Goal: Entertainment & Leisure: Consume media (video, audio)

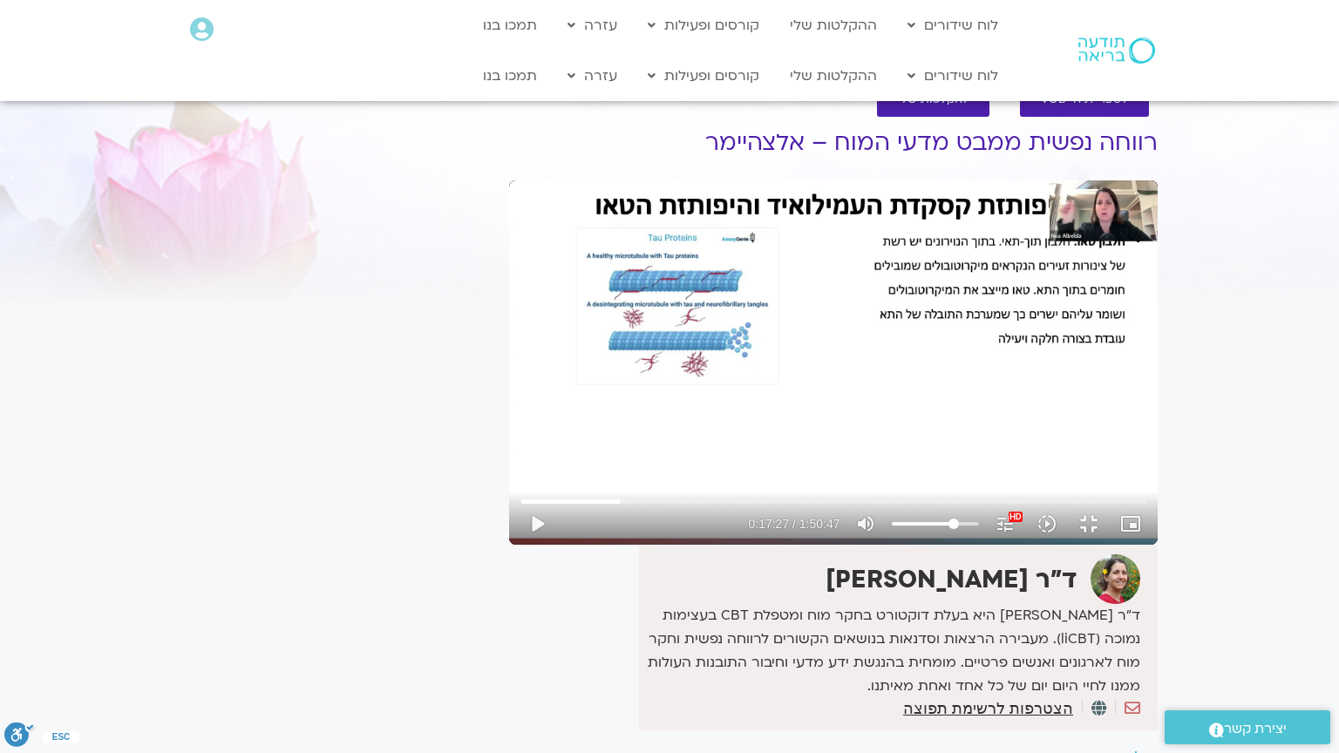
click at [614, 297] on div "Skip Ad 9:46 play_arrow 0:17:27 / 1:50:47 volume_up Mute tune Resolution Auto 1…" at bounding box center [833, 362] width 648 height 364
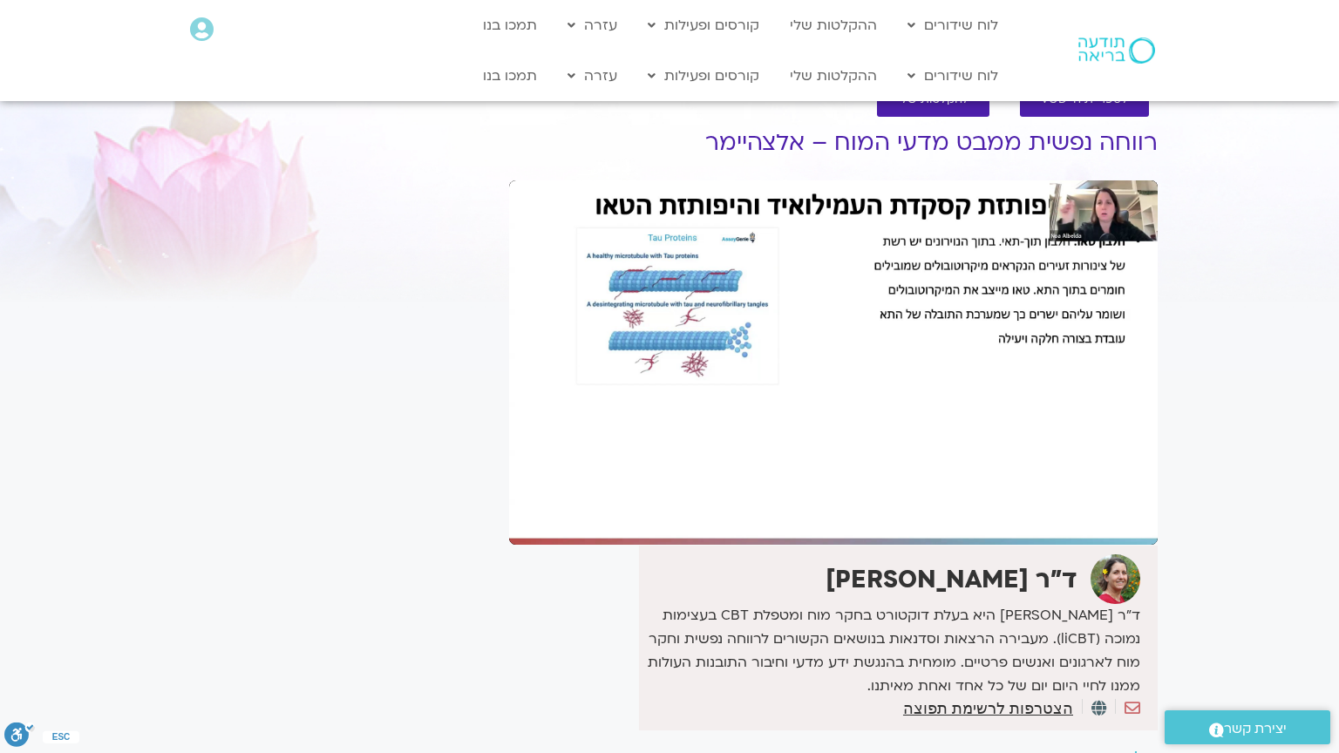
click at [664, 392] on div "Skip Ad 15:41 pause 0:17:39 / 1:50:47 volume_up Mute tune Resolution Auto 1080p…" at bounding box center [833, 362] width 648 height 364
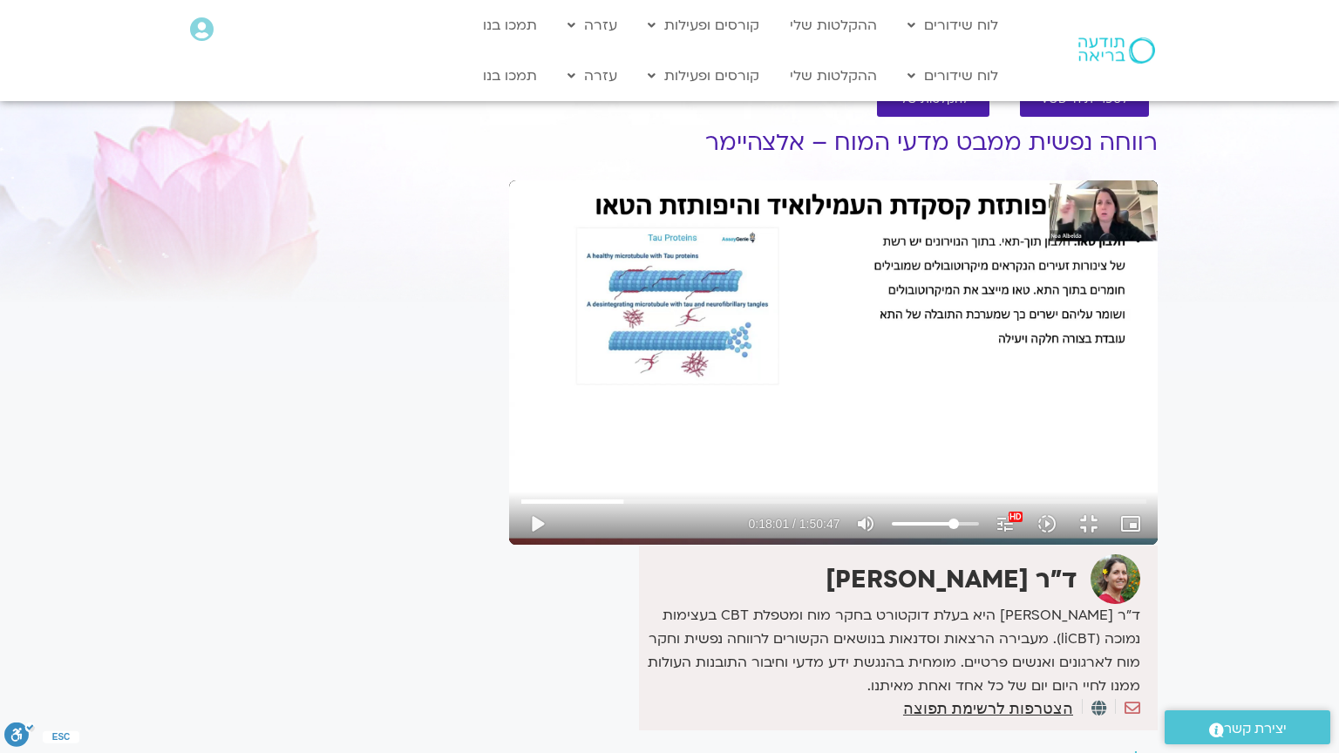
click at [664, 392] on div "Skip Ad 15:41 play_arrow 0:18:01 / 1:50:47 volume_up Mute tune Resolution Auto …" at bounding box center [833, 362] width 648 height 364
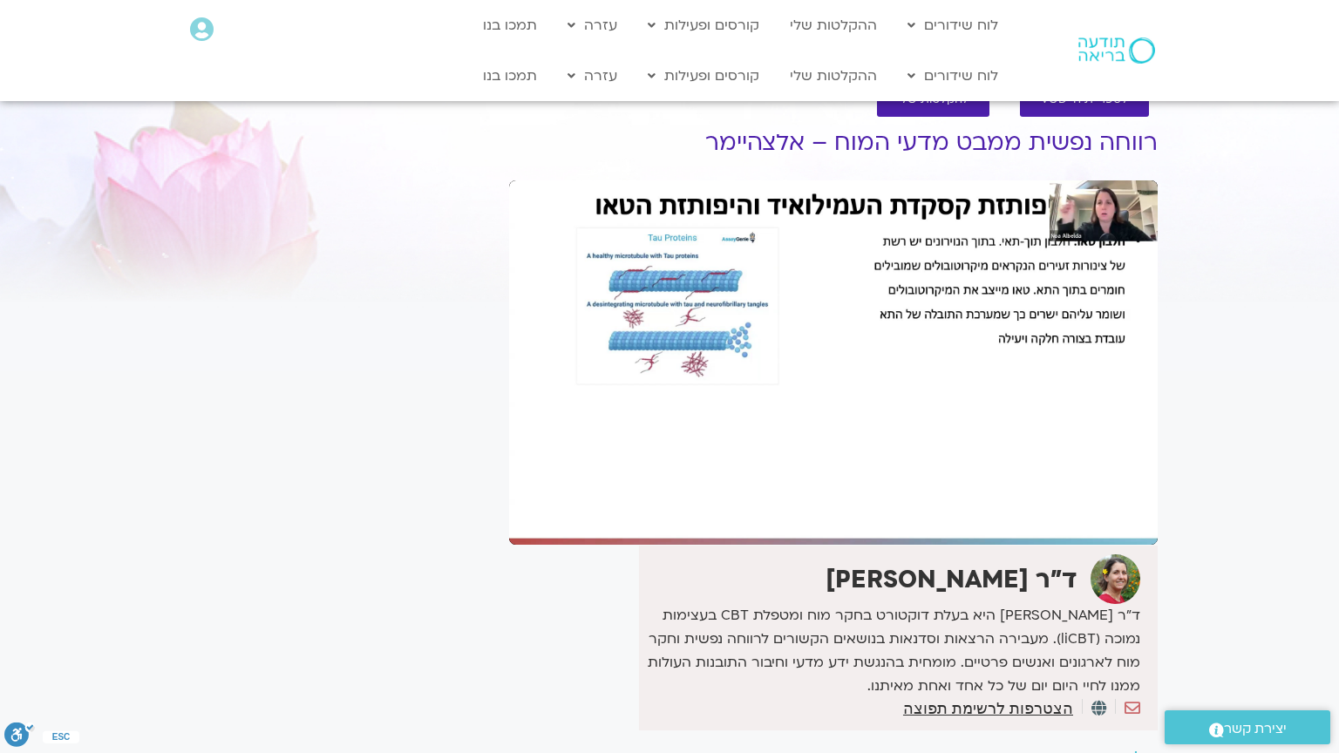
click at [664, 392] on div "Skip Ad 15:41 pause 0:18:01 / 1:50:47 volume_up Mute tune Resolution Auto 1080p…" at bounding box center [833, 362] width 648 height 364
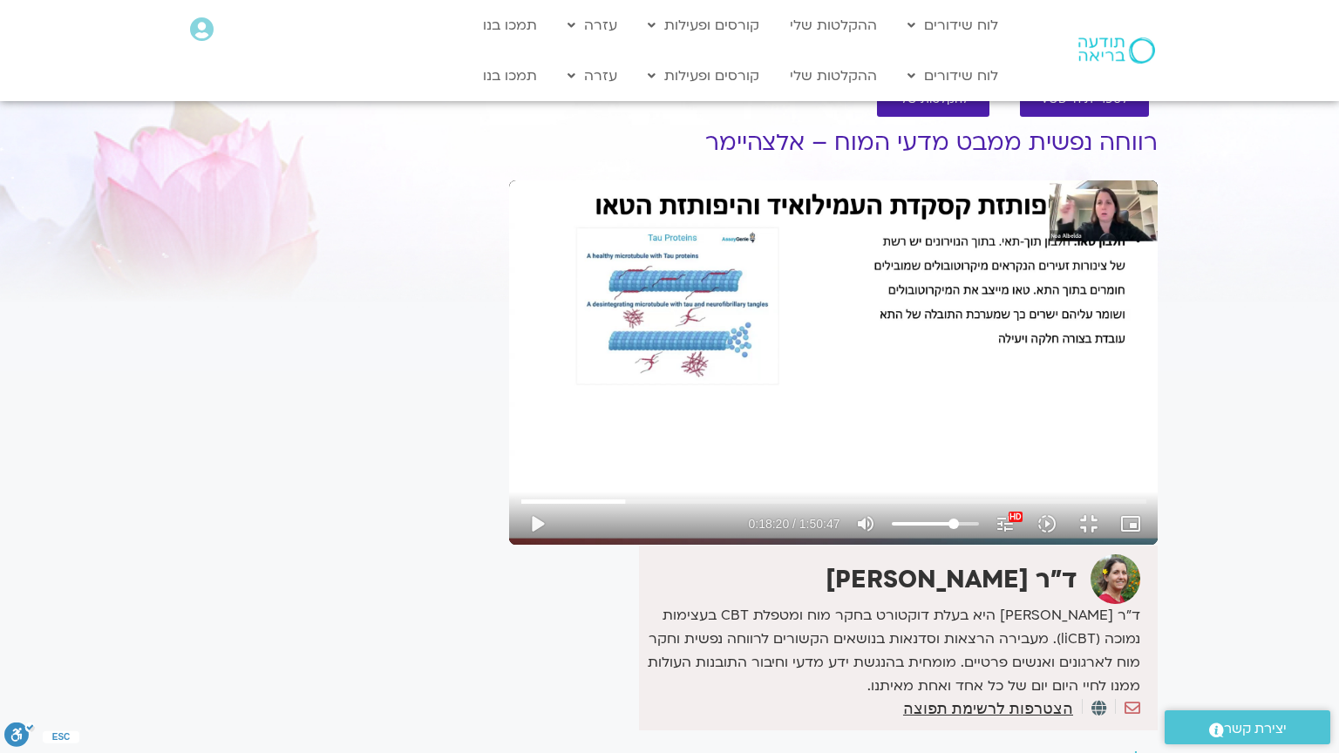
click at [664, 392] on div "Skip Ad 15:41 play_arrow 0:18:20 / 1:50:47 volume_up Mute tune Resolution Auto …" at bounding box center [833, 362] width 648 height 364
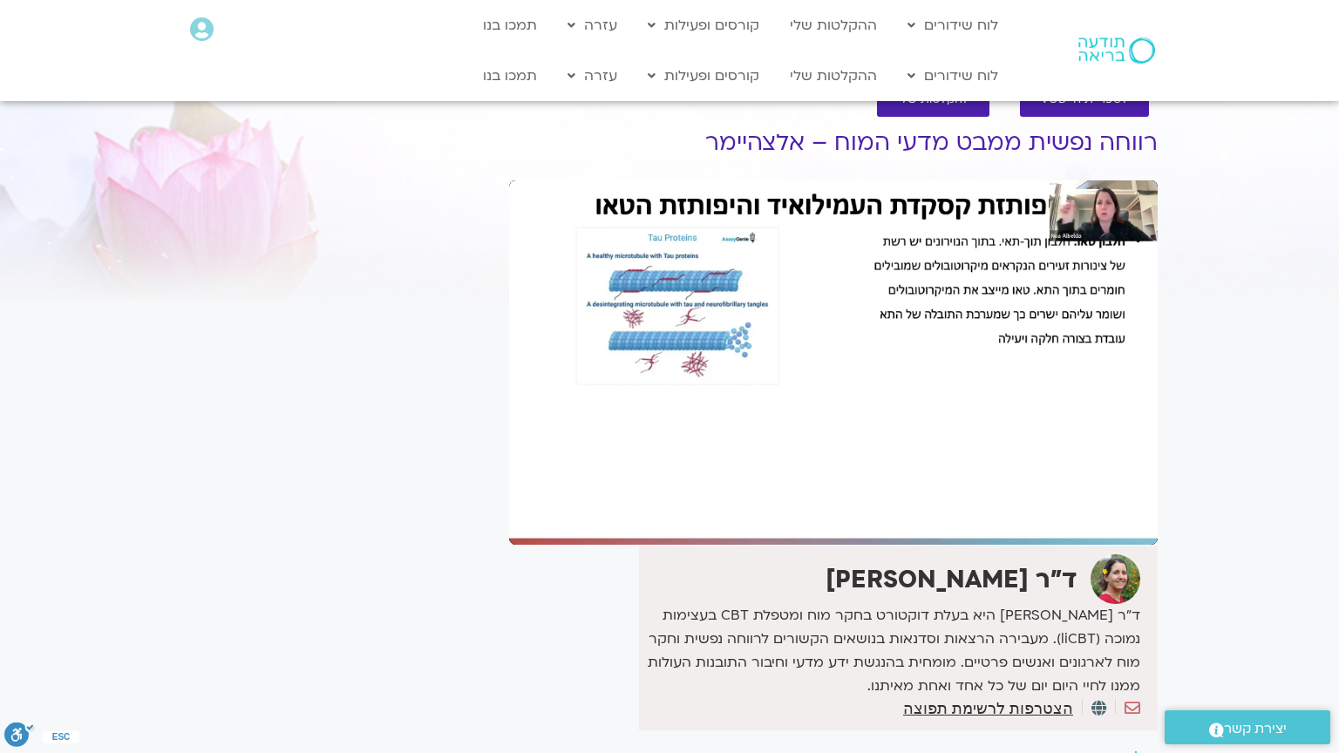
click at [509, 545] on div "Skip Ad 34:45 pause 0:18:45 / 1:50:47 volume_up Mute tune Resolution Auto 1080p…" at bounding box center [833, 362] width 648 height 364
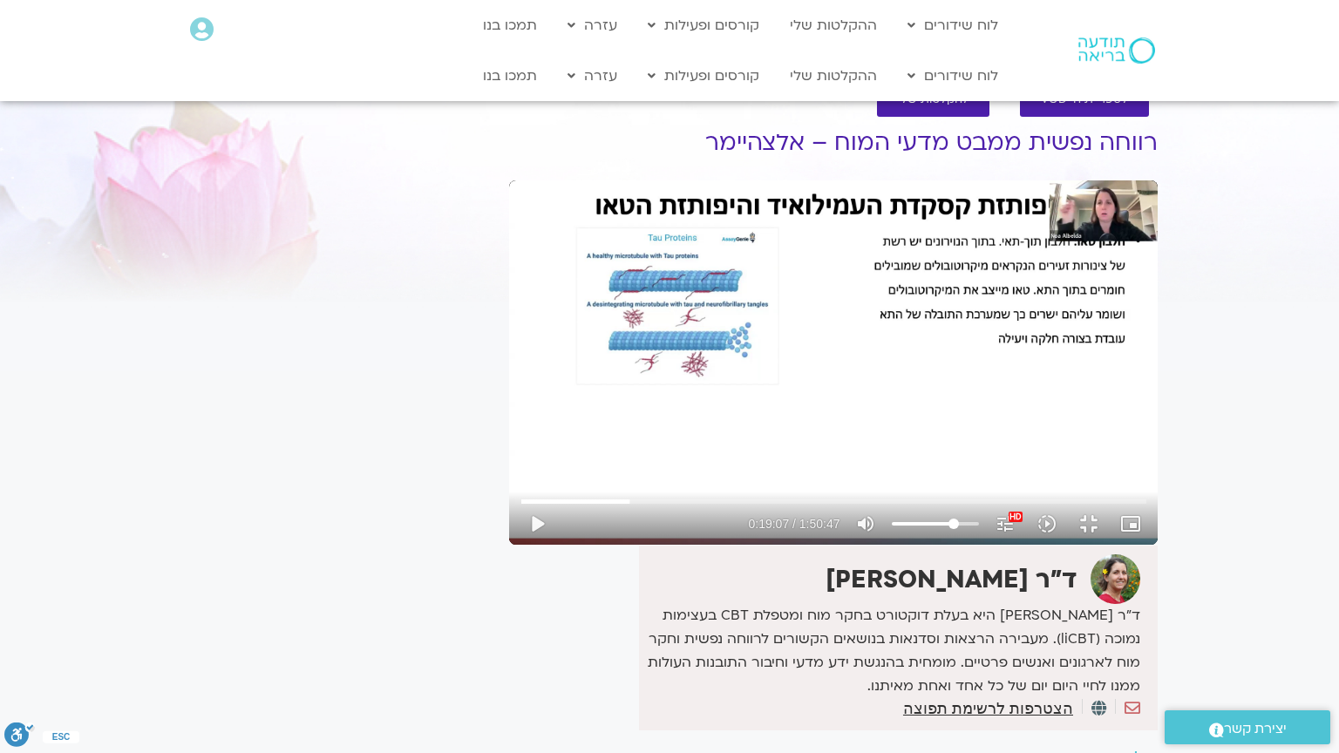
click at [509, 545] on div "Skip Ad 34:45 play_arrow 0:19:07 / 1:50:47 volume_up Mute tune Resolution Auto …" at bounding box center [833, 362] width 648 height 364
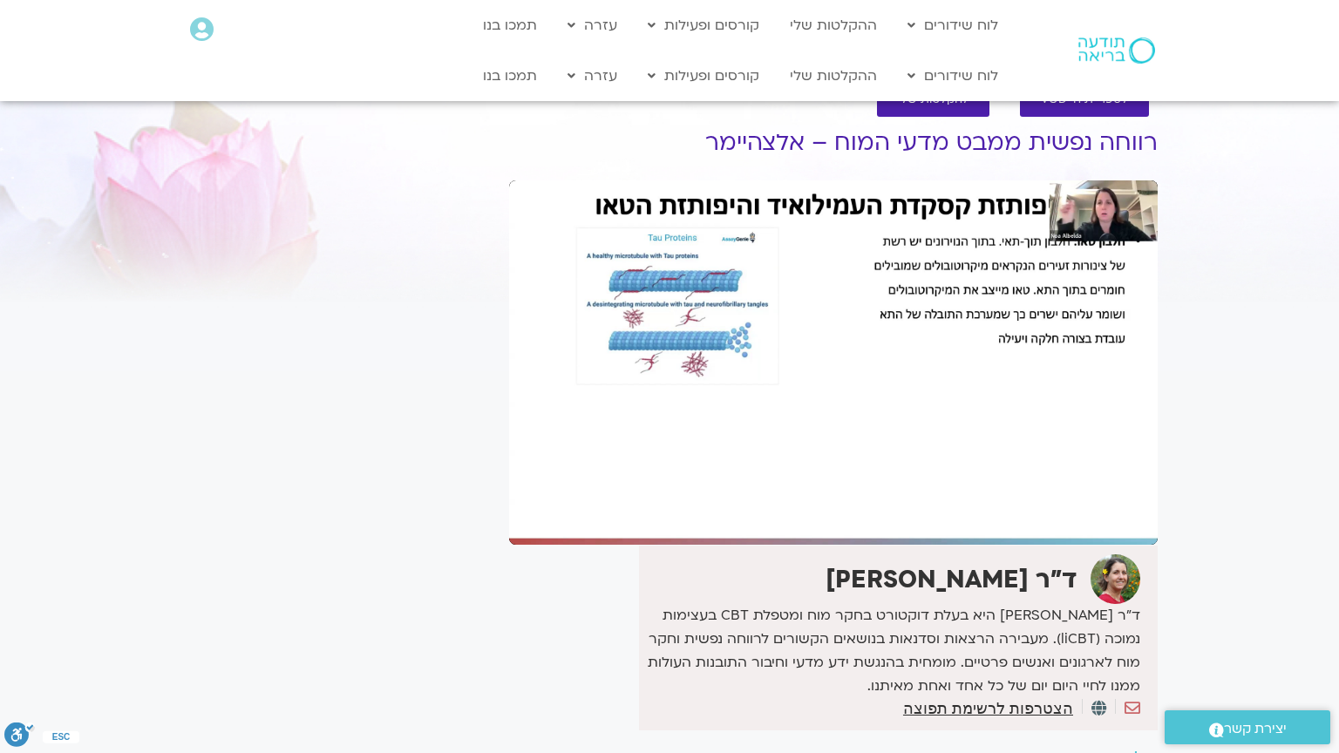
click at [509, 545] on div "Skip Ad 34:45 pause 0:19:07 / 1:50:47 volume_up Mute tune Resolution Auto 1080p…" at bounding box center [833, 362] width 648 height 364
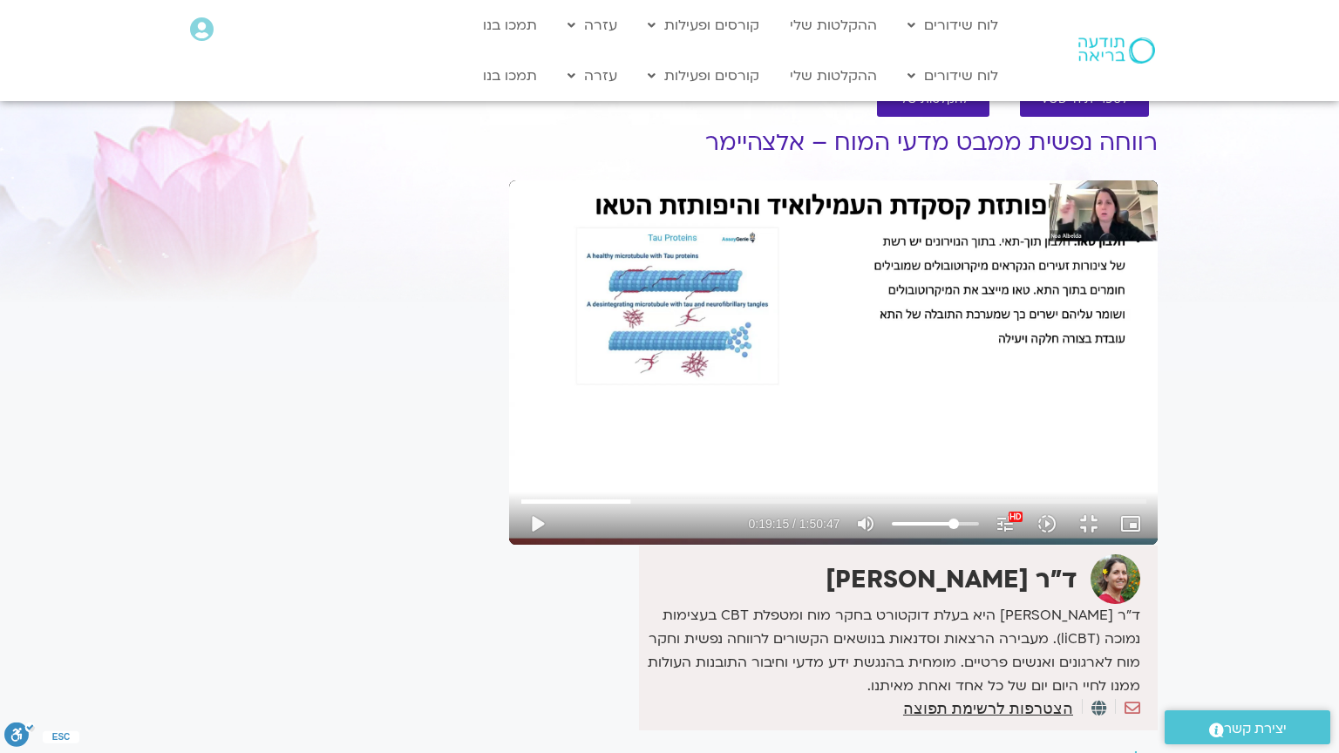
click at [509, 545] on div "Skip Ad 34:45 play_arrow 0:19:15 / 1:50:47 volume_up Mute tune Resolution Auto …" at bounding box center [833, 362] width 648 height 364
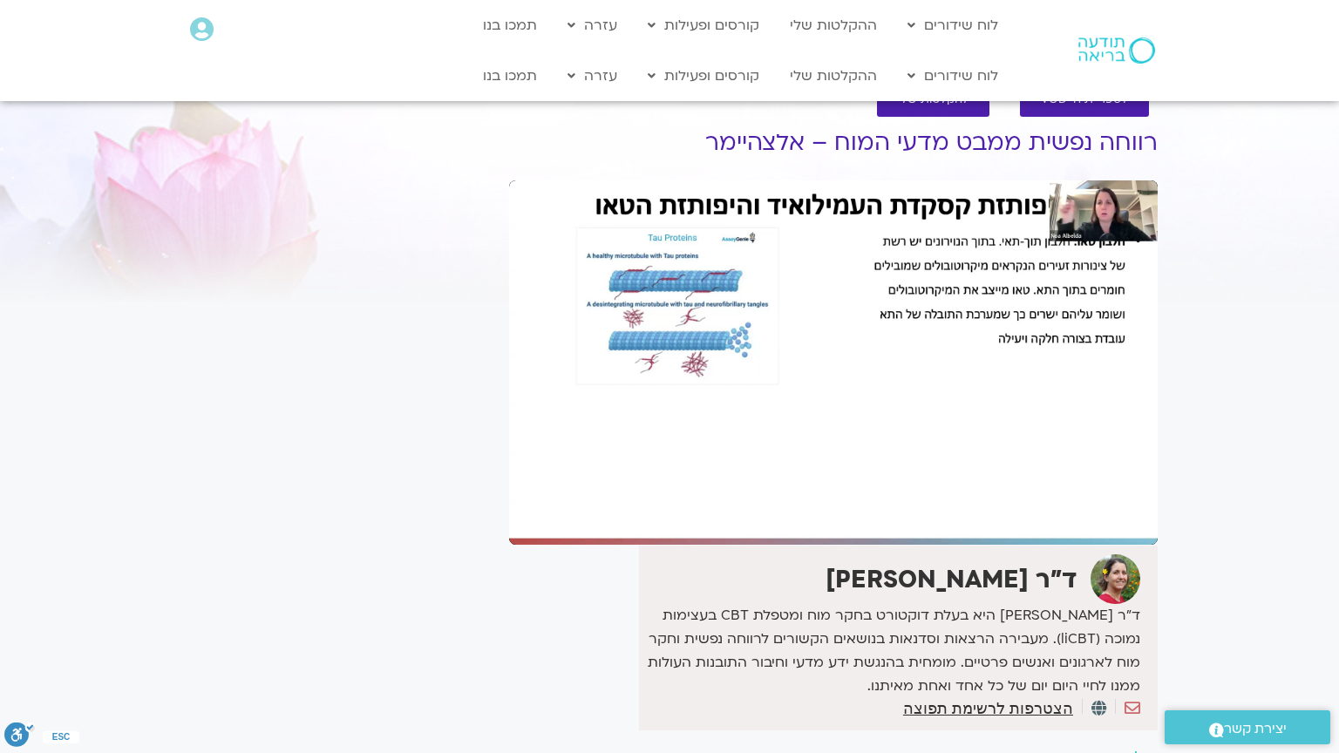
click at [509, 545] on div "Skip Ad 34:45 pause 0:19:15 / 1:50:47 volume_up Mute tune Resolution Auto 1080p…" at bounding box center [833, 362] width 648 height 364
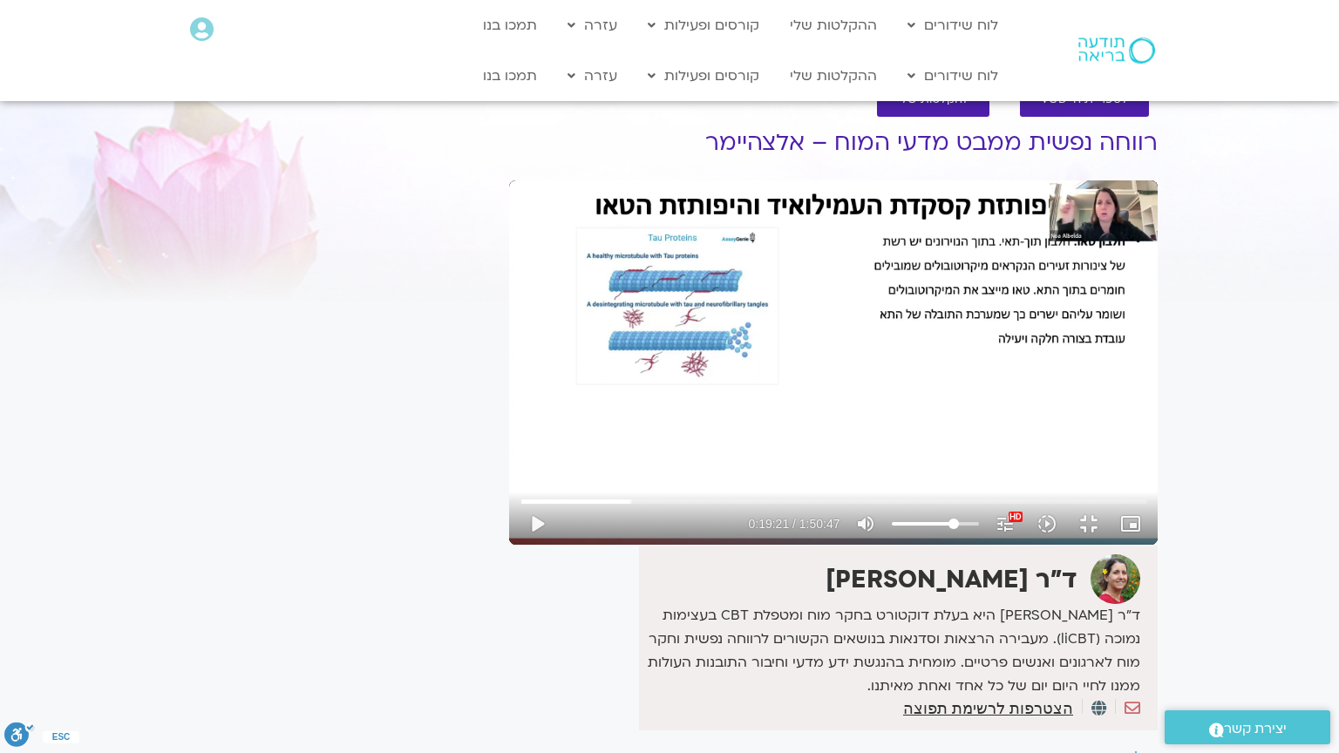
click at [509, 545] on div "Skip Ad 34:45 play_arrow 0:19:21 / 1:50:47 volume_up Mute tune Resolution Auto …" at bounding box center [833, 362] width 648 height 364
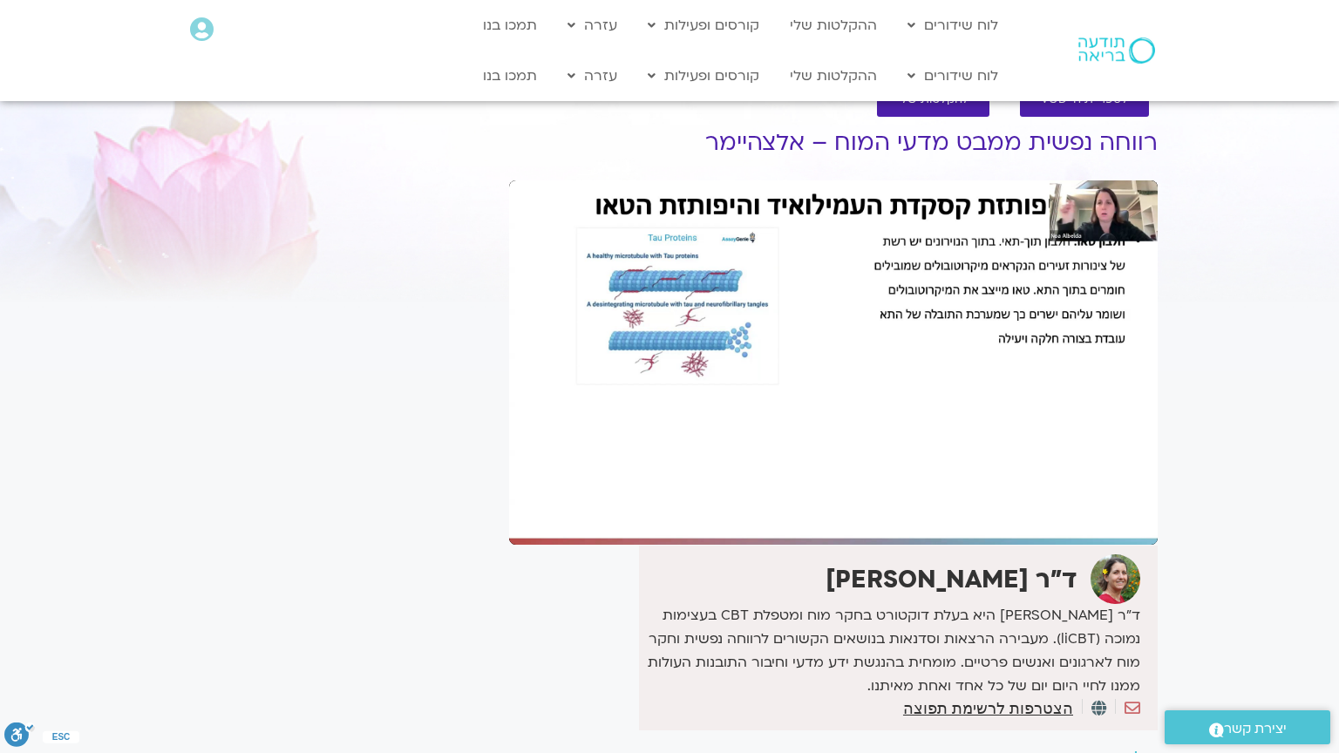
click at [509, 545] on div "Skip Ad 34:45 pause 0:19:21 / 1:50:47 volume_up Mute tune Resolution Auto 1080p…" at bounding box center [833, 362] width 648 height 364
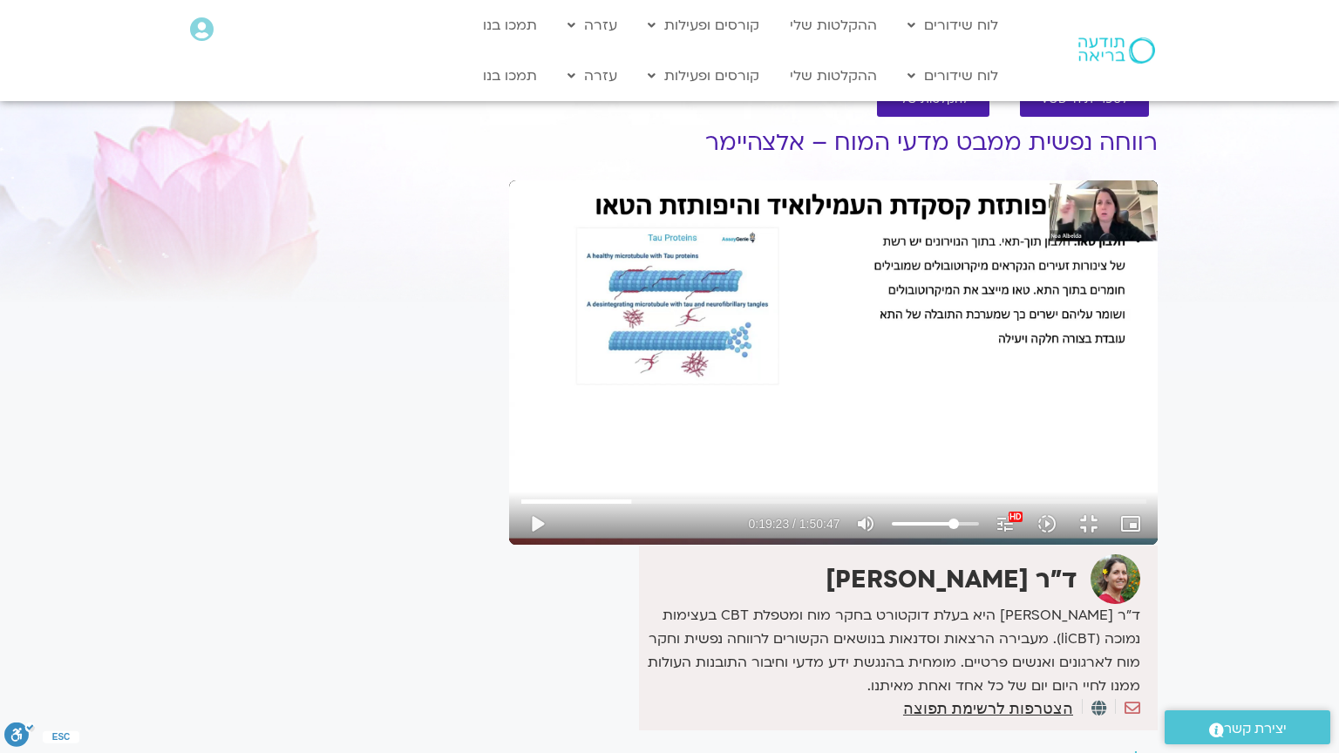
click at [509, 545] on div "Skip Ad 34:45 play_arrow 0:19:23 / 1:50:47 volume_up Mute tune Resolution Auto …" at bounding box center [833, 362] width 648 height 364
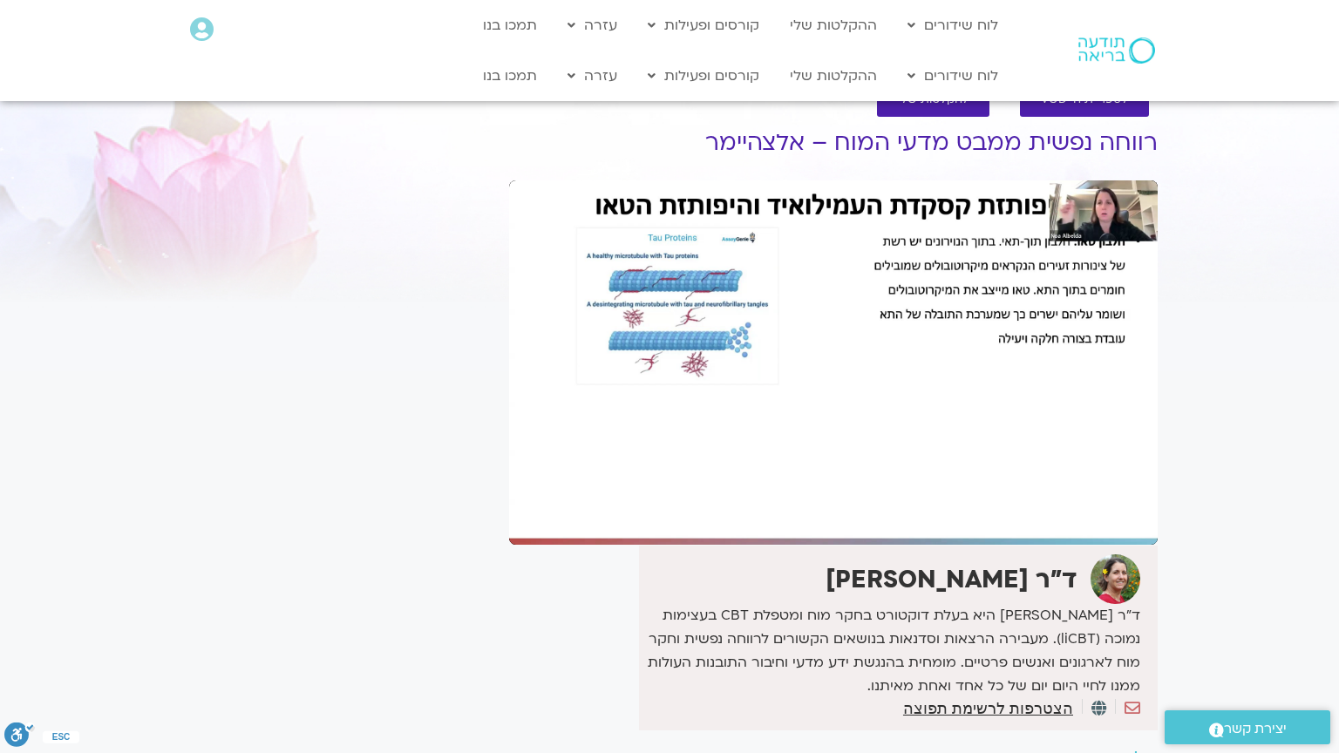
click at [509, 545] on div "Skip Ad 34:45 pause 0:19:23 / 1:50:47 volume_up Mute tune Resolution Auto 1080p…" at bounding box center [833, 362] width 648 height 364
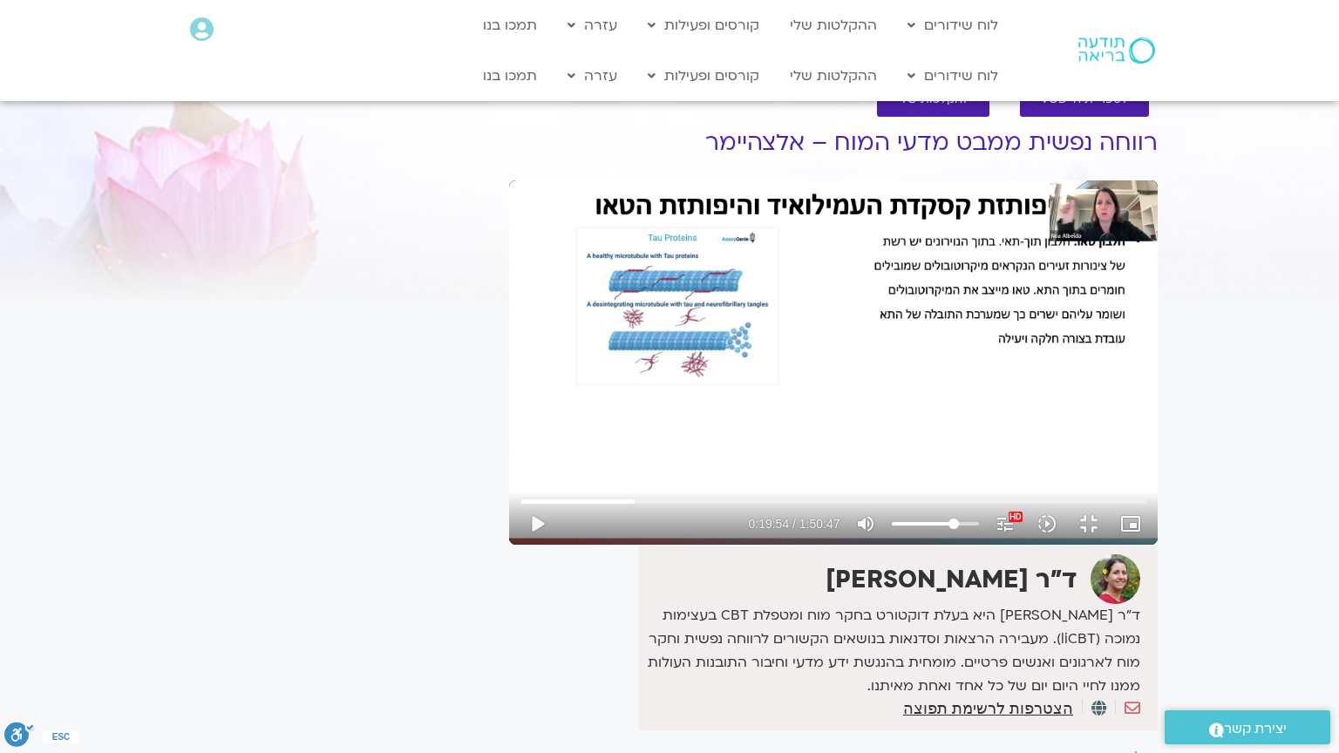
click at [509, 545] on div "Skip Ad 34:45 play_arrow 0:19:54 / 1:50:47 volume_up Mute tune Resolution Auto …" at bounding box center [833, 362] width 648 height 364
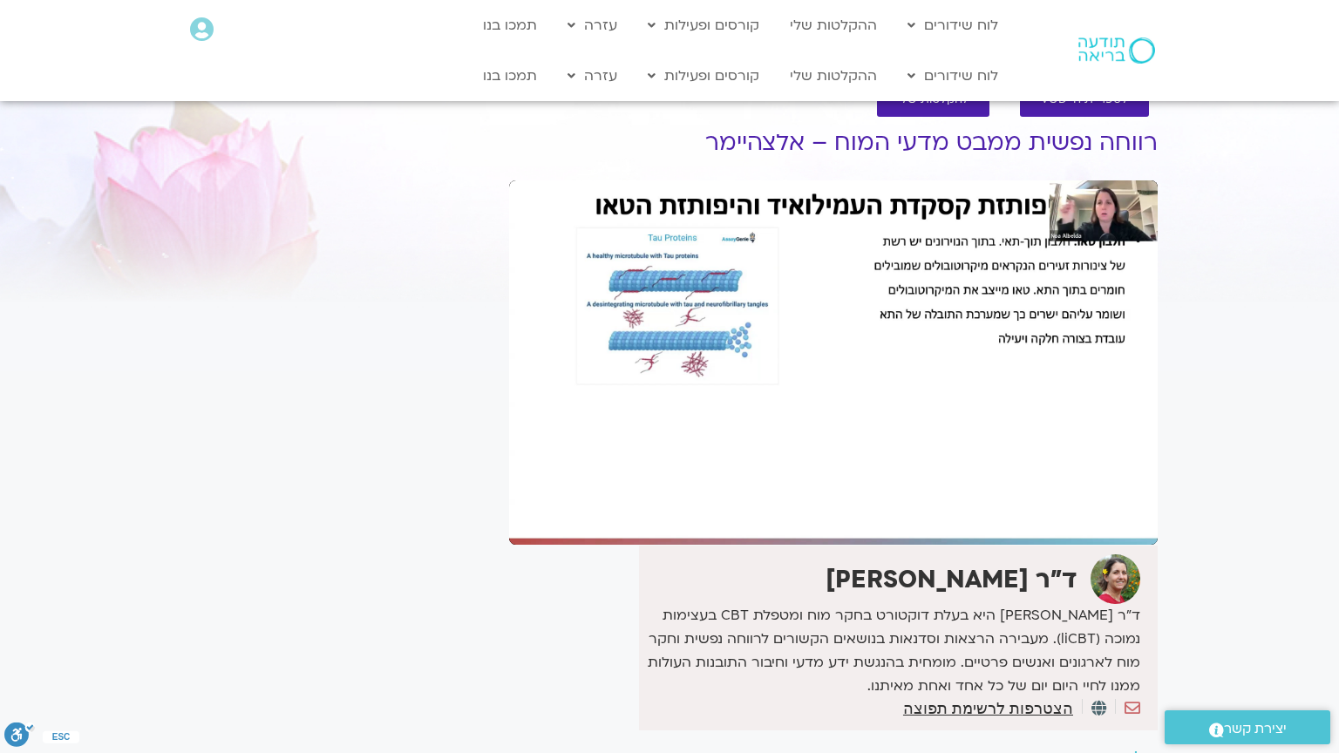
click at [509, 545] on div "Skip Ad 34:45 pause 0:19:54 / 1:50:47 volume_up Mute tune Resolution Auto 1080p…" at bounding box center [833, 362] width 648 height 364
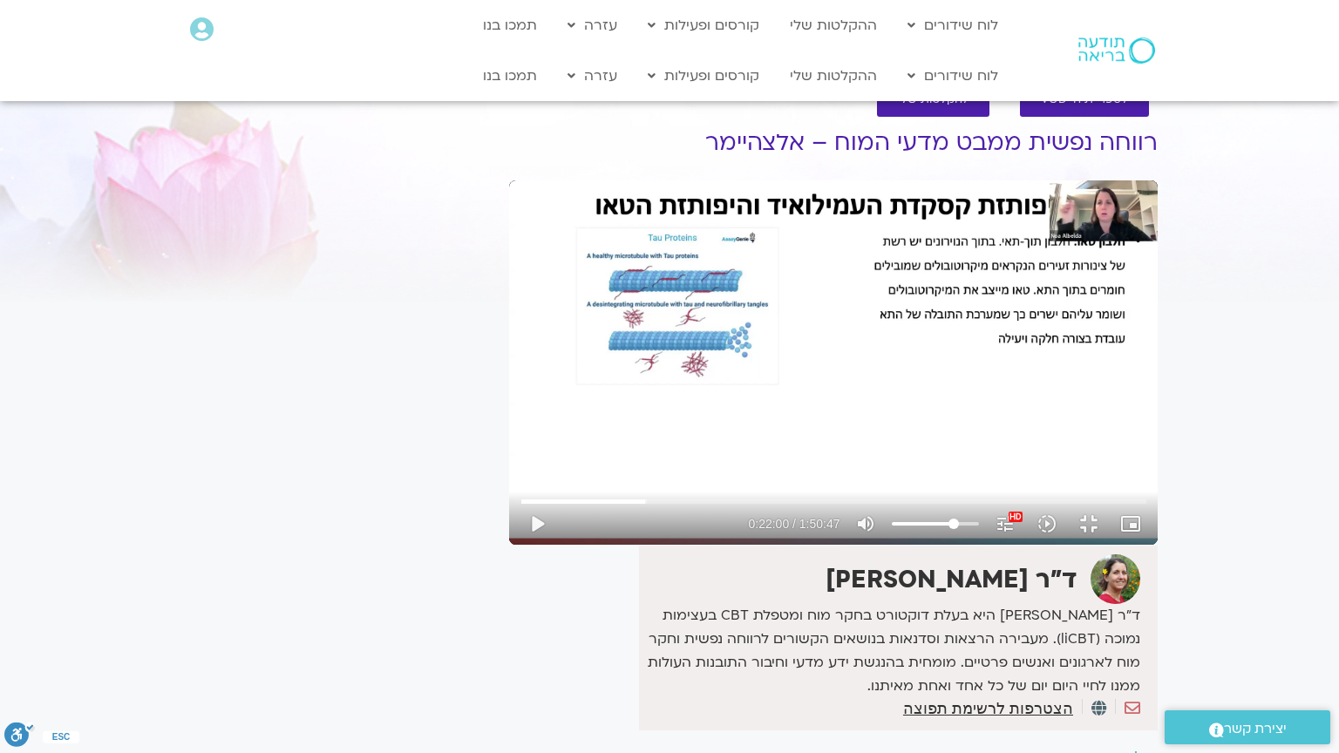
click at [509, 545] on div "Skip Ad 36:46 play_arrow 0:22:00 / 1:50:47 volume_up Mute tune Resolution Auto …" at bounding box center [833, 362] width 648 height 364
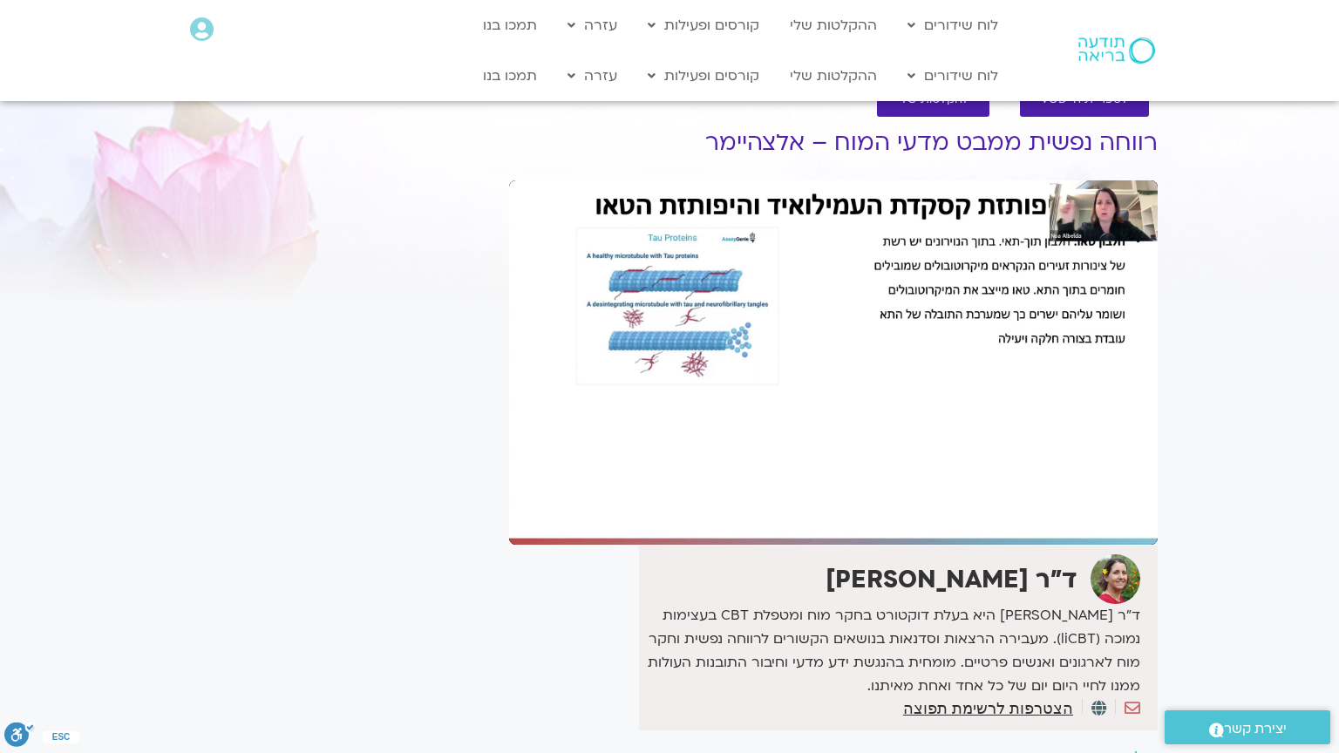
click at [509, 545] on div "Skip Ad 36:46 pause 0:22:00 / 1:50:47 volume_up Mute tune Resolution Auto 1080p…" at bounding box center [833, 362] width 648 height 364
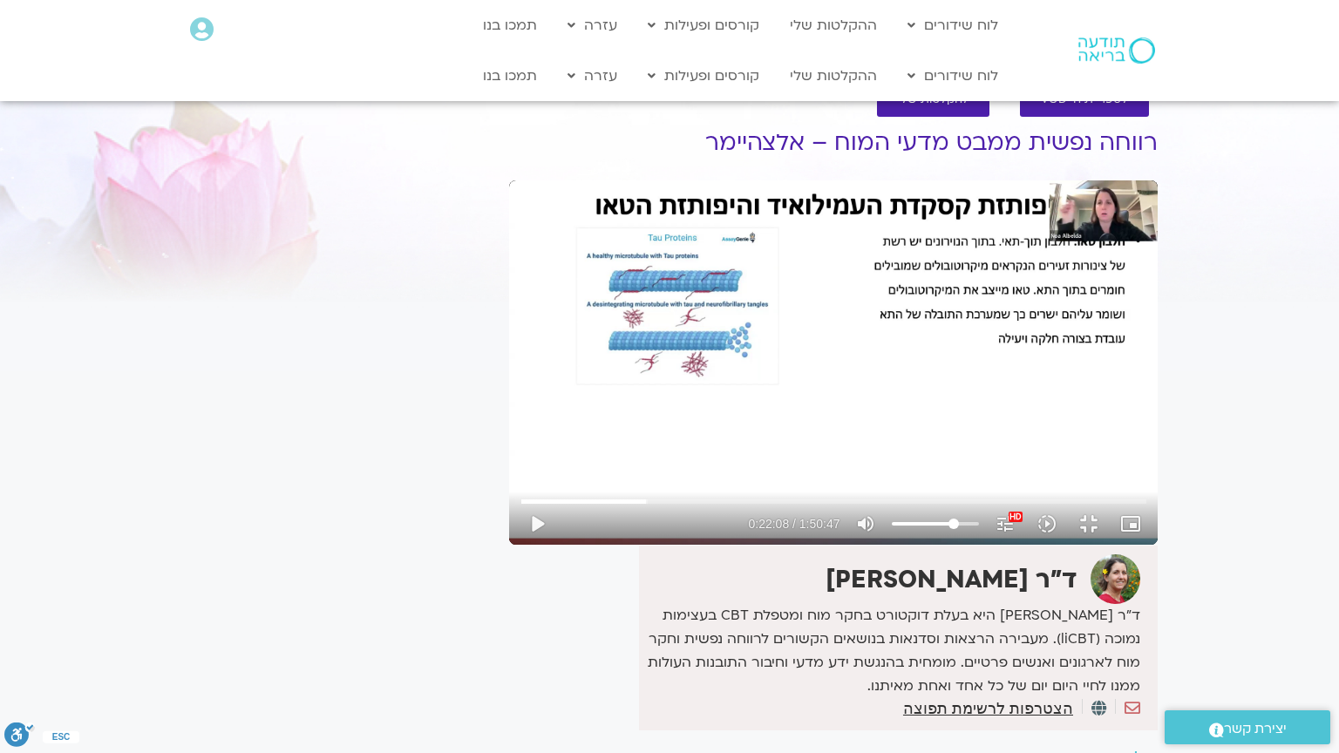
click at [509, 545] on div "Skip Ad 36:46 play_arrow 0:22:08 / 1:50:47 volume_up Mute tune Resolution Auto …" at bounding box center [833, 362] width 648 height 364
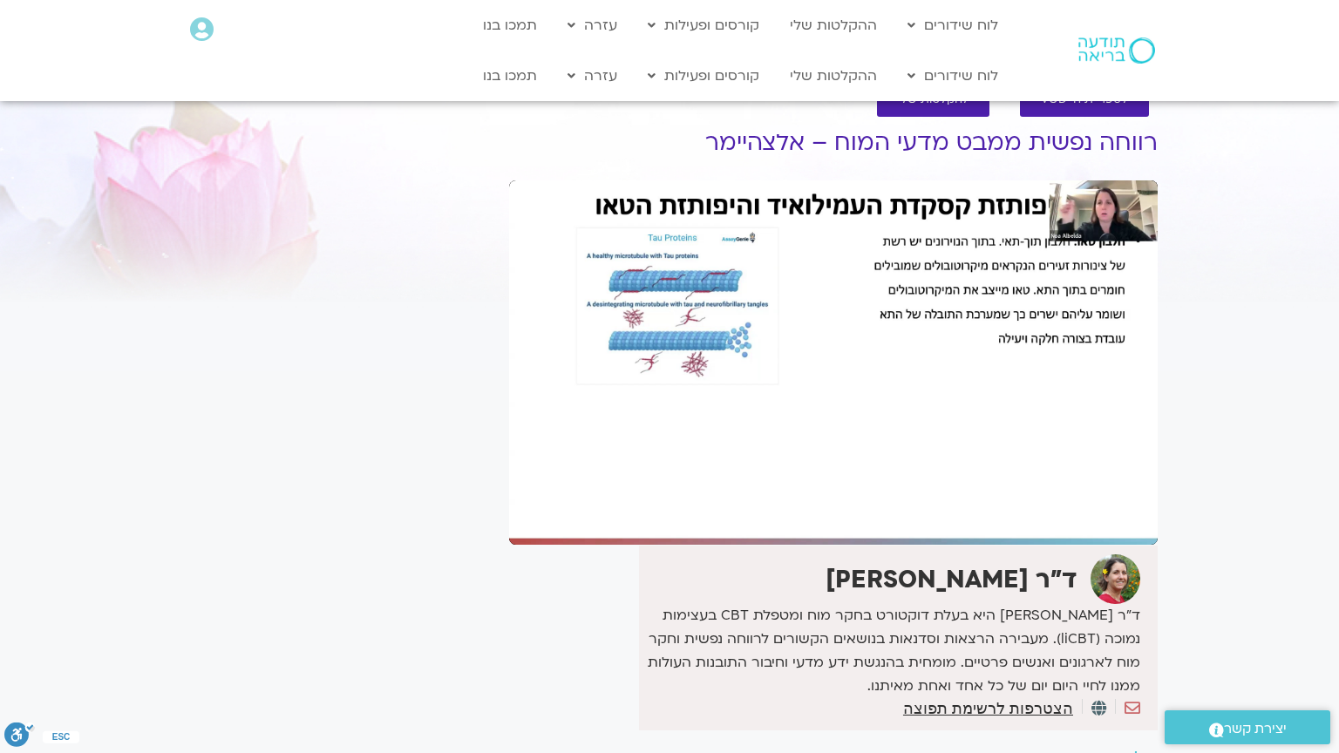
click at [509, 545] on div "Skip Ad 36:46 pause 0:22:08 / 1:50:47 volume_up Mute tune Resolution Auto 1080p…" at bounding box center [833, 362] width 648 height 364
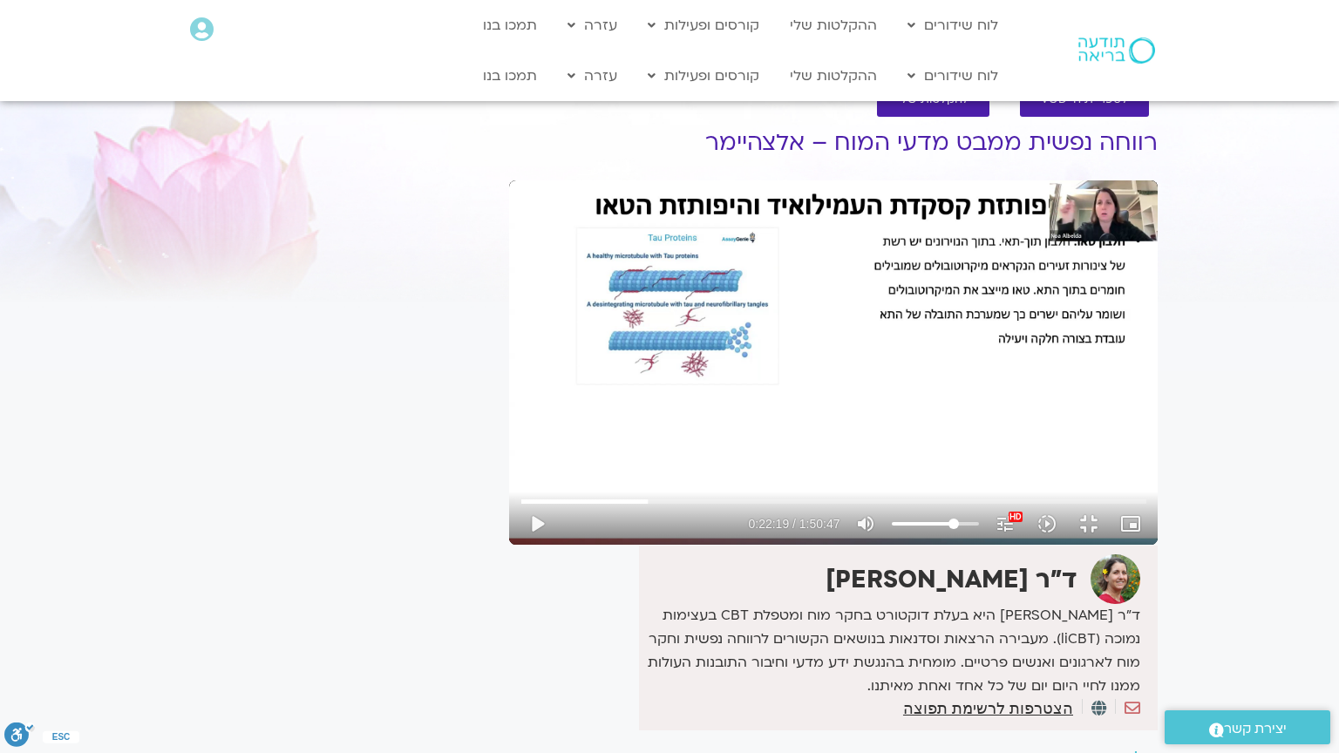
click at [509, 545] on div "Skip Ad 36:46 play_arrow 0:22:19 / 1:50:47 volume_up Mute tune Resolution Auto …" at bounding box center [833, 362] width 648 height 364
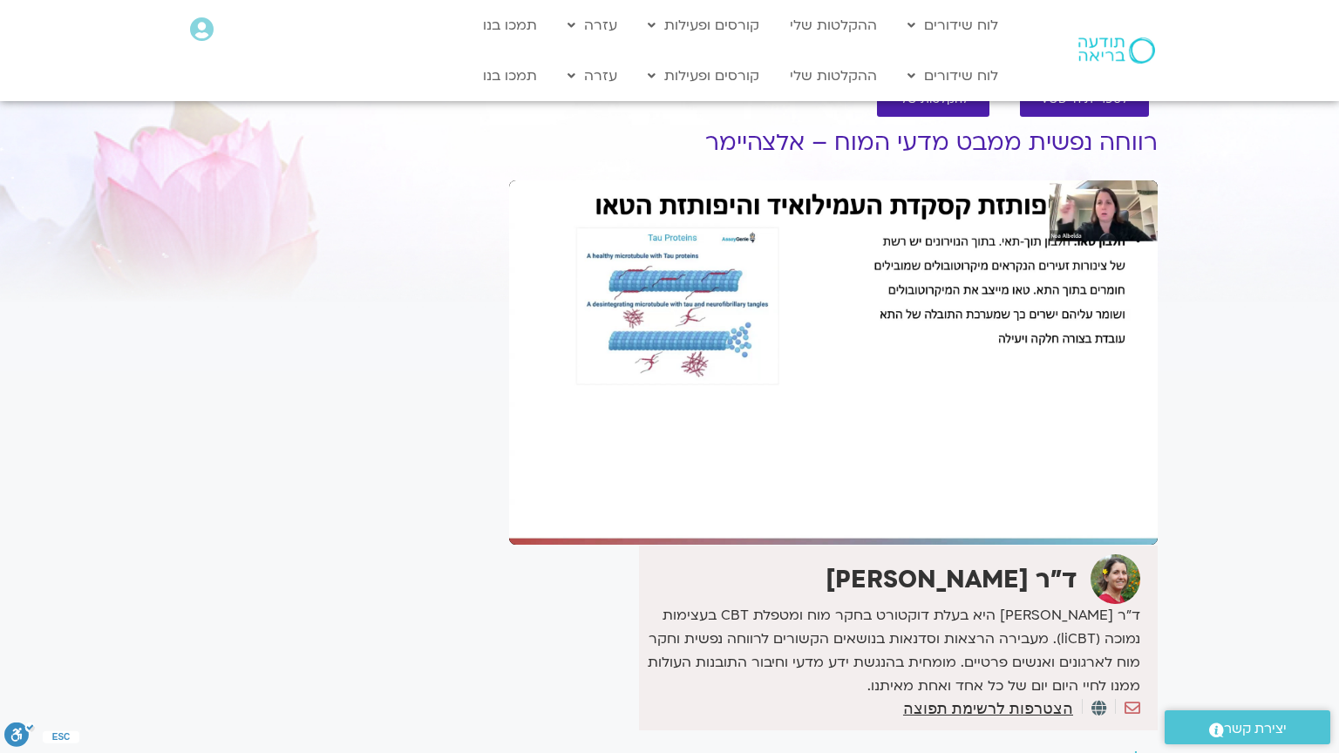
click at [509, 545] on div "Skip Ad 36:46 pause 0:22:19 / 1:50:47 volume_up Mute tune Resolution Auto 1080p…" at bounding box center [833, 362] width 648 height 364
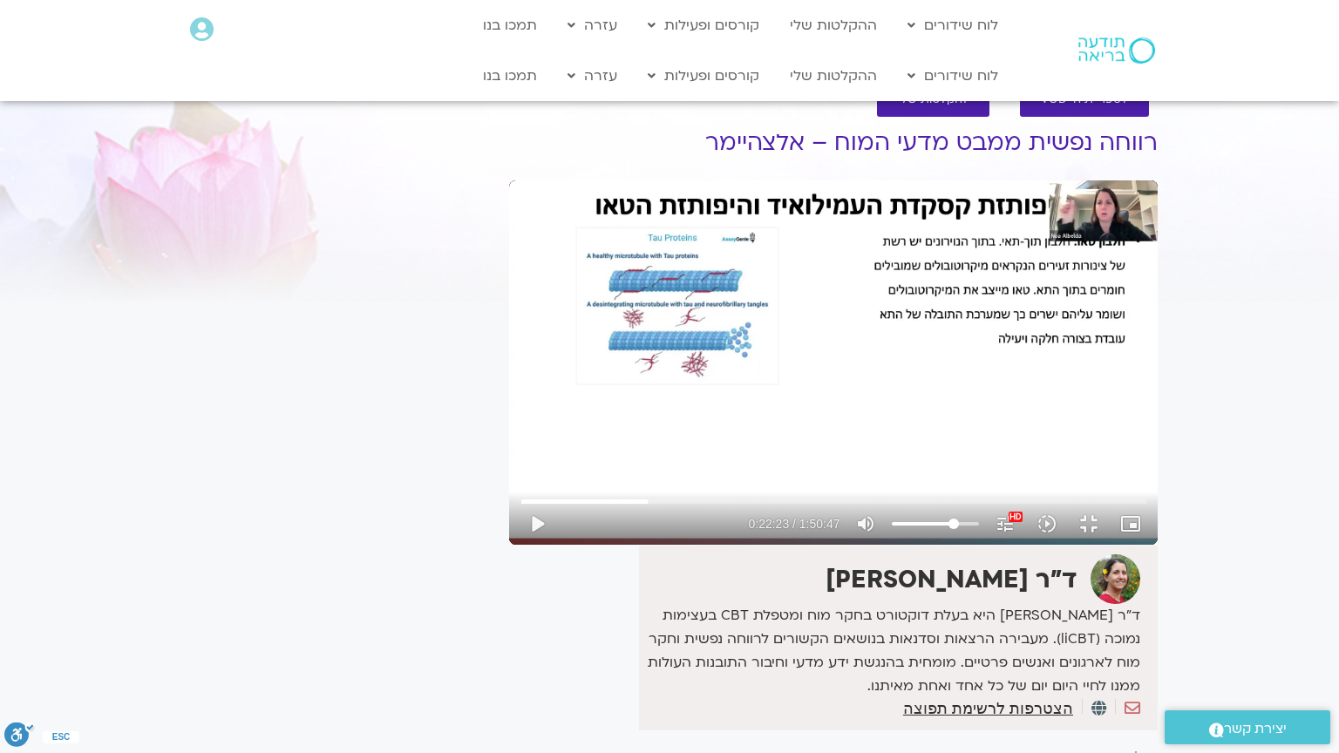
click at [509, 545] on div "Skip Ad 36:46 play_arrow 0:22:23 / 1:50:47 volume_up Mute tune Resolution Auto …" at bounding box center [833, 362] width 648 height 364
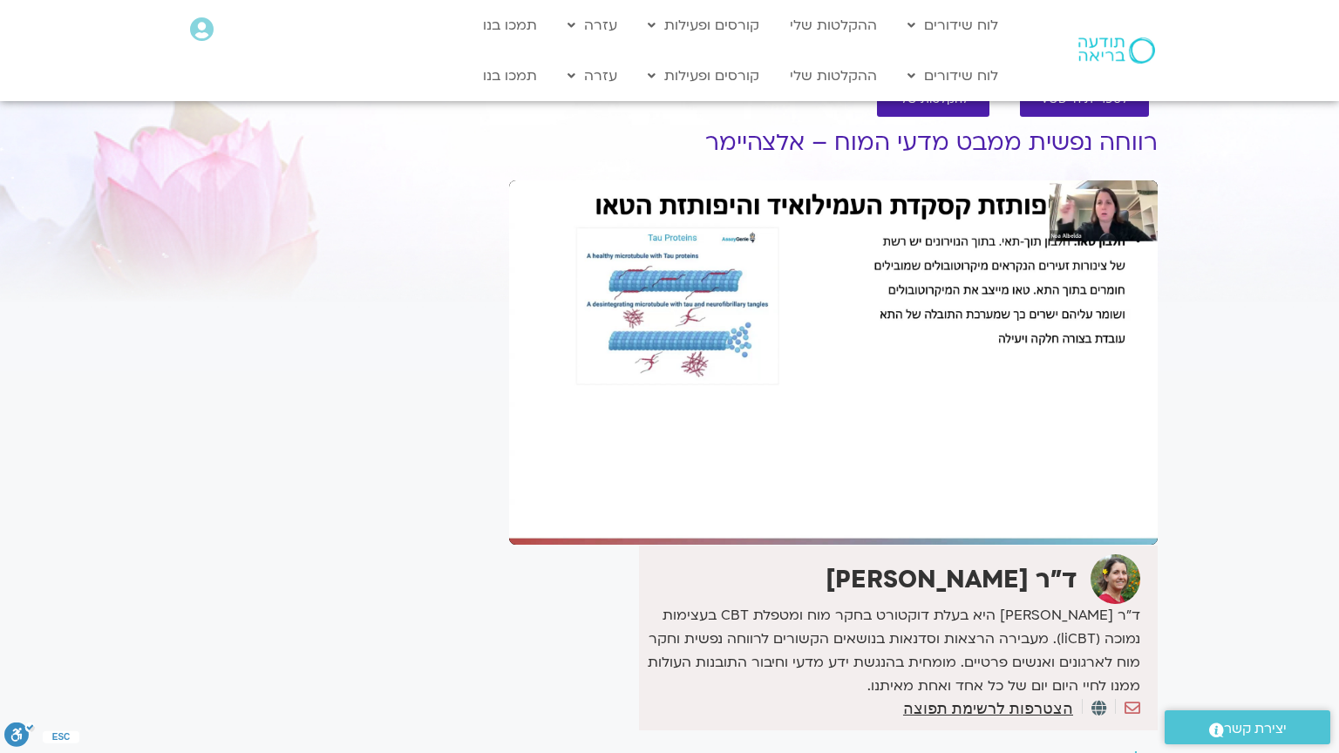
click at [509, 545] on div "Skip Ad 36:46 pause 0:22:24 / 1:50:47 volume_up Mute tune Resolution Auto 1080p…" at bounding box center [833, 362] width 648 height 364
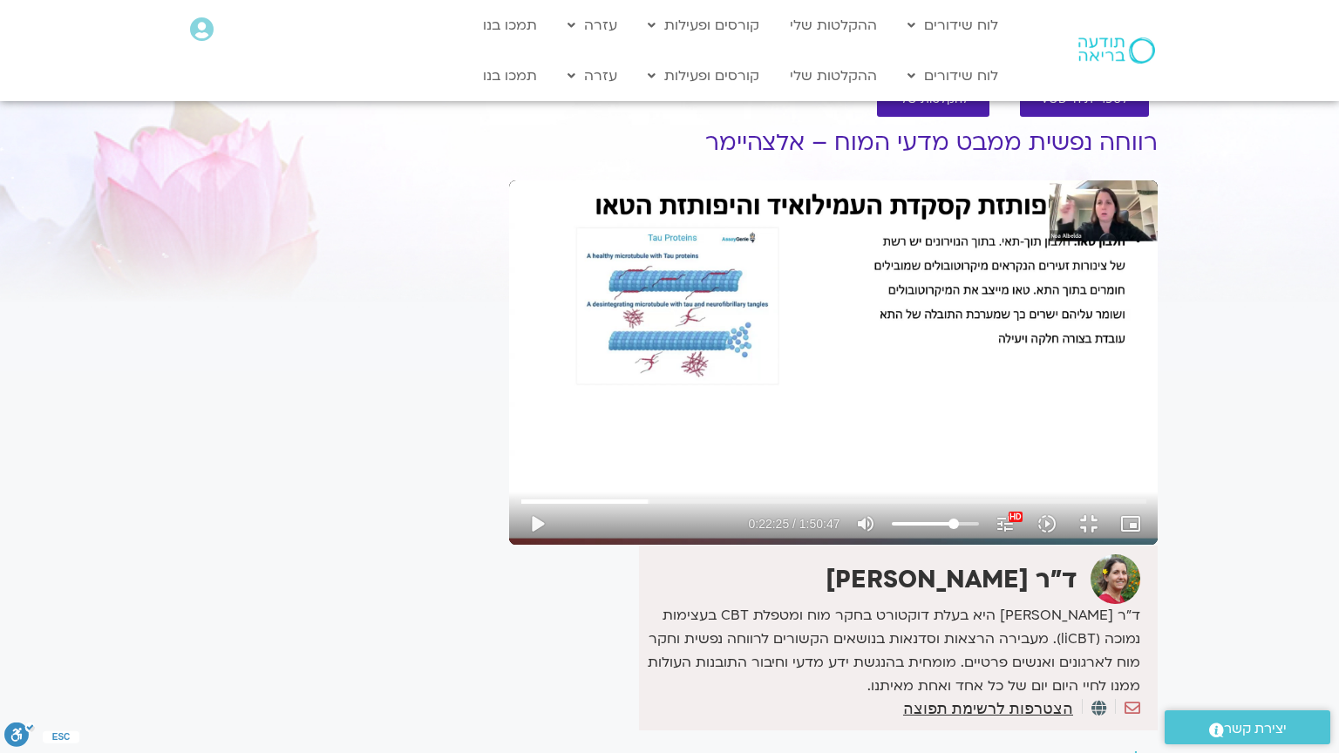
click at [509, 545] on div "Skip Ad 36:46 play_arrow 0:22:25 / 1:50:47 volume_up Mute tune Resolution Auto …" at bounding box center [833, 362] width 648 height 364
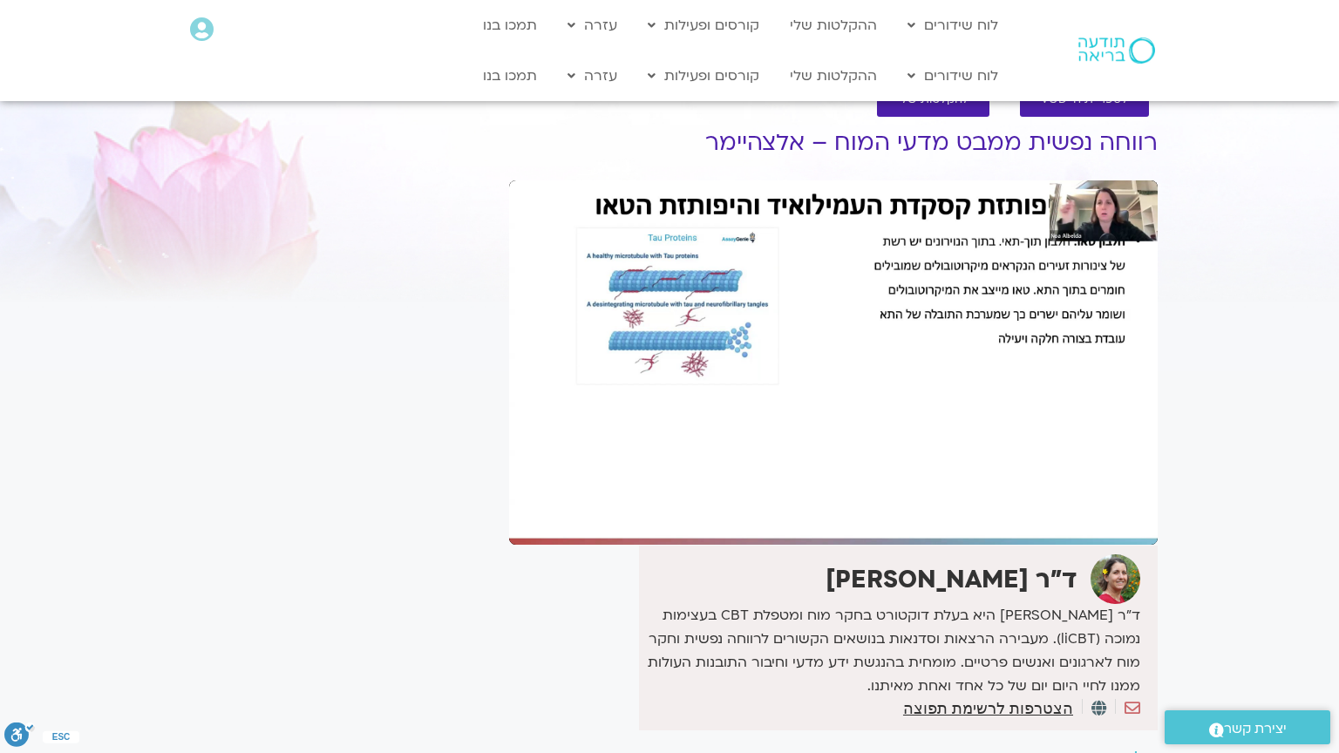
click at [509, 545] on div "Skip Ad 36:46 pause 0:22:25 / 1:50:47 volume_up Mute tune Resolution Auto 1080p…" at bounding box center [833, 362] width 648 height 364
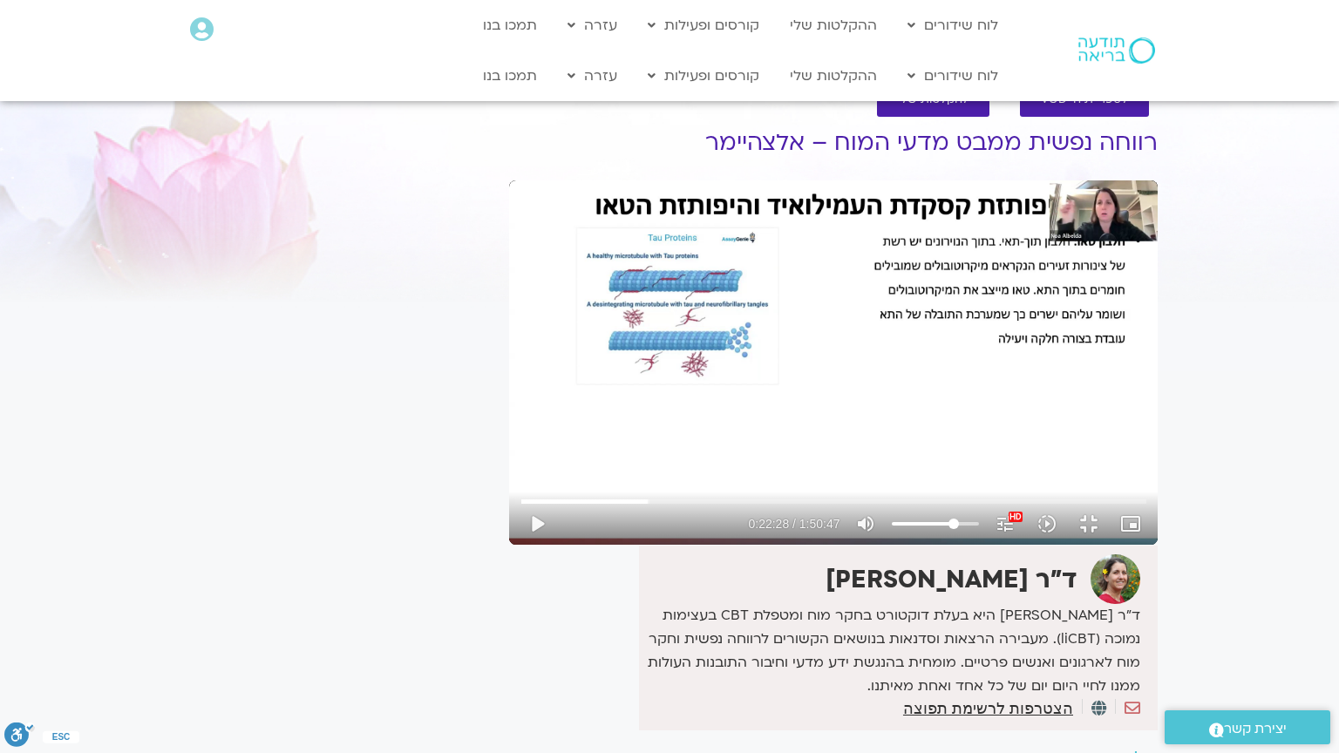
click at [509, 545] on div "Skip Ad 36:46 play_arrow 0:22:28 / 1:50:47 volume_up Mute tune Resolution Auto …" at bounding box center [833, 362] width 648 height 364
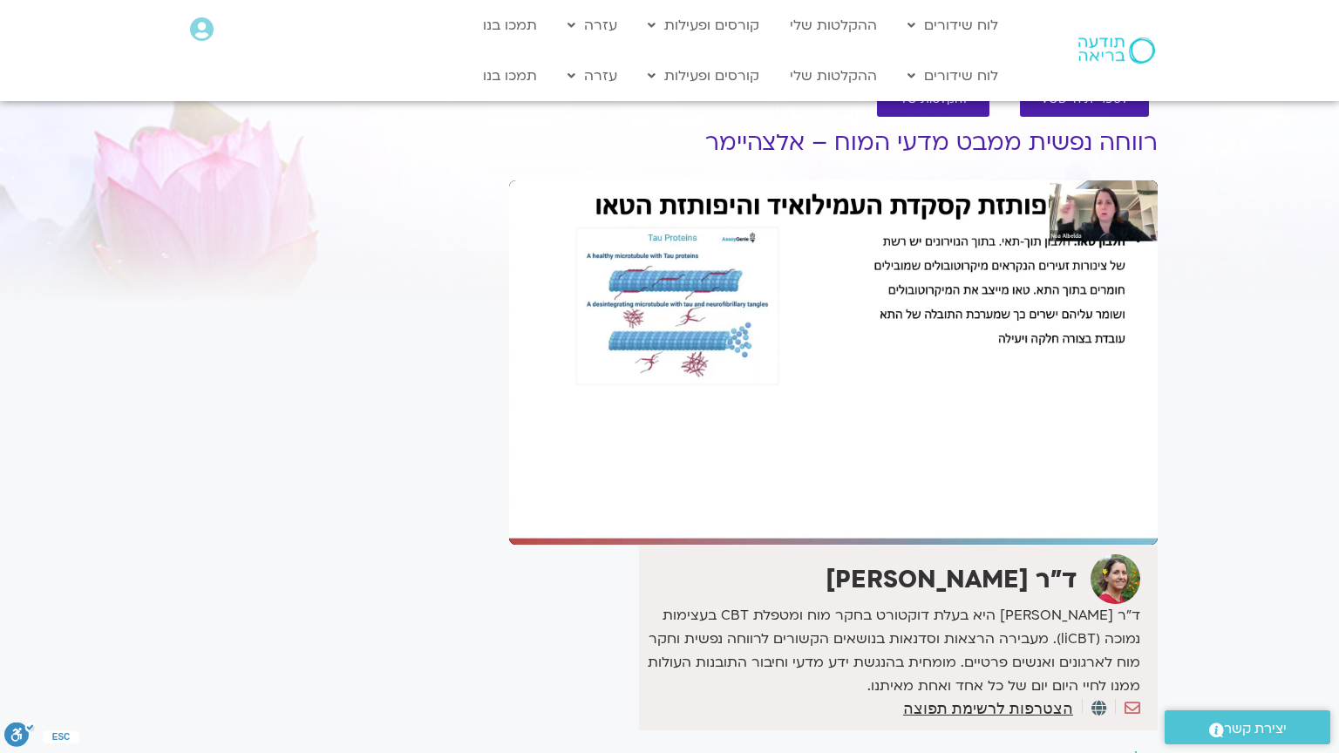
click at [509, 545] on div "Skip Ad 36:46 pause 0:22:28 / 1:50:47 volume_up Mute tune Resolution Auto 1080p…" at bounding box center [833, 362] width 648 height 364
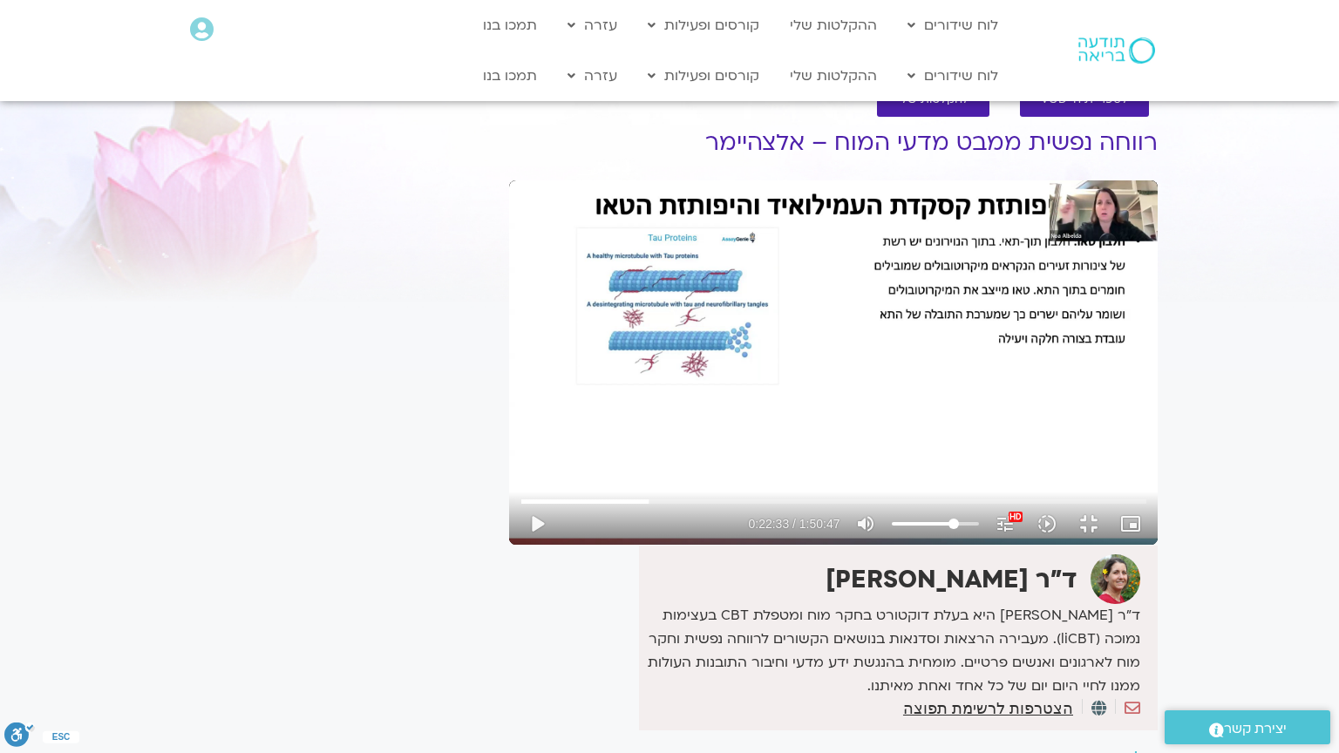
click at [509, 545] on div "Skip Ad 36:46 play_arrow 0:22:33 / 1:50:47 volume_up Mute tune Resolution Auto …" at bounding box center [833, 362] width 648 height 364
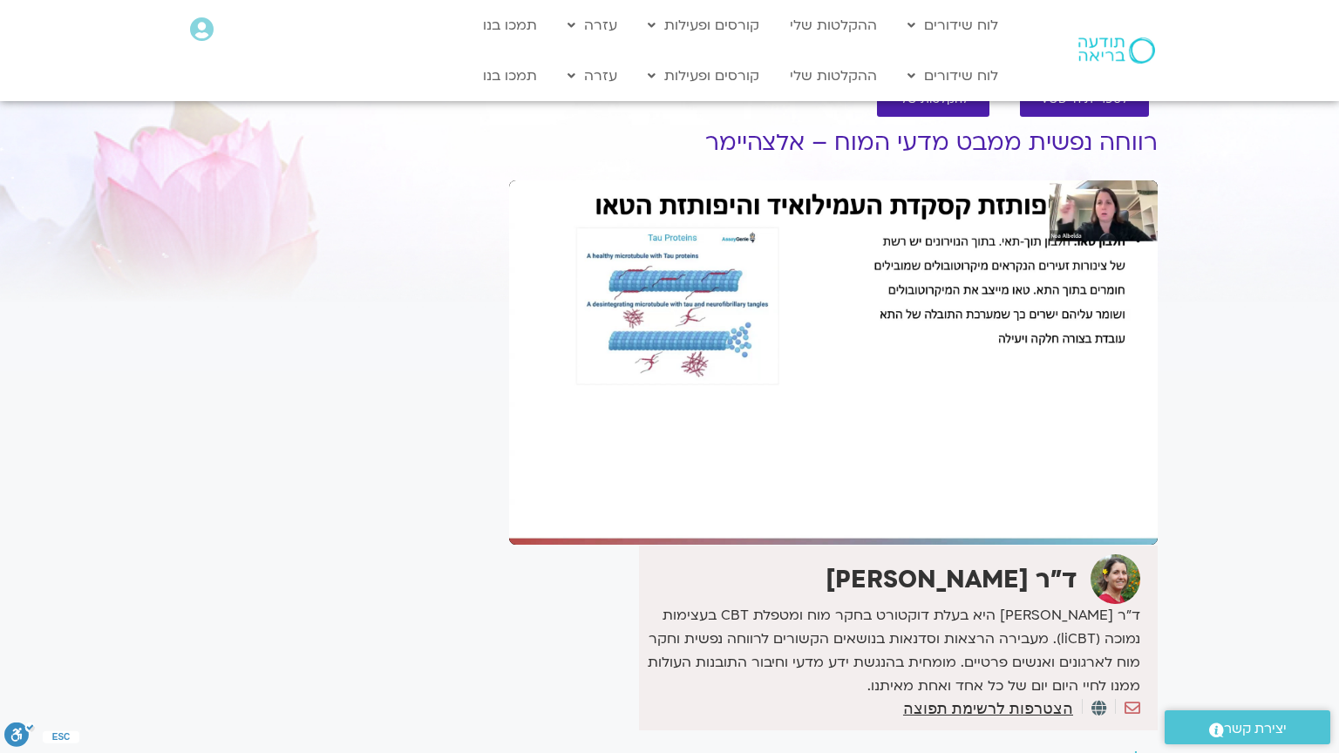
click at [509, 545] on div "Skip Ad 36:46 pause 0:22:33 / 1:50:47 volume_up Mute tune Resolution Auto 1080p…" at bounding box center [833, 362] width 648 height 364
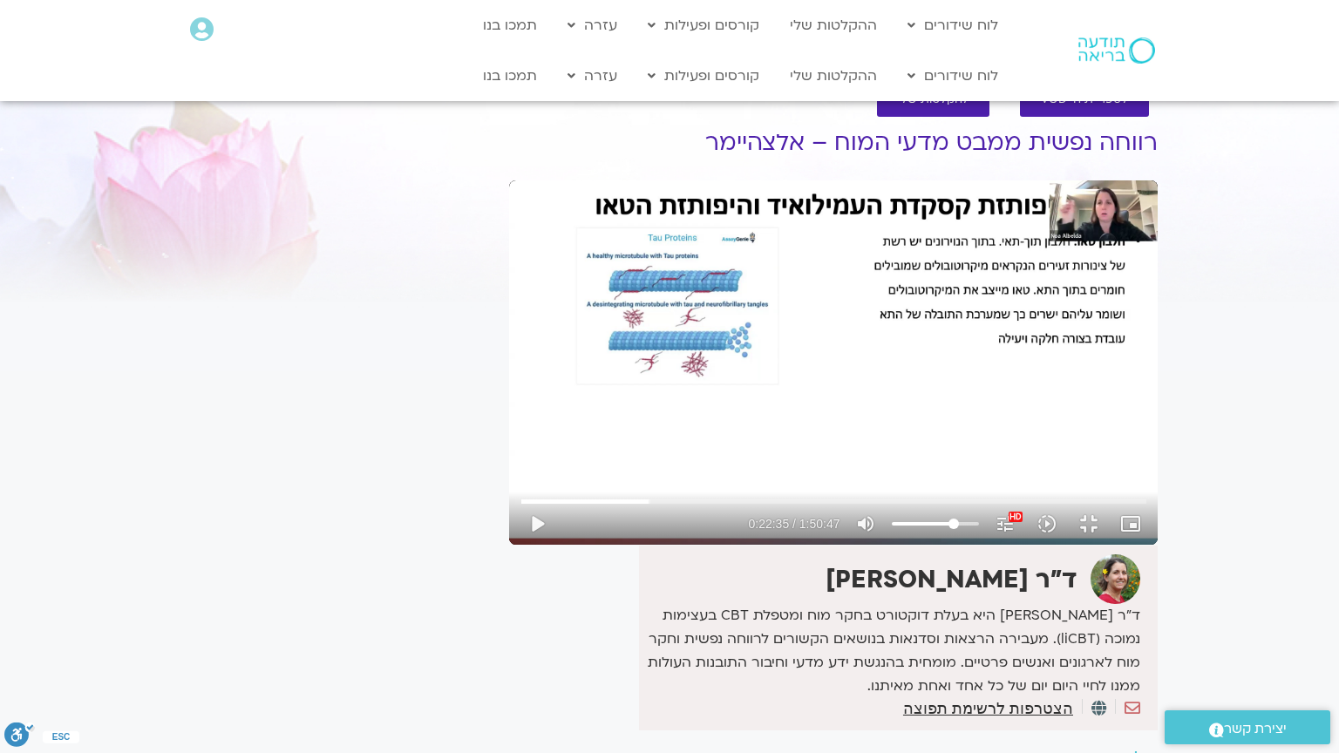
click at [509, 545] on div "Skip Ad 36:46 play_arrow 0:22:35 / 1:50:47 volume_up Mute tune Resolution Auto …" at bounding box center [833, 362] width 648 height 364
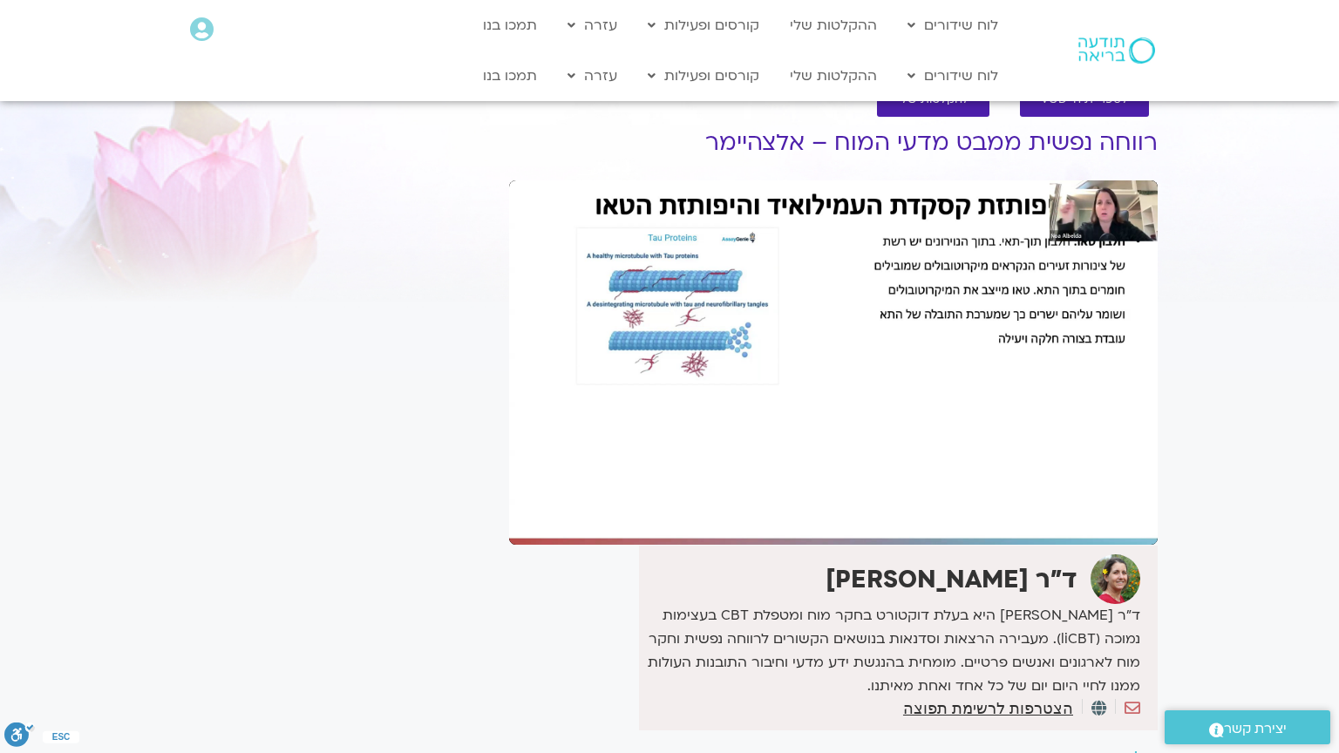
click at [509, 545] on div "Skip Ad 36:46 pause 0:22:35 / 1:50:47 volume_up Mute tune Resolution Auto 1080p…" at bounding box center [833, 362] width 648 height 364
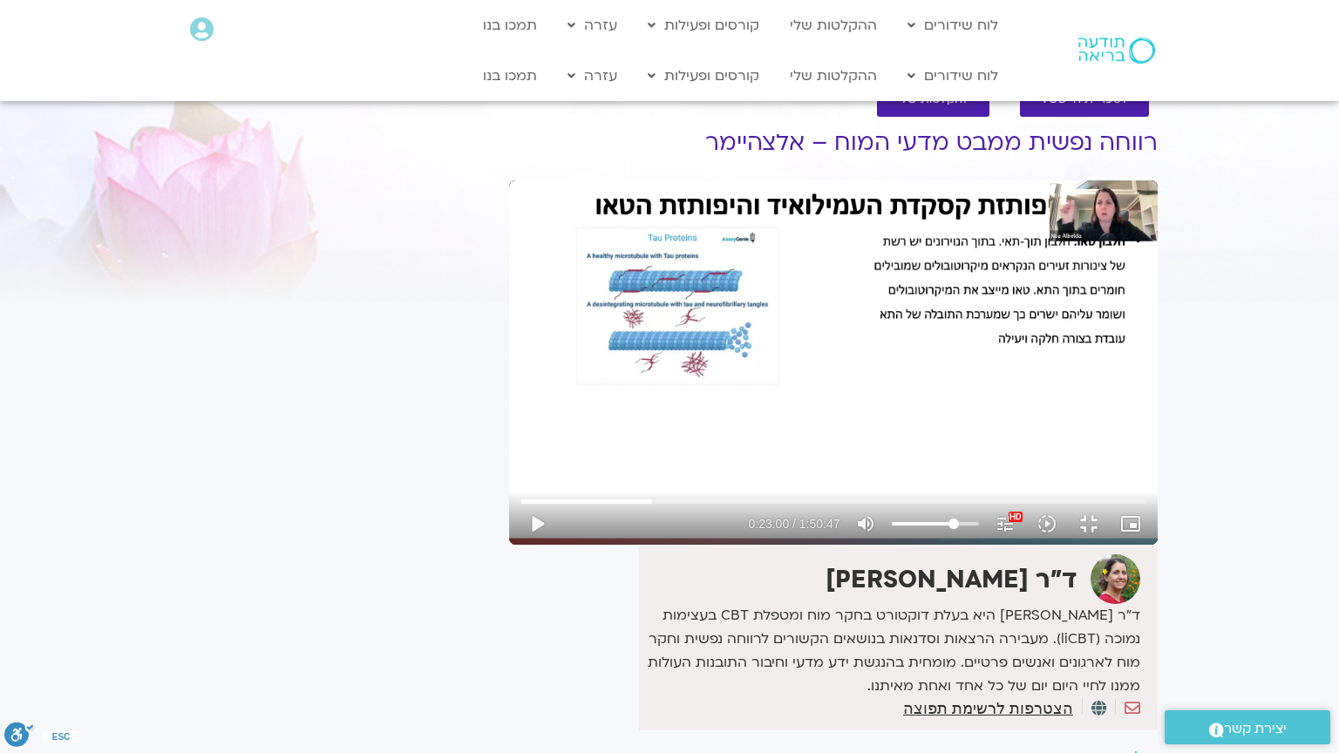
click at [509, 545] on div "Skip Ad 36:46 play_arrow 0:23:00 / 1:50:47 volume_up Mute tune Resolution Auto …" at bounding box center [833, 362] width 648 height 364
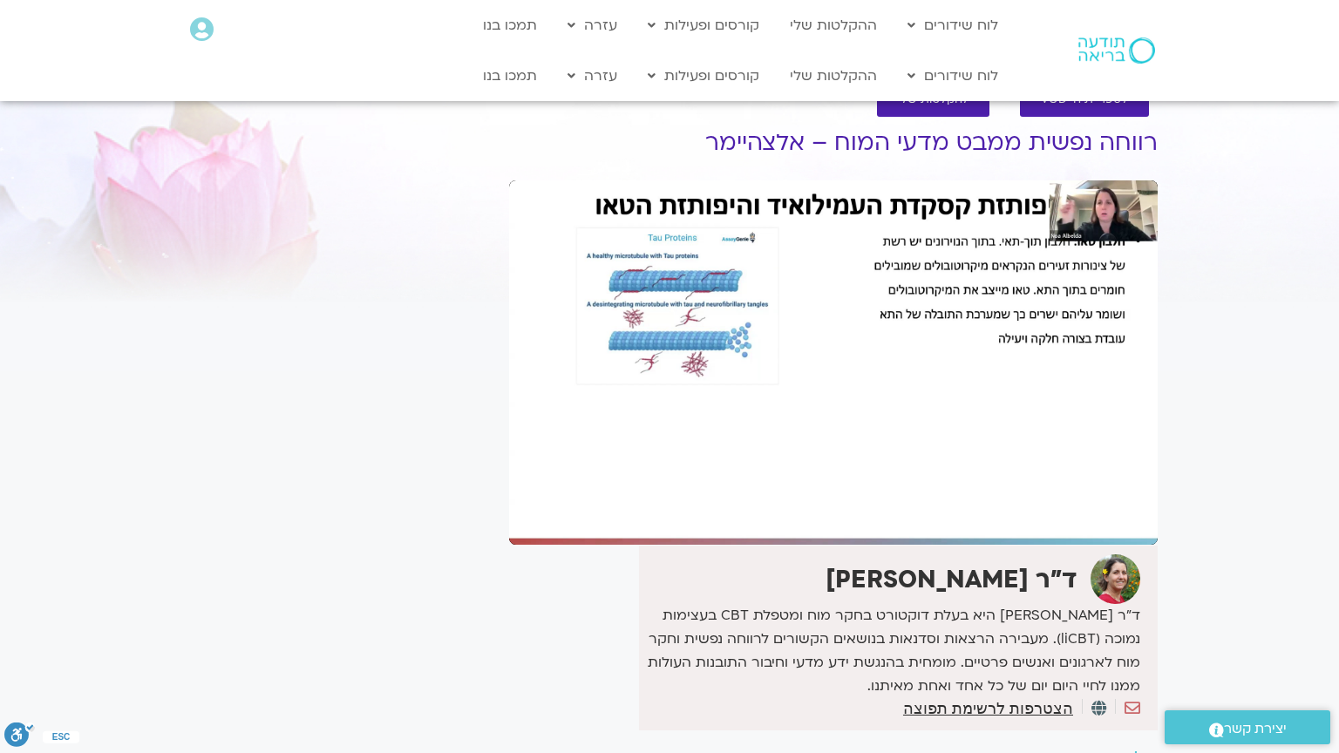
click at [509, 545] on div "Skip Ad 36:46 pause 0:23:00 / 1:50:47 volume_up Mute tune Resolution Auto 1080p…" at bounding box center [833, 362] width 648 height 364
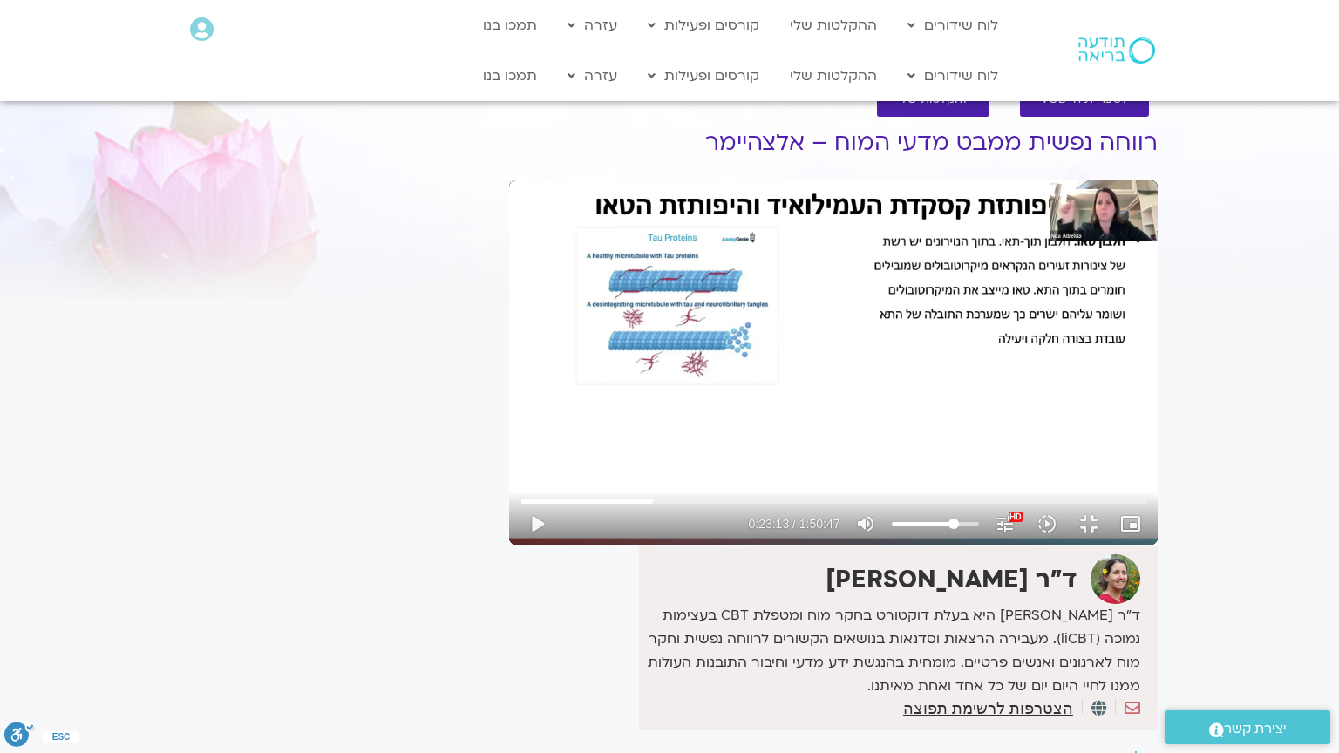
click at [509, 545] on div "Skip Ad 36:46 play_arrow 0:23:13 / 1:50:47 volume_up Mute tune Resolution Auto …" at bounding box center [833, 362] width 648 height 364
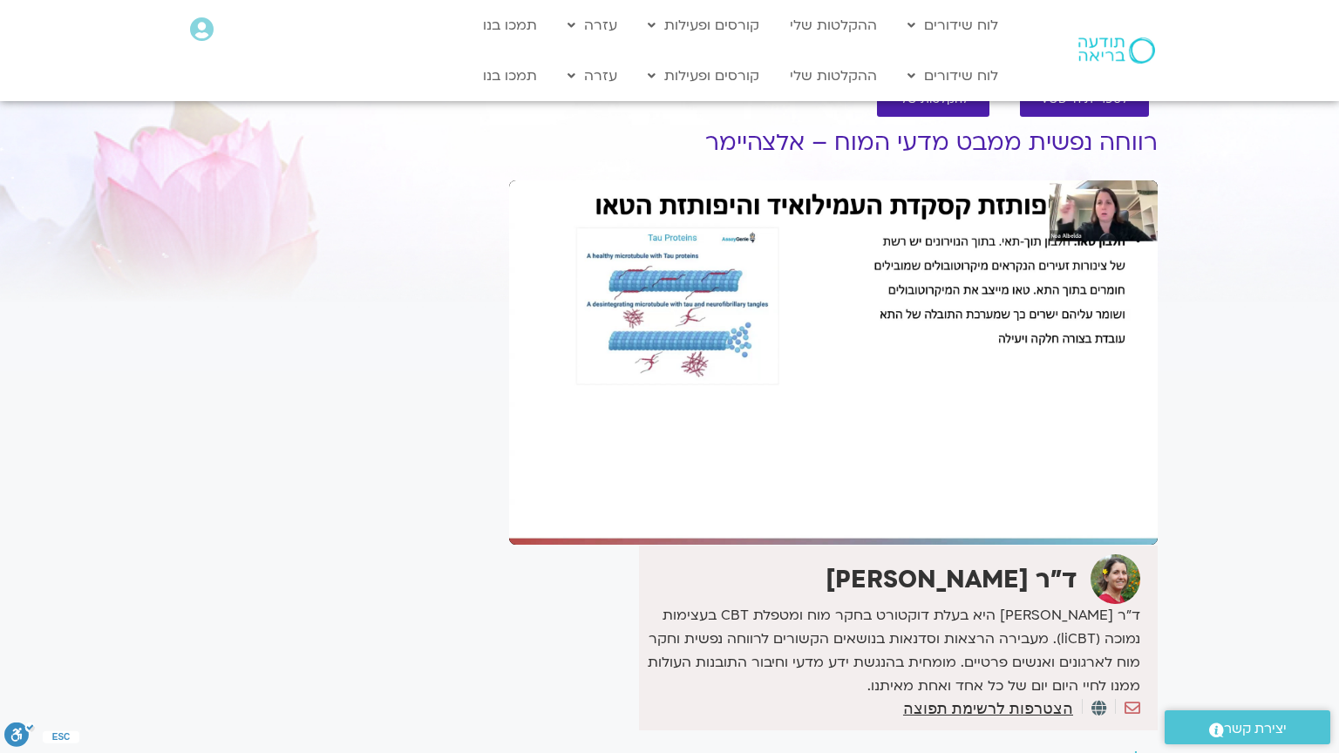
click at [509, 545] on div "Skip Ad 36:46 pause 0:23:13 / 1:50:47 volume_up Mute tune Resolution Auto 1080p…" at bounding box center [833, 362] width 648 height 364
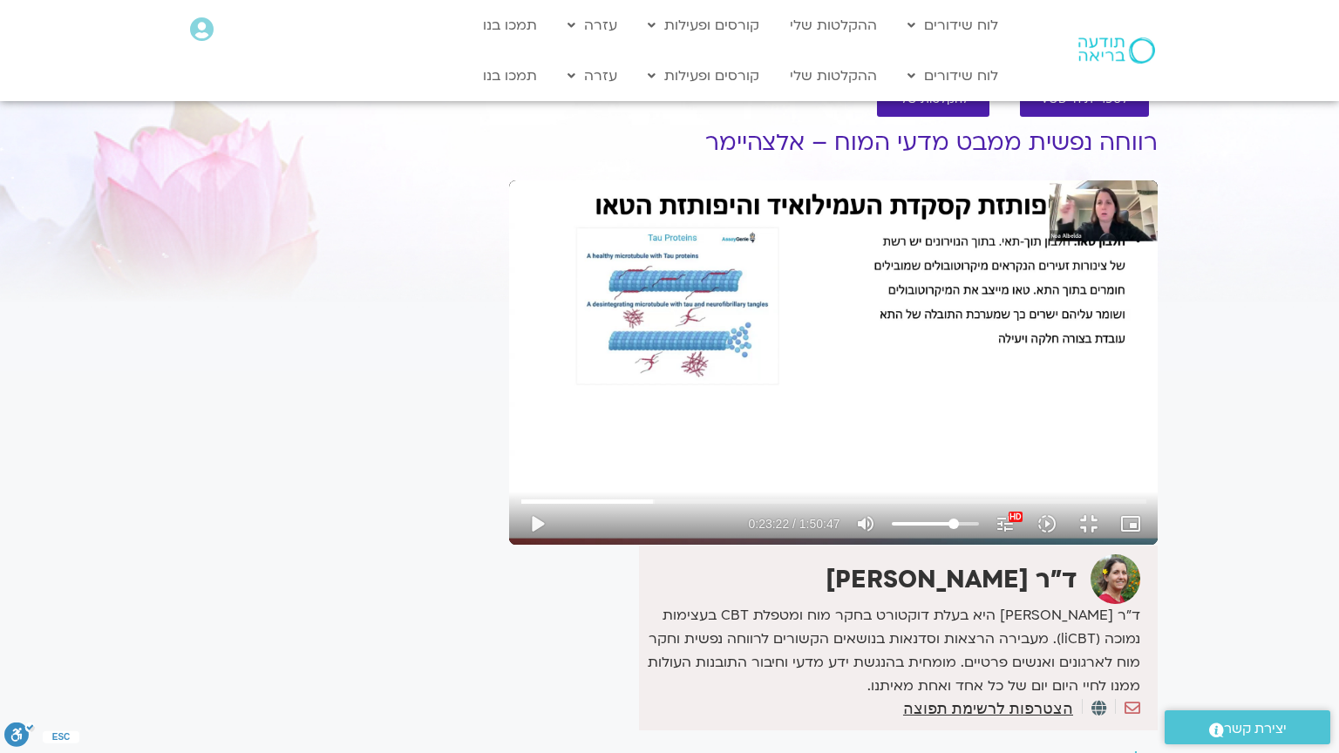
click at [509, 545] on div "Skip Ad 36:46 play_arrow 0:23:22 / 1:50:47 volume_up Mute tune Resolution Auto …" at bounding box center [833, 362] width 648 height 364
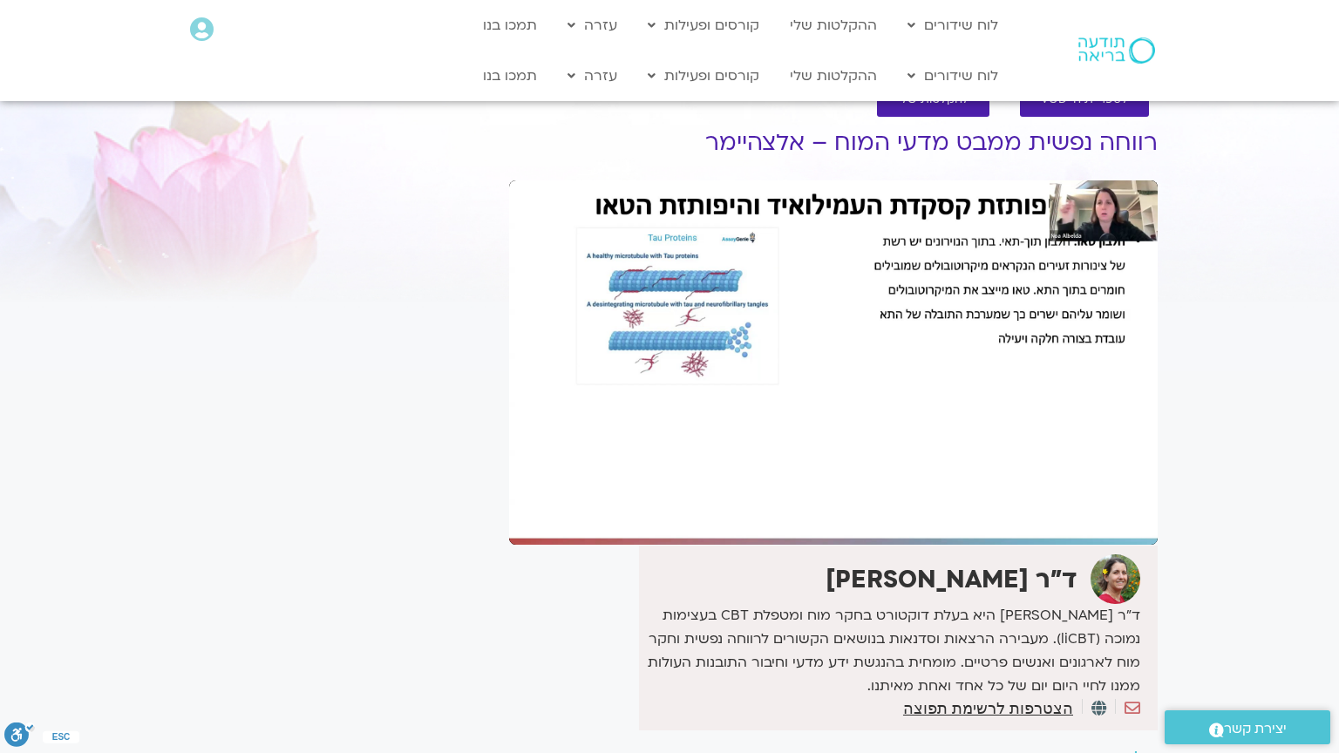
click at [509, 545] on div "Skip Ad 36:46 pause 0:23:22 / 1:50:47 volume_up Mute tune Resolution Auto 1080p…" at bounding box center [833, 362] width 648 height 364
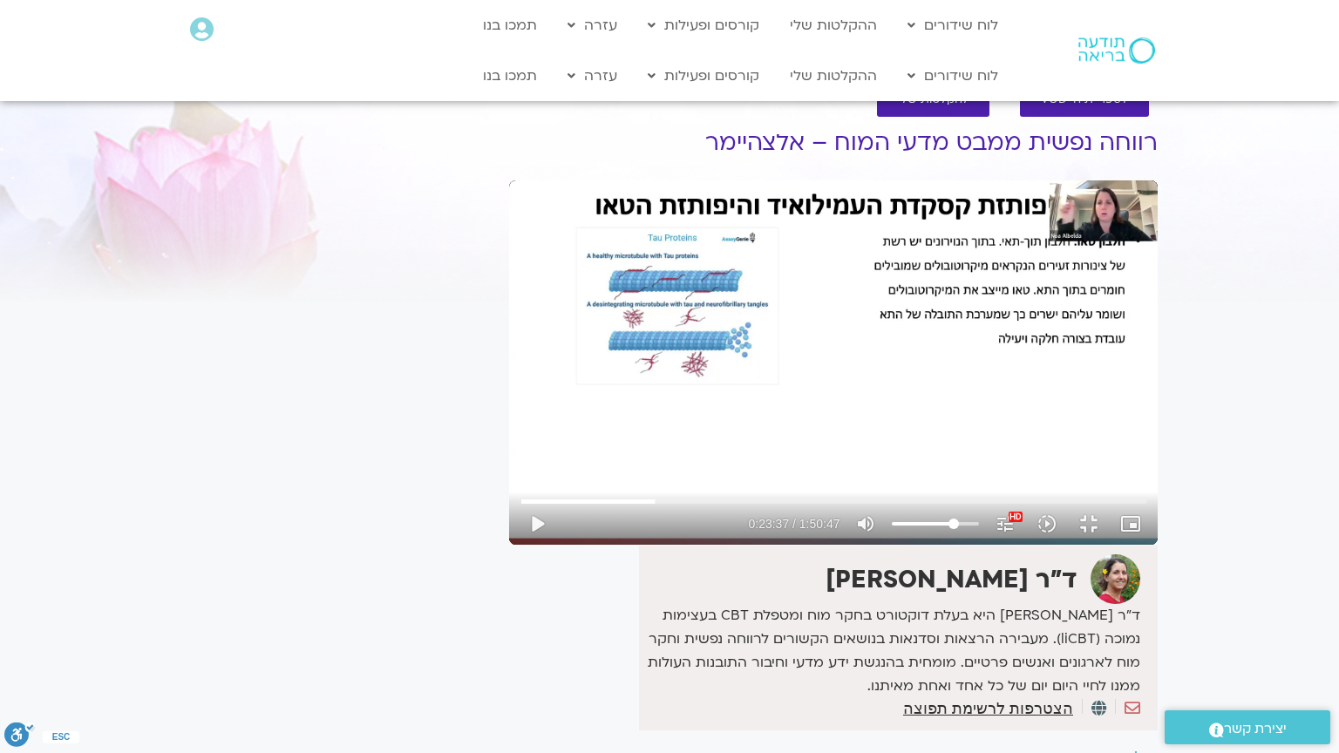
click at [509, 545] on div "Skip Ad 36:46 play_arrow 0:23:37 / 1:50:47 volume_up Mute tune Resolution Auto …" at bounding box center [833, 362] width 648 height 364
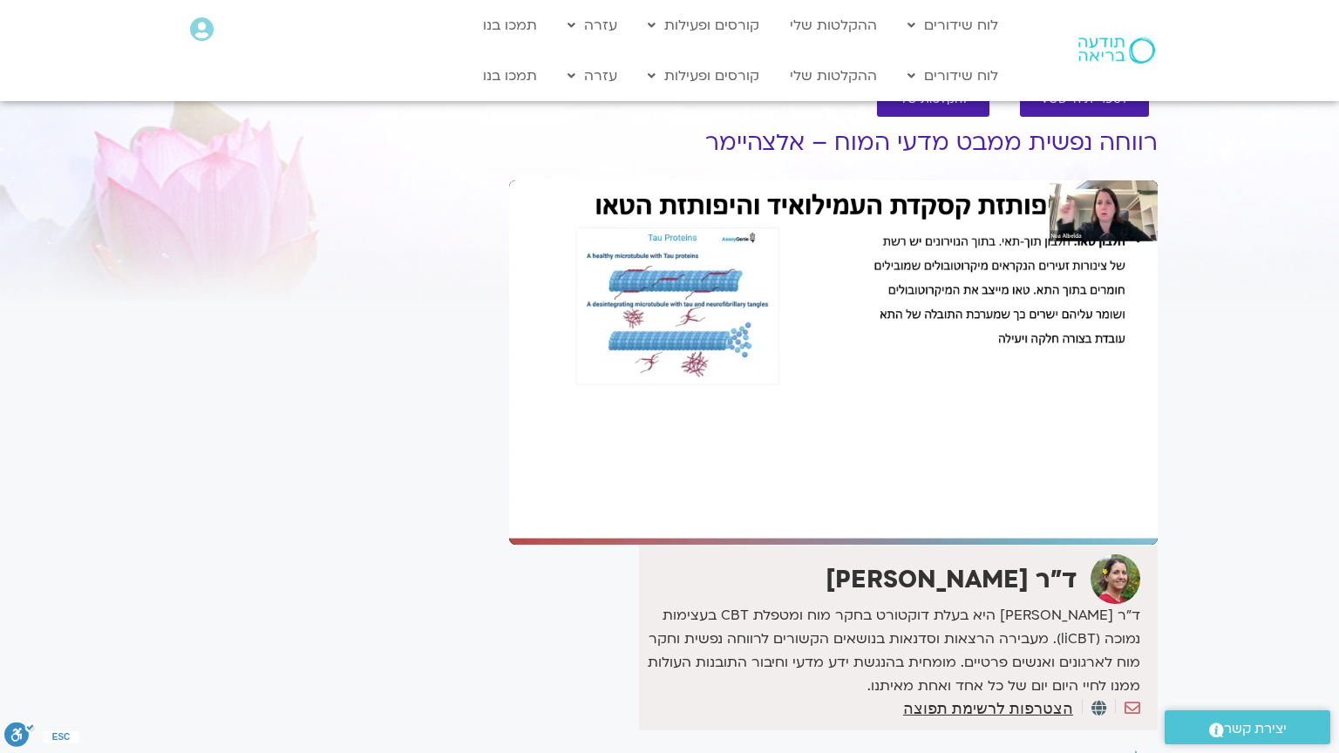
click at [509, 545] on div "Skip Ad 36:46 pause 0:23:37 / 1:50:47 volume_up Mute tune Resolution Auto 1080p…" at bounding box center [833, 362] width 648 height 364
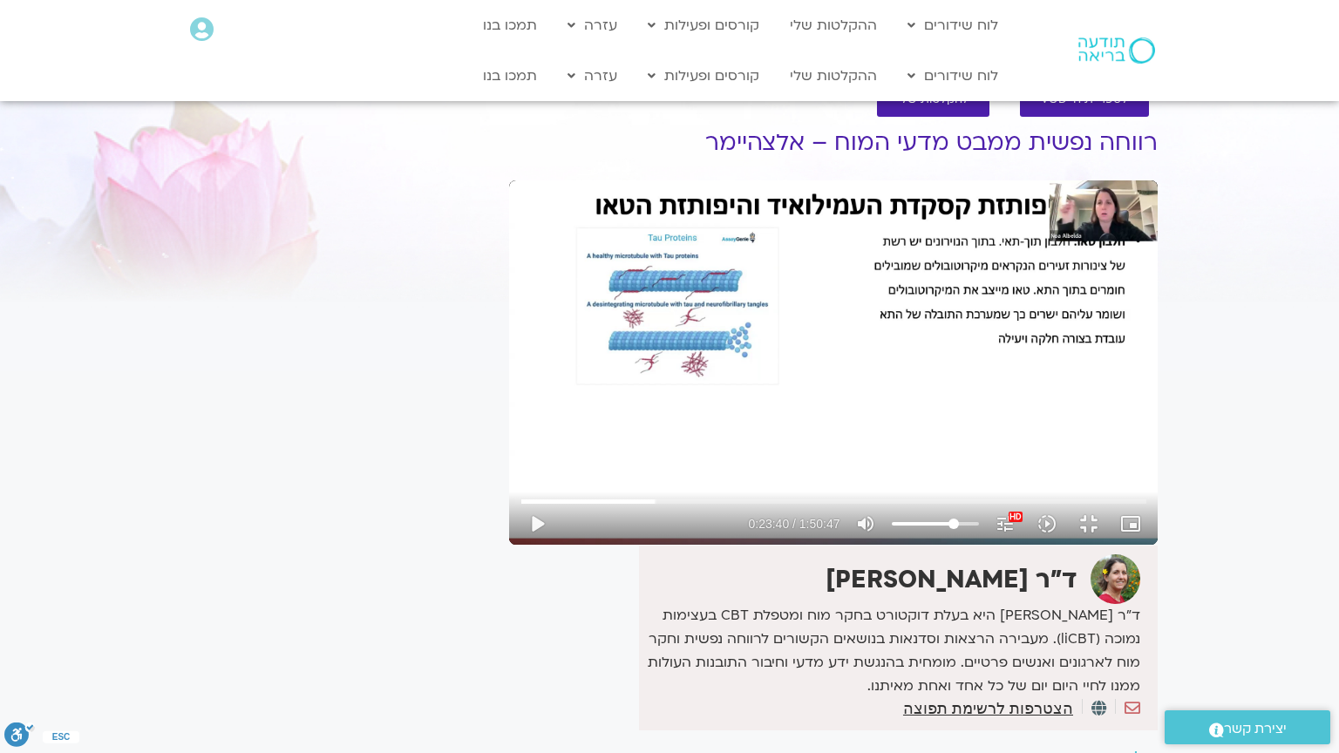
click at [509, 545] on div "Skip Ad 36:46 play_arrow 0:23:40 / 1:50:47 volume_up Mute tune Resolution Auto …" at bounding box center [833, 362] width 648 height 364
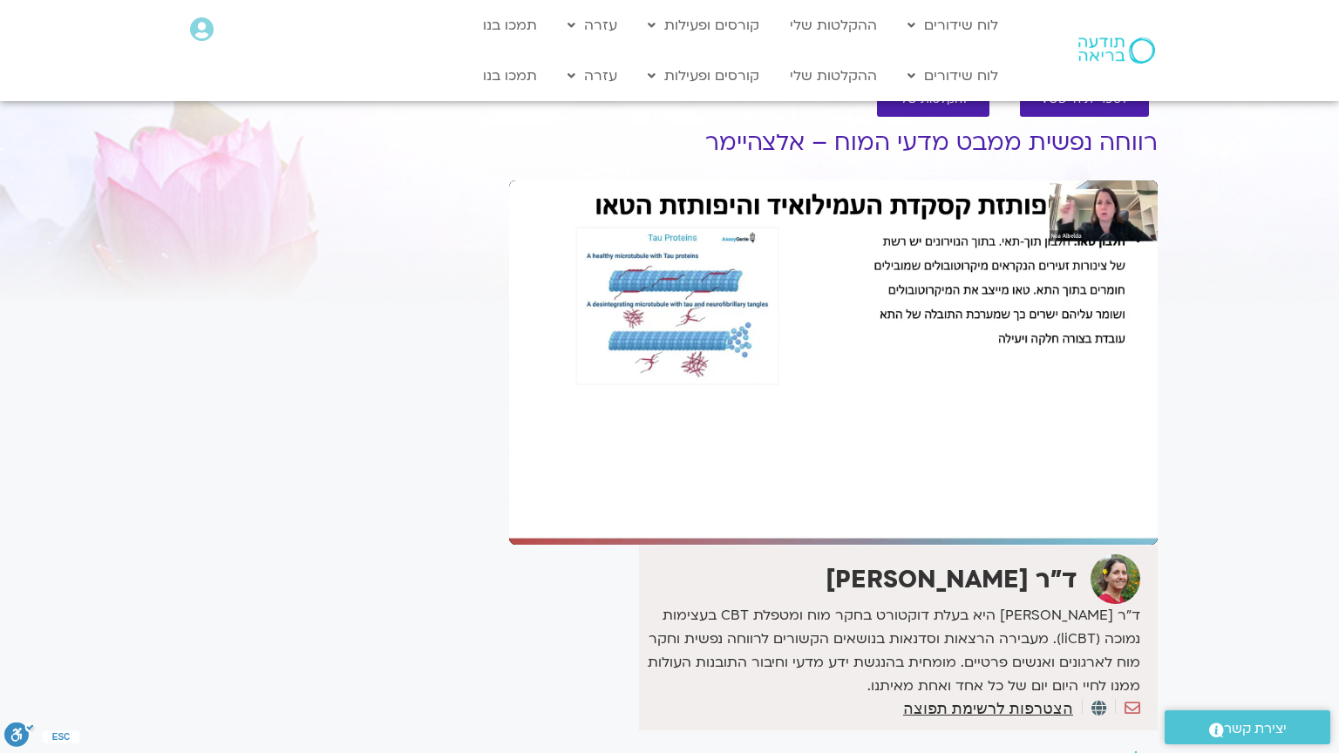
click at [509, 545] on div "Skip Ad 36:46 pause 0:23:40 / 1:50:47 volume_up Mute tune Resolution Auto 1080p…" at bounding box center [833, 362] width 648 height 364
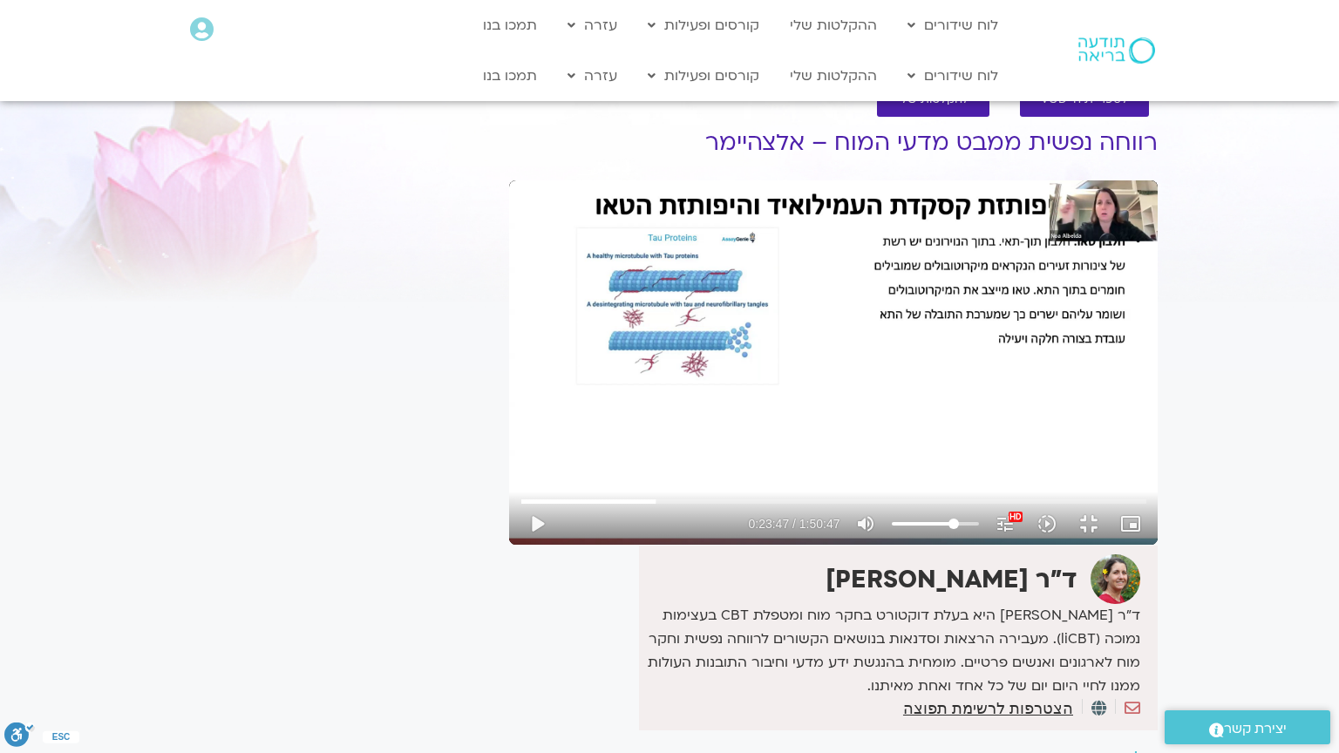
click at [509, 545] on div "Skip Ad 36:46 play_arrow 0:23:47 / 1:50:47 volume_up Mute tune Resolution Auto …" at bounding box center [833, 362] width 648 height 364
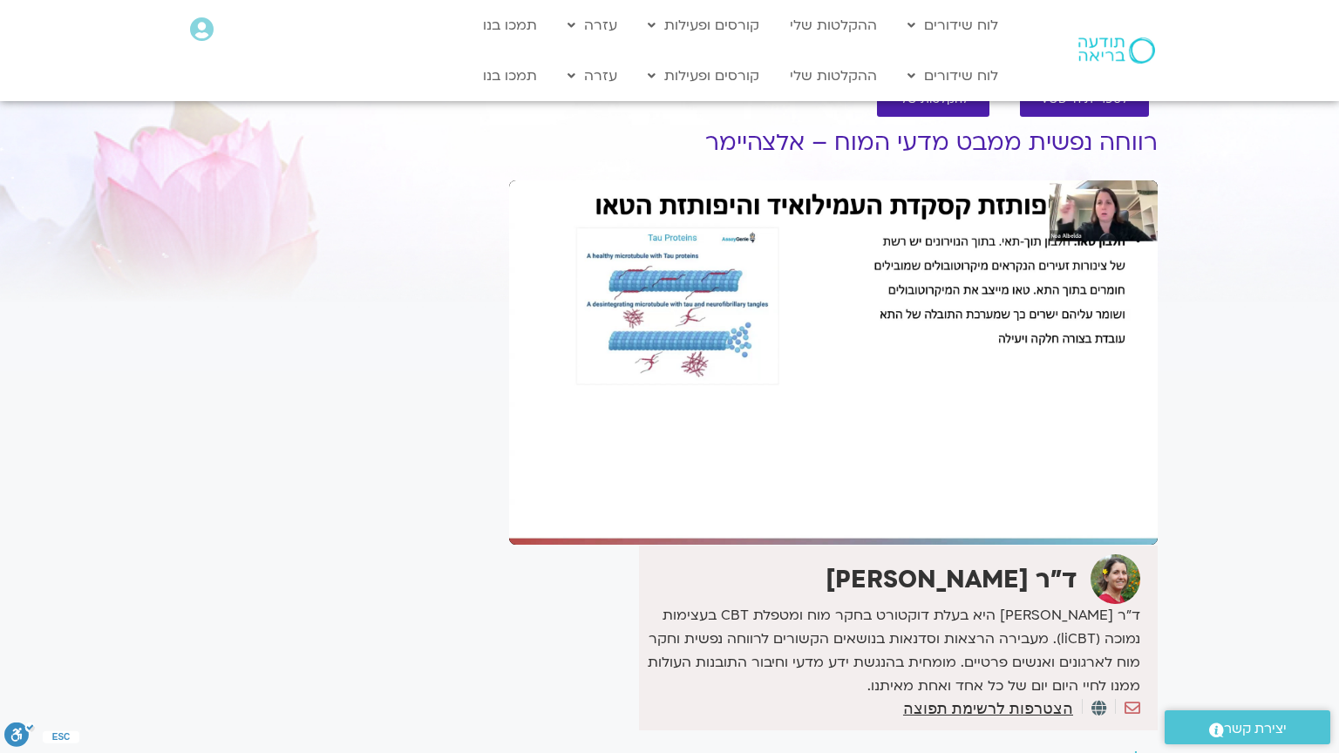
click at [509, 545] on div "Skip Ad 36:46 pause 0:23:47 / 1:50:47 volume_up Mute tune Resolution Auto 1080p…" at bounding box center [833, 362] width 648 height 364
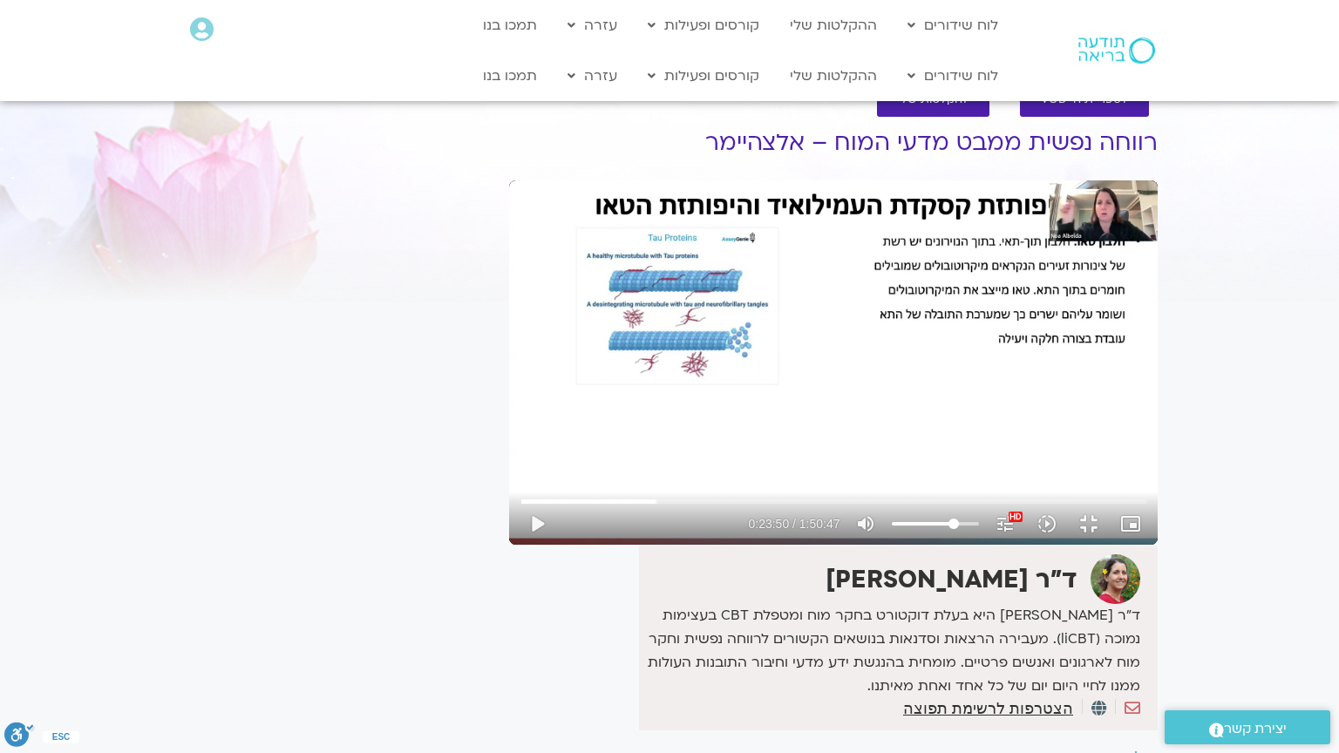
click at [509, 545] on div "Skip Ad 36:46 play_arrow 0:23:50 / 1:50:47 volume_up Mute tune Resolution Auto …" at bounding box center [833, 362] width 648 height 364
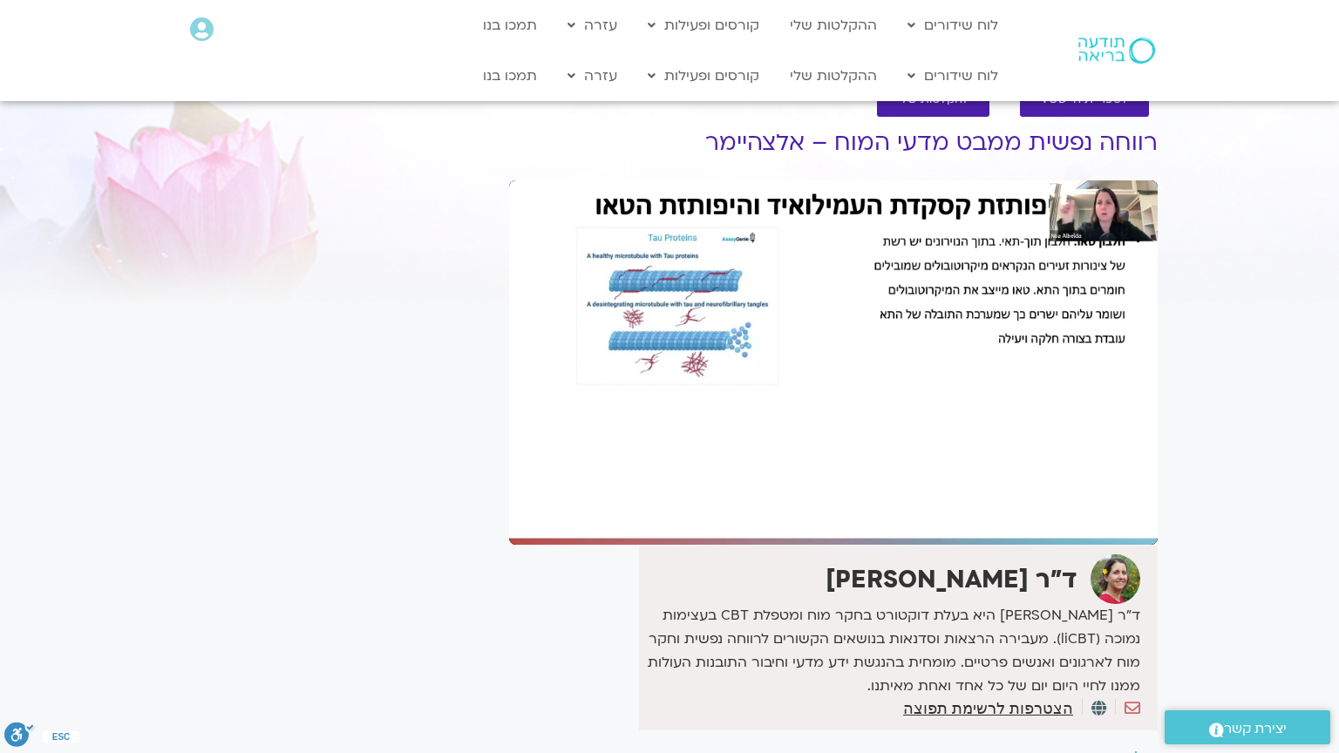
click at [509, 545] on div "Skip Ad 36:46 pause 0:23:50 / 1:50:47 volume_up Mute tune Resolution Auto 1080p…" at bounding box center [833, 362] width 648 height 364
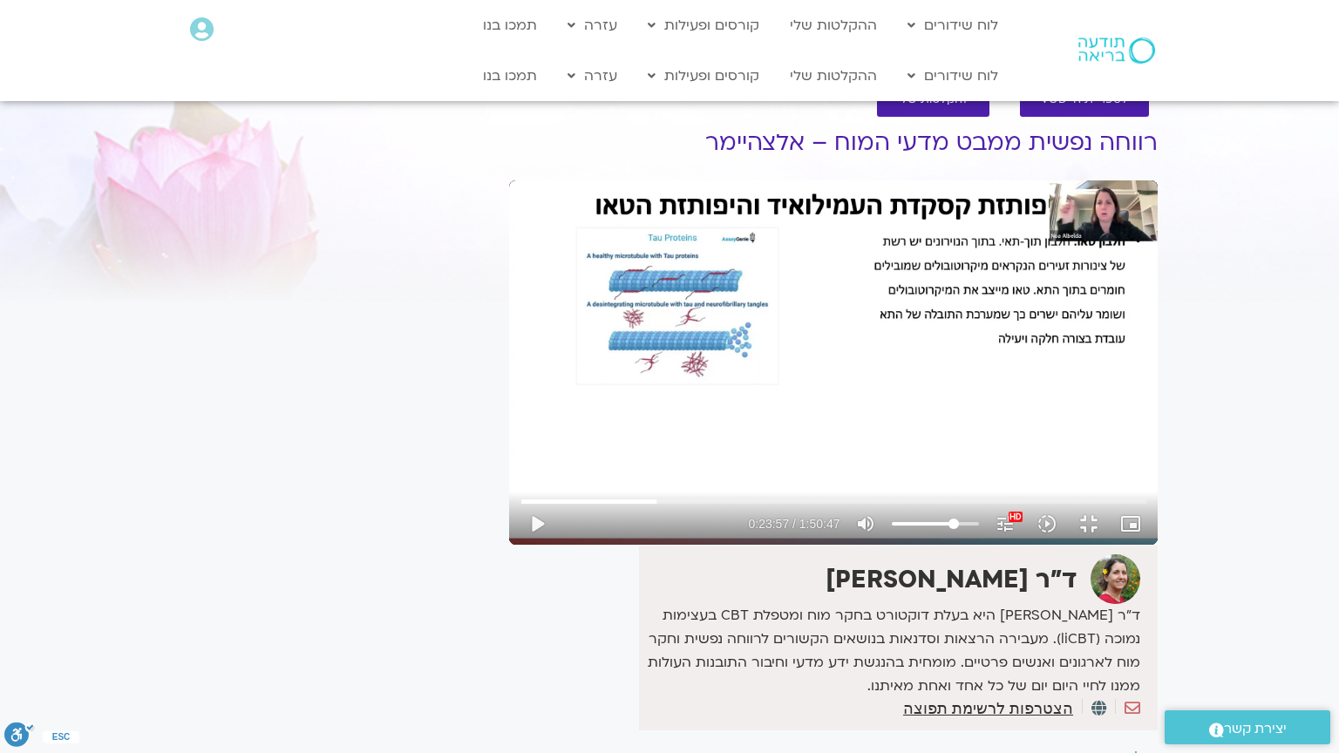
click at [509, 545] on div "Skip Ad 36:46 play_arrow 0:23:57 / 1:50:47 volume_up Mute tune Resolution Auto …" at bounding box center [833, 362] width 648 height 364
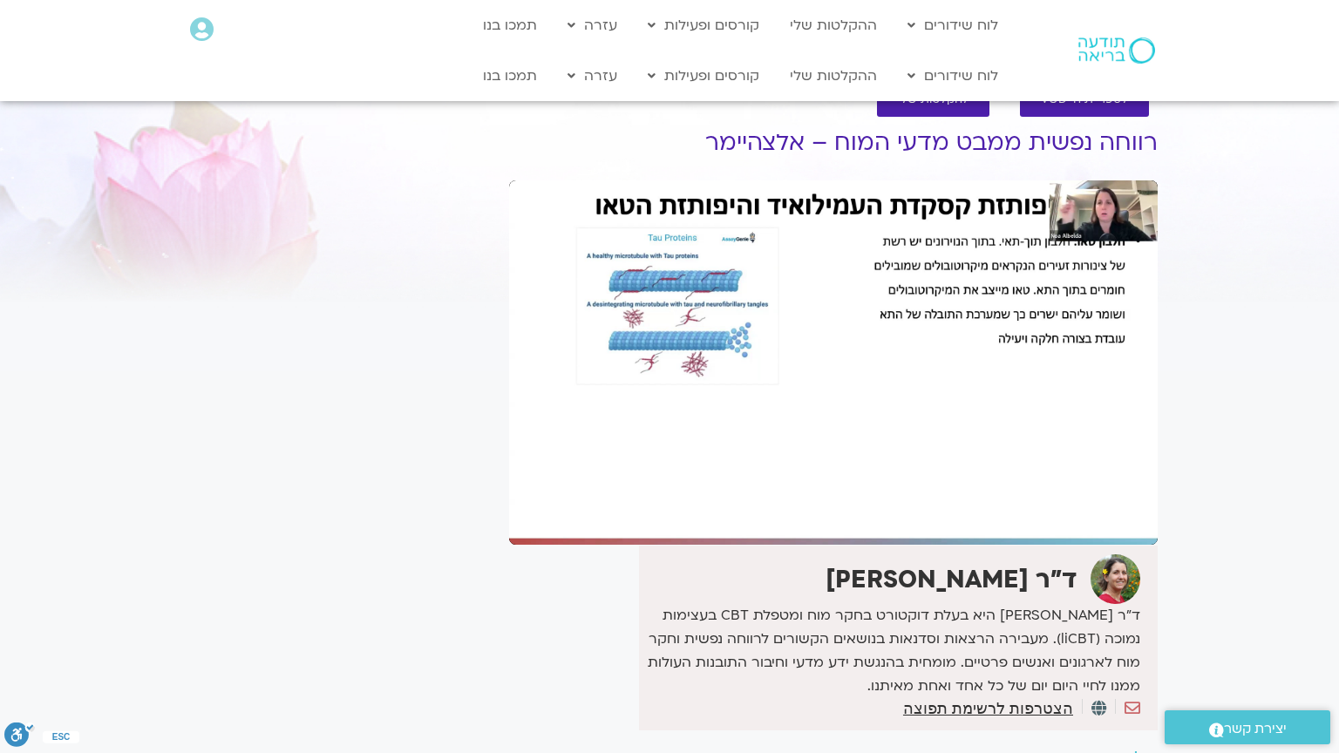
click at [509, 545] on div "Skip Ad 36:46 pause 0:23:57 / 1:50:47 volume_up Mute tune Resolution Auto 1080p…" at bounding box center [833, 362] width 648 height 364
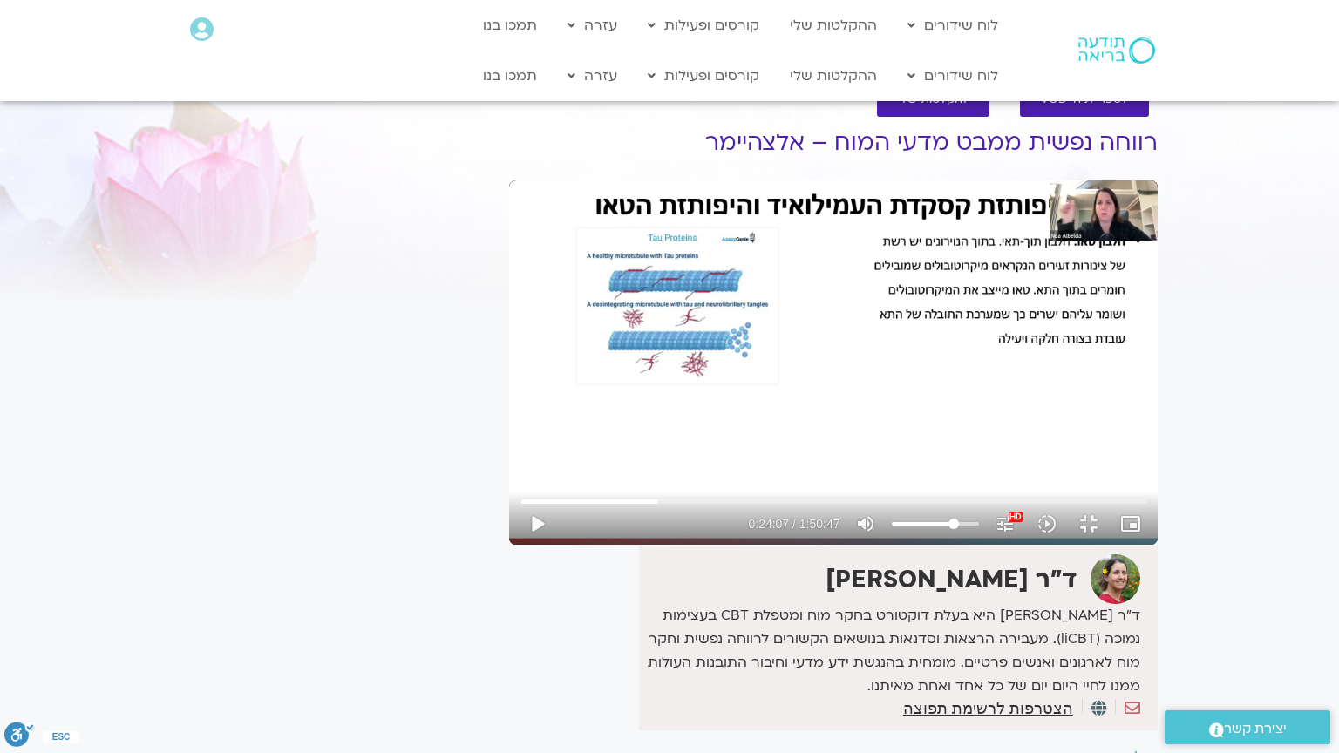
click at [509, 545] on div "Skip Ad 36:46 play_arrow 0:24:07 / 1:50:47 volume_up Mute tune Resolution Auto …" at bounding box center [833, 362] width 648 height 364
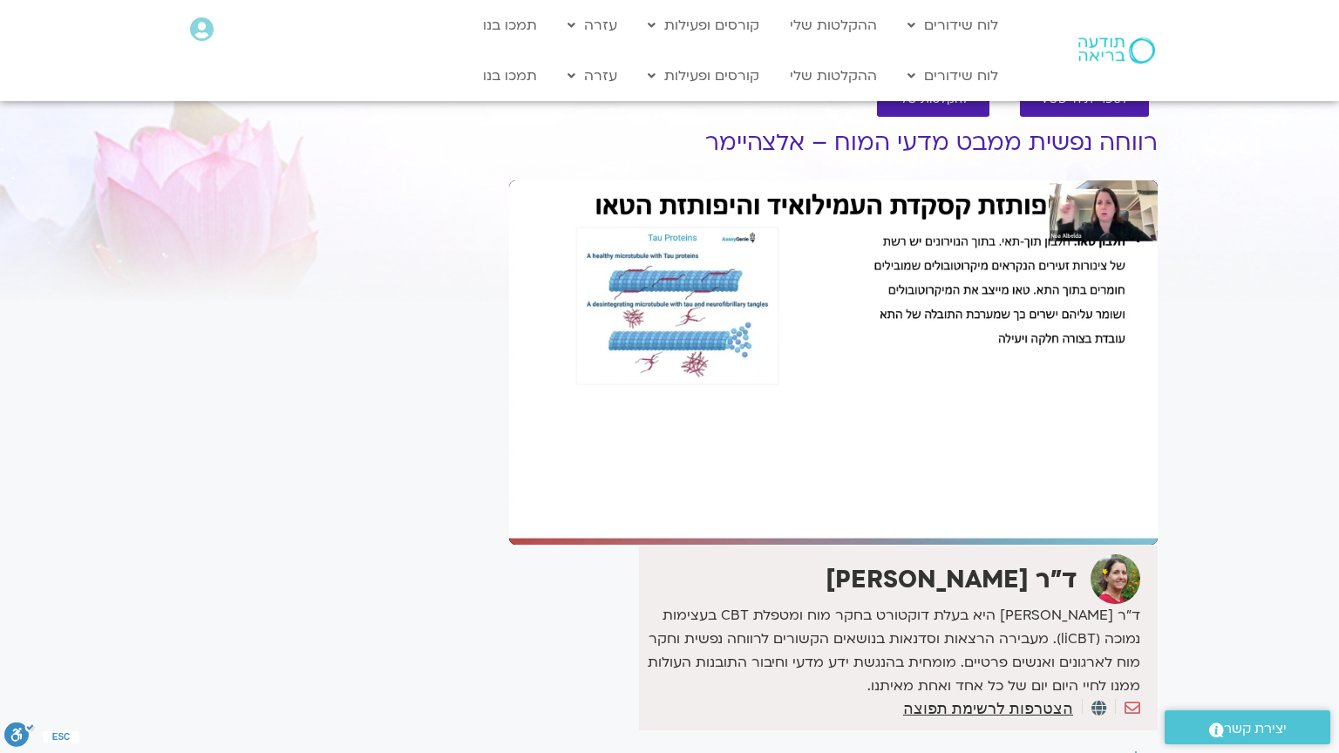
click at [509, 545] on div "Skip Ad 36:46 pause 0:24:07 / 1:50:47 volume_up Mute tune Resolution Auto 1080p…" at bounding box center [833, 362] width 648 height 364
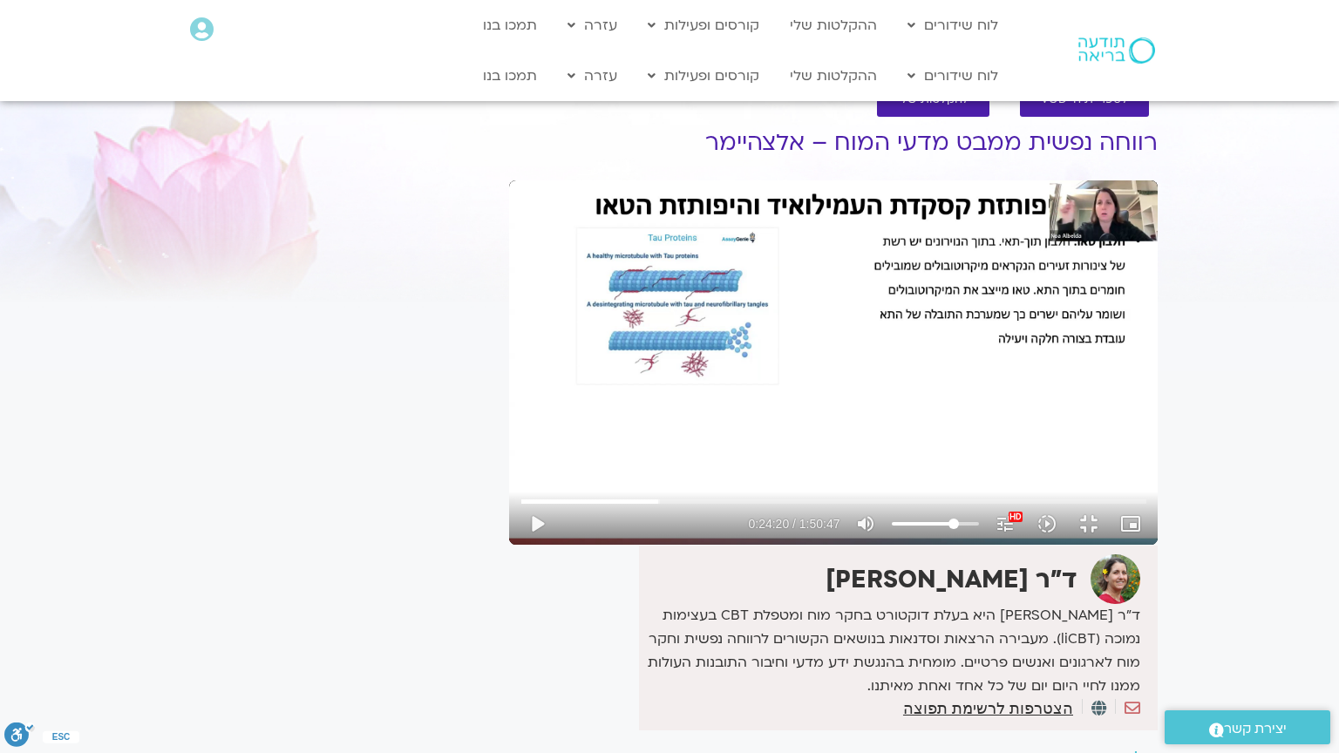
click at [509, 545] on div "Skip Ad 36:46 play_arrow 0:24:20 / 1:50:47 volume_up Mute tune Resolution Auto …" at bounding box center [833, 362] width 648 height 364
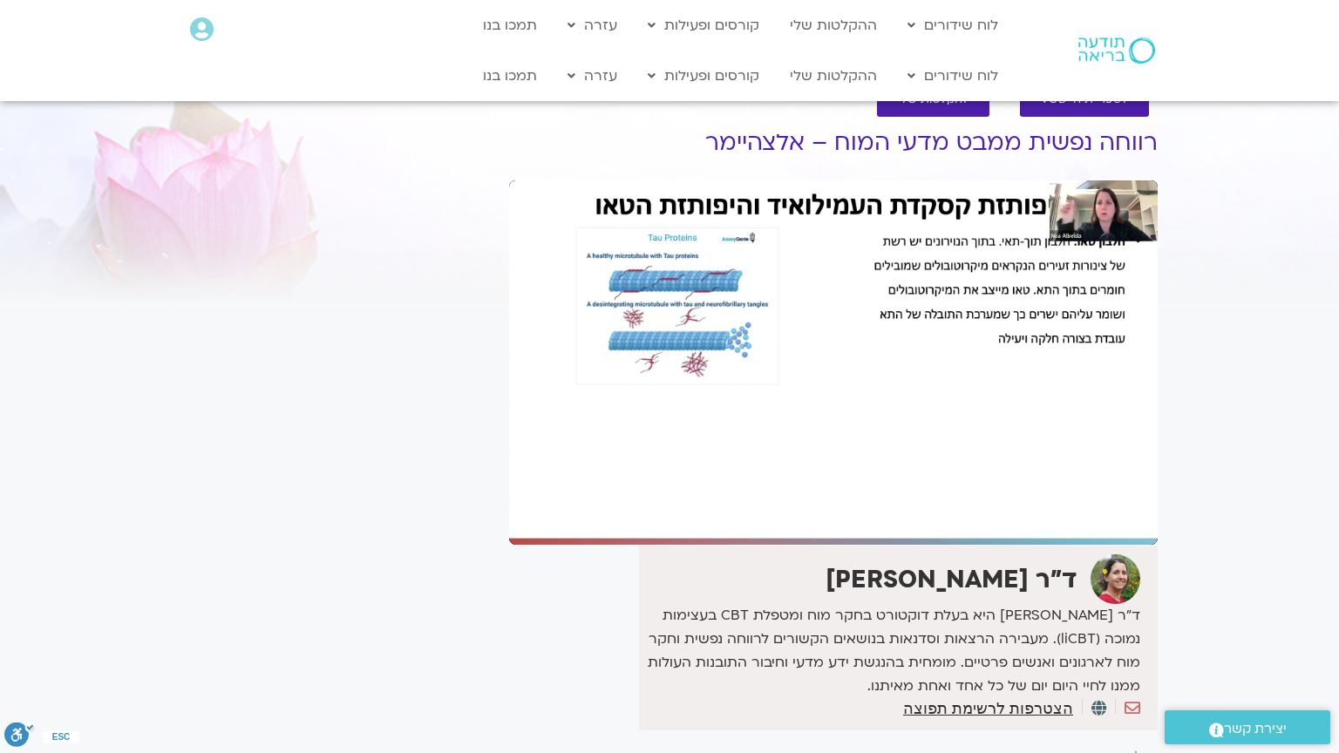
click at [509, 545] on div "Skip Ad 36:46 pause 0:24:20 / 1:50:47 volume_up Mute tune Resolution Auto 1080p…" at bounding box center [833, 362] width 648 height 364
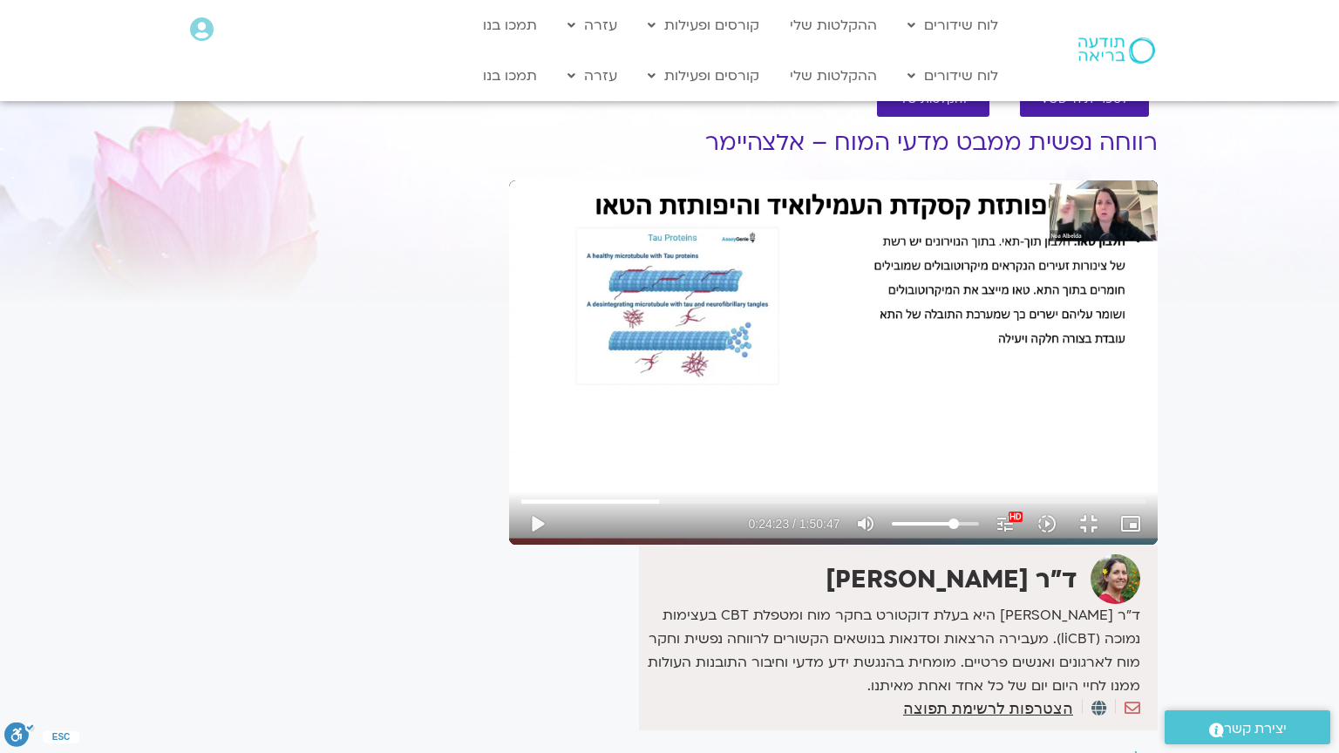
click at [509, 545] on div "Skip Ad 36:46 play_arrow 0:24:23 / 1:50:47 volume_up Mute tune Resolution Auto …" at bounding box center [833, 362] width 648 height 364
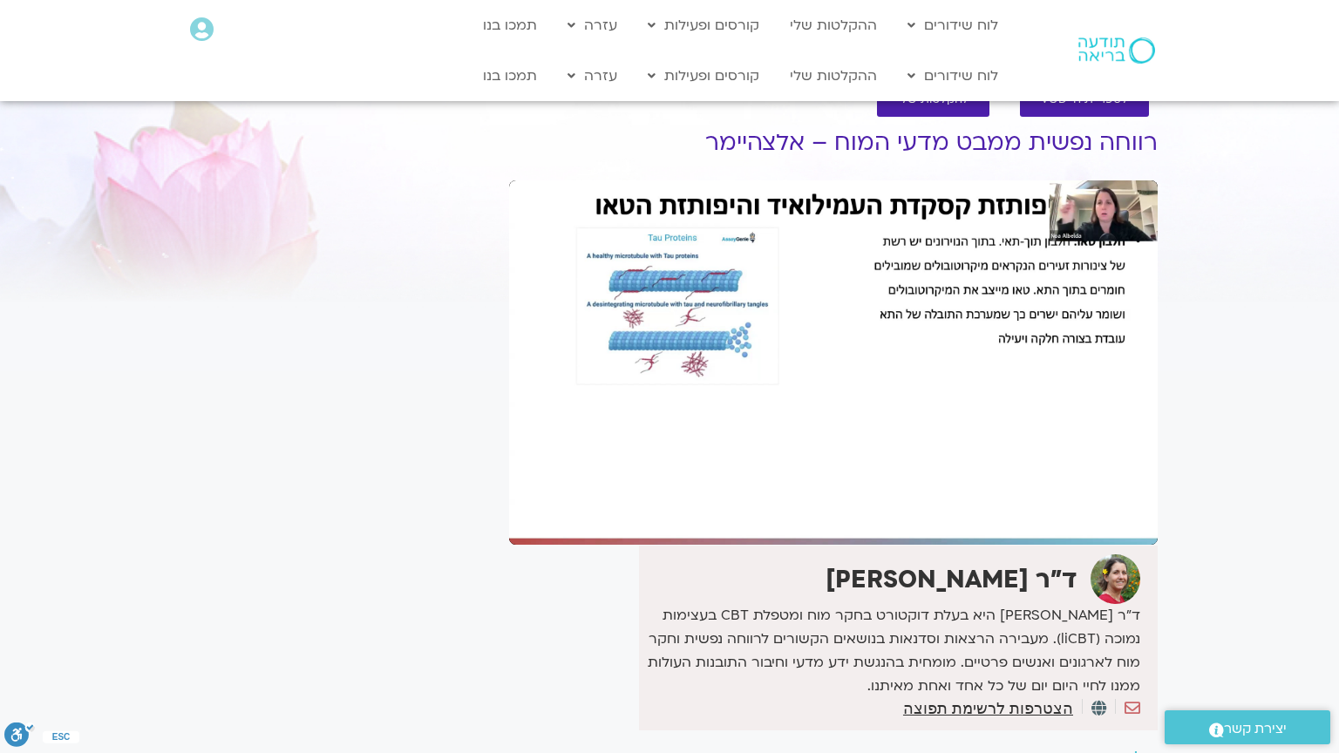
click at [509, 545] on div "Skip Ad 36:46 pause 0:24:23 / 1:50:47 volume_up Mute tune Resolution Auto 480p …" at bounding box center [833, 362] width 648 height 364
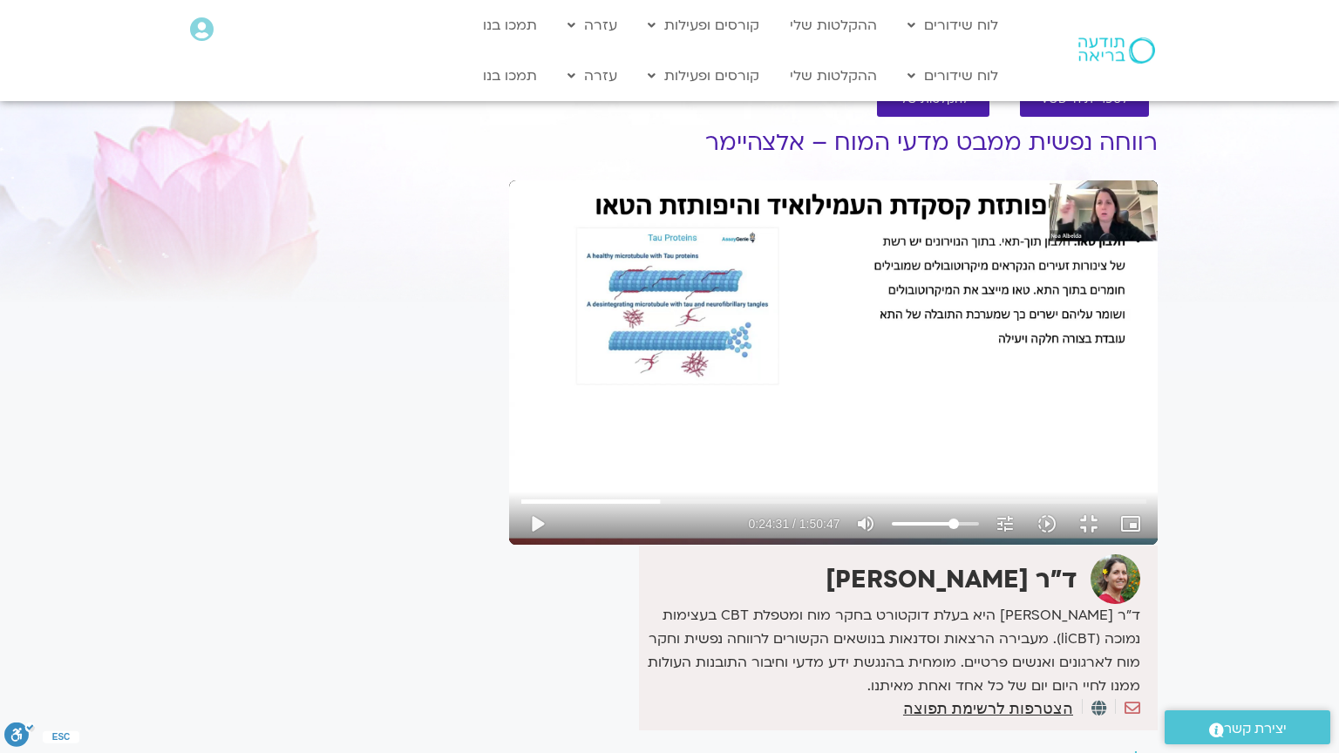
click at [509, 545] on div "Skip Ad 36:46 play_arrow 0:24:31 / 1:50:47 volume_up Mute tune Resolution Auto …" at bounding box center [833, 362] width 648 height 364
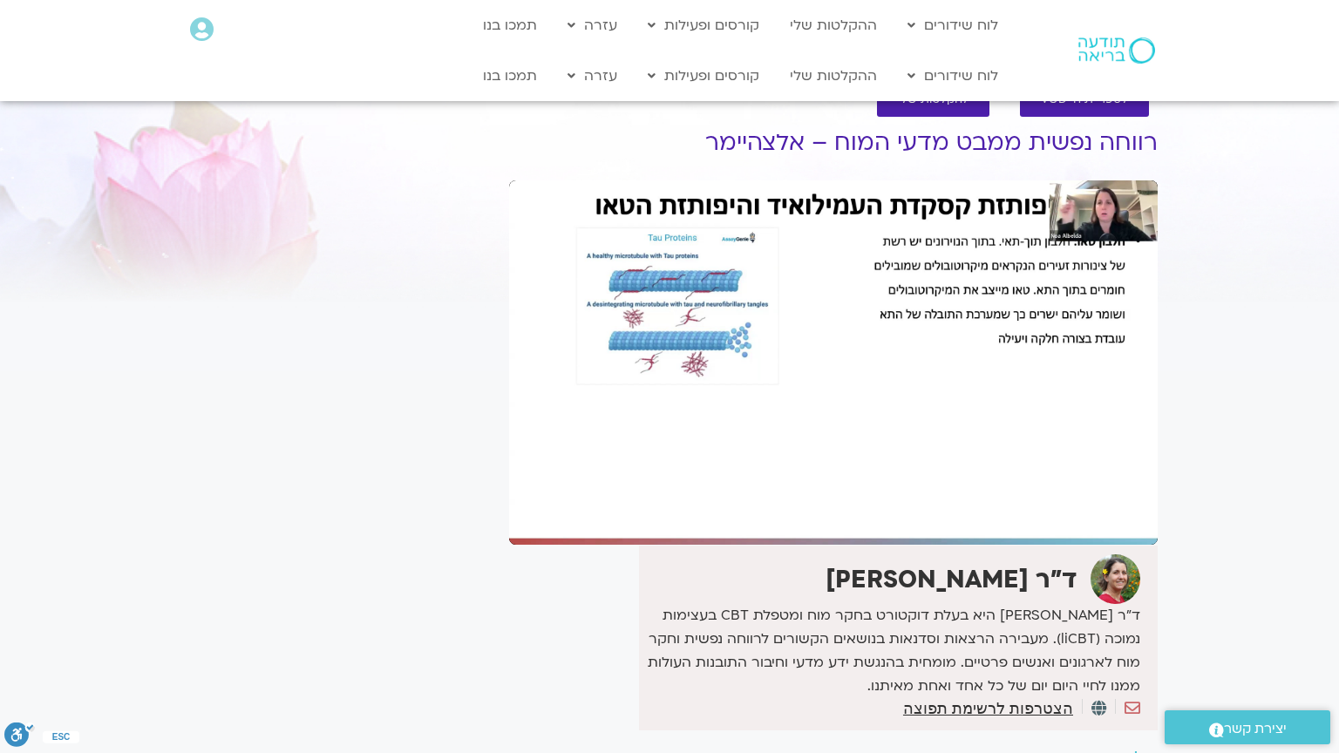
click at [509, 545] on div "Skip Ad 36:46 pause 0:24:31 / 1:50:47 volume_up Mute tune Resolution Auto 1080p…" at bounding box center [833, 362] width 648 height 364
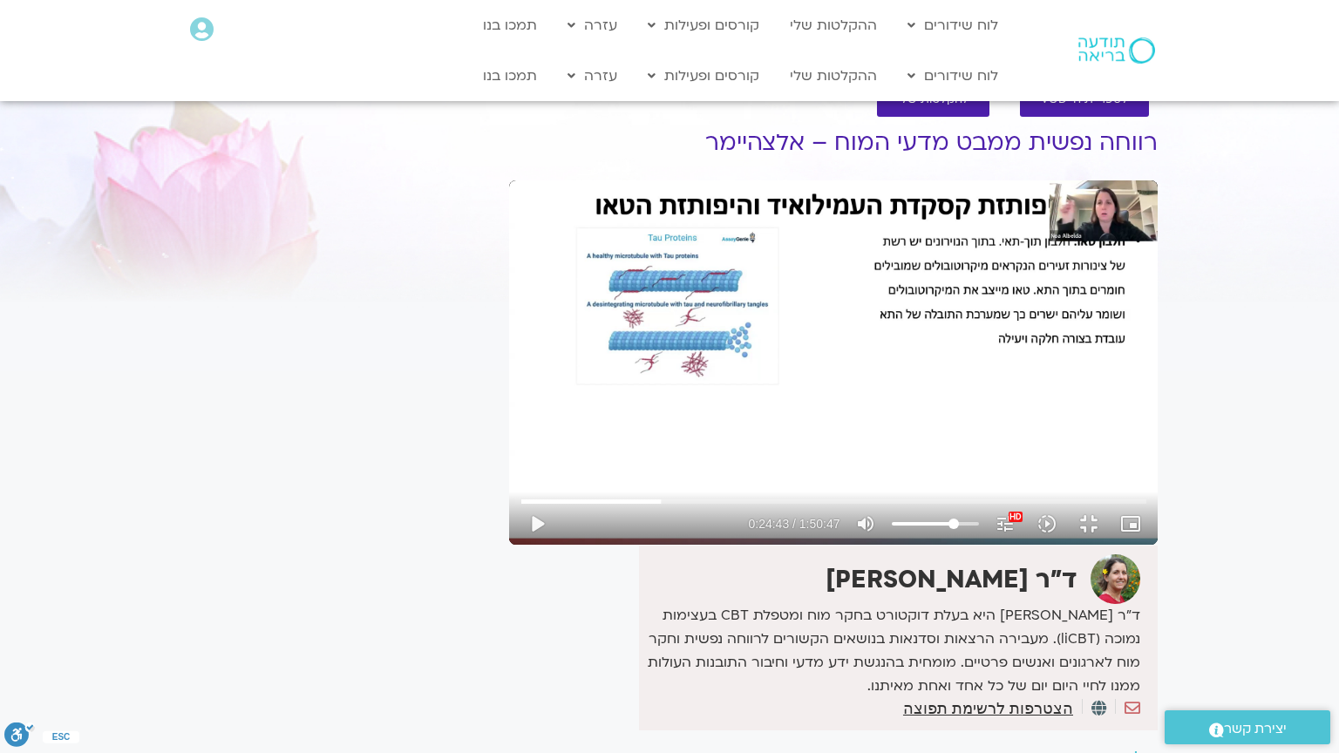
click at [509, 545] on div "Skip Ad 36:46 play_arrow 0:24:43 / 1:50:47 volume_up Mute tune Resolution Auto …" at bounding box center [833, 362] width 648 height 364
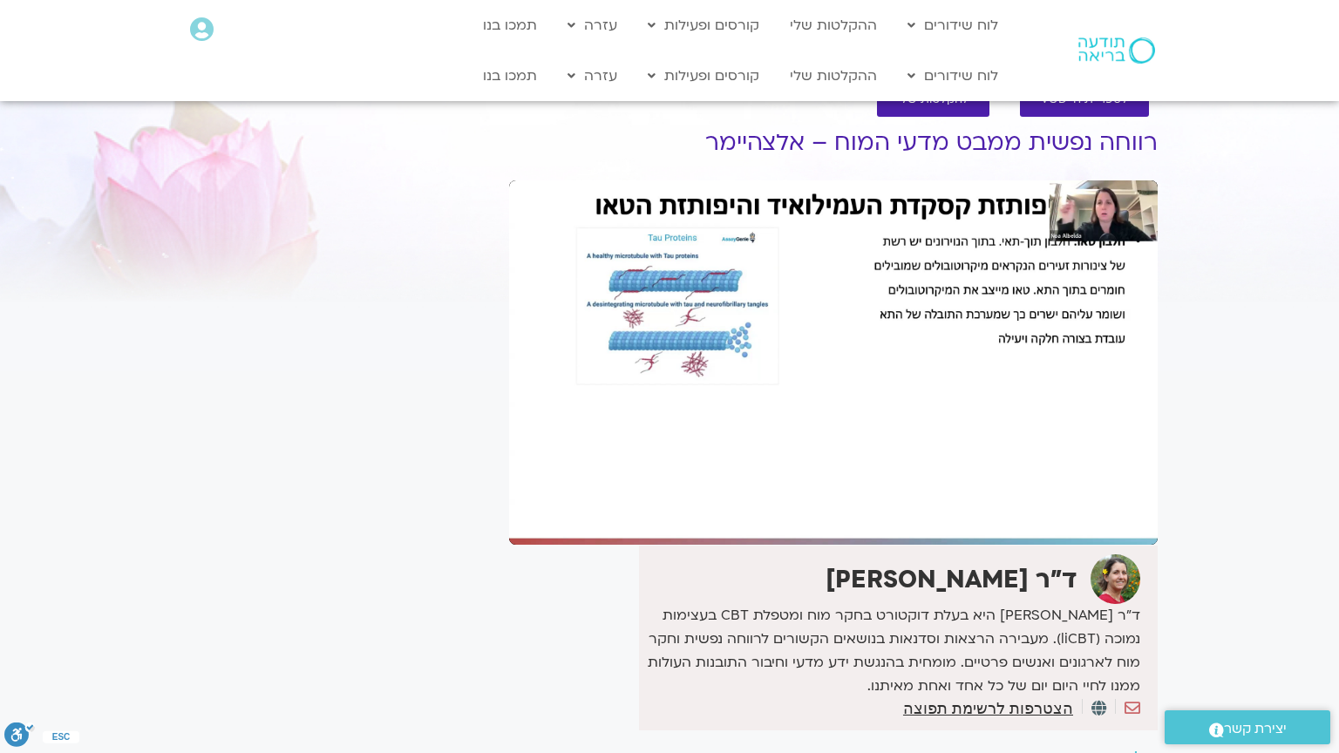
click at [509, 545] on div "Skip Ad 36:46 pause 0:24:43 / 1:50:47 volume_up Mute tune Resolution Auto 1080p…" at bounding box center [833, 362] width 648 height 364
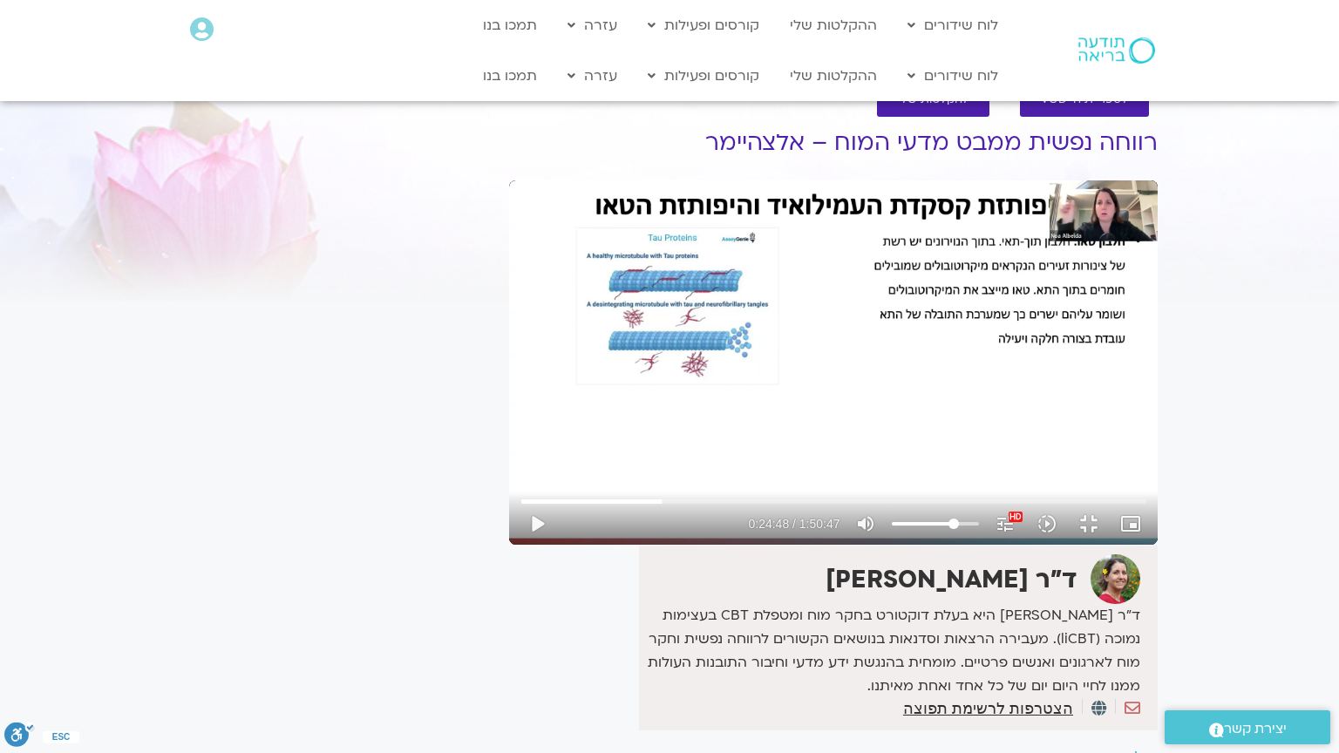
click at [509, 545] on div "Skip Ad 36:46 play_arrow 0:24:48 / 1:50:47 volume_up Mute tune Resolution Auto …" at bounding box center [833, 362] width 648 height 364
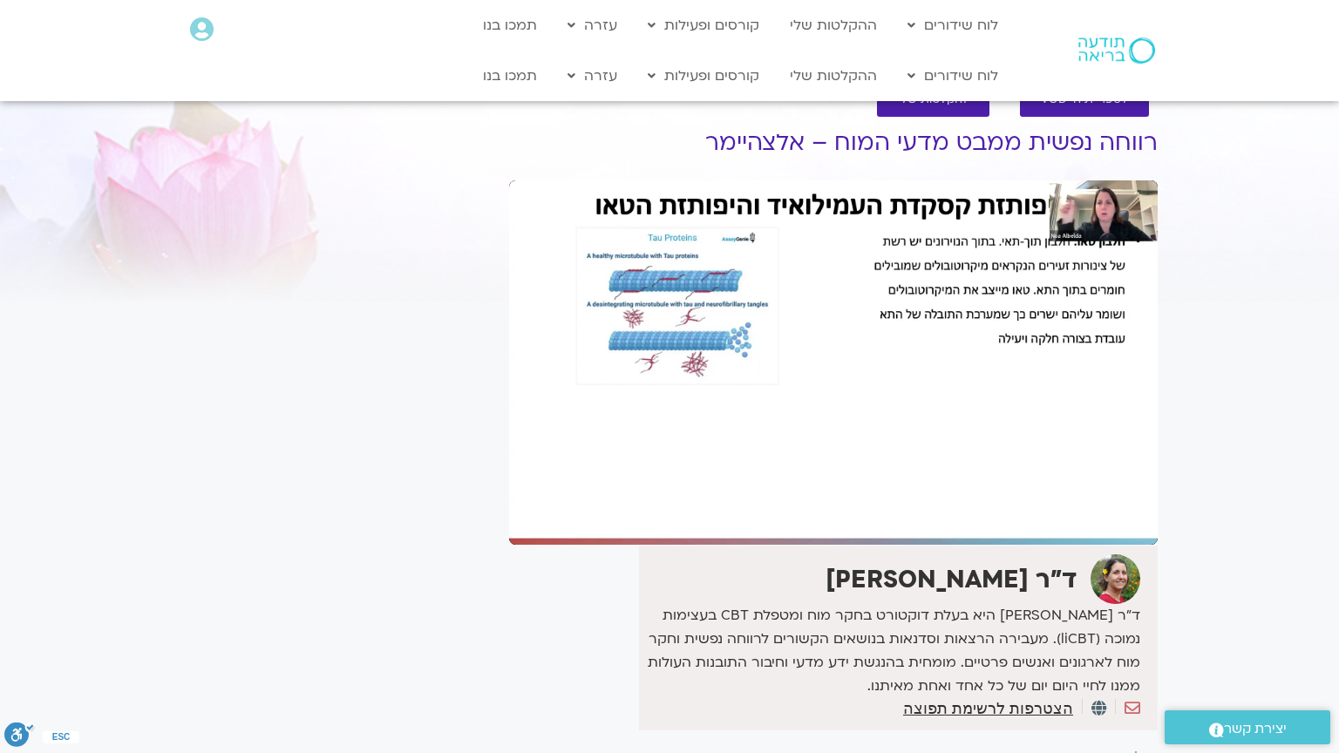
click at [509, 545] on div "Skip Ad 36:46 pause 0:24:48 / 1:50:47 volume_up Mute tune Resolution Auto 1080p…" at bounding box center [833, 362] width 648 height 364
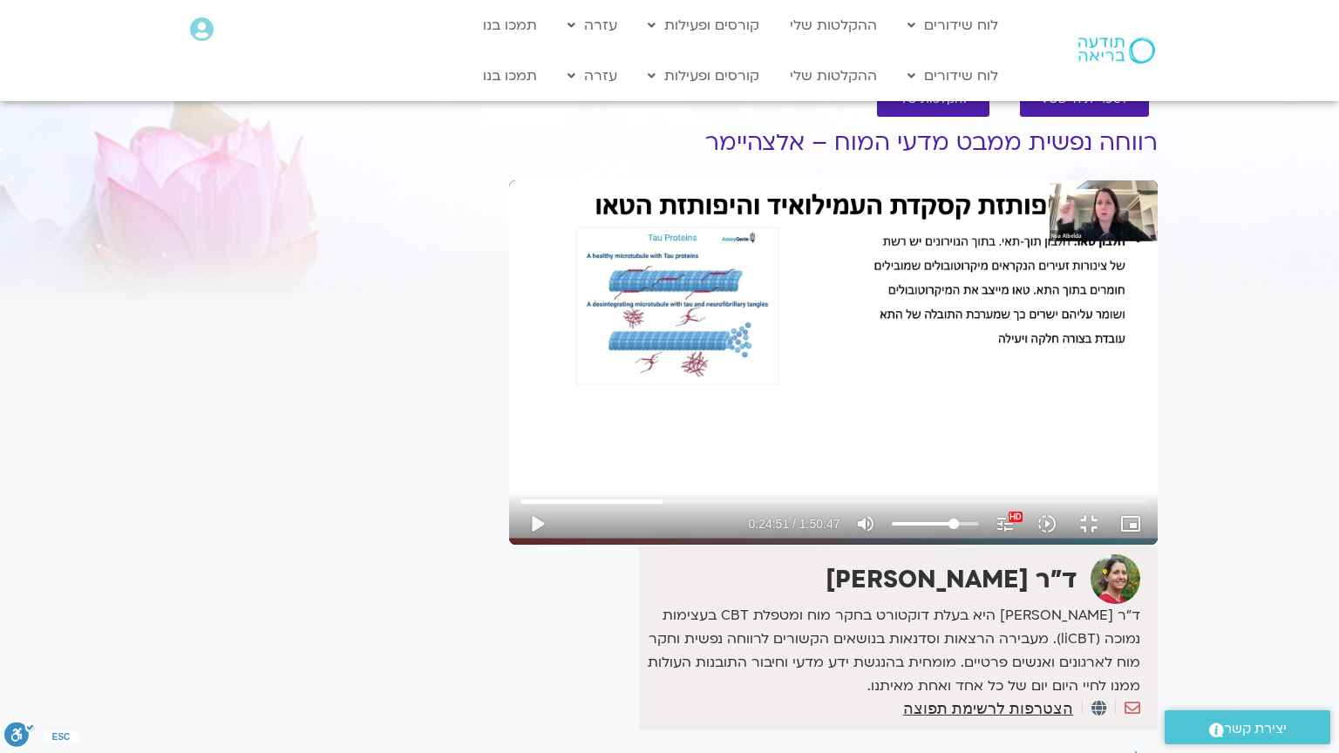
click at [509, 545] on div "Skip Ad 36:46 play_arrow 0:24:51 / 1:50:47 volume_up Mute tune Resolution Auto …" at bounding box center [833, 362] width 648 height 364
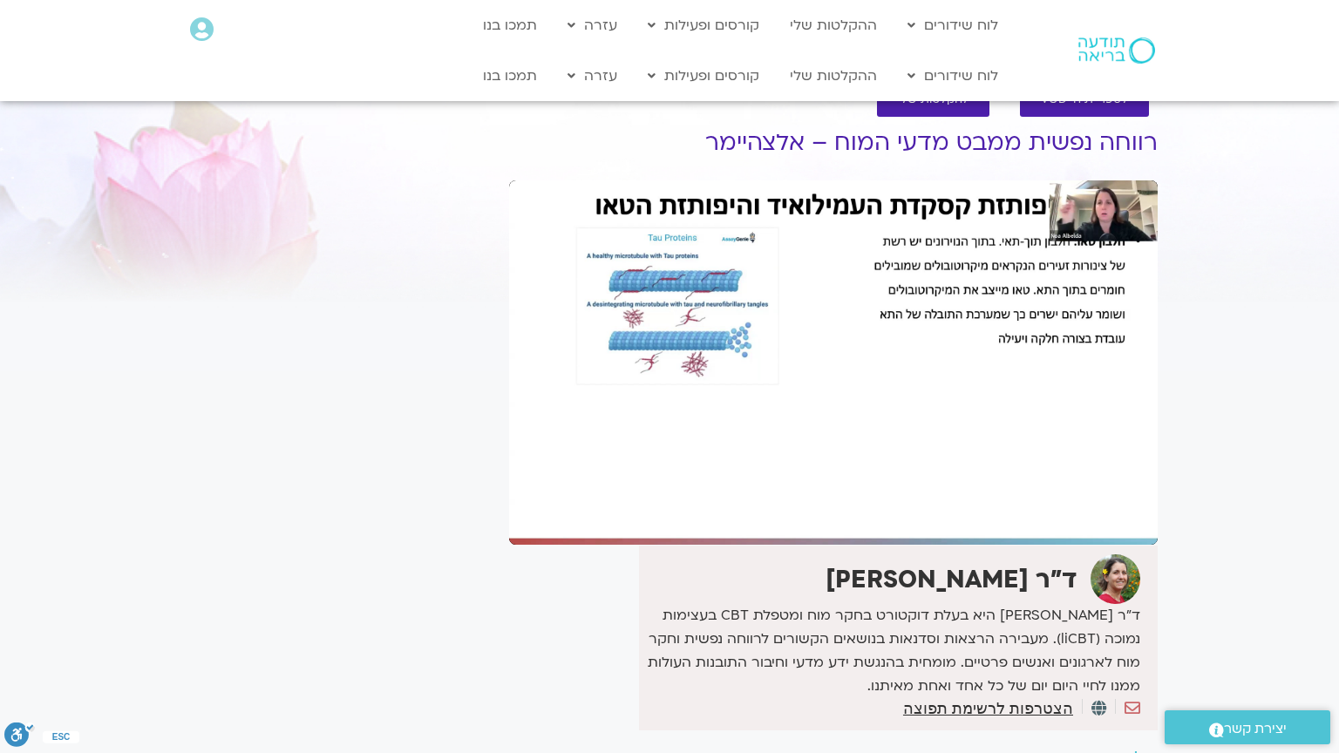
click at [509, 545] on div "Skip Ad 36:46 pause 0:24:51 / 1:50:47 volume_up Mute tune Resolution Auto 270p …" at bounding box center [833, 362] width 648 height 364
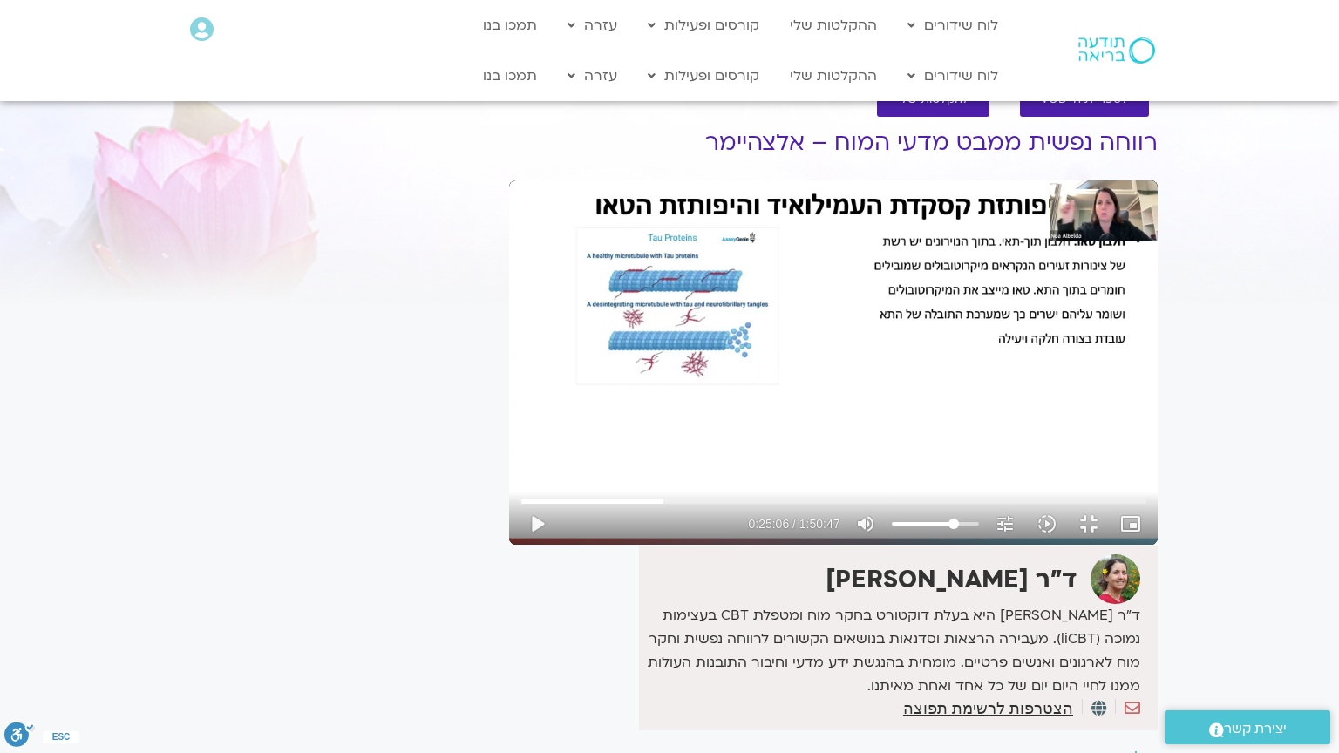
click at [509, 545] on div "Skip Ad 36:46 play_arrow 0:25:06 / 1:50:47 volume_up Mute tune Resolution Auto …" at bounding box center [833, 362] width 648 height 364
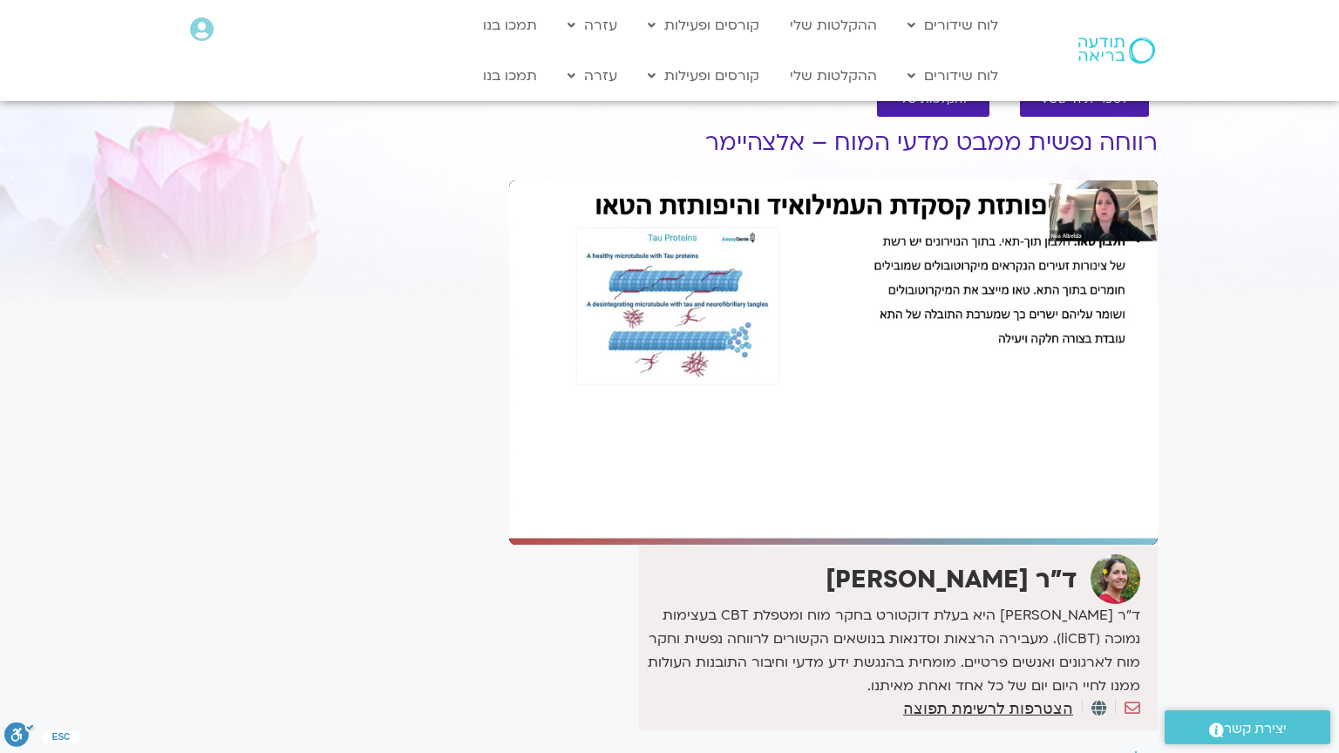
click at [509, 545] on div "Skip Ad 36:46 pause 0:25:06 / 1:50:47 volume_up Mute tune Resolution Auto 480p …" at bounding box center [833, 362] width 648 height 364
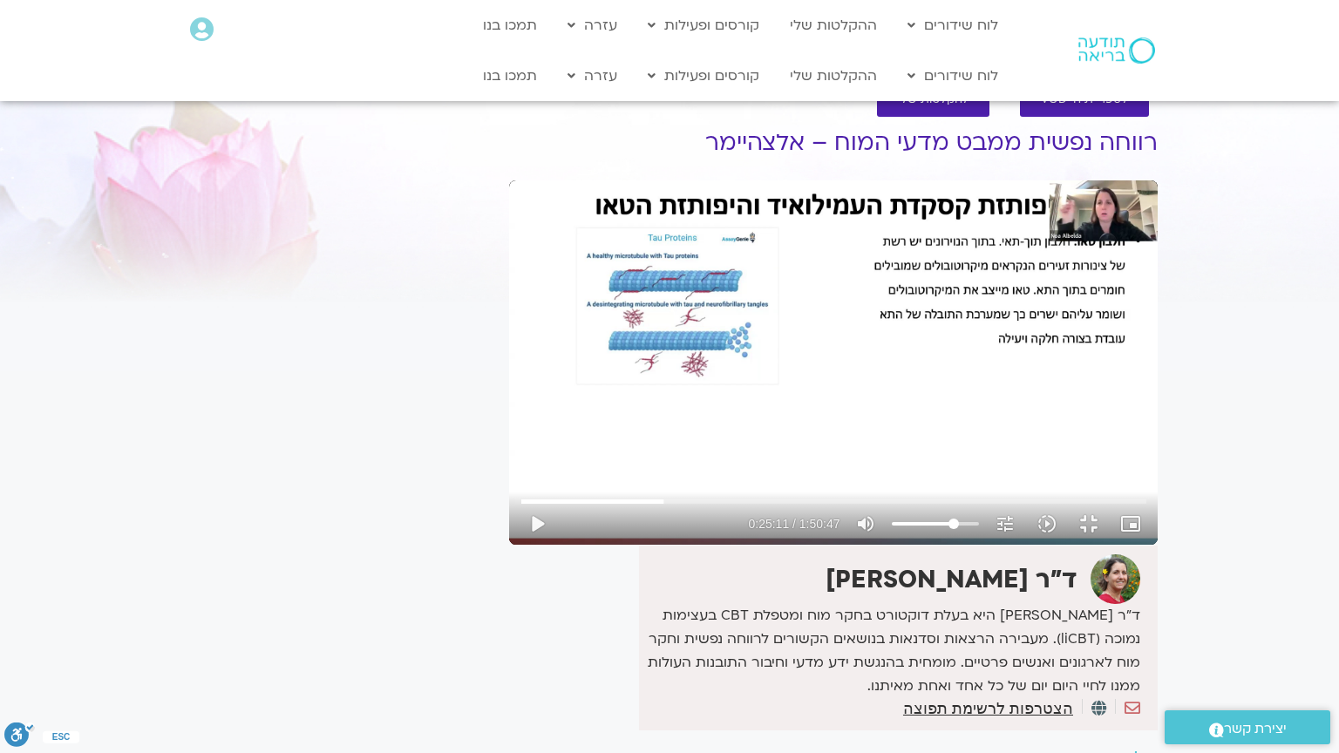
click at [509, 545] on div "Skip Ad 36:46 play_arrow 0:25:11 / 1:50:47 volume_up Mute tune Resolution Auto …" at bounding box center [833, 362] width 648 height 364
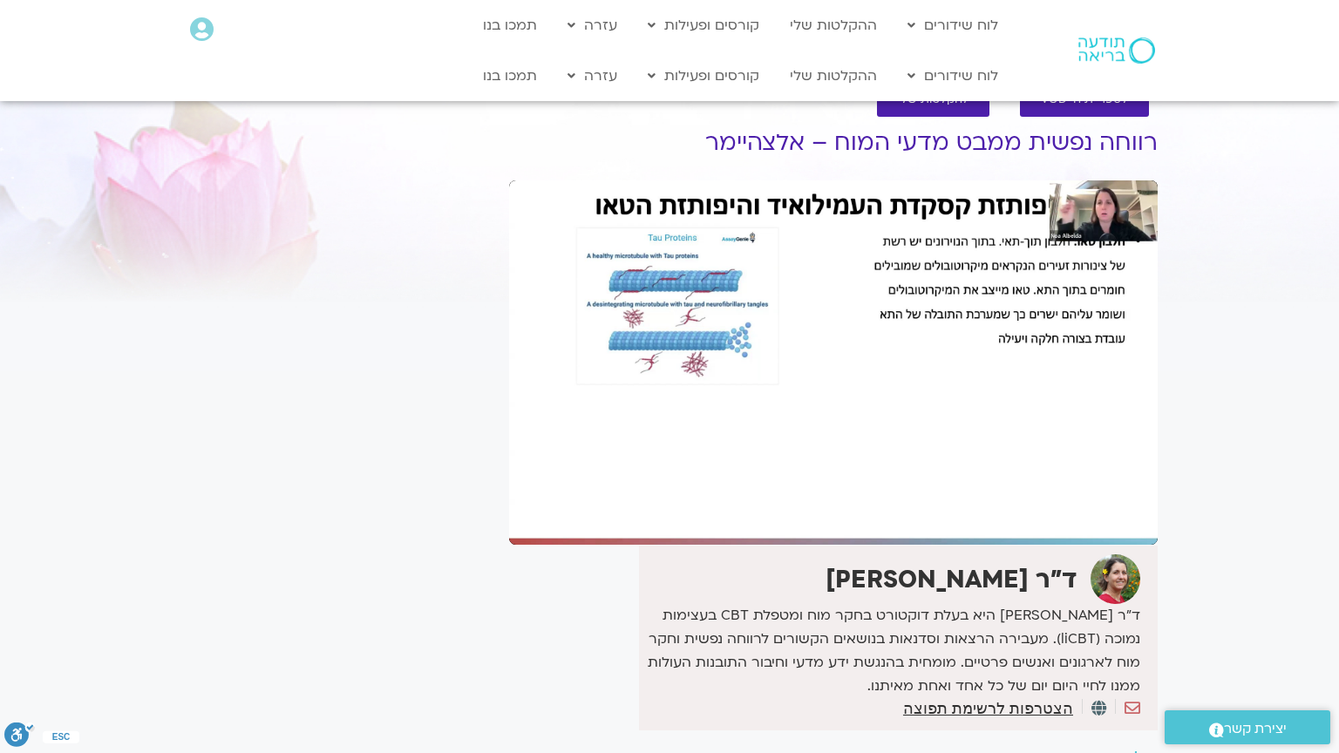
click at [509, 545] on div "Skip Ad 36:46 pause 0:25:11 / 1:50:47 volume_up Mute tune Resolution Auto 480p …" at bounding box center [833, 362] width 648 height 364
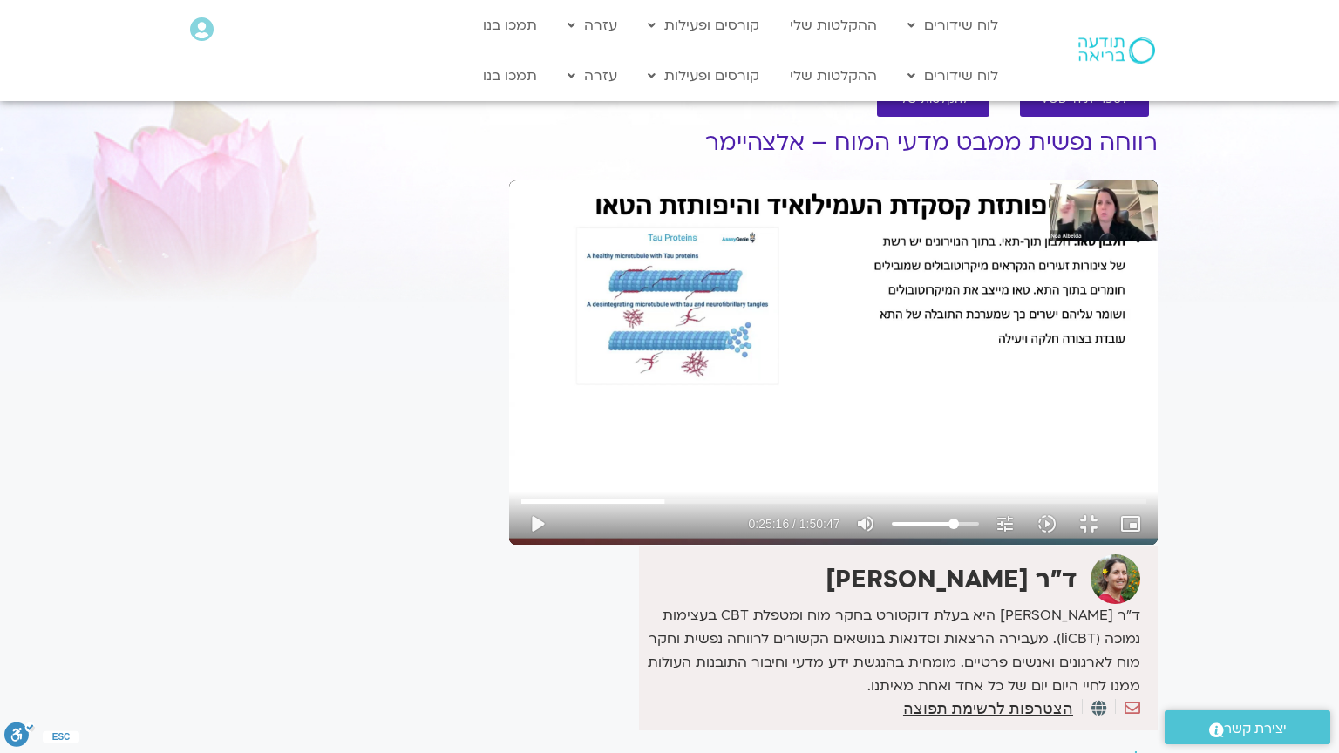
click at [509, 545] on div "Skip Ad 36:46 play_arrow 0:25:16 / 1:50:47 volume_up Mute tune Resolution Auto …" at bounding box center [833, 362] width 648 height 364
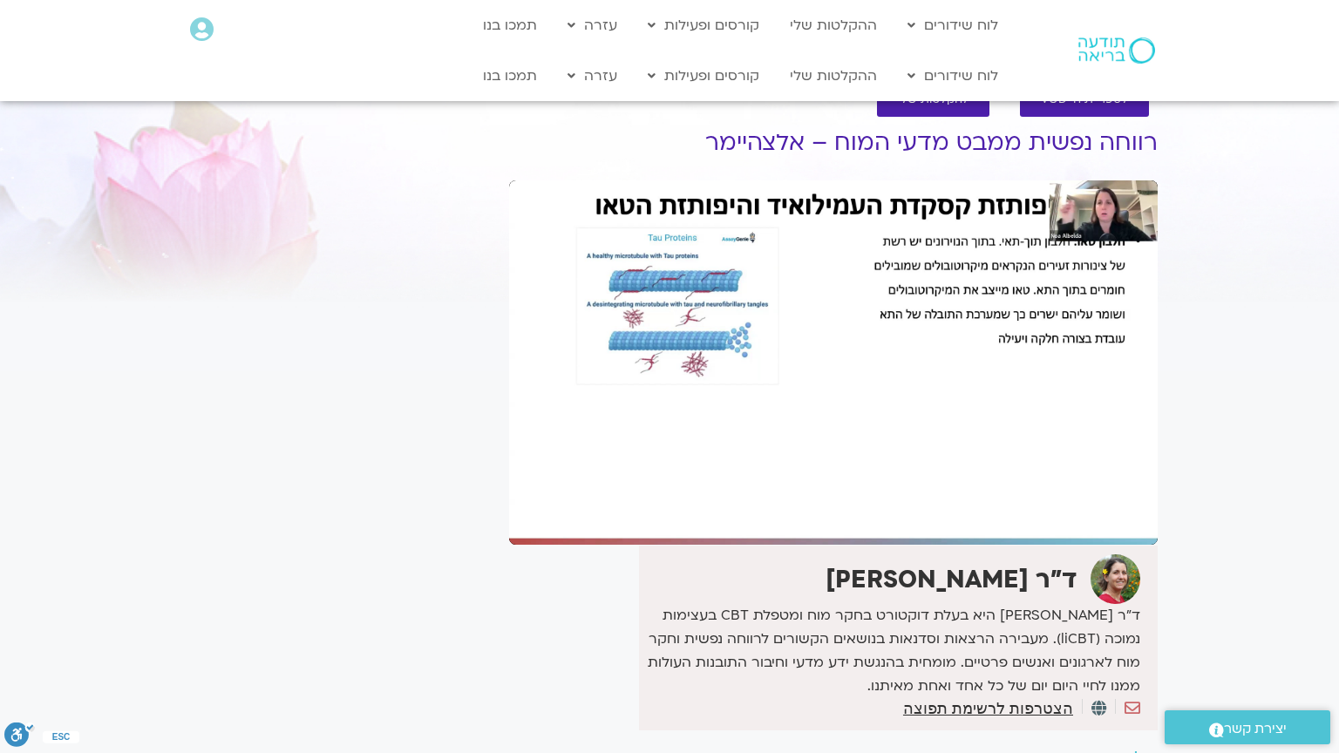
click at [509, 545] on div "Skip Ad 36:46 pause 0:25:16 / 1:50:47 volume_up Mute tune Resolution Auto 480p …" at bounding box center [833, 362] width 648 height 364
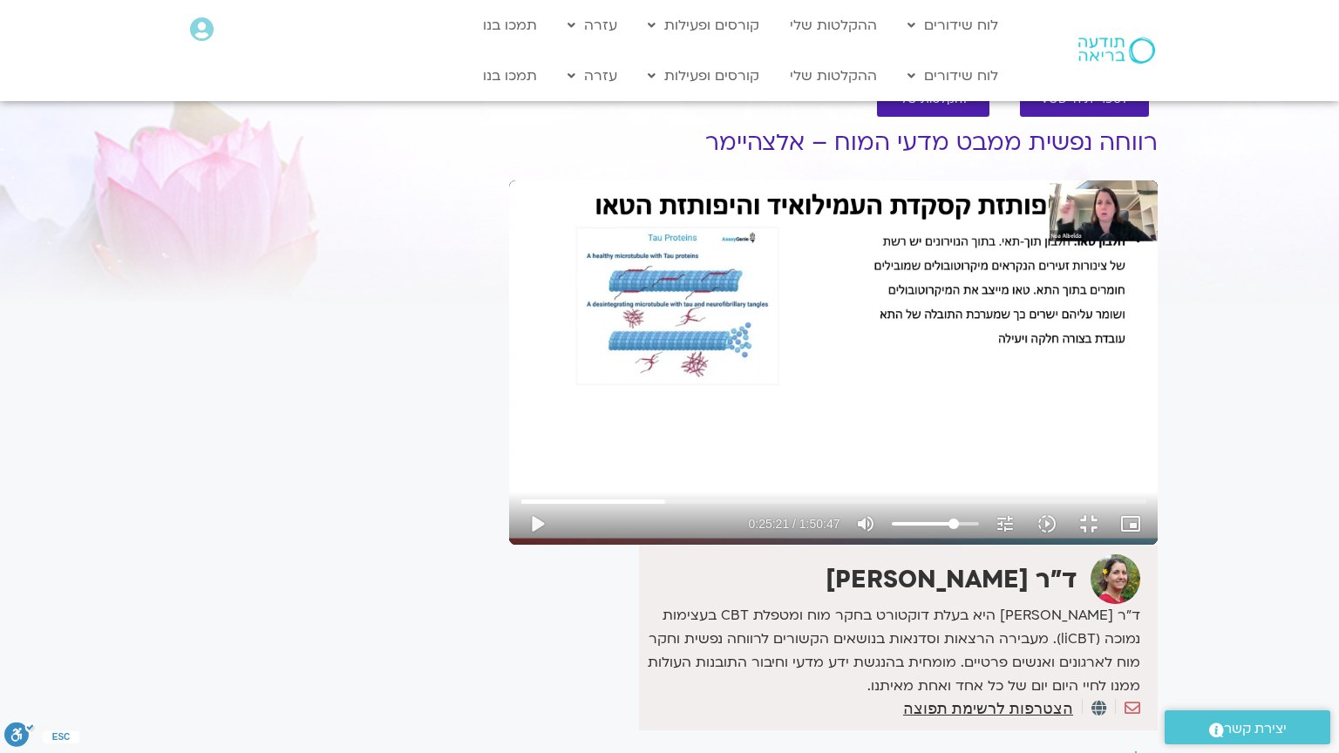
click at [509, 545] on div "Skip Ad 36:46 play_arrow 0:25:21 / 1:50:47 volume_up Mute tune Resolution Auto …" at bounding box center [833, 362] width 648 height 364
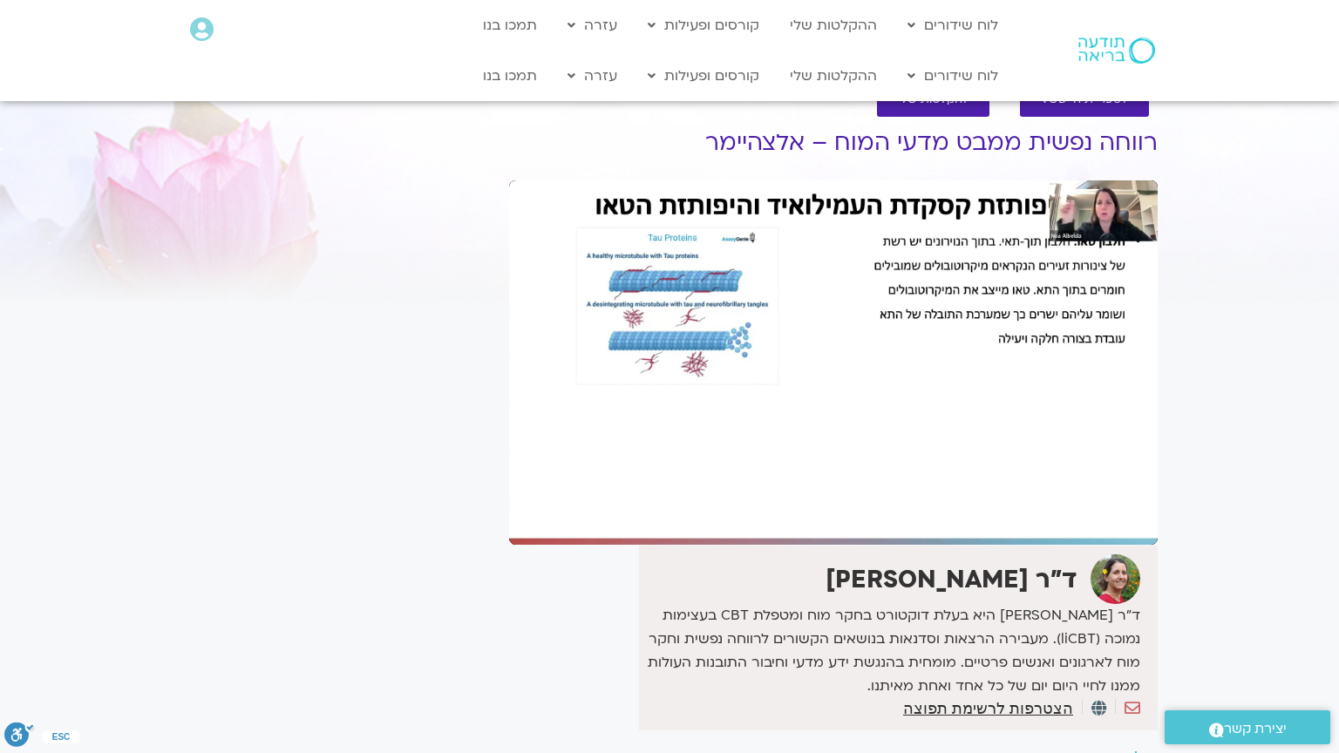
click at [509, 545] on div "Skip Ad 36:46 pause 0:25:21 / 1:50:47 volume_up Mute tune Resolution Auto 1080p…" at bounding box center [833, 362] width 648 height 364
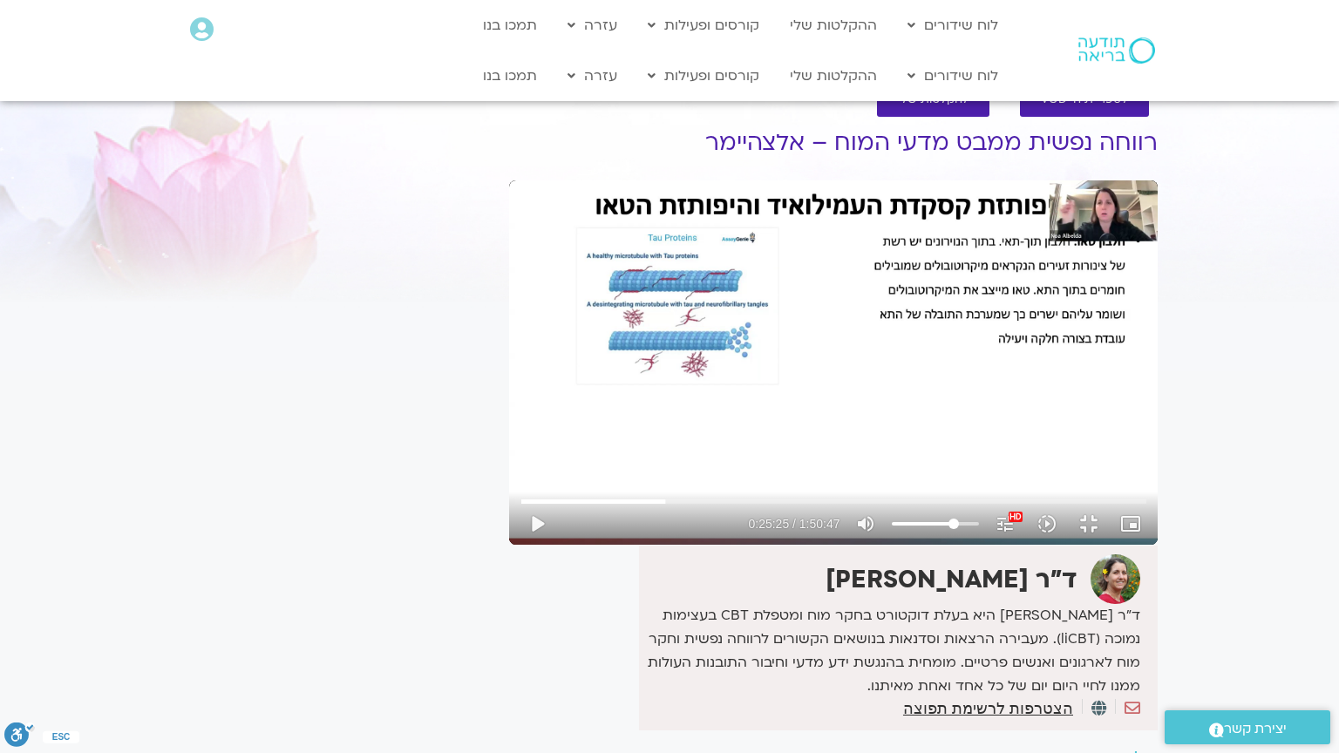
click at [509, 545] on div "Skip Ad 36:46 play_arrow 0:25:25 / 1:50:47 volume_up Mute tune Resolution Auto …" at bounding box center [833, 362] width 648 height 364
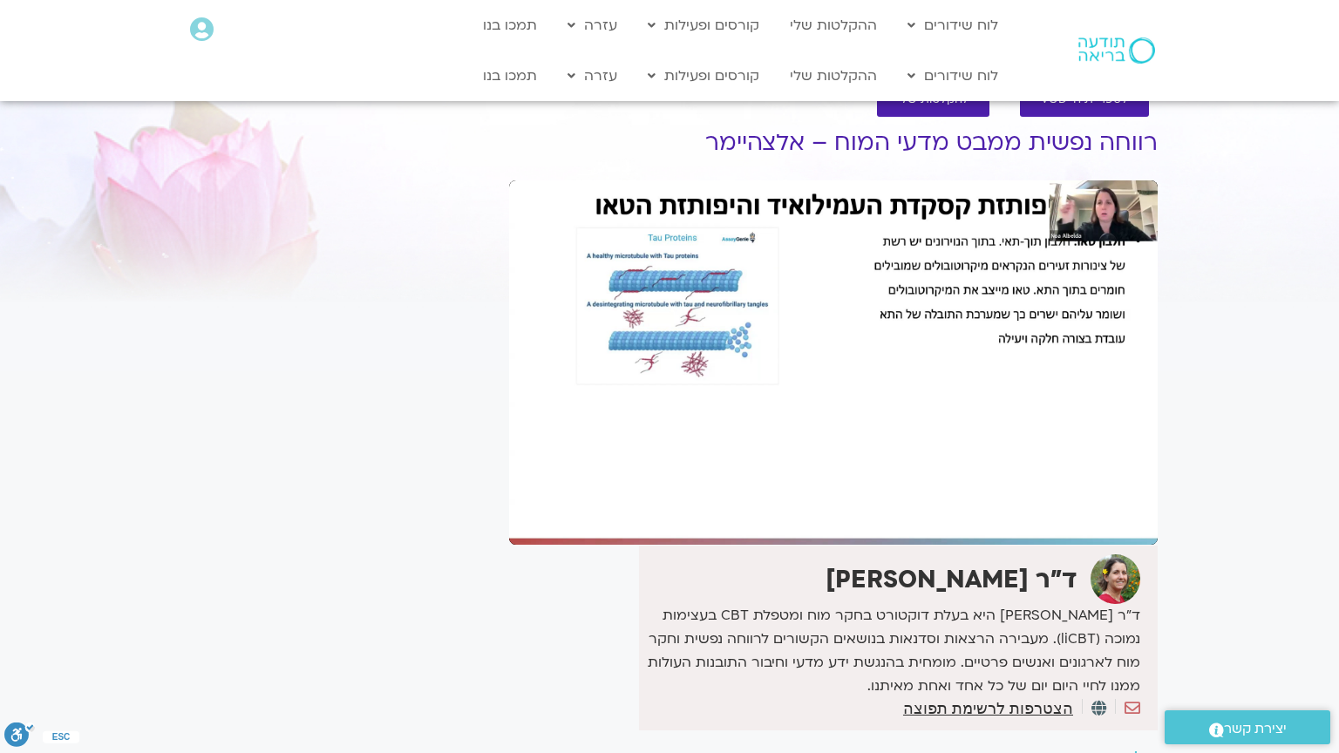
click at [509, 545] on div "Skip Ad 36:46 pause 0:25:25 / 1:50:47 volume_up Mute tune Resolution Auto 480p …" at bounding box center [833, 362] width 648 height 364
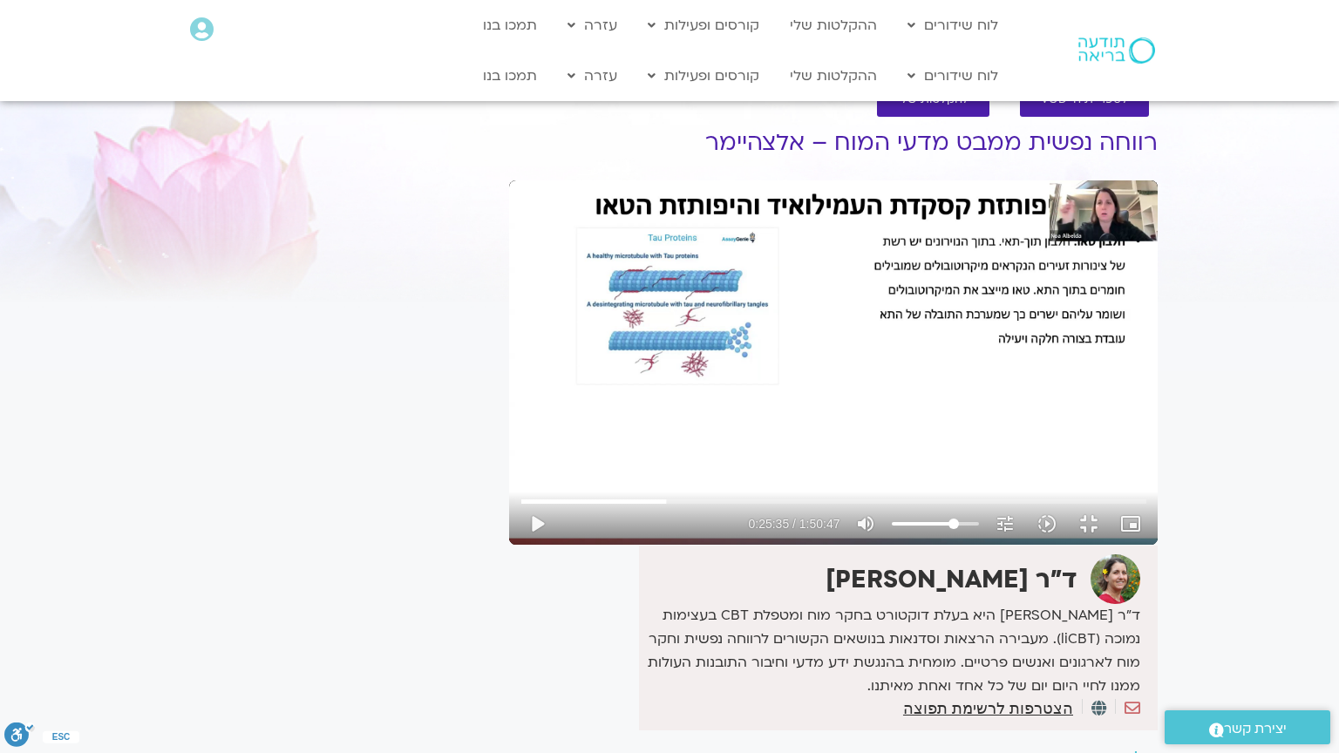
click at [509, 545] on div "Skip Ad 36:46 play_arrow 0:25:35 / 1:50:47 volume_up Mute tune Resolution Auto …" at bounding box center [833, 362] width 648 height 364
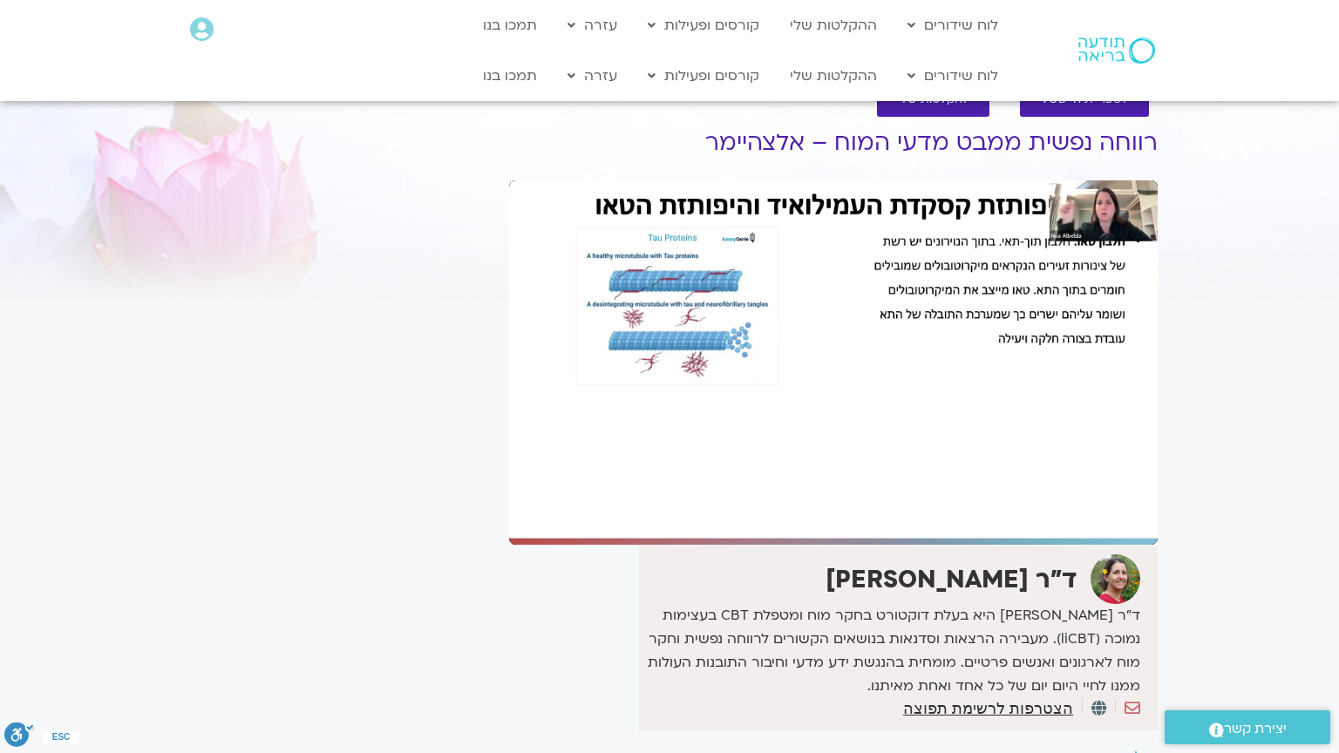
click at [509, 545] on div "Skip Ad 36:46 pause 0:25:35 / 1:50:47 volume_up Mute tune Resolution Auto 1080p…" at bounding box center [833, 362] width 648 height 364
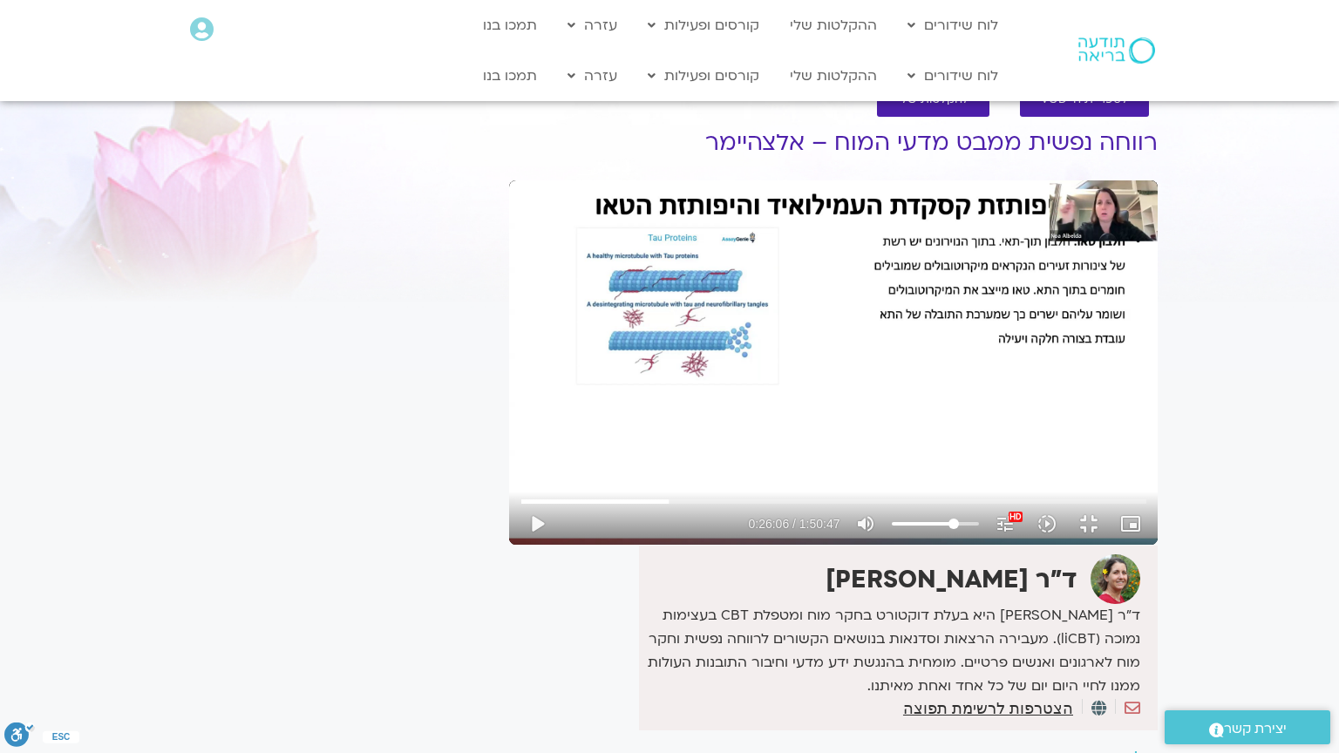
click at [509, 545] on div "Skip Ad 36:46 play_arrow 0:26:06 / 1:50:47 volume_up Mute tune Resolution Auto …" at bounding box center [833, 362] width 648 height 364
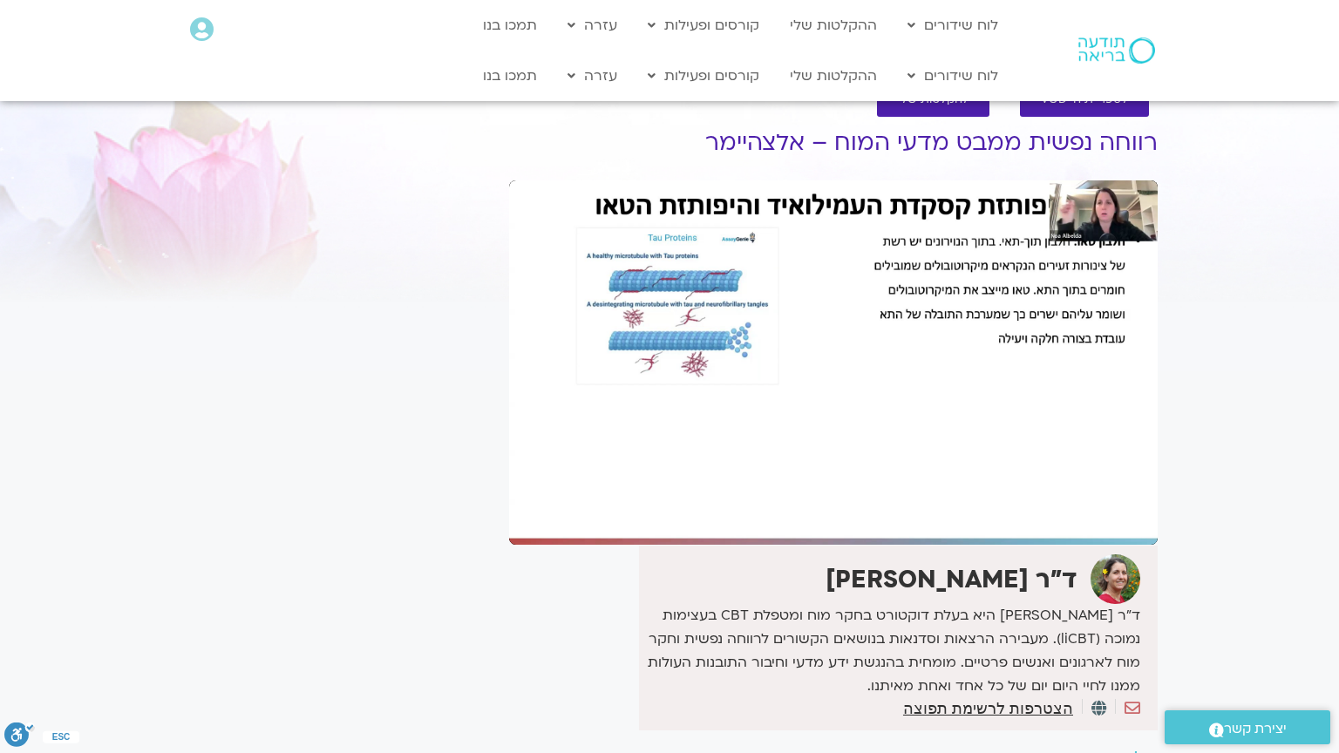
click at [509, 545] on div "Skip Ad 36:46 pause 0:26:06 / 1:50:47 volume_up Mute tune Resolution Auto 480p …" at bounding box center [833, 362] width 648 height 364
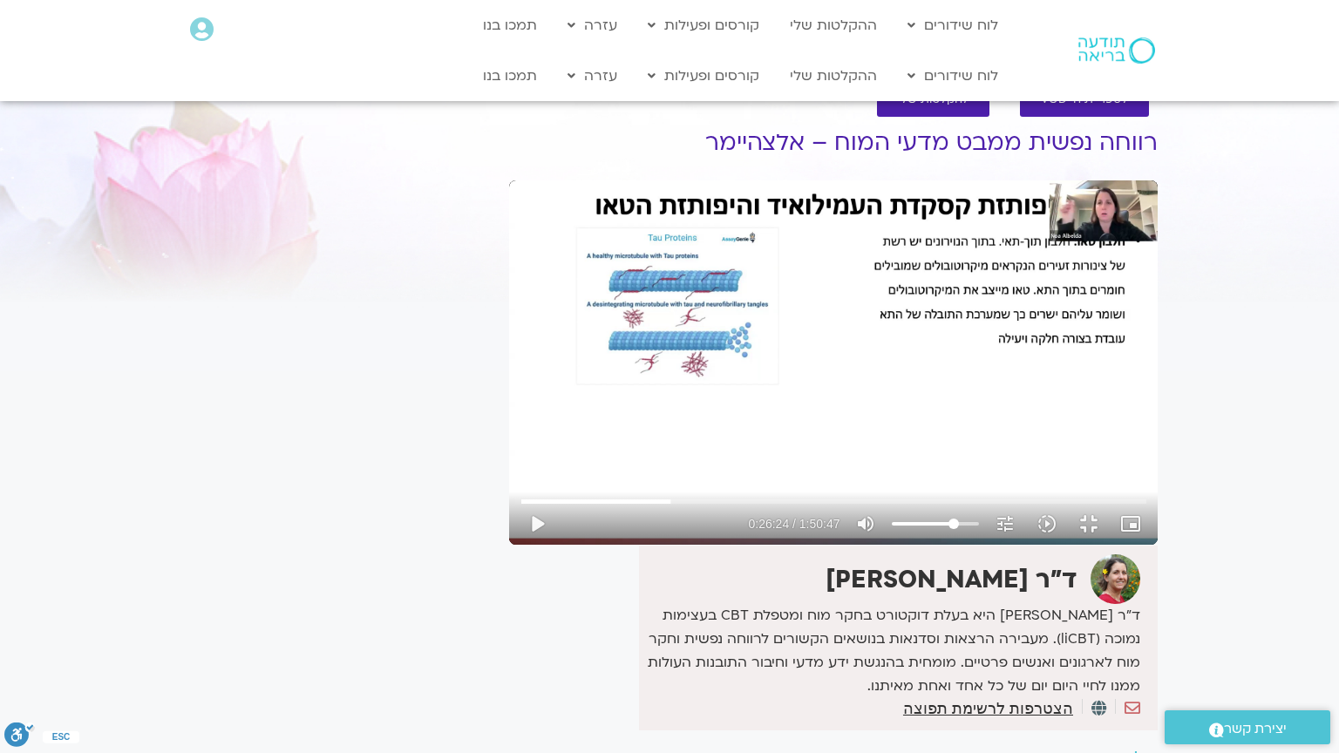
click at [509, 545] on div "Skip Ad 36:46 play_arrow 0:26:24 / 1:50:47 volume_up Mute tune Resolution Auto …" at bounding box center [833, 362] width 648 height 364
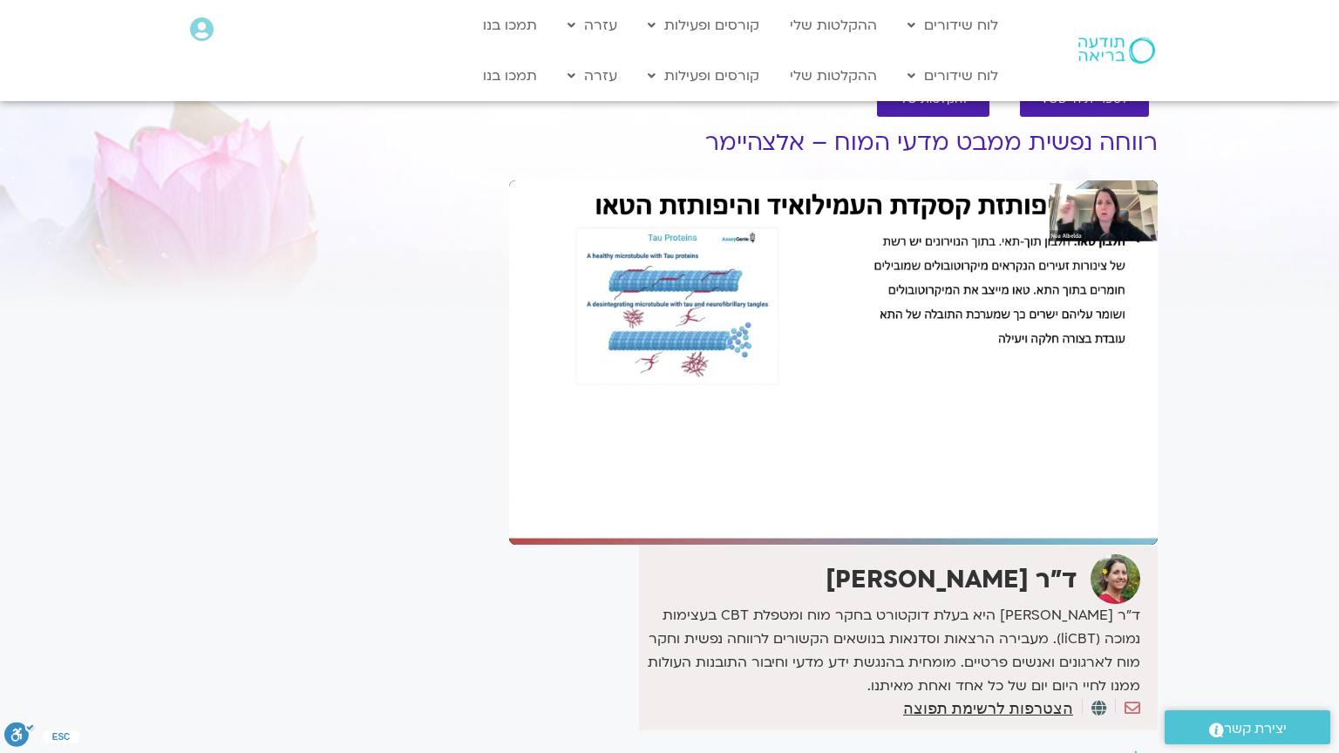
click at [509, 545] on div "Skip Ad 36:46 pause 0:26:24 / 1:50:47 volume_up Mute tune Resolution Auto 480p …" at bounding box center [833, 362] width 648 height 364
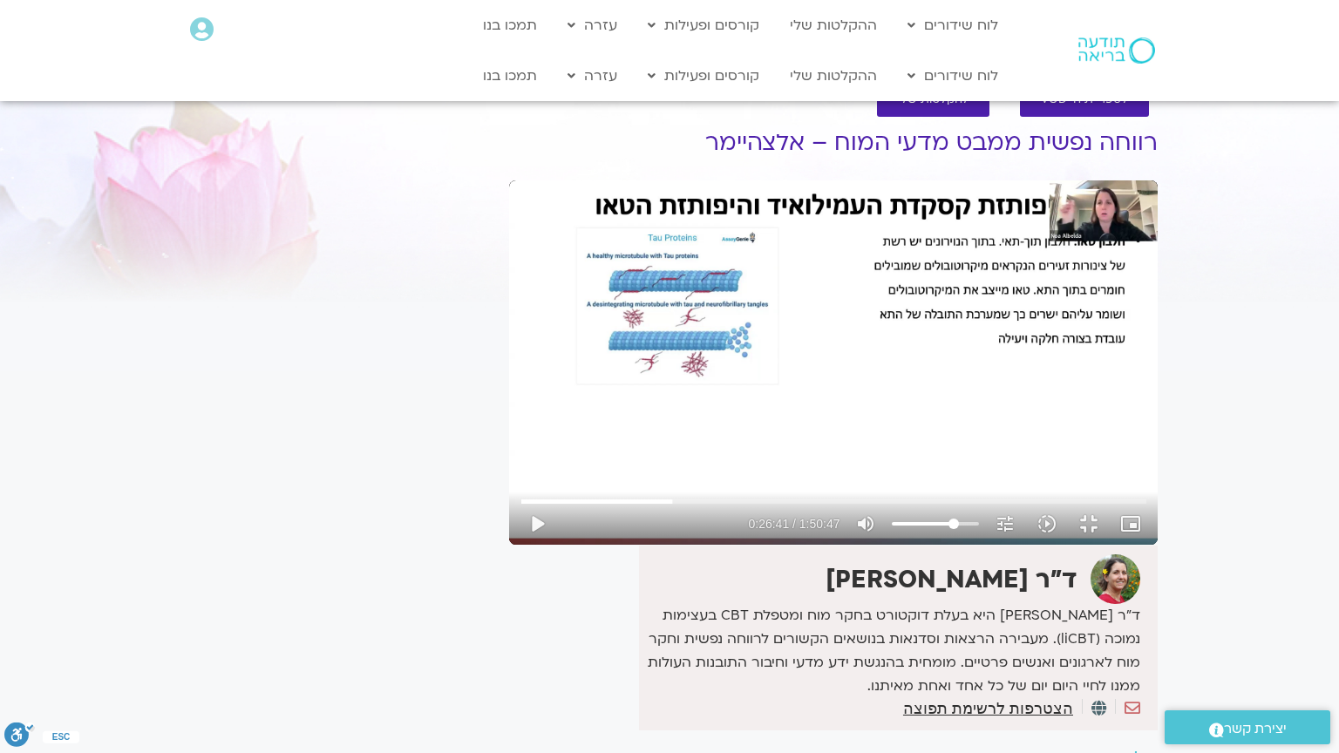
click at [509, 545] on div "Skip Ad 36:46 play_arrow 0:26:41 / 1:50:47 volume_up Mute tune Resolution Auto …" at bounding box center [833, 362] width 648 height 364
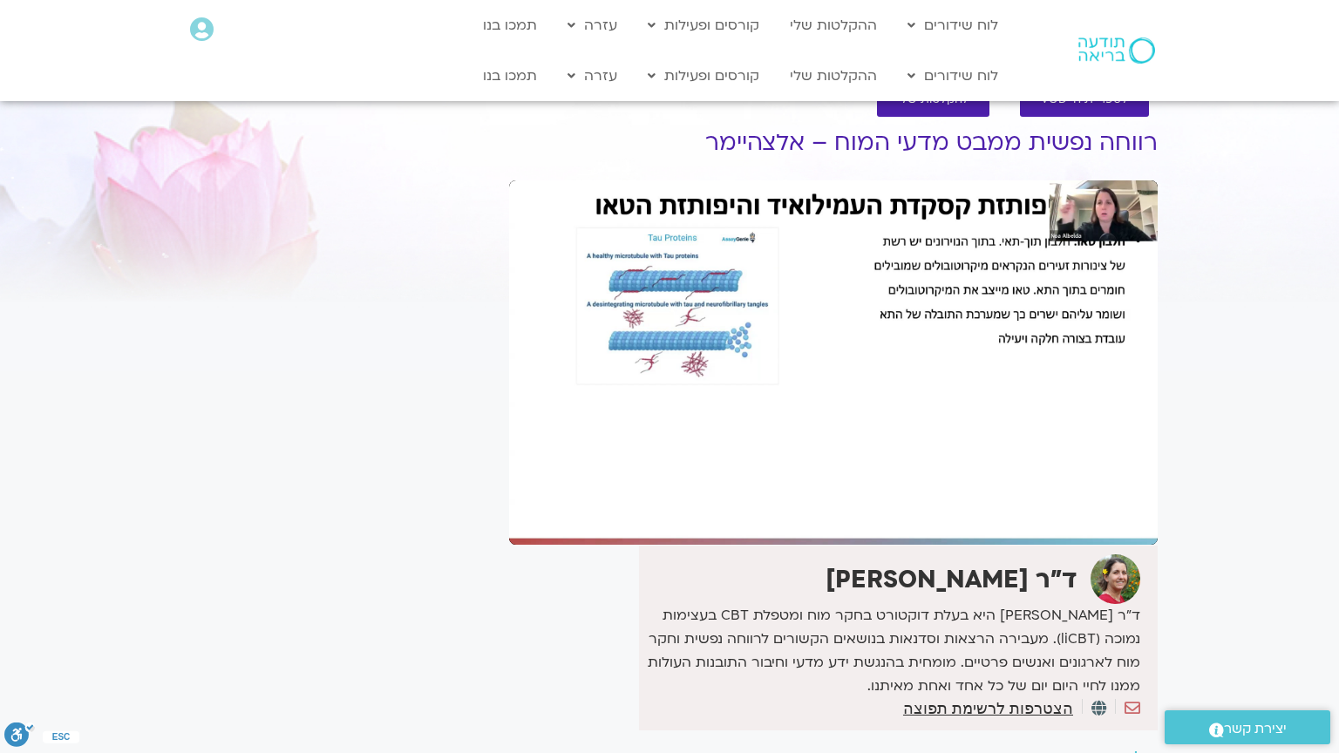
click at [509, 545] on div "Skip Ad 36:46 pause 0:26:41 / 1:50:47 volume_up Mute tune Resolution Auto 480p …" at bounding box center [833, 362] width 648 height 364
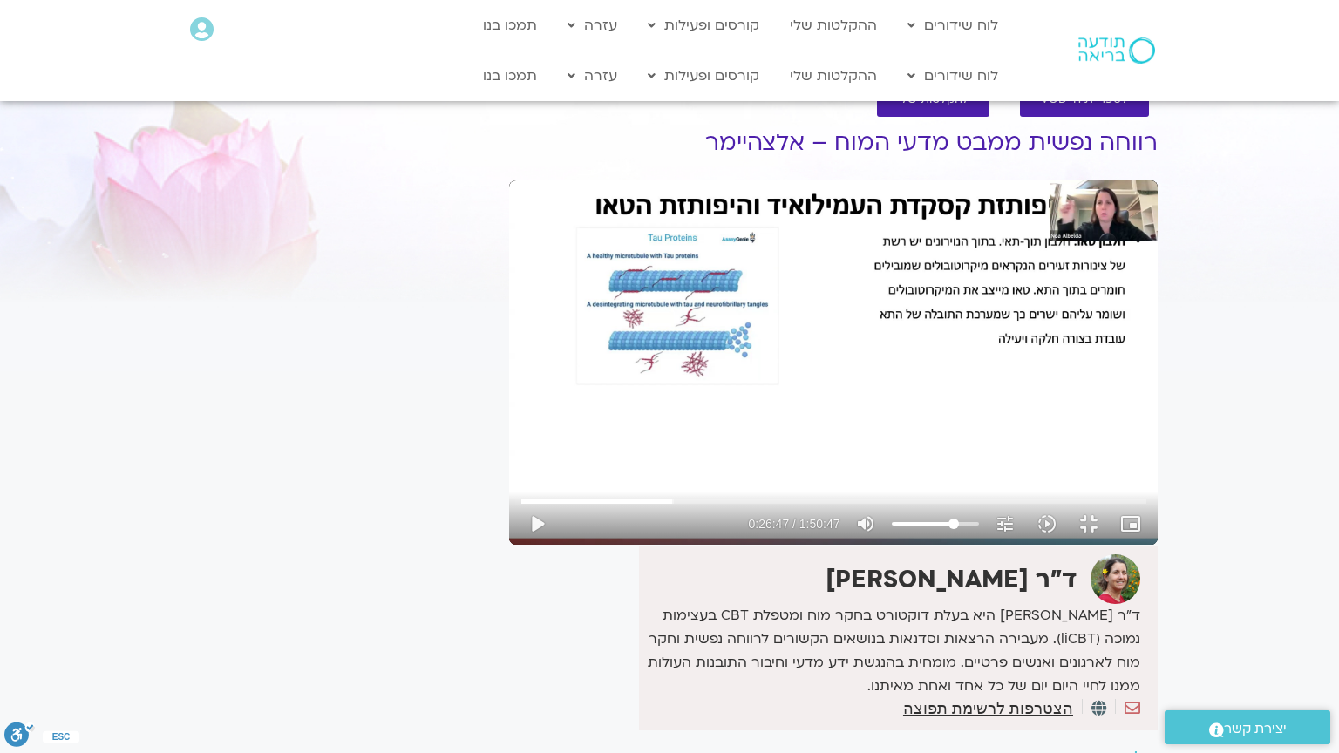
click at [509, 545] on div "Skip Ad 36:46 play_arrow 0:26:47 / 1:50:47 volume_up Mute tune Resolution Auto …" at bounding box center [833, 362] width 648 height 364
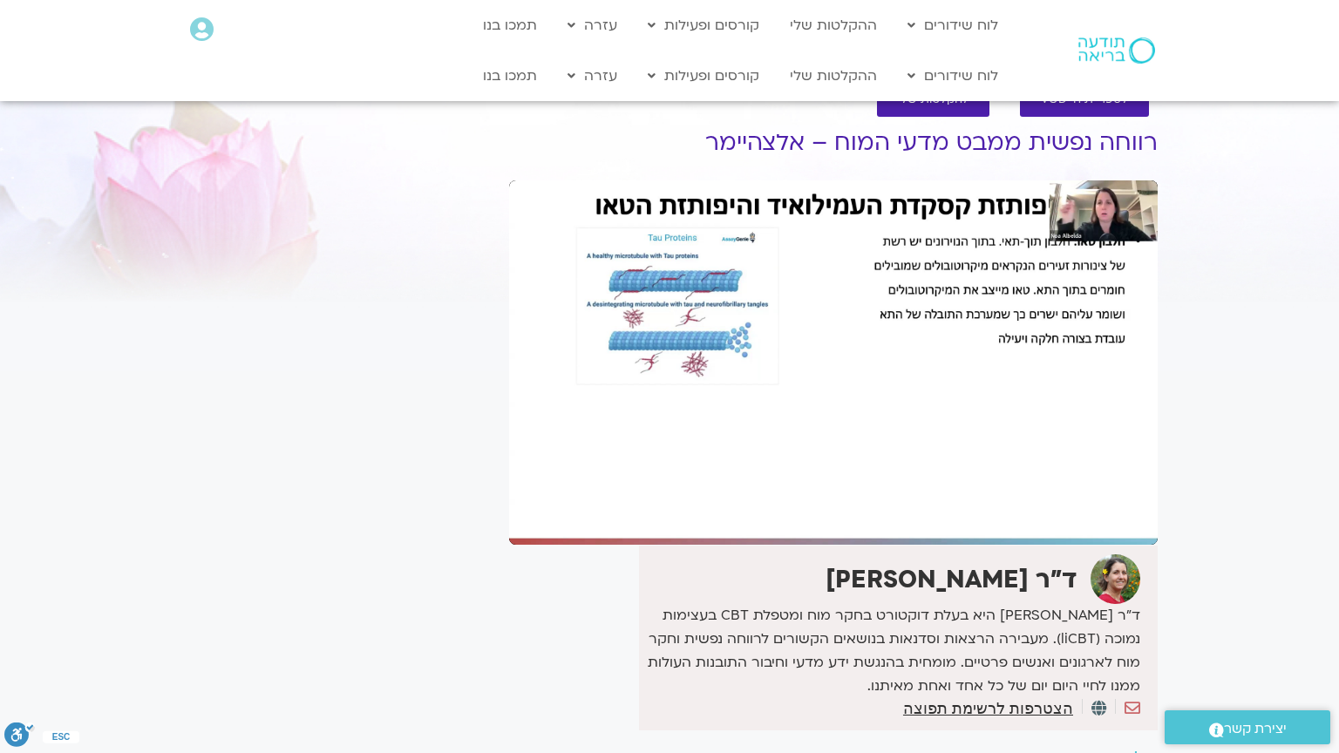
click at [509, 545] on div "Skip Ad 36:46 pause 0:26:47 / 1:50:47 volume_up Mute tune Resolution Auto 480p …" at bounding box center [833, 362] width 648 height 364
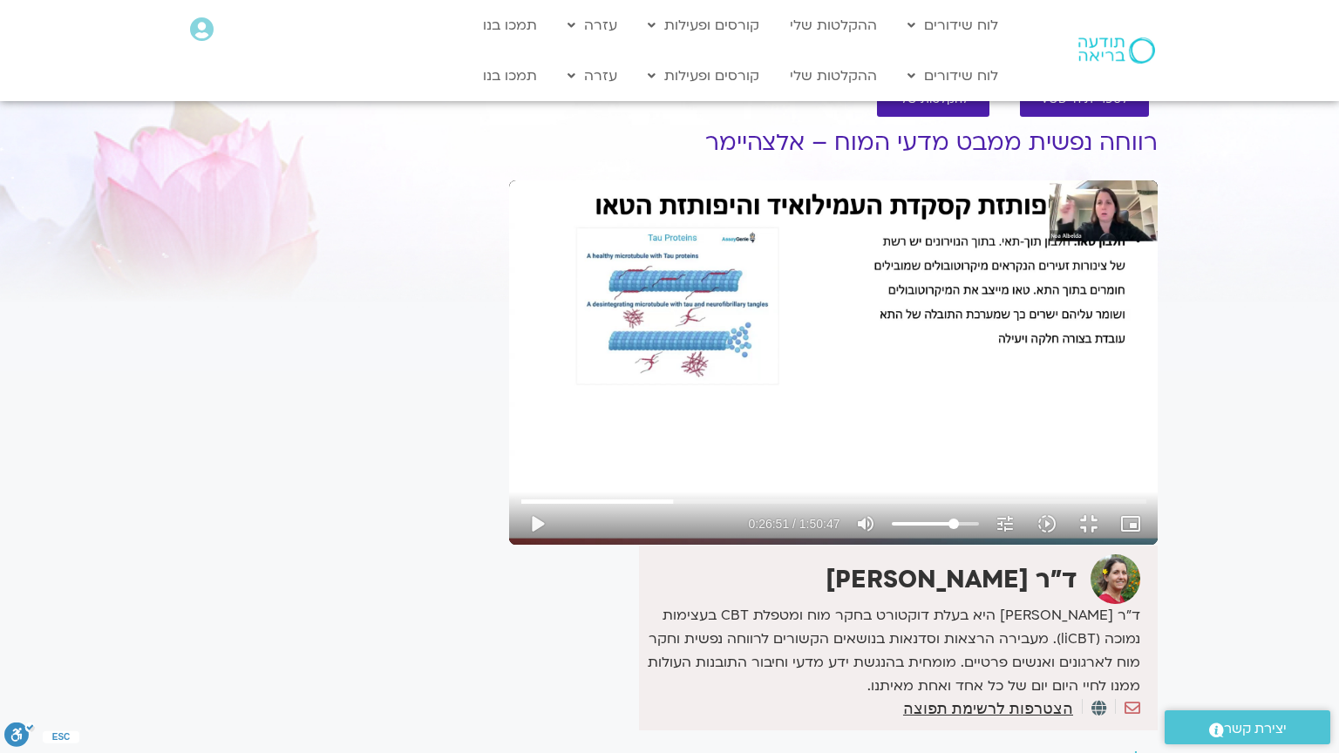
click at [509, 545] on div "Skip Ad 36:46 play_arrow 0:26:51 / 1:50:47 volume_up Mute tune Resolution Auto …" at bounding box center [833, 362] width 648 height 364
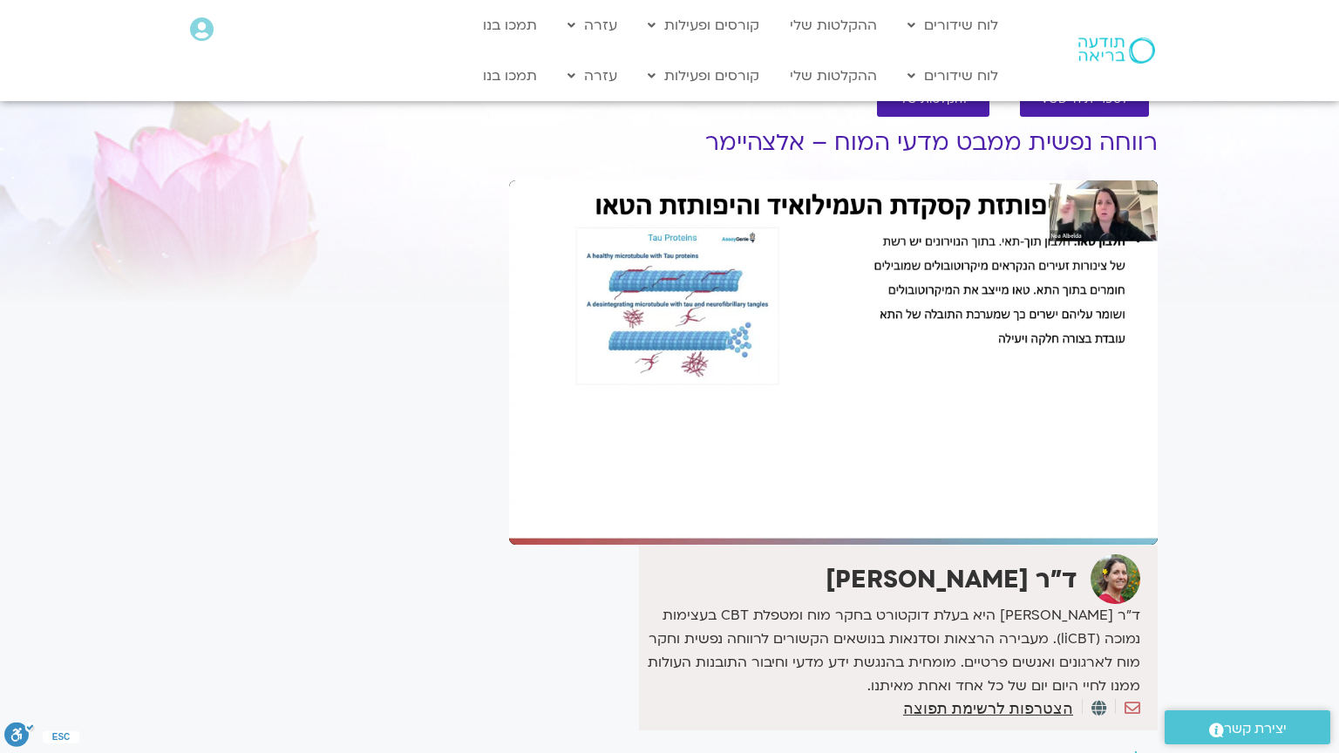
click at [509, 545] on div "Skip Ad 36:46 pause 0:26:51 / 1:50:47 volume_up Mute tune Resolution Auto 1080p…" at bounding box center [833, 362] width 648 height 364
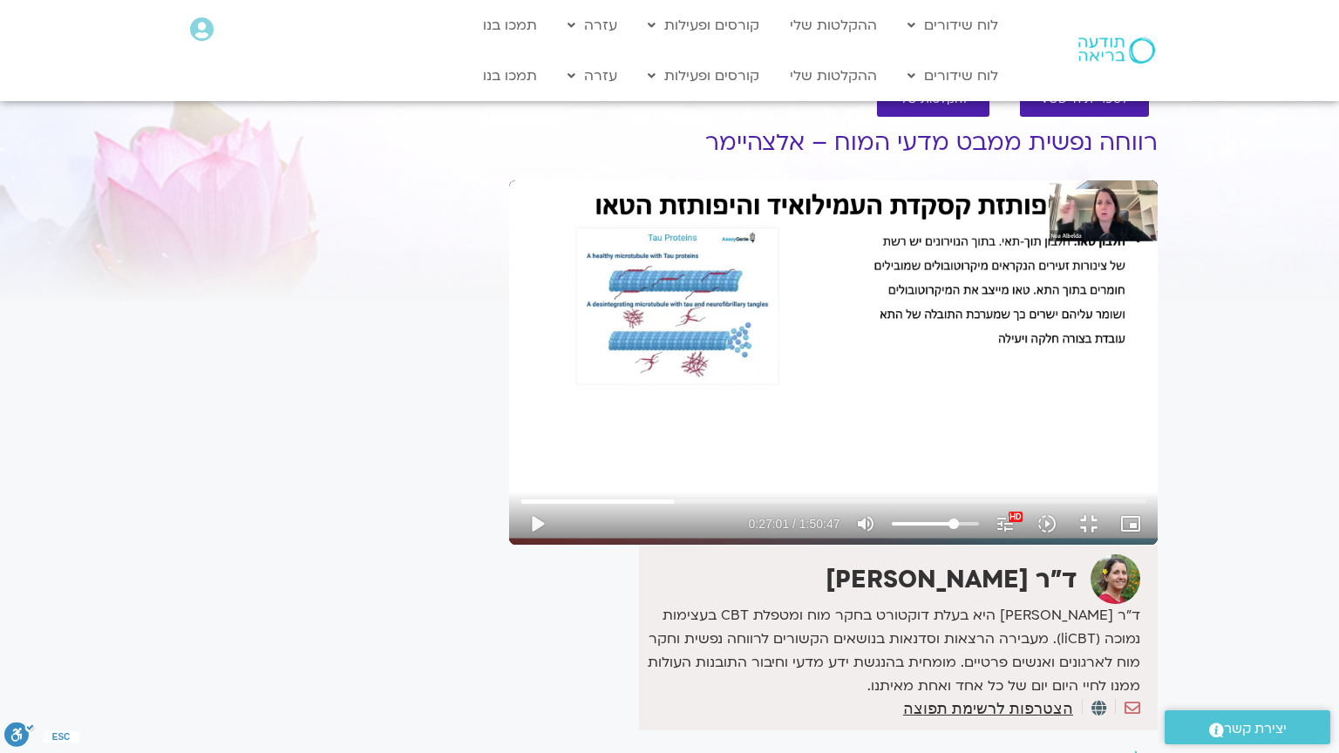
click at [509, 545] on div "Skip Ad 36:46 play_arrow 0:27:01 / 1:50:47 volume_up Mute tune Resolution Auto …" at bounding box center [833, 362] width 648 height 364
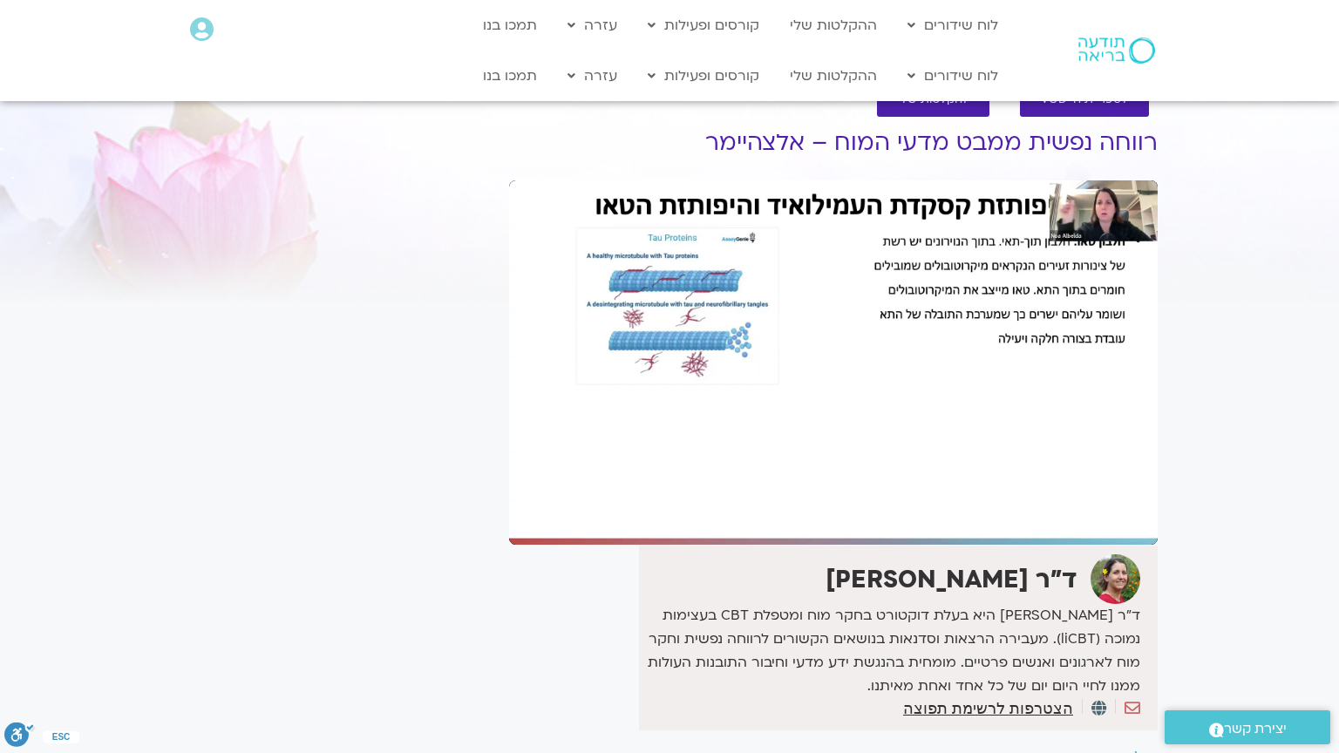
click at [509, 545] on div "Skip Ad 36:46 pause 0:27:01 / 1:50:47 volume_up Mute tune Resolution Auto 1080p…" at bounding box center [833, 362] width 648 height 364
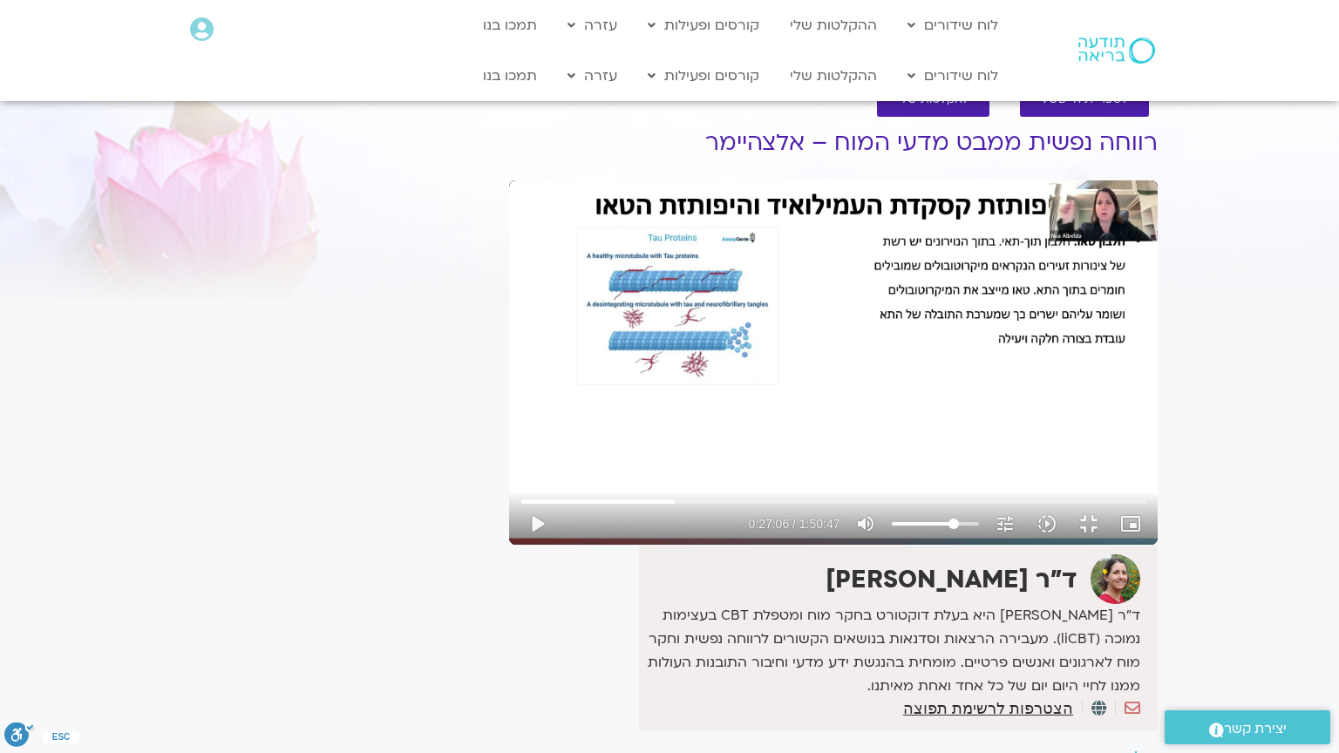
click at [509, 545] on div "Skip Ad 36:46 play_arrow 0:27:06 / 1:50:47 volume_up Mute tune Resolution Auto …" at bounding box center [833, 362] width 648 height 364
click at [509, 494] on div "Skip Ad 36:46 pause 0:27:34 / 1:50:47 volume_up Mute tune Resolution Auto 480p …" at bounding box center [833, 362] width 648 height 364
click at [509, 494] on div "Skip Ad 36:46 play_arrow 0:27:34 / 1:50:47 volume_up Mute tune Resolution Auto …" at bounding box center [833, 362] width 648 height 364
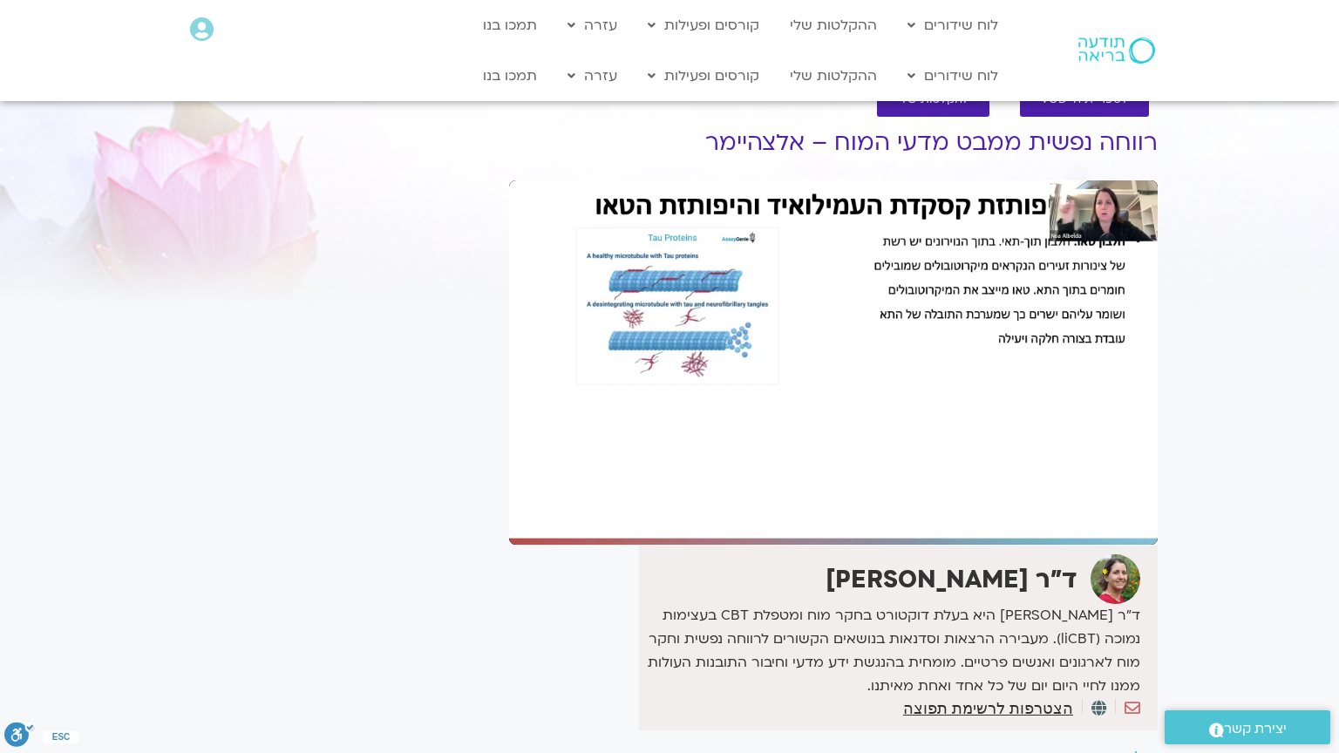
click at [509, 494] on div "Skip Ad 36:46 pause 0:27:34 / 1:50:47 volume_up Mute tune Resolution Auto 480p …" at bounding box center [833, 362] width 648 height 364
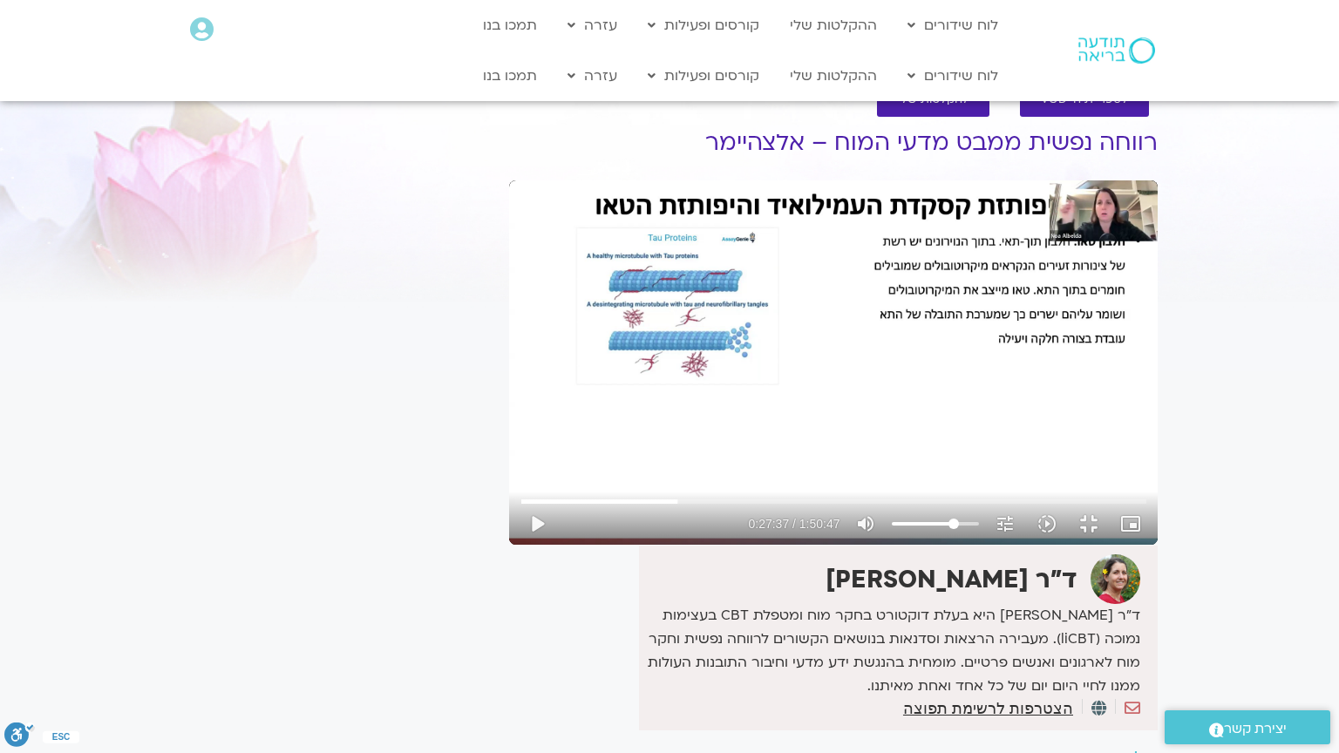
click at [509, 494] on div "Skip Ad 36:46 play_arrow 0:27:37 / 1:50:47 volume_up Mute tune Resolution Auto …" at bounding box center [833, 362] width 648 height 364
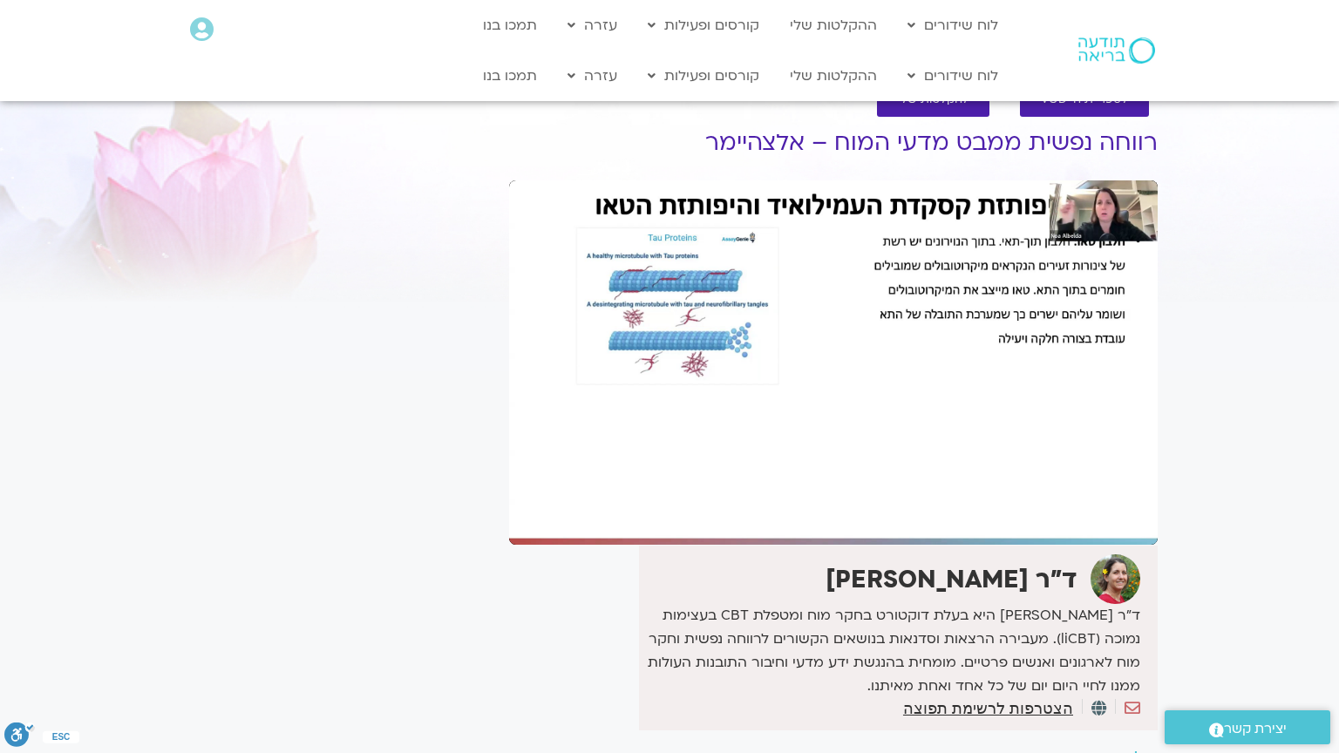
click at [509, 494] on div "Skip Ad 36:46 pause 0:27:37 / 1:50:47 volume_up Mute tune Resolution Auto 480p …" at bounding box center [833, 362] width 648 height 364
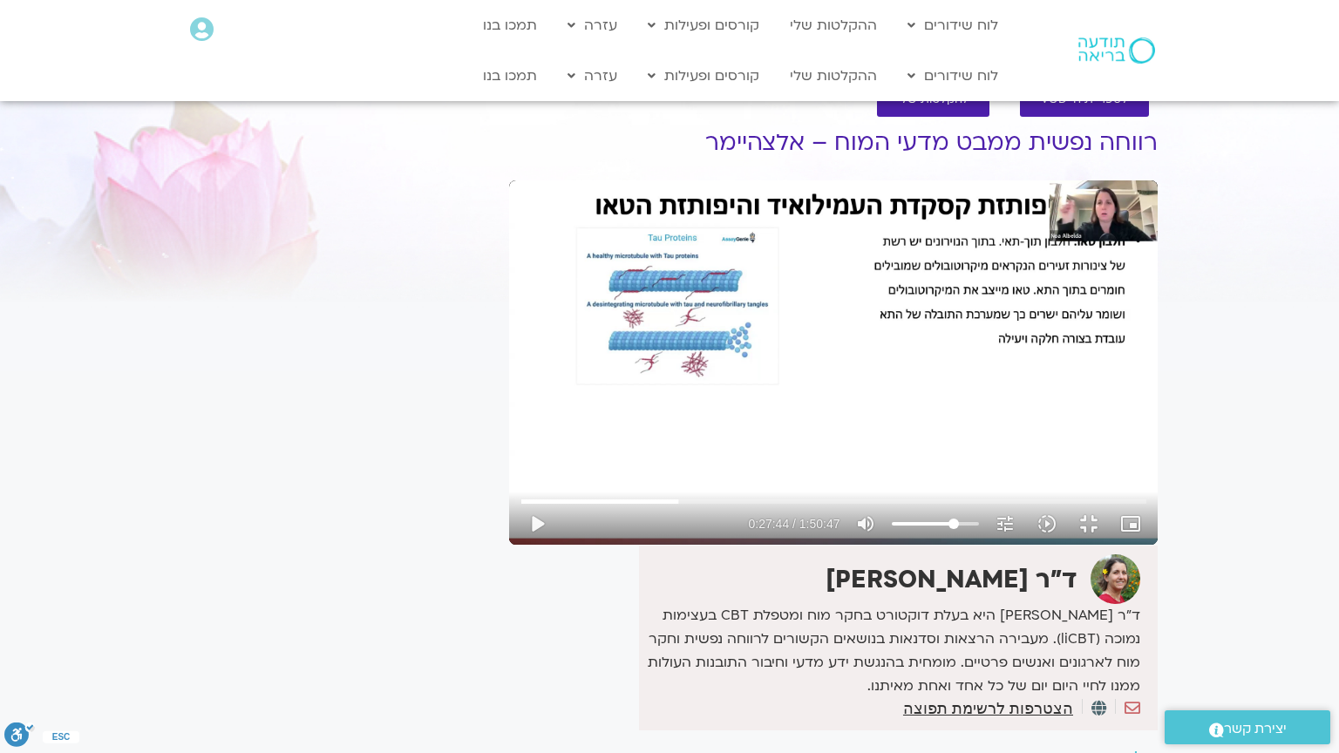
click at [509, 494] on div "Skip Ad 36:46 play_arrow 0:27:44 / 1:50:47 volume_up Mute tune Resolution Auto …" at bounding box center [833, 362] width 648 height 364
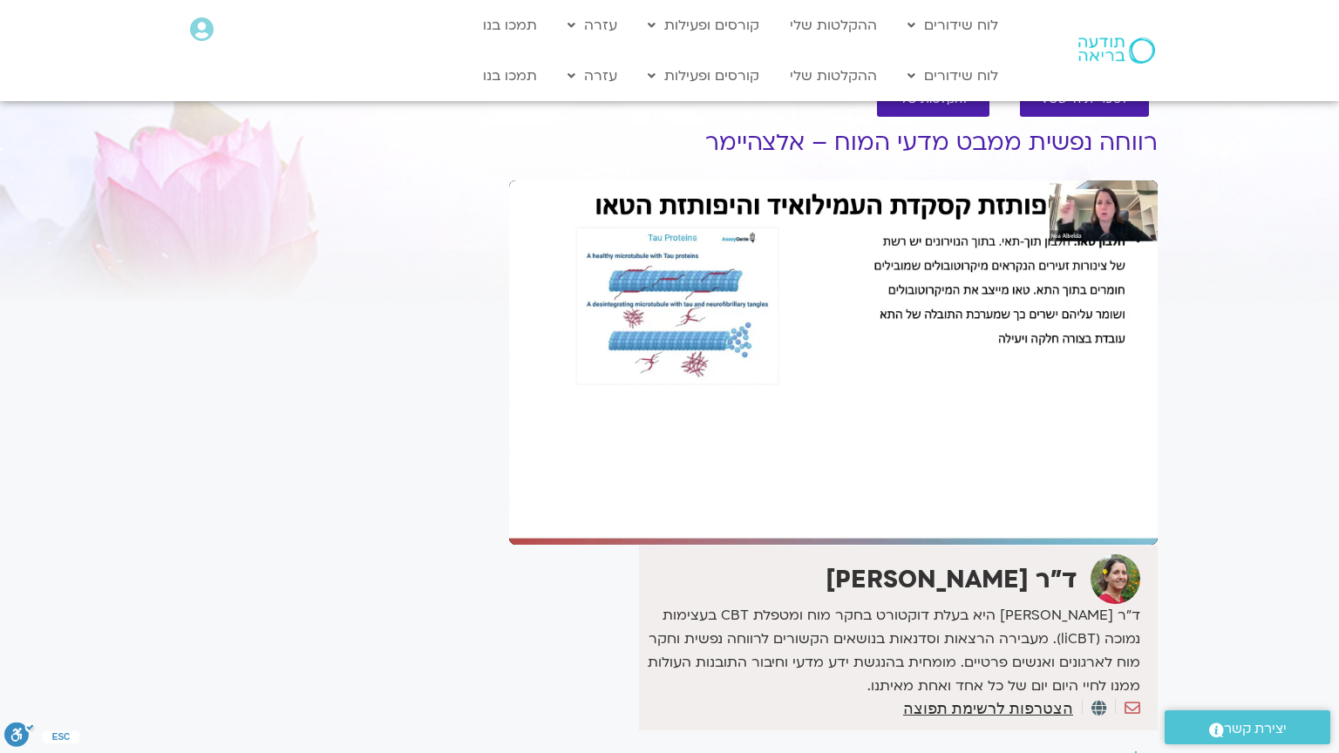
click at [509, 494] on div "Skip Ad 36:46 pause 0:27:44 / 1:50:47 volume_up Mute tune Resolution Auto 1080p…" at bounding box center [833, 362] width 648 height 364
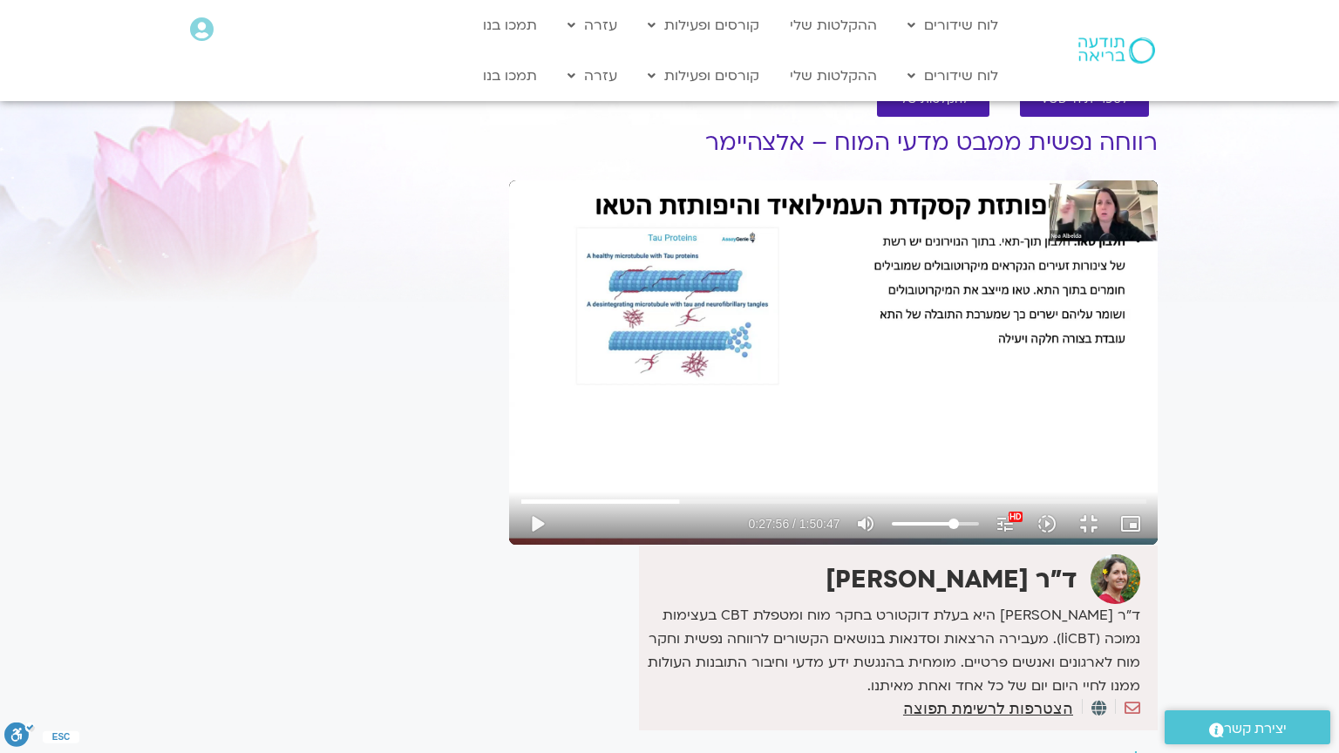
click at [509, 494] on div "Skip Ad 36:46 play_arrow 0:27:56 / 1:50:47 volume_up Mute tune Resolution Auto …" at bounding box center [833, 362] width 648 height 364
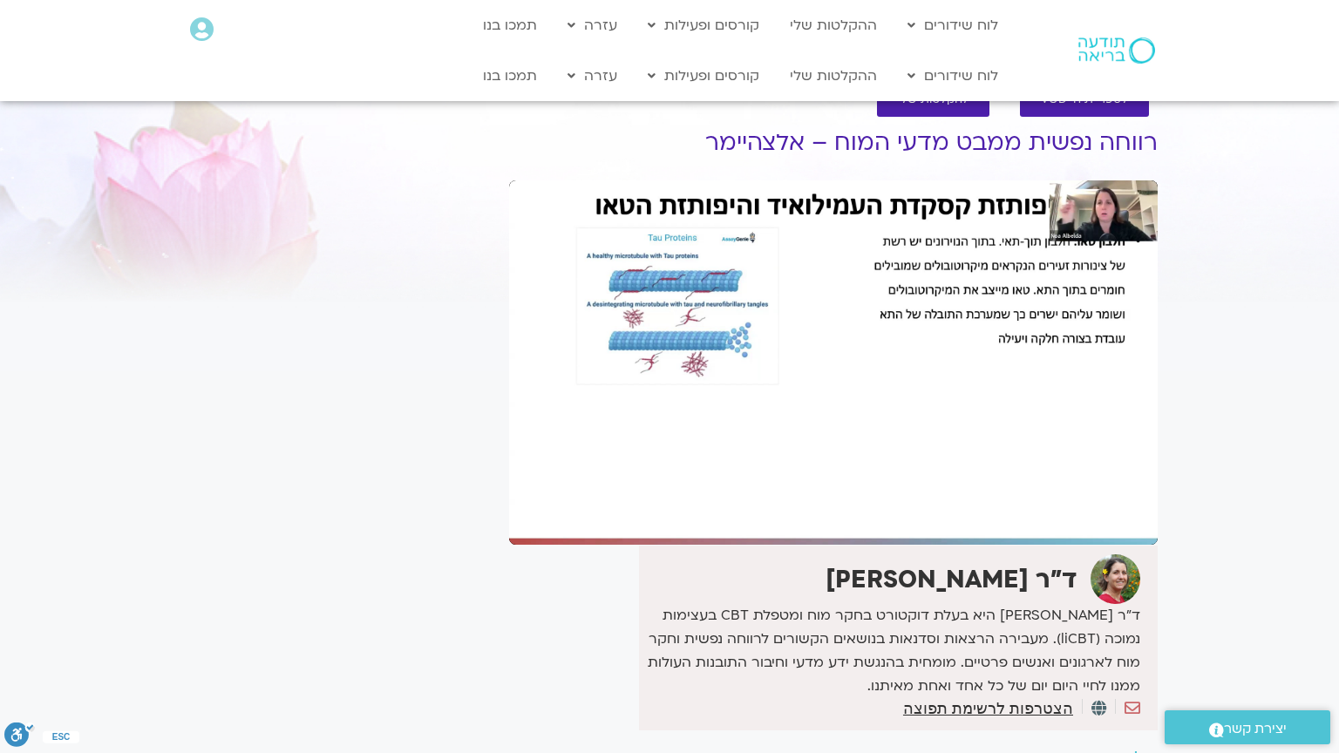
click at [509, 494] on div "Skip Ad 36:46 pause 0:27:56 / 1:50:47 volume_up Mute tune Resolution Auto 1080p…" at bounding box center [833, 362] width 648 height 364
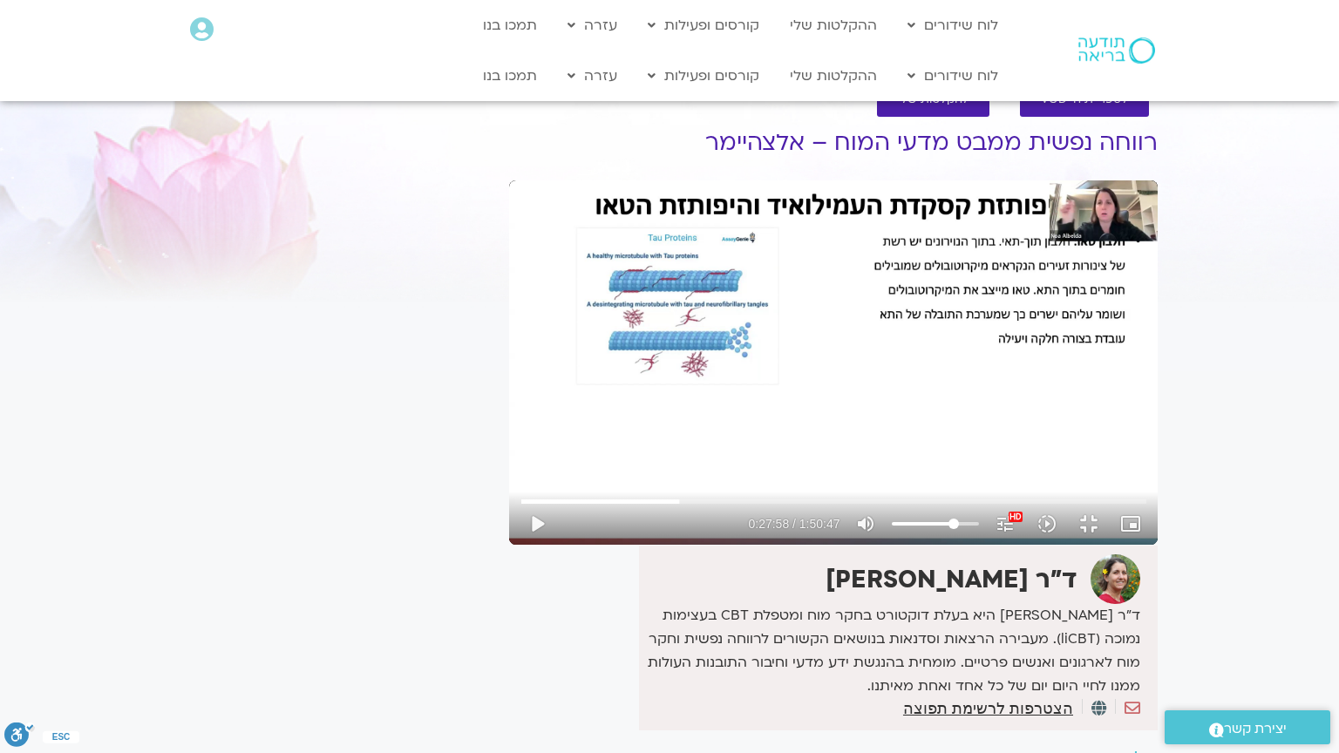
click at [509, 494] on div "Skip Ad 36:46 play_arrow 0:27:58 / 1:50:47 volume_up Mute tune Resolution Auto …" at bounding box center [833, 362] width 648 height 364
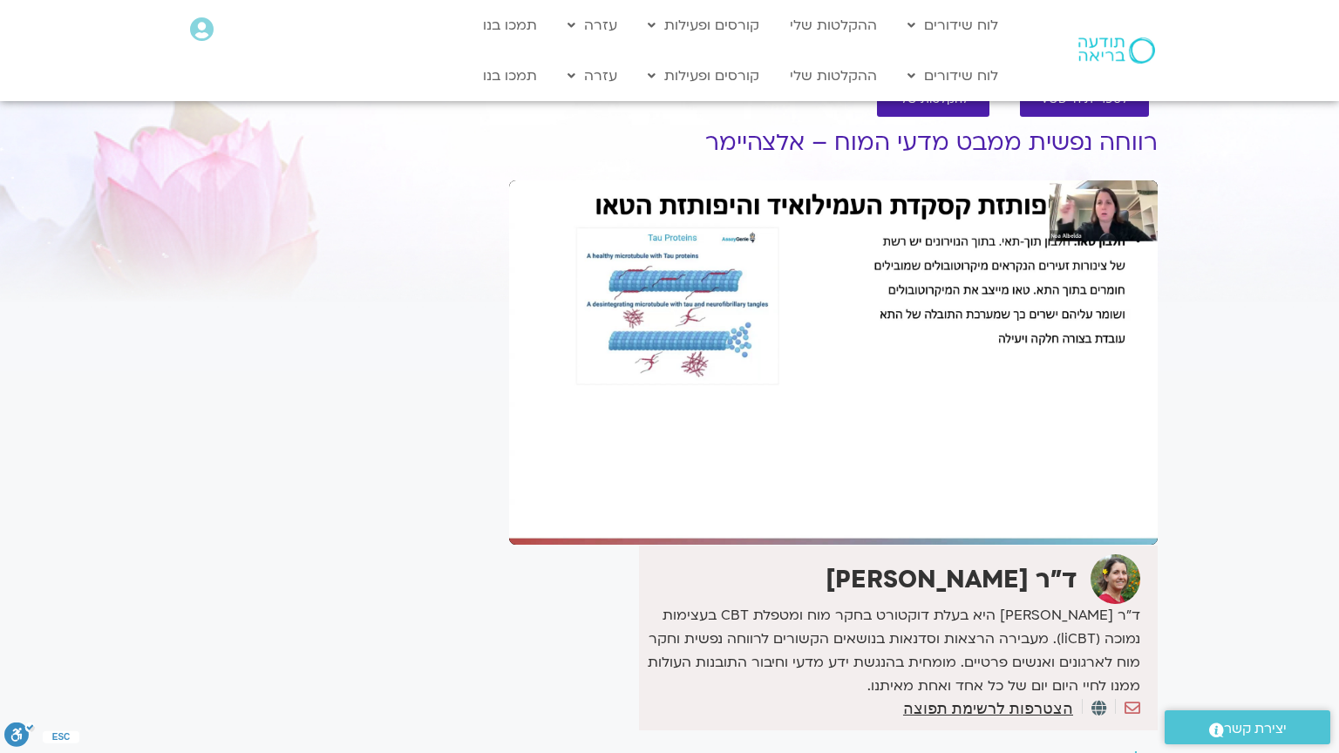
click at [509, 494] on div "Skip Ad 36:46 pause 0:27:58 / 1:50:47 volume_up Mute tune Resolution Auto 1080p…" at bounding box center [833, 362] width 648 height 364
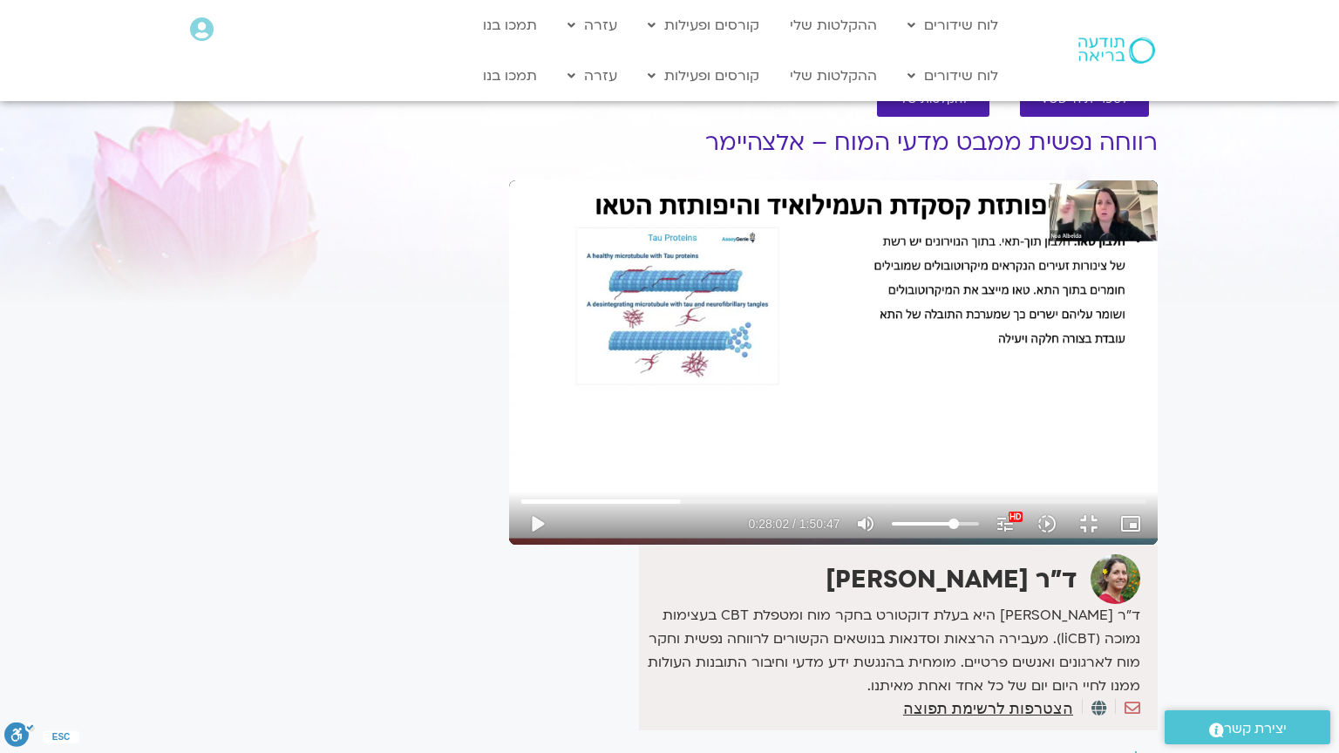
click at [509, 494] on div "Skip Ad 36:46 play_arrow 0:28:02 / 1:50:47 volume_up Mute tune Resolution Auto …" at bounding box center [833, 362] width 648 height 364
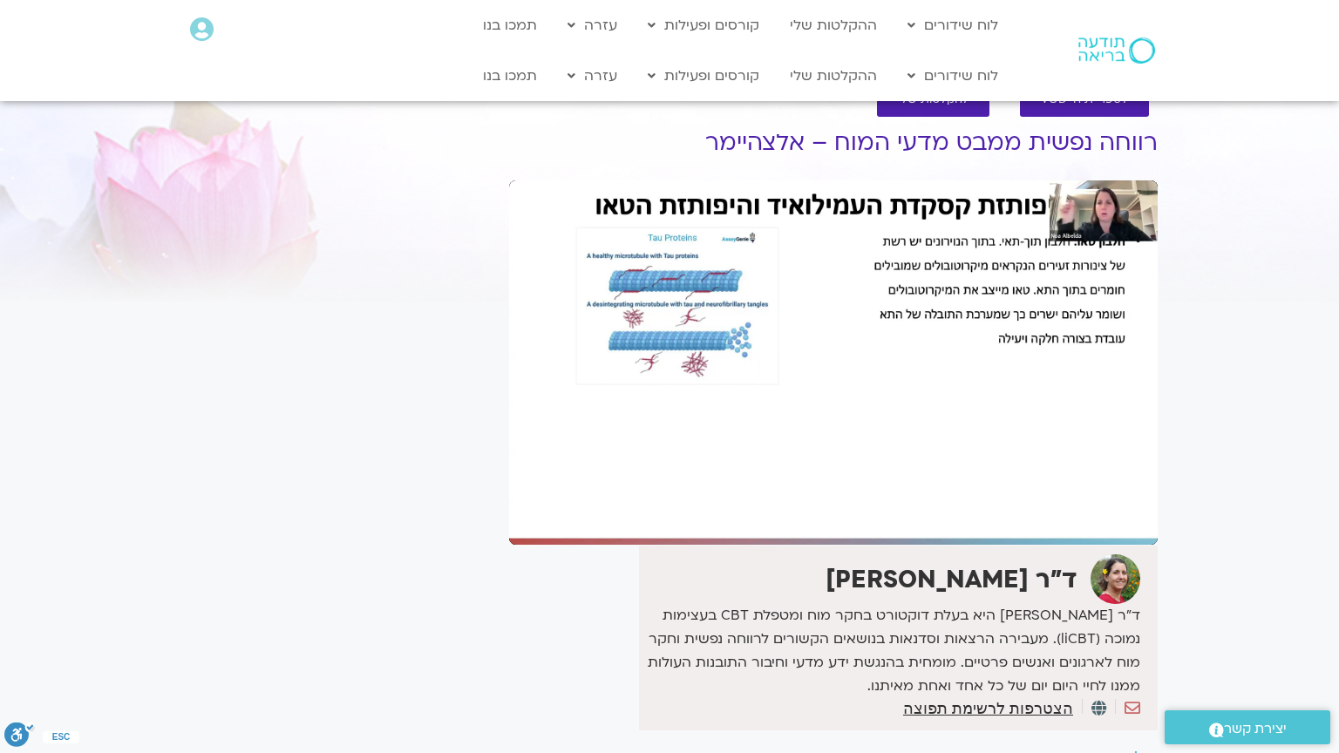
click at [509, 494] on div "Skip Ad 36:46 pause 0:28:02 / 1:50:47 volume_up Mute tune Resolution Auto 1080p…" at bounding box center [833, 362] width 648 height 364
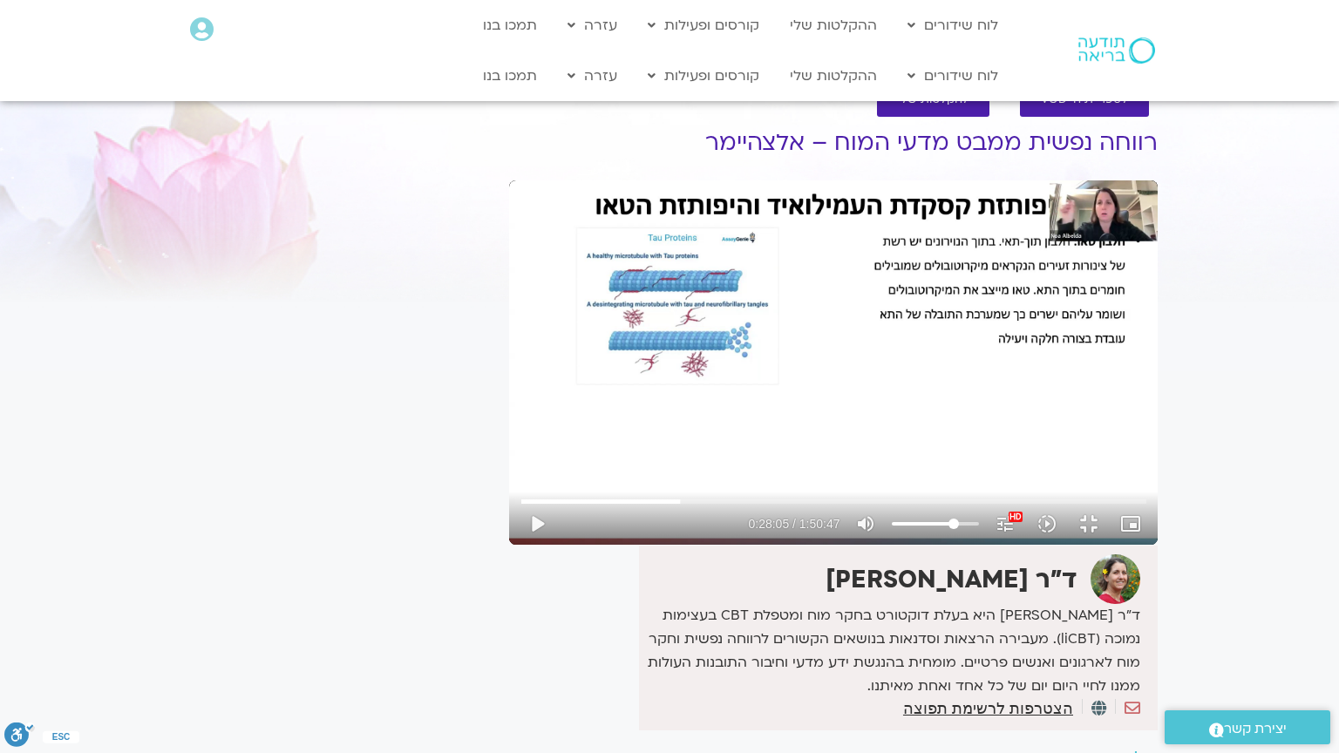
click at [509, 494] on div "Skip Ad 36:46 play_arrow 0:28:05 / 1:50:47 volume_up Mute tune Resolution Auto …" at bounding box center [833, 362] width 648 height 364
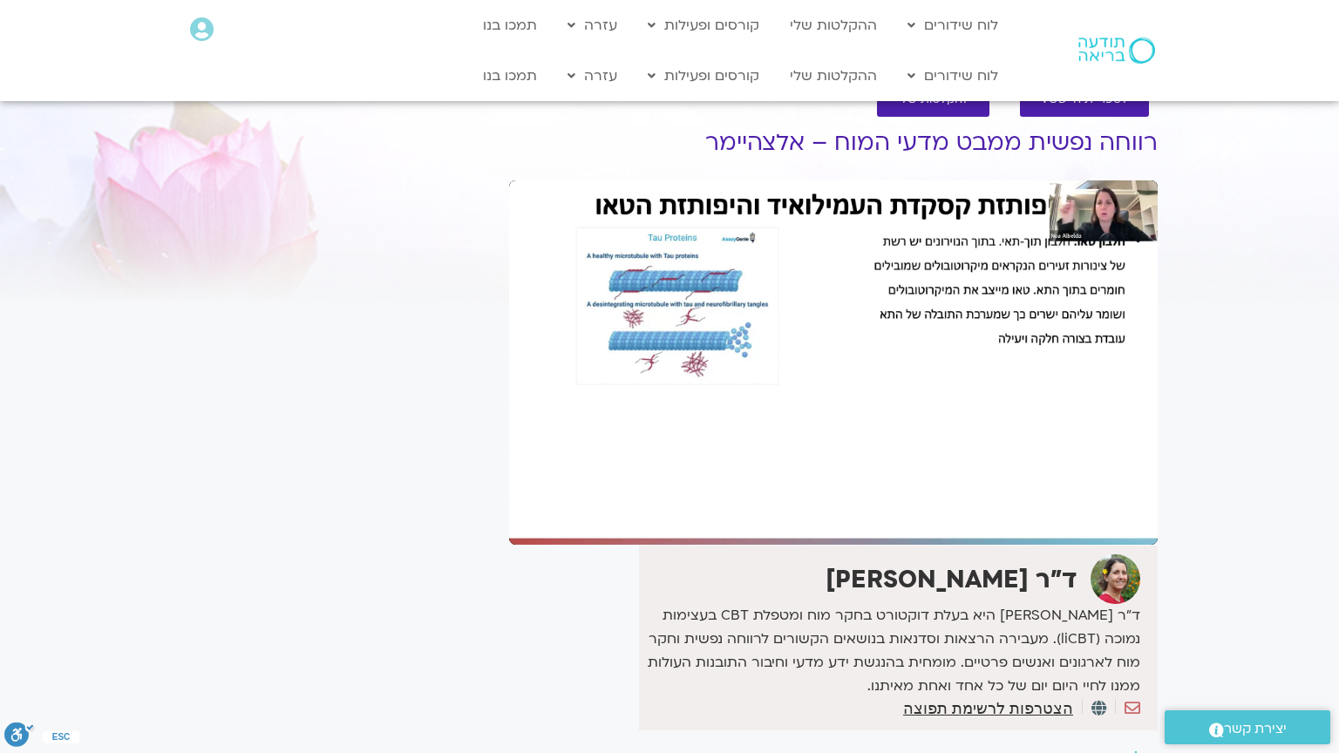
click at [509, 494] on div "Skip Ad 36:46 pause 0:28:05 / 1:50:47 volume_up Mute tune Resolution Auto 1080p…" at bounding box center [833, 362] width 648 height 364
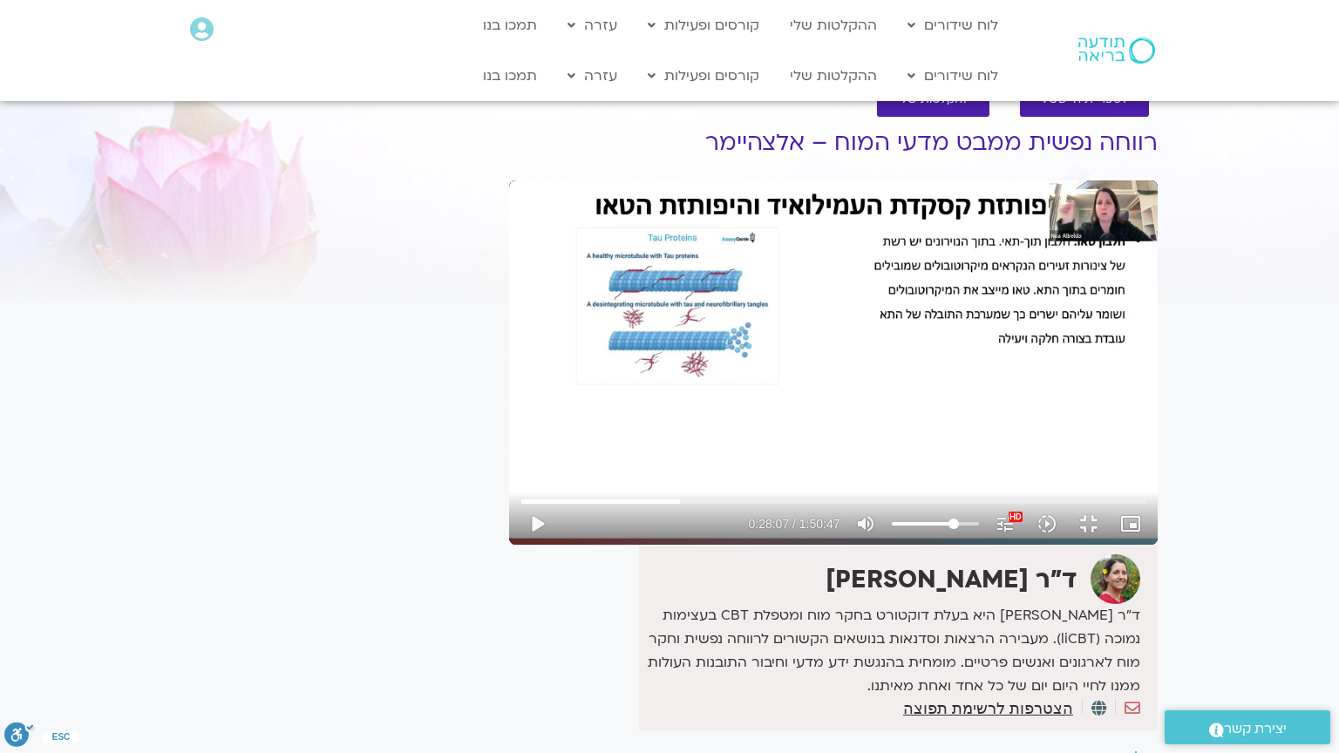
click at [509, 494] on div "Skip Ad 36:46 play_arrow 0:28:07 / 1:50:47 volume_up Mute tune Resolution Auto …" at bounding box center [833, 362] width 648 height 364
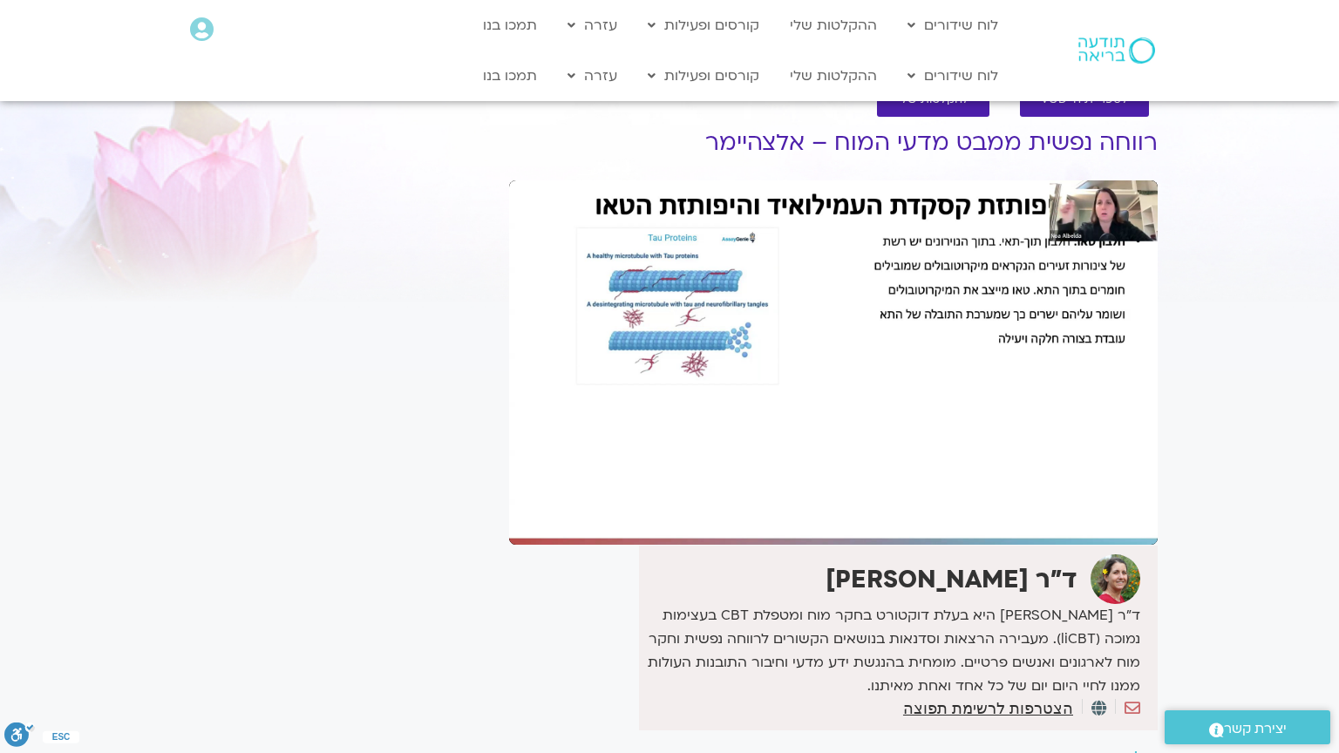
click at [509, 494] on div "Skip Ad 36:46 pause 0:28:07 / 1:50:47 volume_up Mute tune Resolution Auto 1080p…" at bounding box center [833, 362] width 648 height 364
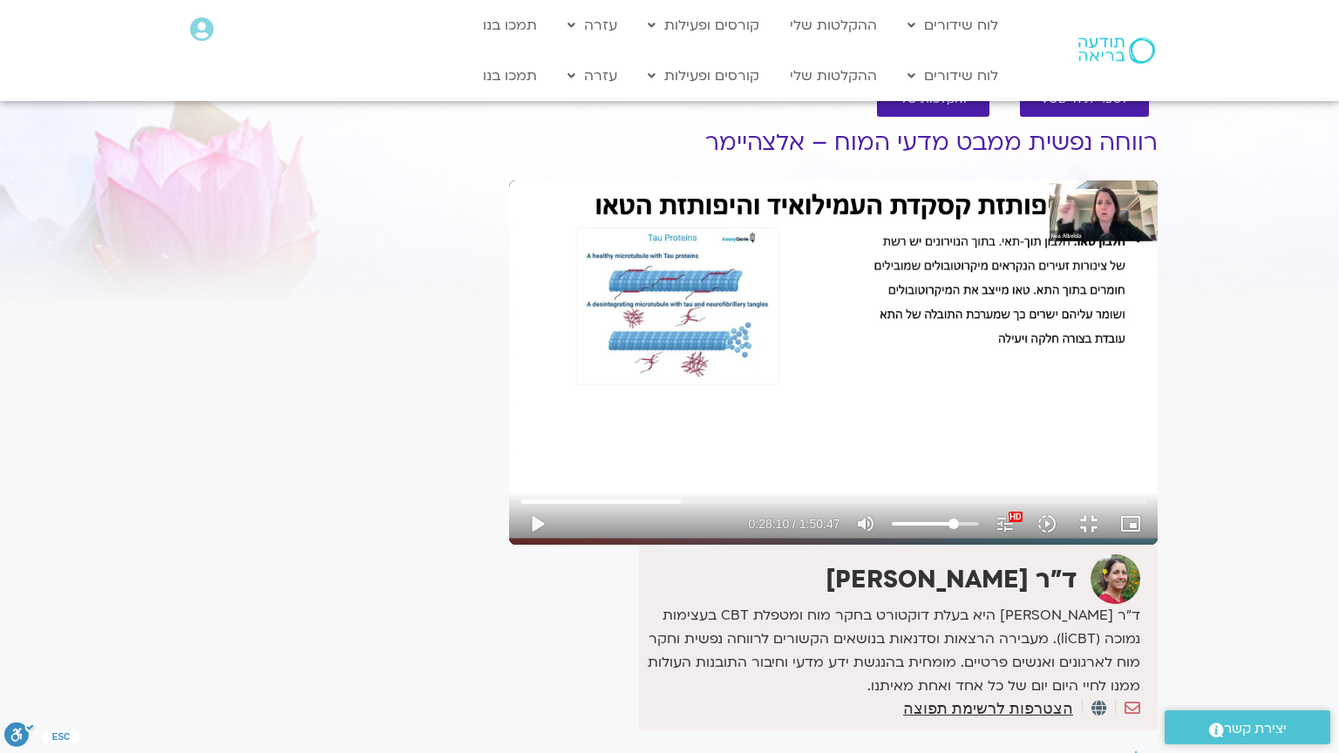
click at [509, 494] on div "Skip Ad 36:46 play_arrow 0:28:10 / 1:50:47 volume_up Mute tune Resolution Auto …" at bounding box center [833, 362] width 648 height 364
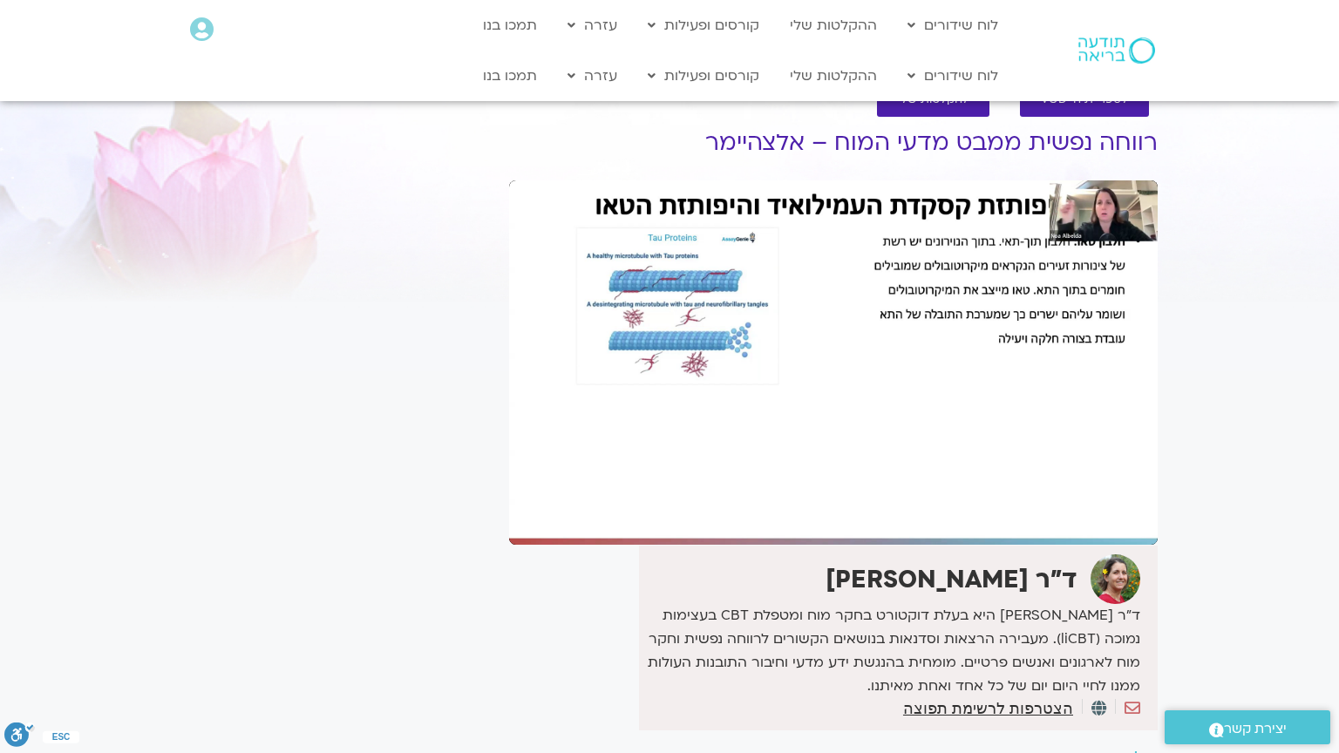
click at [509, 494] on div "Skip Ad 36:46 pause 0:28:10 / 1:50:47 volume_up Mute tune Resolution Auto 1080p…" at bounding box center [833, 362] width 648 height 364
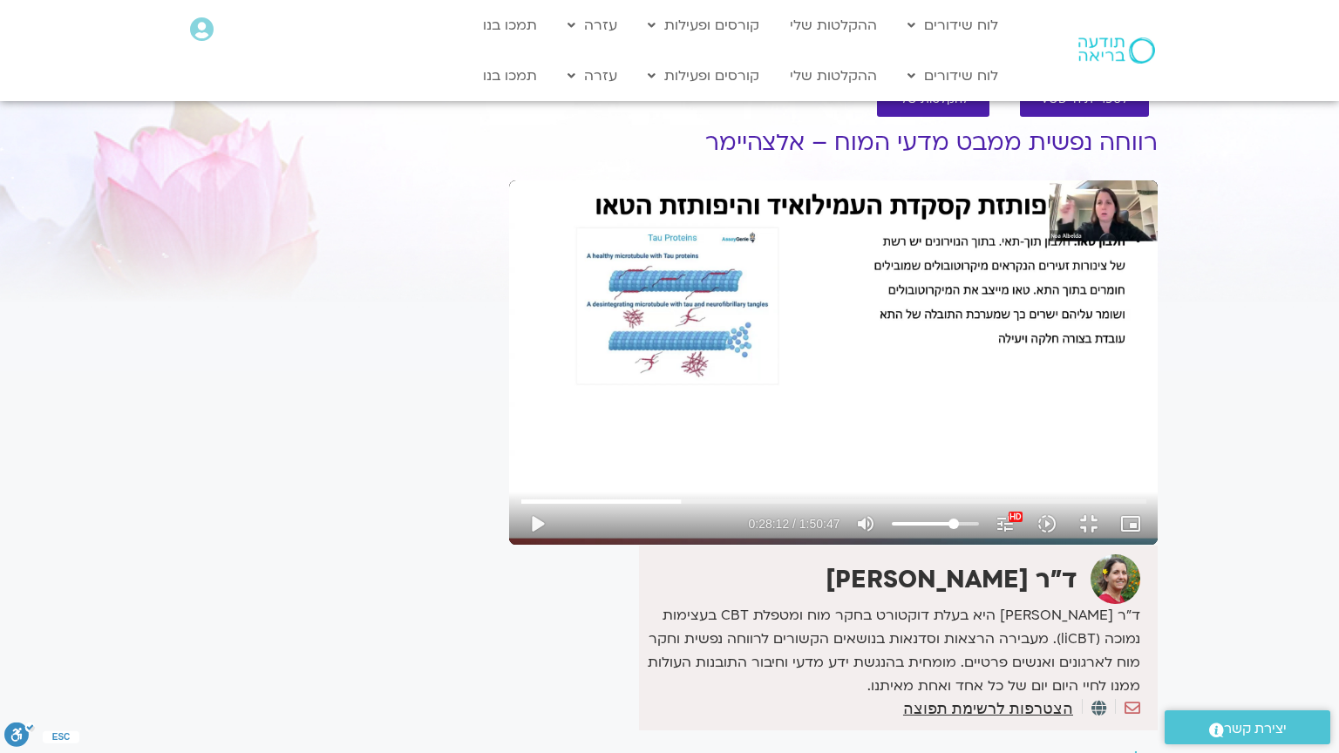
click at [509, 494] on div "Skip Ad 36:46 play_arrow 0:28:12 / 1:50:47 volume_up Mute tune Resolution Auto …" at bounding box center [833, 362] width 648 height 364
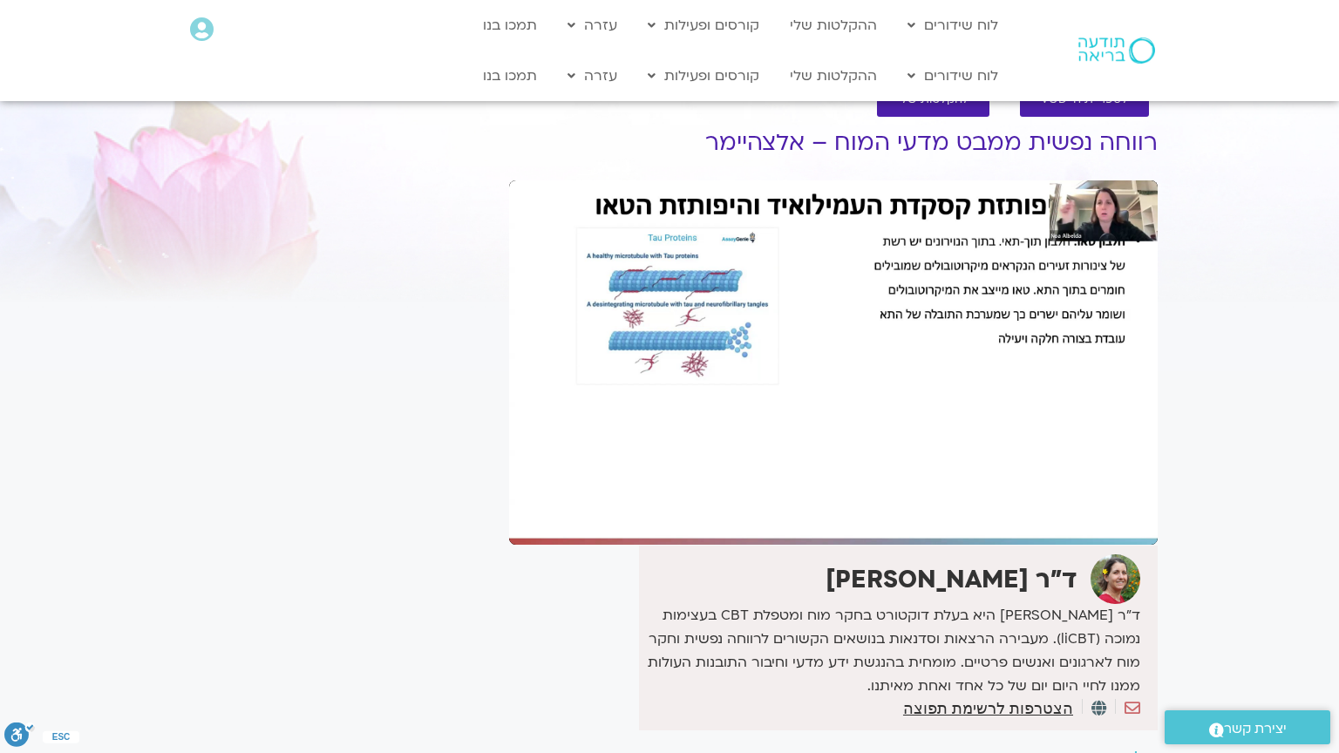
click at [509, 494] on div "Skip Ad 36:46 pause 0:28:12 / 1:50:47 volume_up Mute tune Resolution Auto 1080p…" at bounding box center [833, 362] width 648 height 364
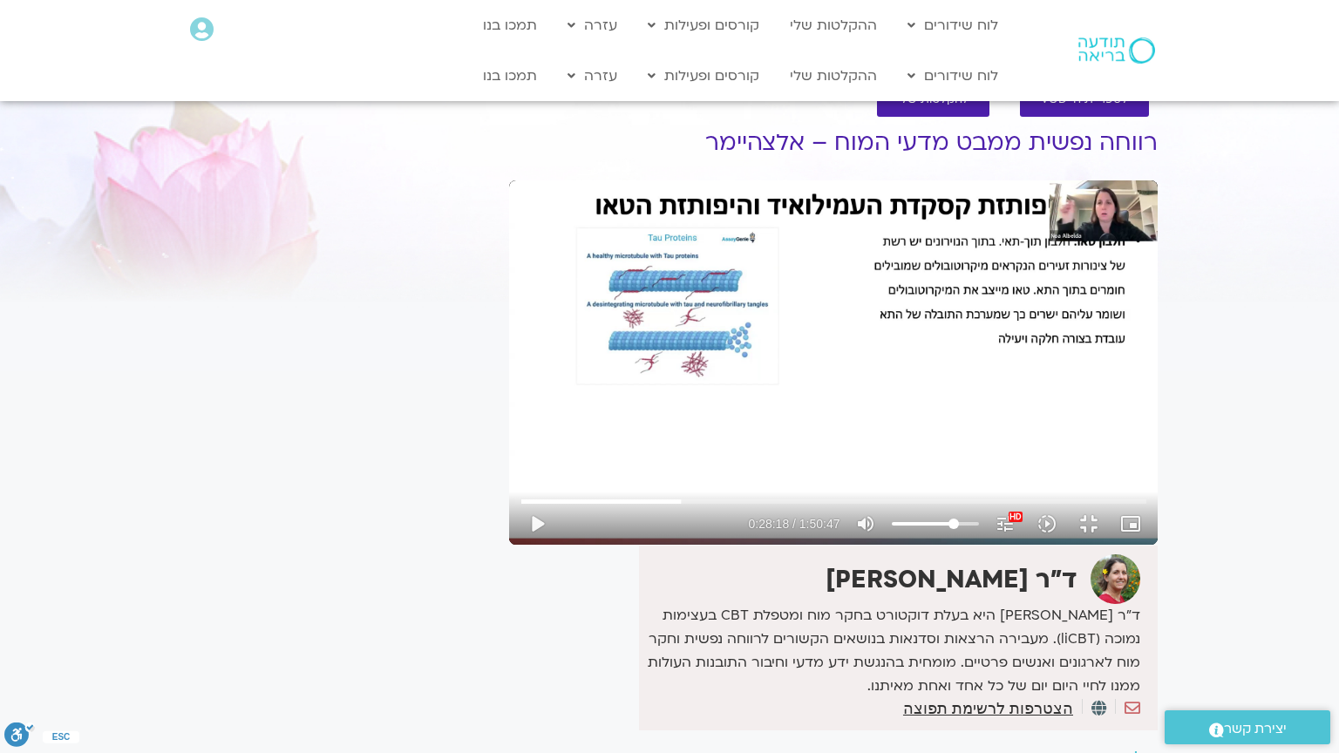
click at [509, 494] on div "Skip Ad 36:46 play_arrow 0:28:18 / 1:50:47 volume_up Mute tune Resolution Auto …" at bounding box center [833, 362] width 648 height 364
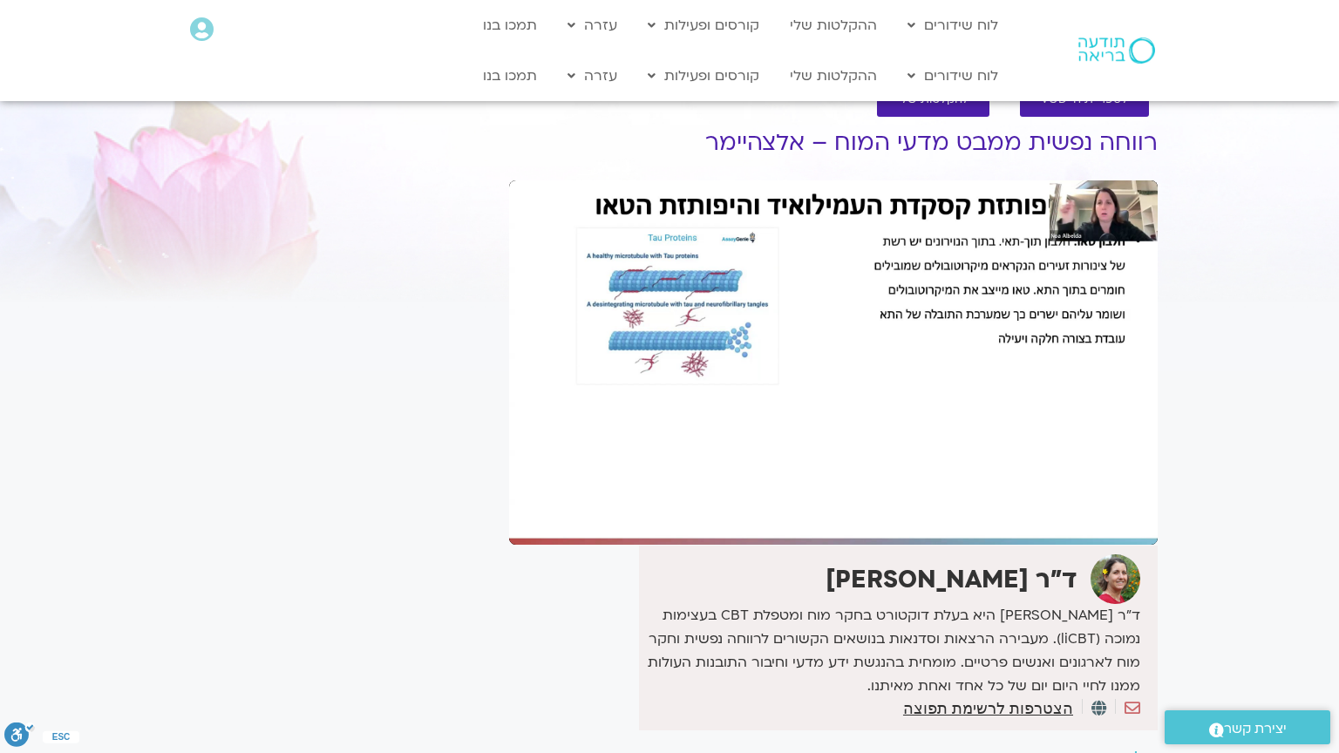
click at [509, 494] on div "Skip Ad 36:46 pause 0:28:18 / 1:50:47 volume_up Mute tune Resolution Auto 1080p…" at bounding box center [833, 362] width 648 height 364
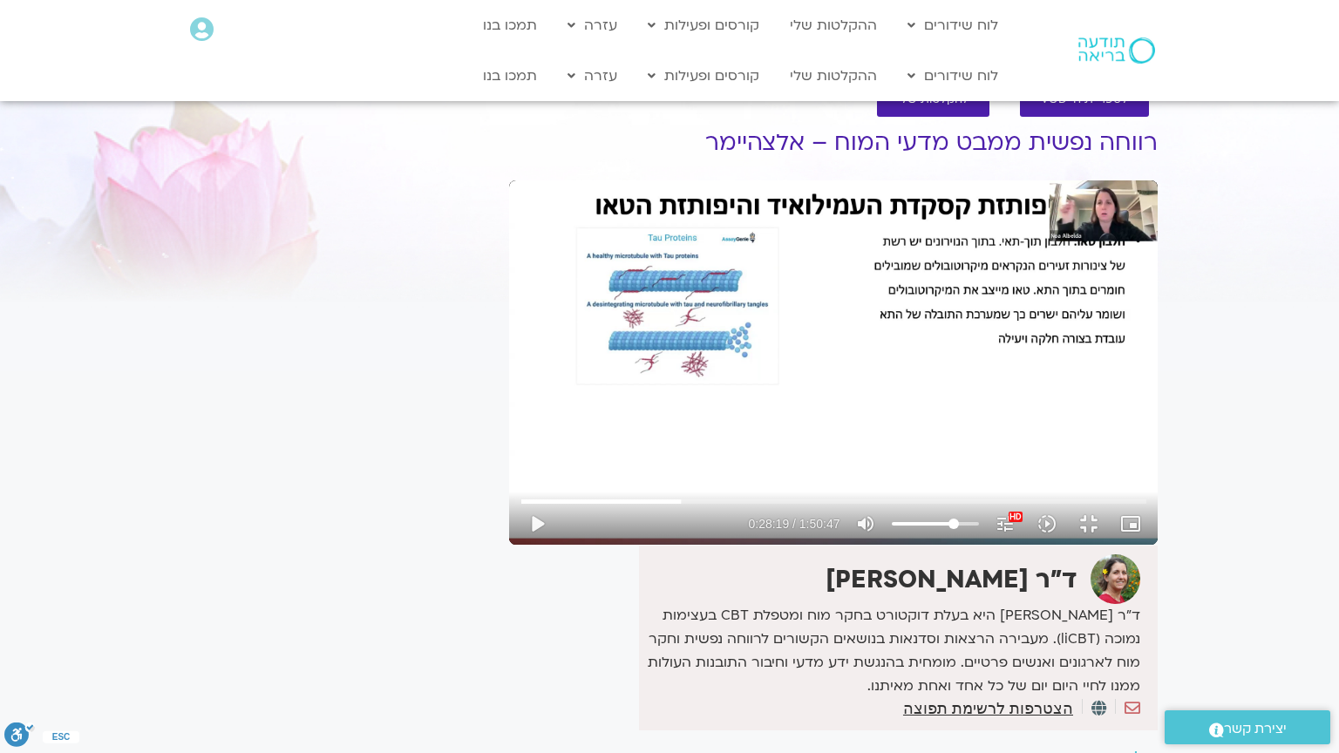
click at [509, 494] on div "Skip Ad 36:46 play_arrow 0:28:19 / 1:50:47 volume_up Mute tune Resolution Auto …" at bounding box center [833, 362] width 648 height 364
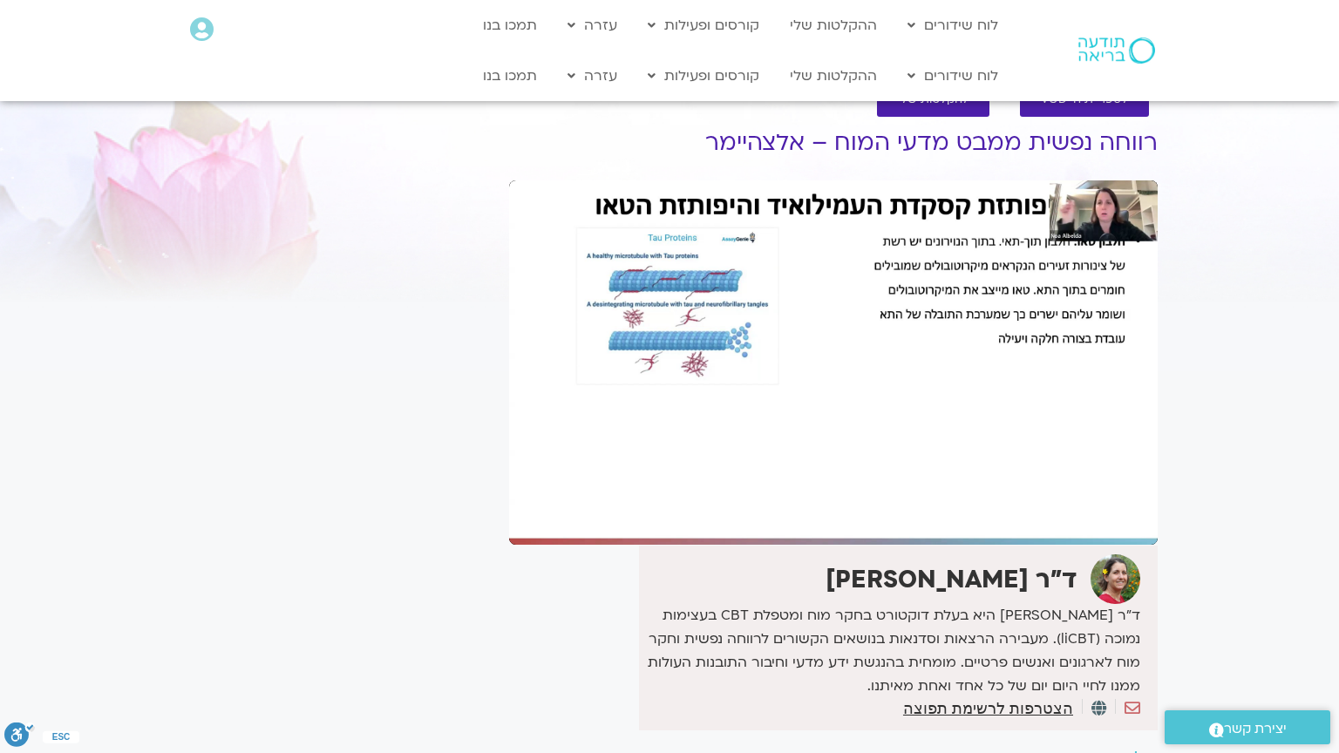
click at [509, 494] on div "Skip Ad 36:46 pause 0:28:19 / 1:50:47 volume_up Mute tune Resolution Auto 1080p…" at bounding box center [833, 362] width 648 height 364
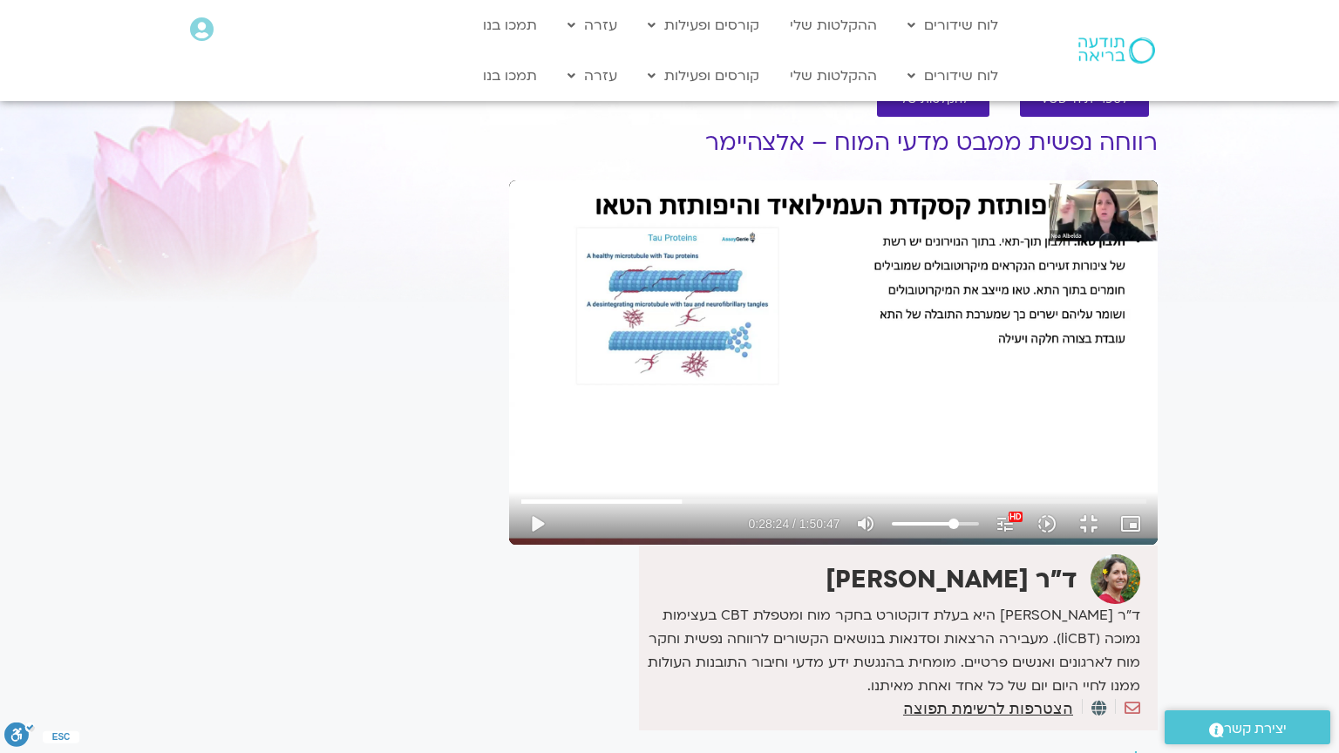
click at [509, 494] on div "Skip Ad 36:46 play_arrow 0:28:24 / 1:50:47 volume_up Mute tune Resolution Auto …" at bounding box center [833, 362] width 648 height 364
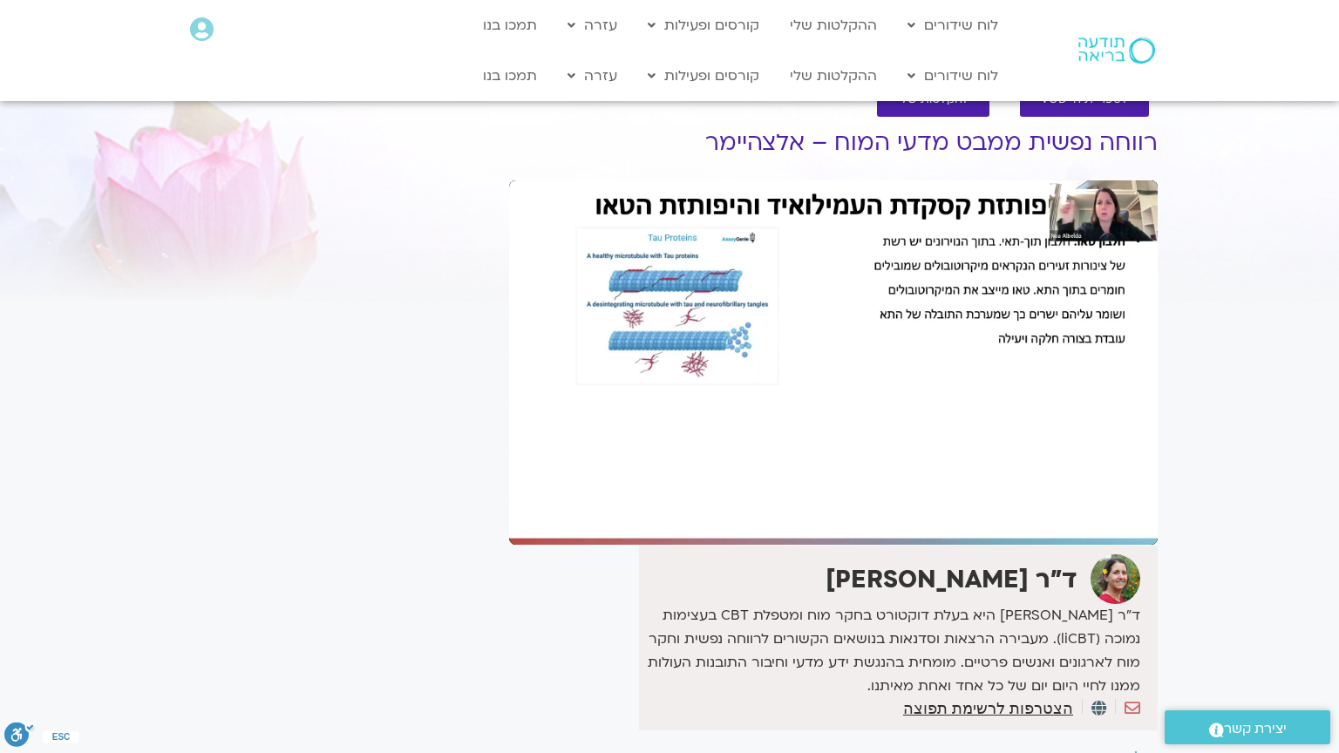
click at [509, 494] on div "Skip Ad 36:46 pause 0:28:24 / 1:50:47 volume_up Mute tune Resolution Auto 1080p…" at bounding box center [833, 362] width 648 height 364
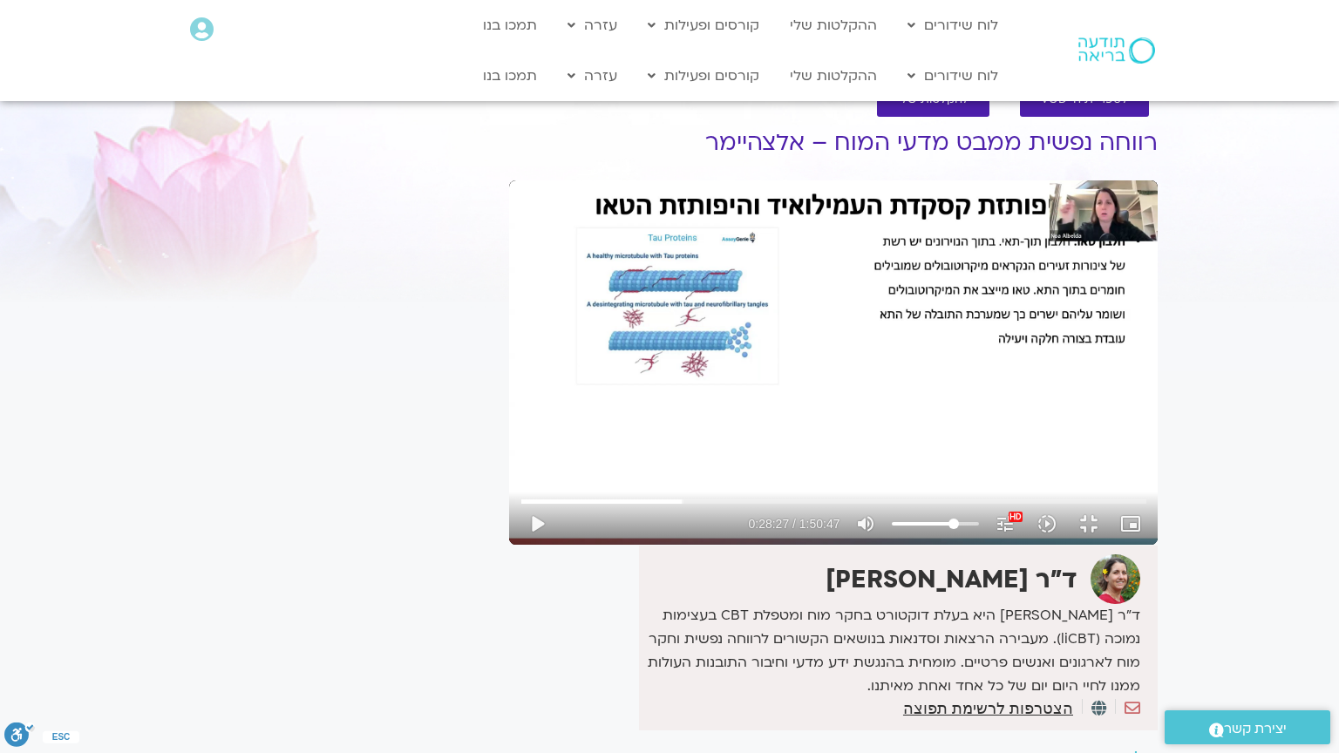
click at [509, 494] on div "Skip Ad 36:46 play_arrow 0:28:27 / 1:50:47 volume_up Mute tune Resolution Auto …" at bounding box center [833, 362] width 648 height 364
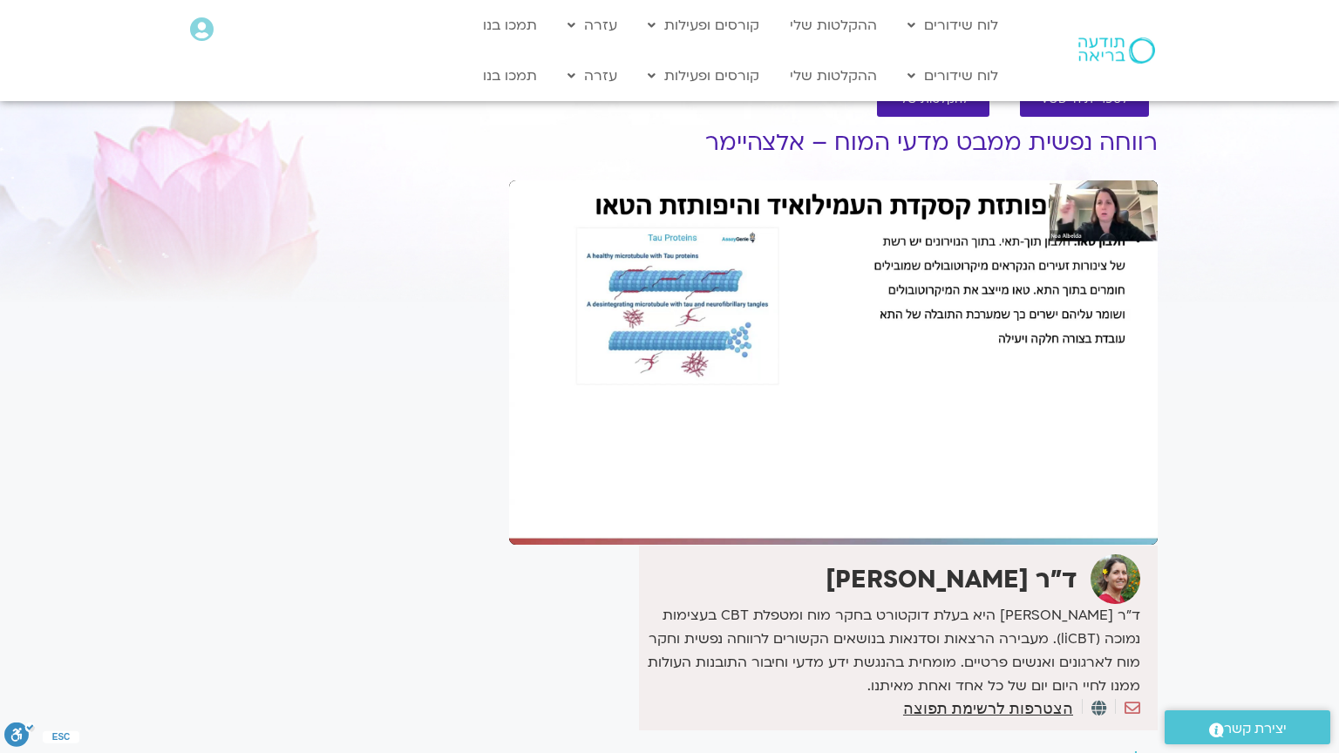
click at [509, 494] on div "Skip Ad 36:46 pause 0:28:27 / 1:50:47 volume_up Mute tune Resolution Auto 1080p…" at bounding box center [833, 362] width 648 height 364
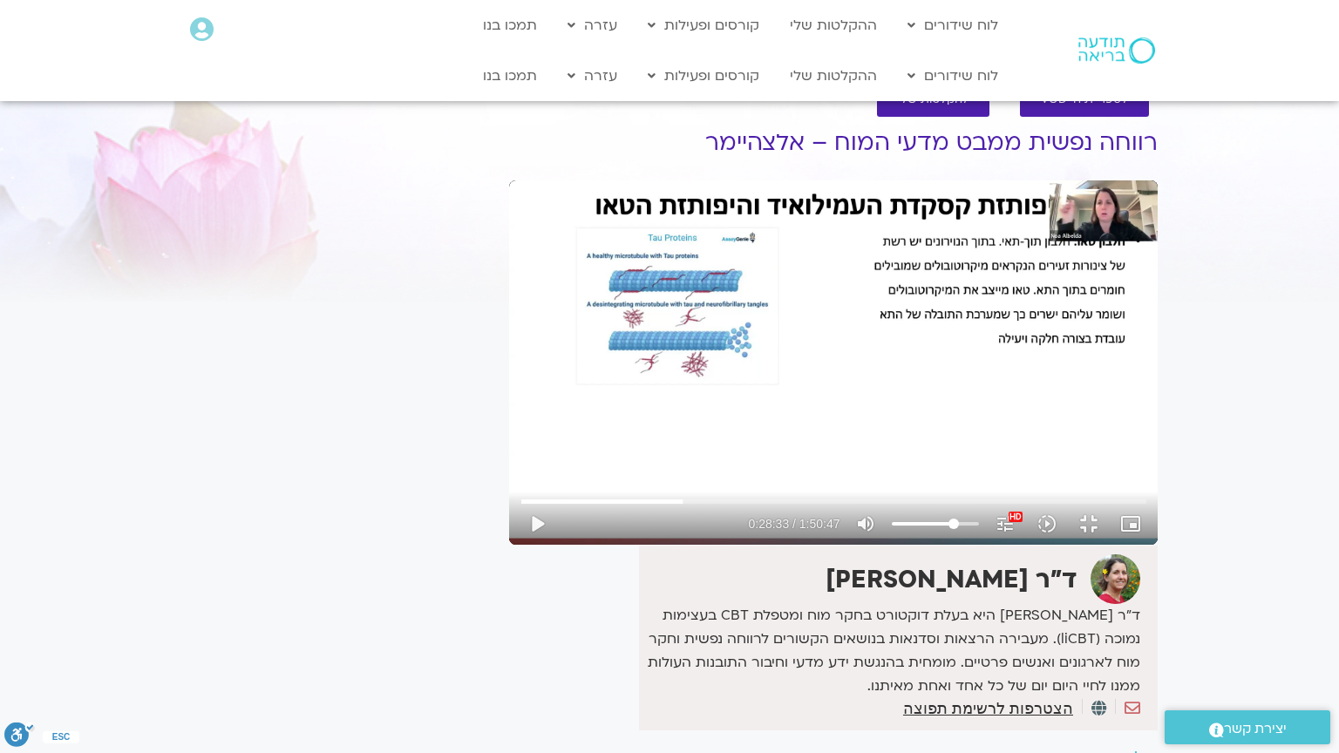
click at [509, 494] on div "Skip Ad 36:46 play_arrow 0:28:33 / 1:50:47 volume_up Mute tune Resolution Auto …" at bounding box center [833, 362] width 648 height 364
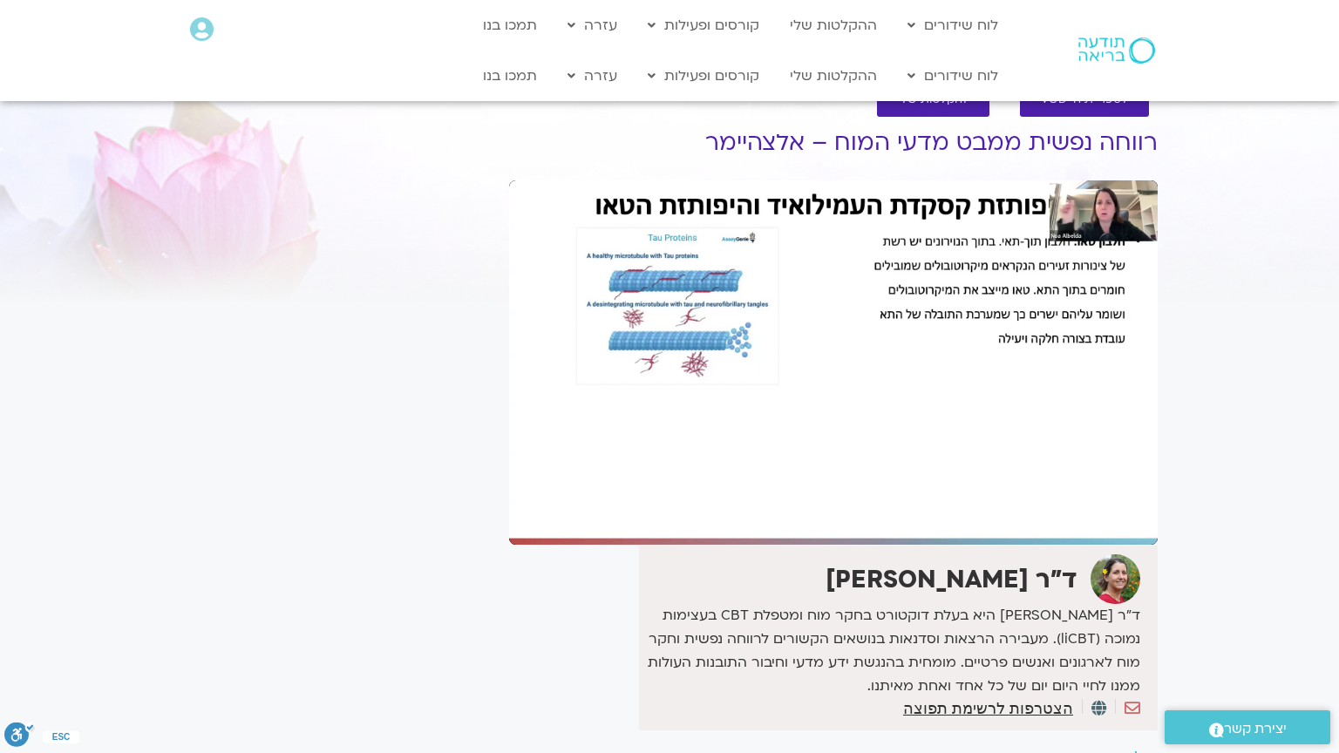
click at [509, 494] on div "Skip Ad 36:46 pause 0:28:33 / 1:50:47 volume_up Mute tune Resolution Auto 1080p…" at bounding box center [833, 362] width 648 height 364
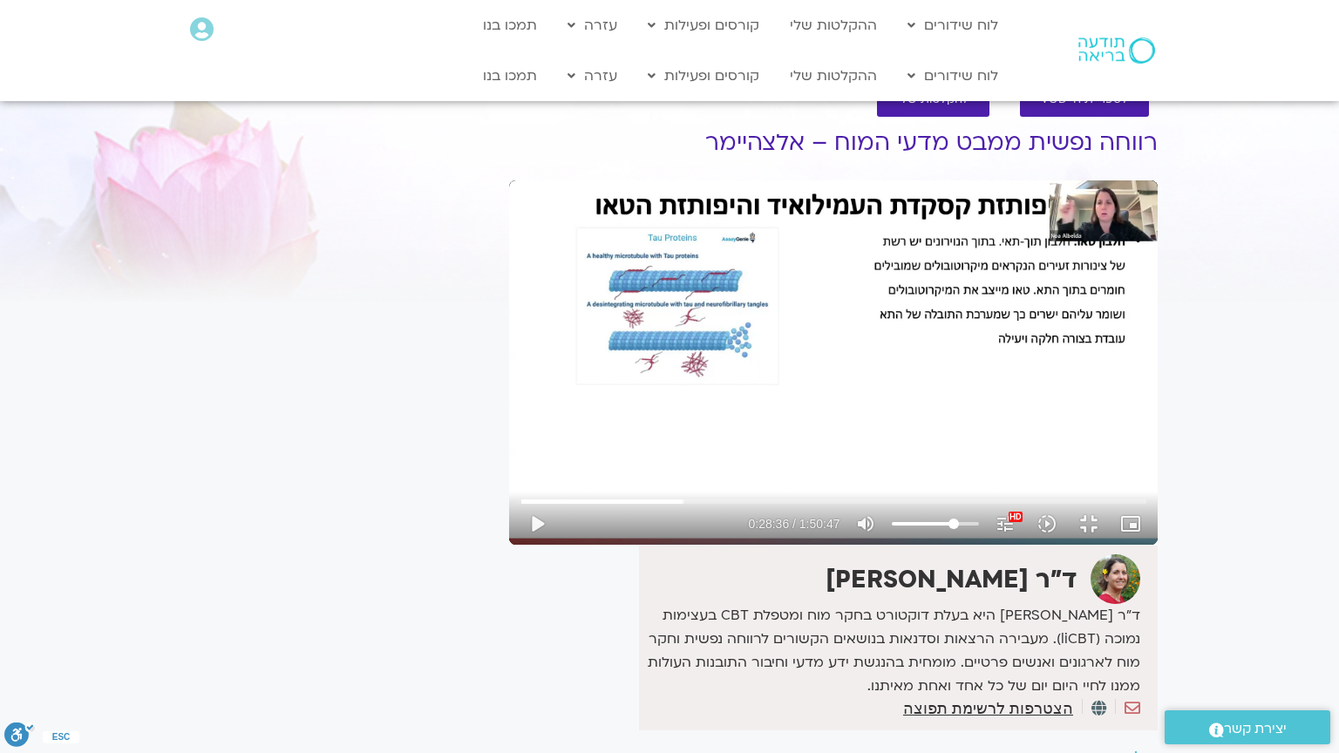
click at [509, 494] on div "Skip Ad 36:46 play_arrow 0:28:36 / 1:50:47 volume_up Mute tune Resolution Auto …" at bounding box center [833, 362] width 648 height 364
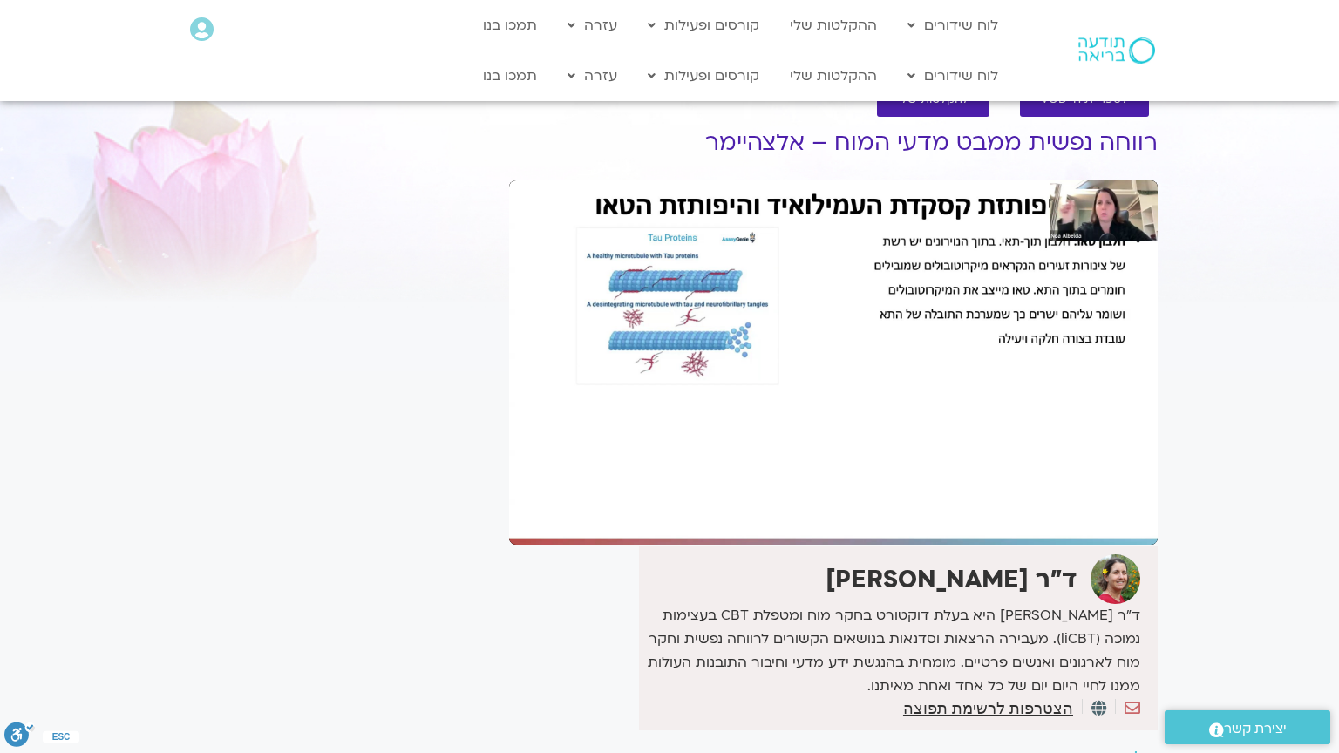
click at [509, 494] on div "Skip Ad 36:46 pause 0:28:36 / 1:50:47 volume_up Mute tune Resolution Auto 1080p…" at bounding box center [833, 362] width 648 height 364
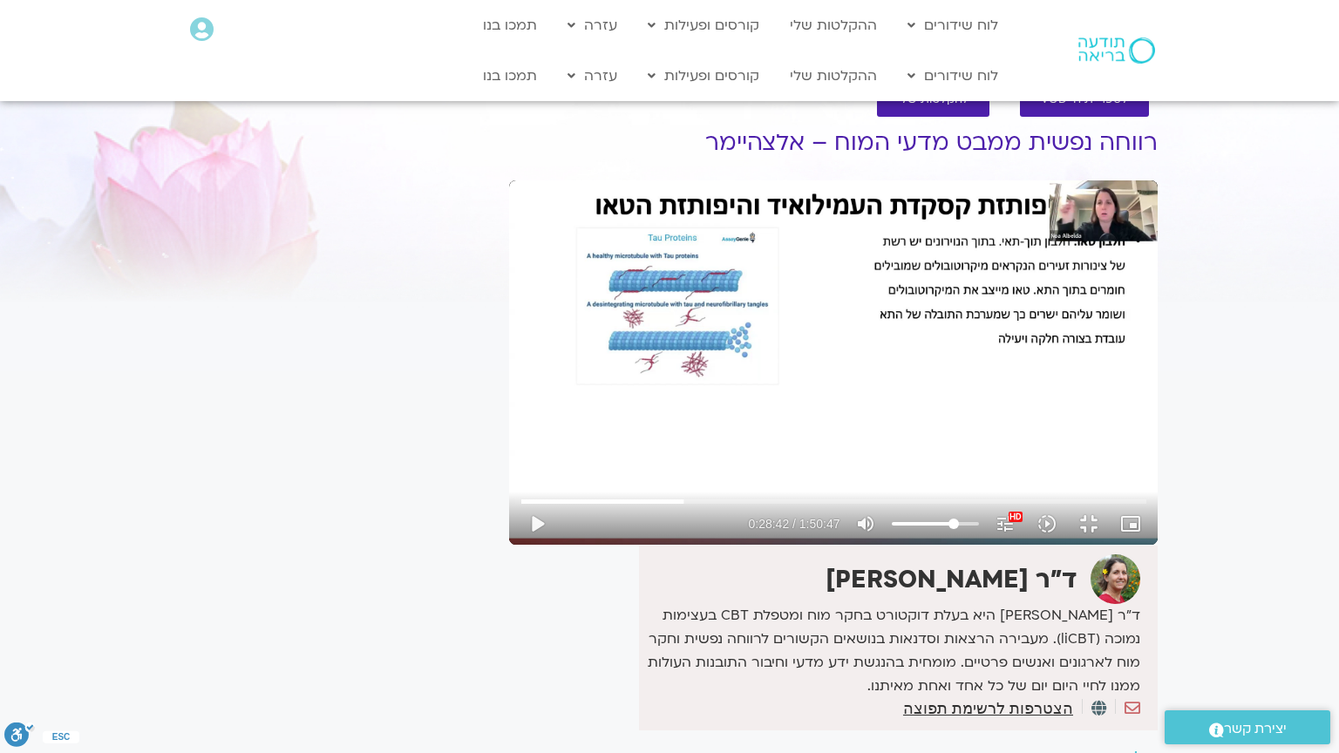
click at [509, 494] on div "Skip Ad 36:46 play_arrow 0:28:42 / 1:50:47 volume_up Mute tune Resolution Auto …" at bounding box center [833, 362] width 648 height 364
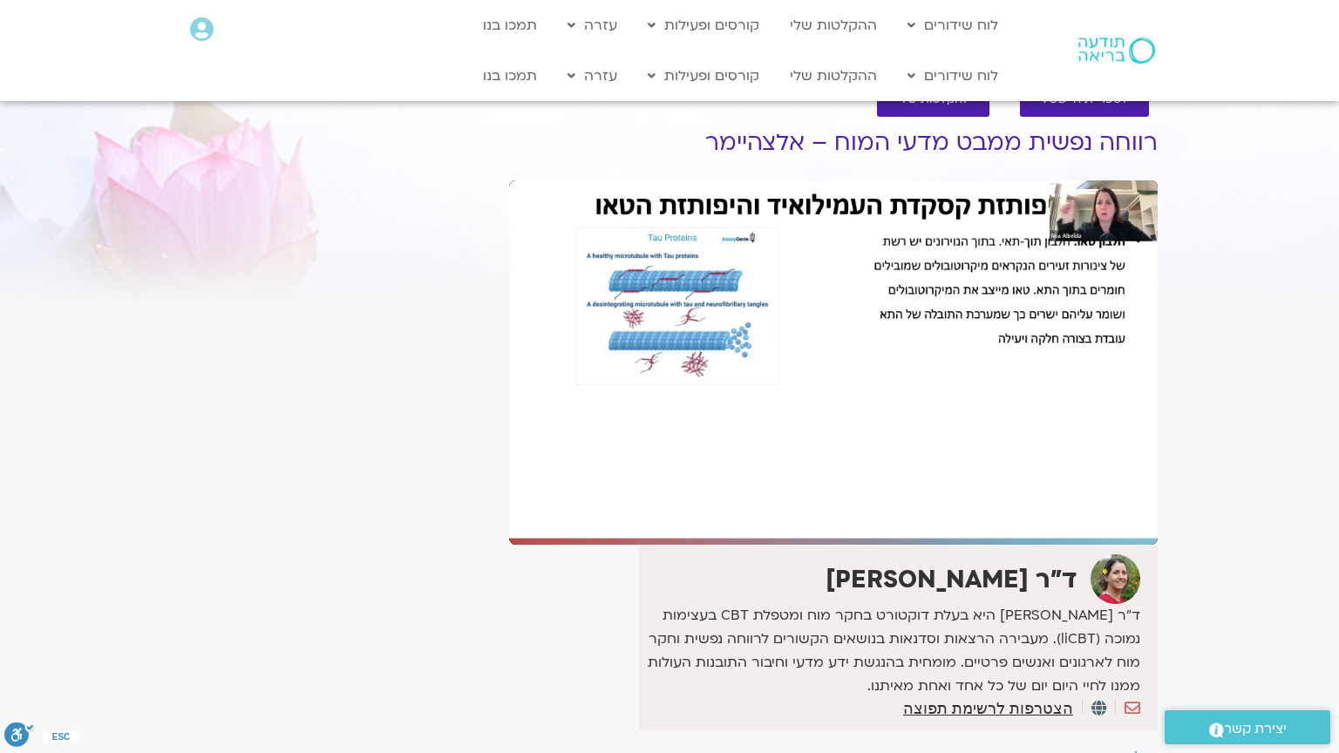
click at [509, 494] on div "Skip Ad 36:46 pause 0:28:42 / 1:50:47 volume_up Mute tune Resolution Auto 1080p…" at bounding box center [833, 362] width 648 height 364
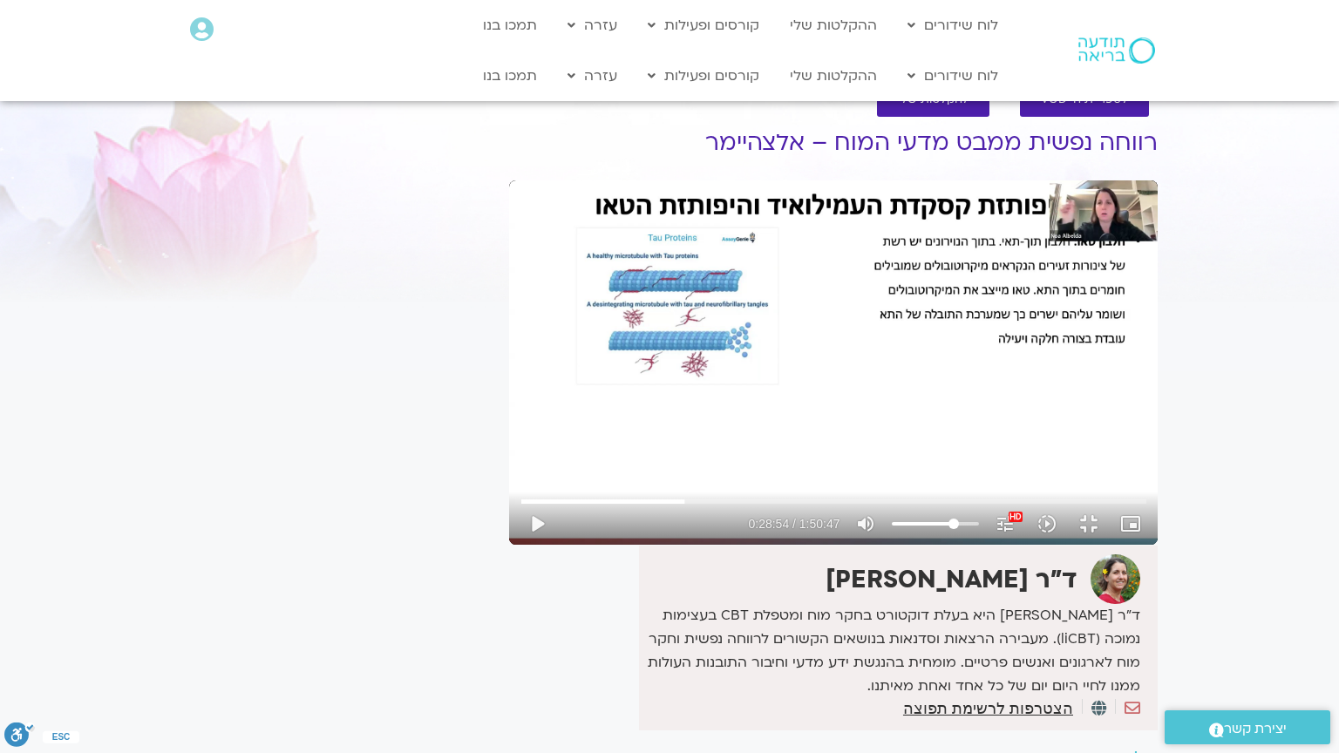
click at [509, 494] on div "Skip Ad 36:46 play_arrow 0:28:54 / 1:50:47 volume_up Mute tune Resolution Auto …" at bounding box center [833, 362] width 648 height 364
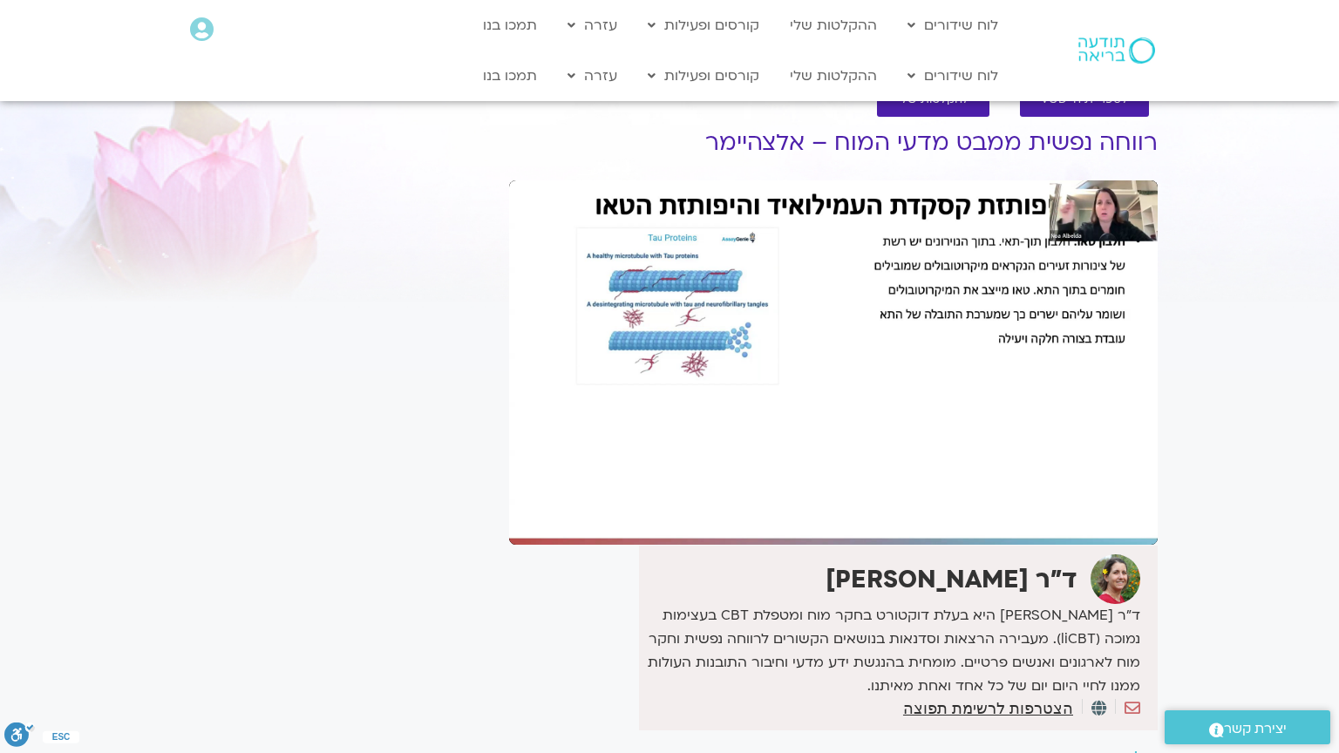
click at [509, 494] on div "Skip Ad 36:46 pause 0:28:54 / 1:50:47 volume_up Mute tune Resolution Auto 1080p…" at bounding box center [833, 362] width 648 height 364
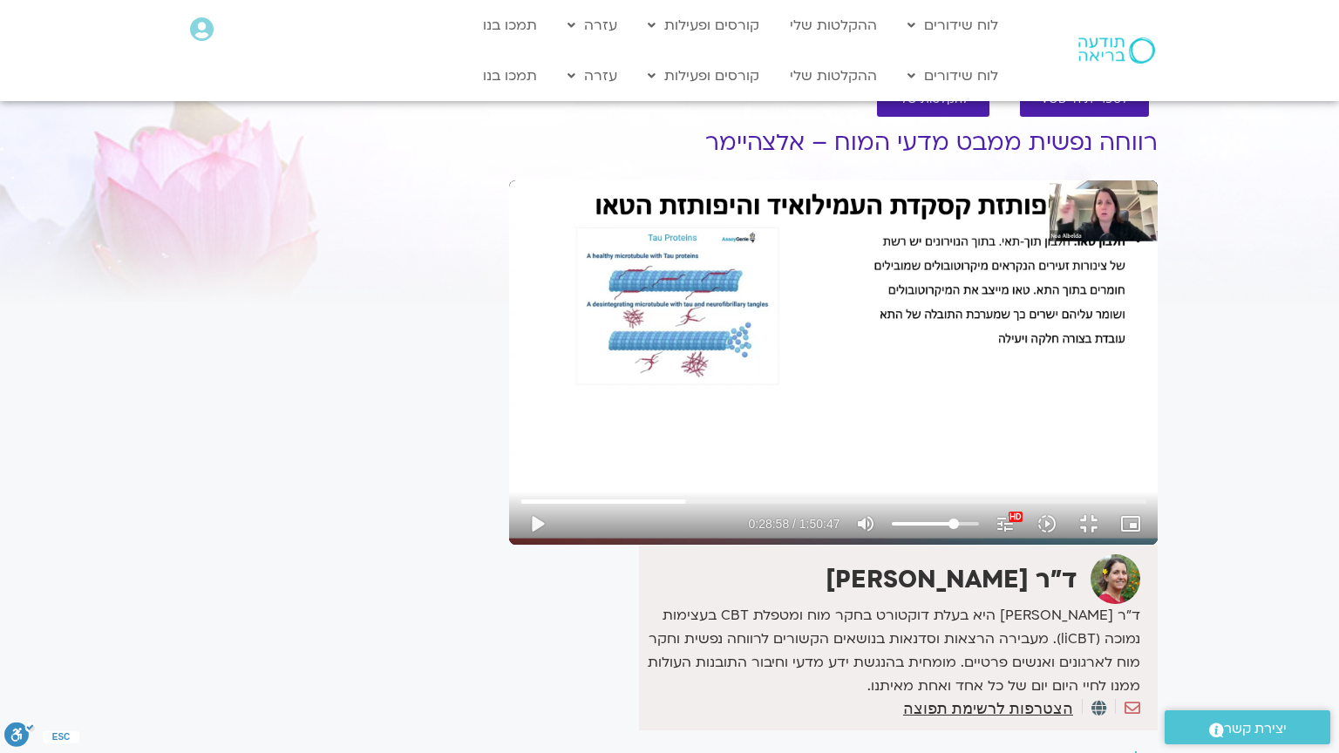
click at [509, 494] on div "Skip Ad 36:46 play_arrow 0:28:58 / 1:50:47 volume_up Mute tune Resolution Auto …" at bounding box center [833, 362] width 648 height 364
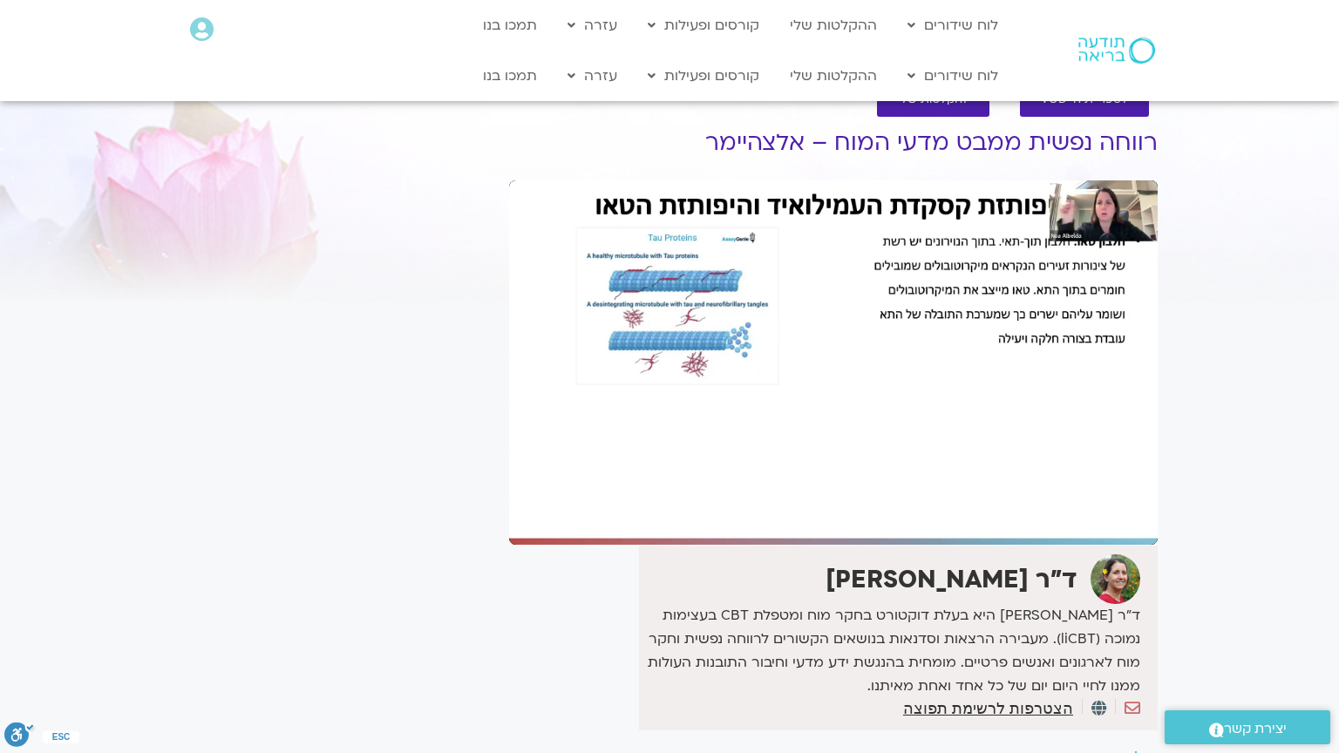
click at [509, 494] on div "Skip Ad 36:46 pause 0:28:58 / 1:50:47 volume_up Mute tune Resolution Auto 1080p…" at bounding box center [833, 362] width 648 height 364
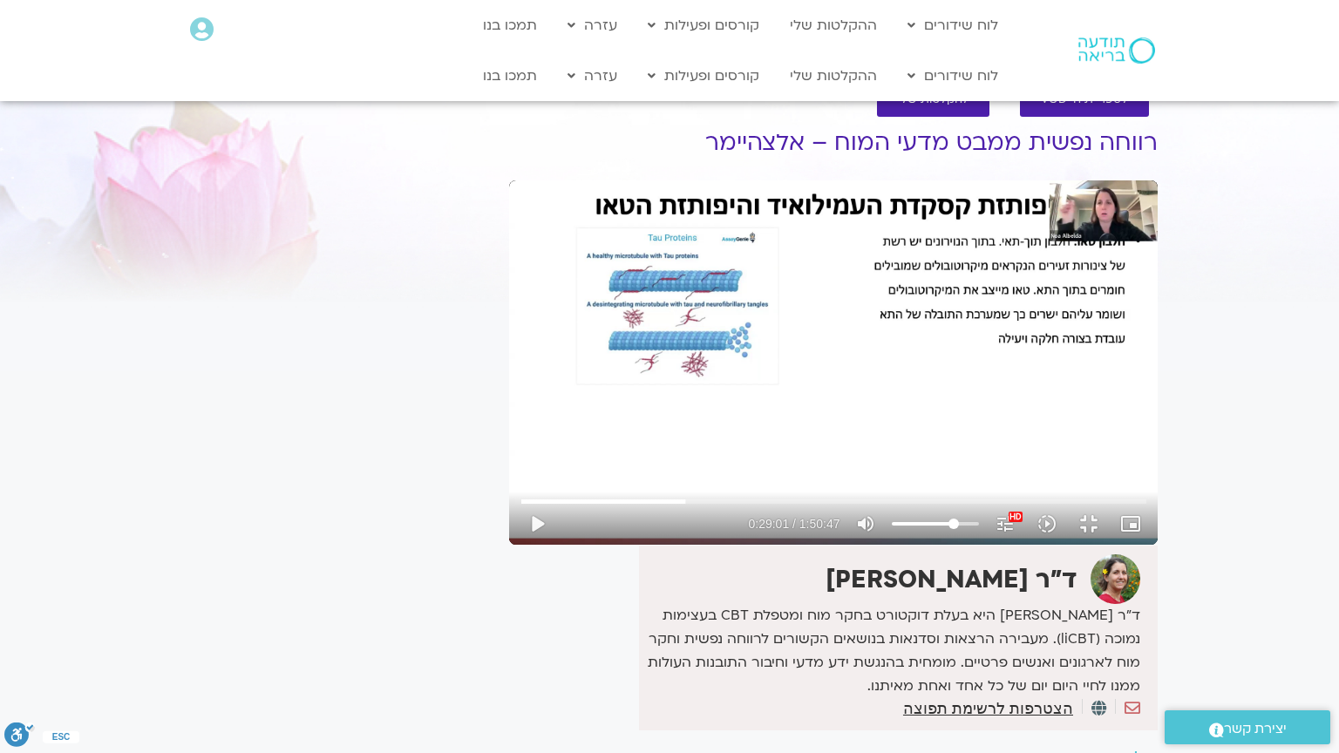
click at [509, 494] on div "Skip Ad 36:46 play_arrow 0:29:01 / 1:50:47 volume_up Mute tune Resolution Auto …" at bounding box center [833, 362] width 648 height 364
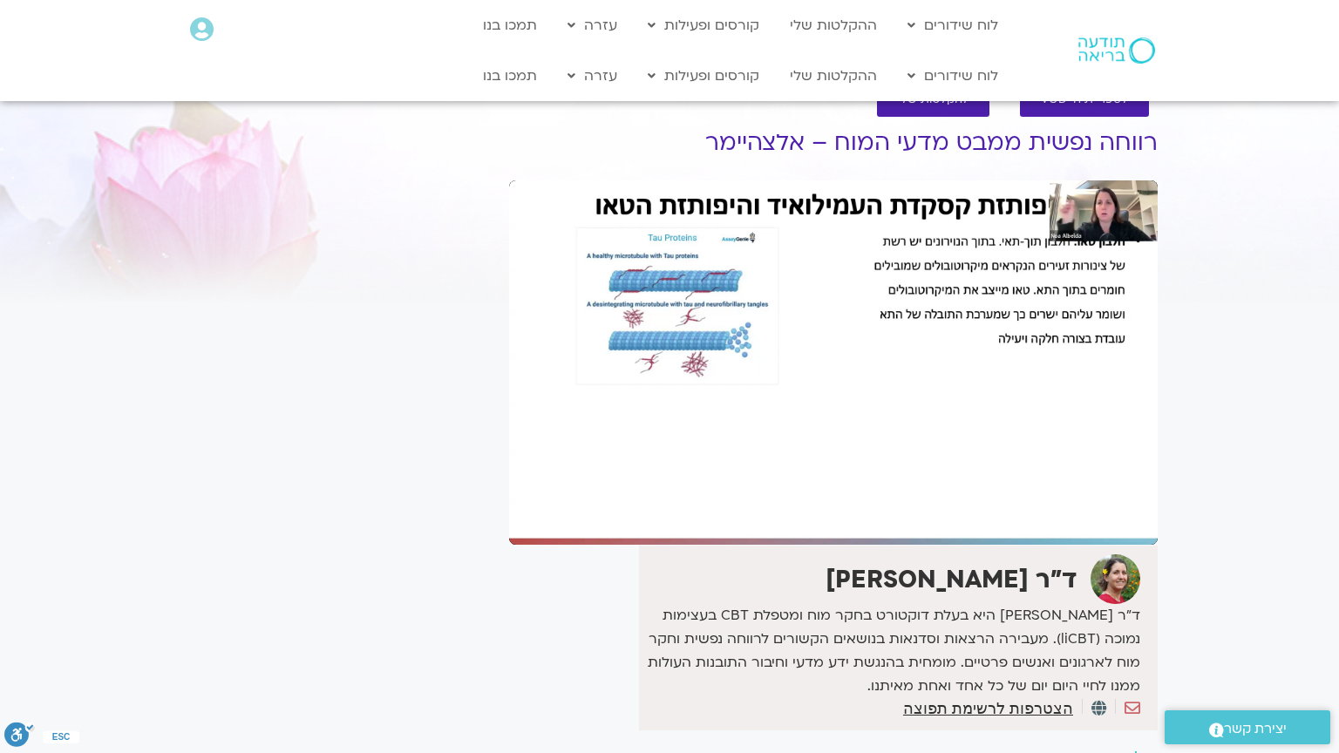
click at [509, 494] on div "Skip Ad 36:46 pause 0:29:01 / 1:50:47 volume_up Mute tune Resolution Auto 1080p…" at bounding box center [833, 362] width 648 height 364
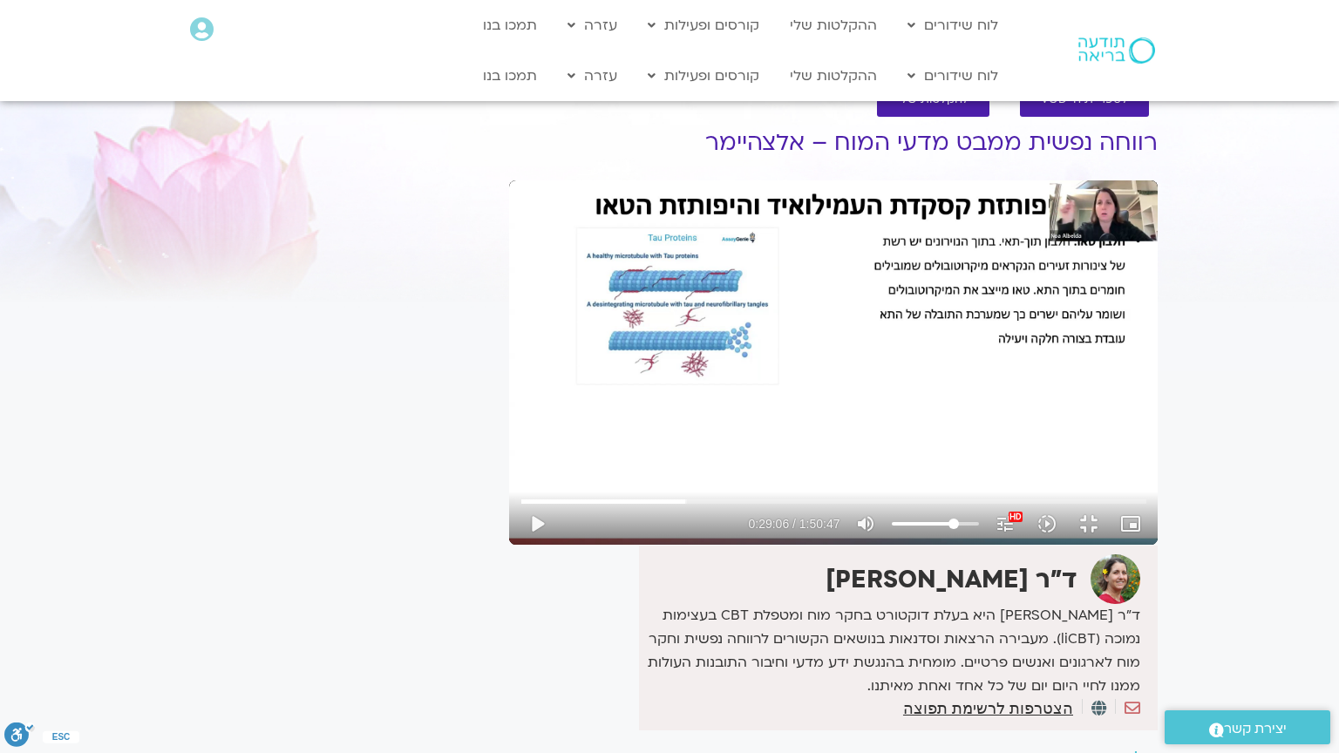
click at [509, 494] on div "Skip Ad 36:46 play_arrow 0:29:06 / 1:50:47 volume_up Mute tune Resolution Auto …" at bounding box center [833, 362] width 648 height 364
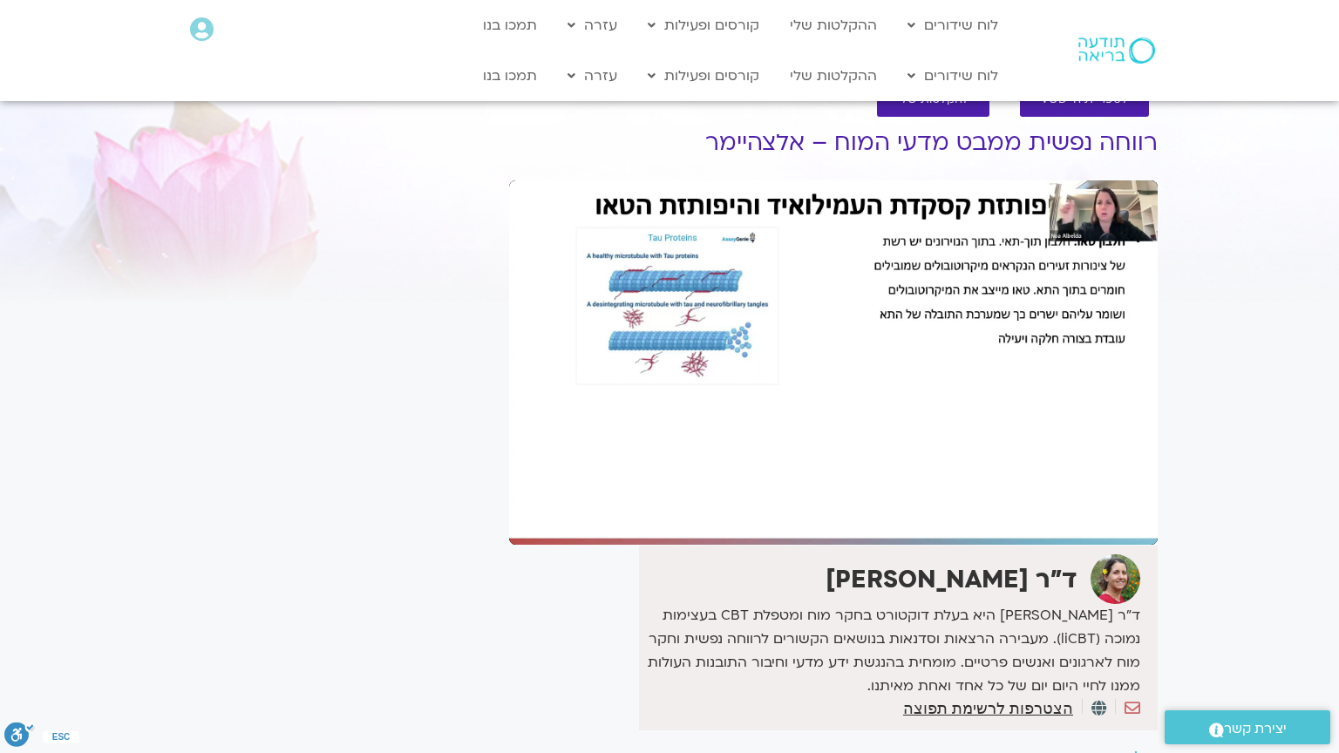
click at [509, 494] on div "Skip Ad 36:46 pause 0:29:06 / 1:50:47 volume_up Mute tune Resolution Auto 1080p…" at bounding box center [833, 362] width 648 height 364
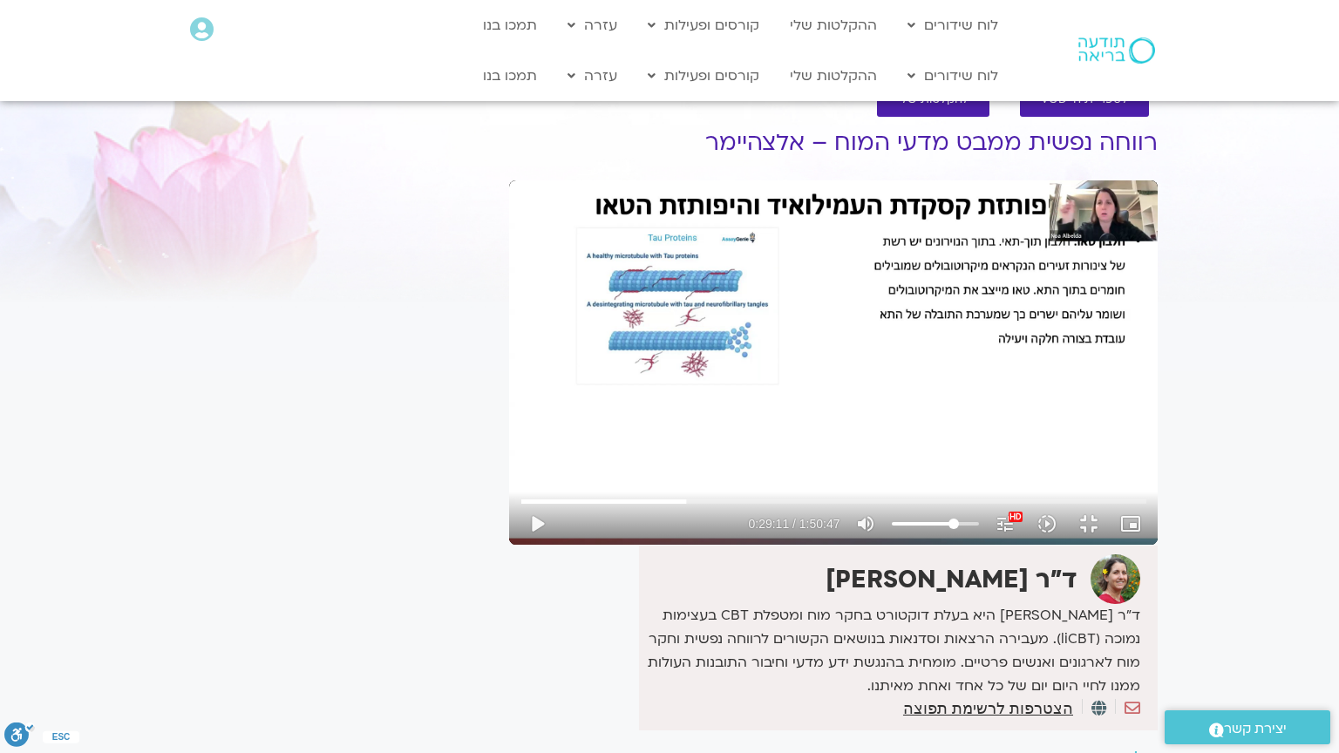
click at [509, 494] on div "Skip Ad 36:46 play_arrow 0:29:11 / 1:50:47 volume_up Mute tune Resolution Auto …" at bounding box center [833, 362] width 648 height 364
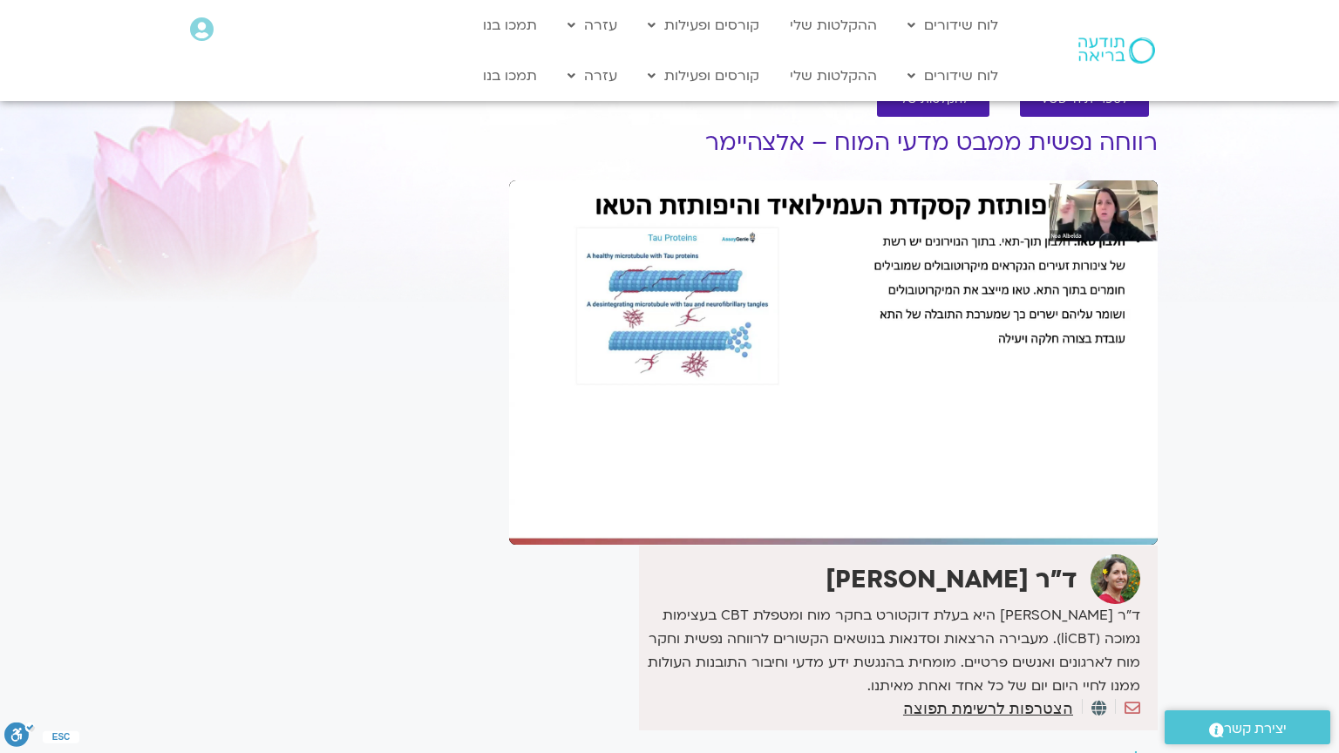
click at [509, 494] on div "Skip Ad 36:46 pause 0:29:11 / 1:50:47 volume_up Mute tune Resolution Auto 1080p…" at bounding box center [833, 362] width 648 height 364
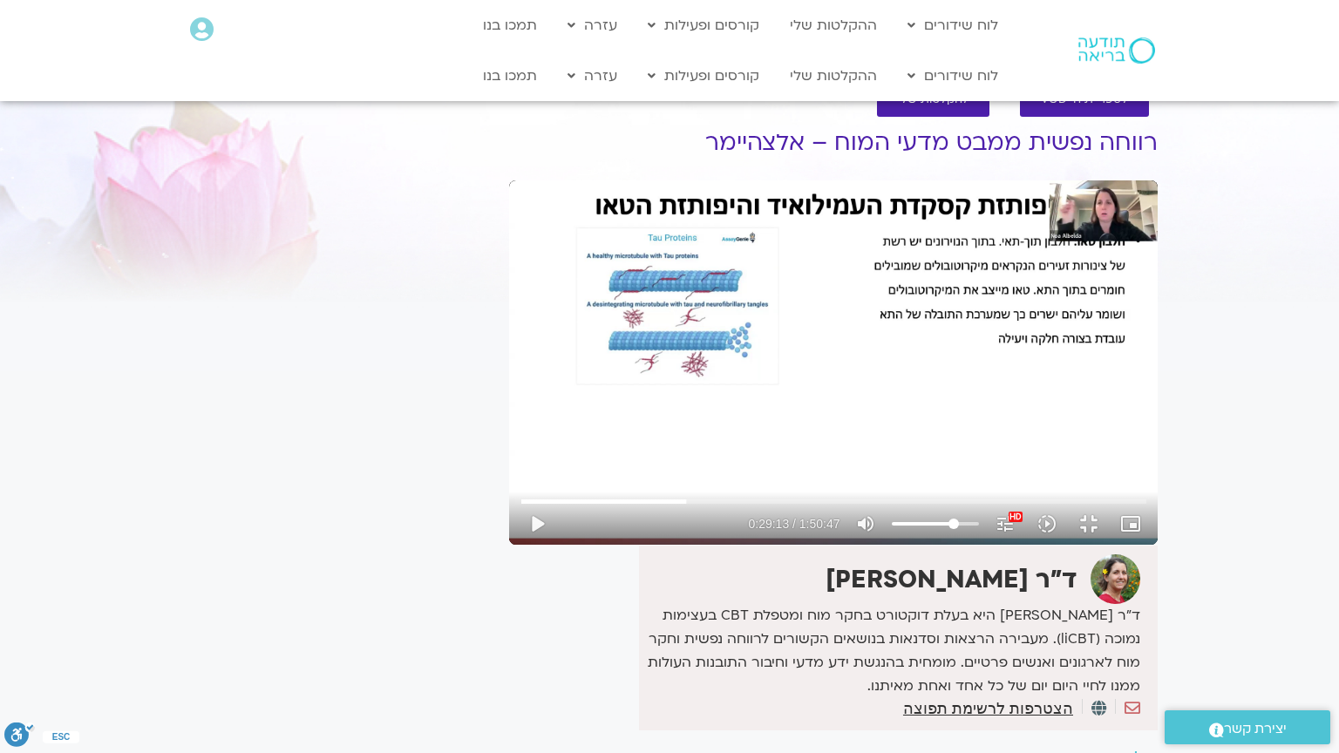
click at [509, 494] on div "Skip Ad 36:46 play_arrow 0:29:13 / 1:50:47 volume_up Mute tune Resolution Auto …" at bounding box center [833, 362] width 648 height 364
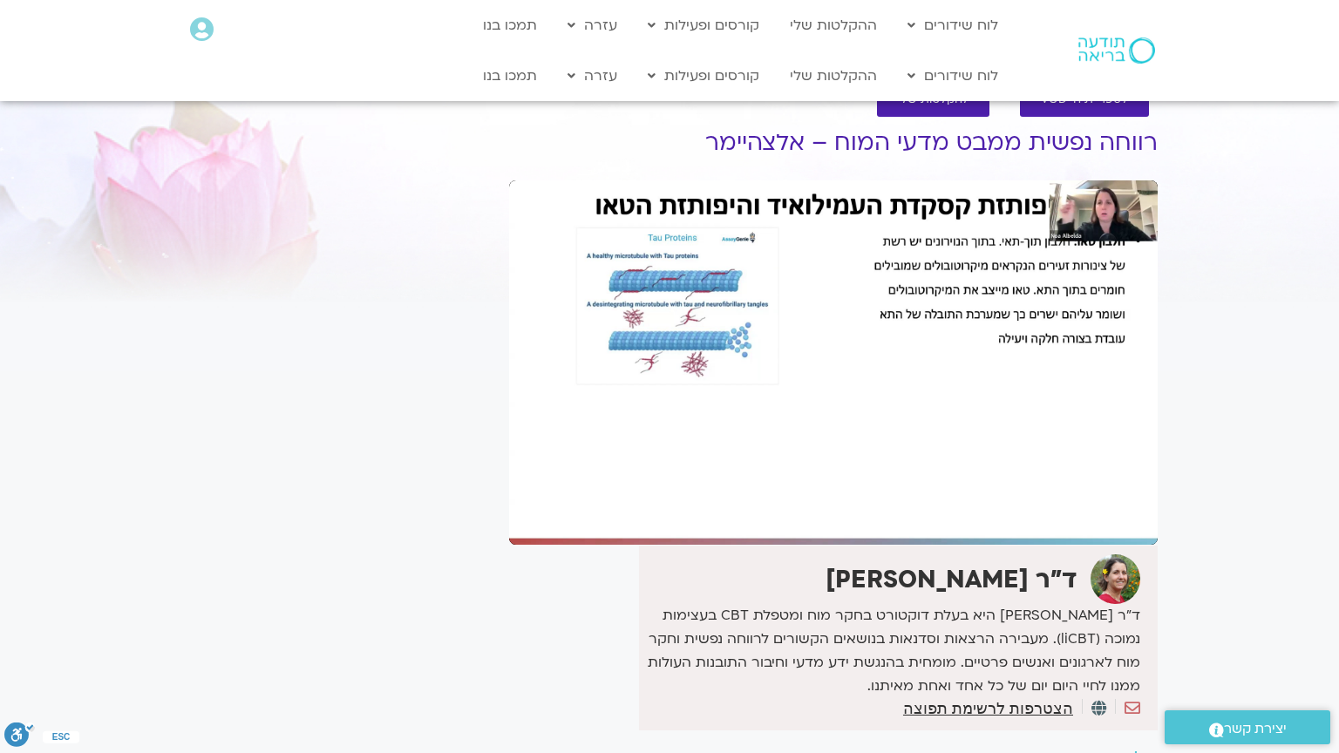
click at [509, 494] on div "Skip Ad 36:46 pause 0:29:13 / 1:50:47 volume_up Mute tune Resolution Auto 1080p…" at bounding box center [833, 362] width 648 height 364
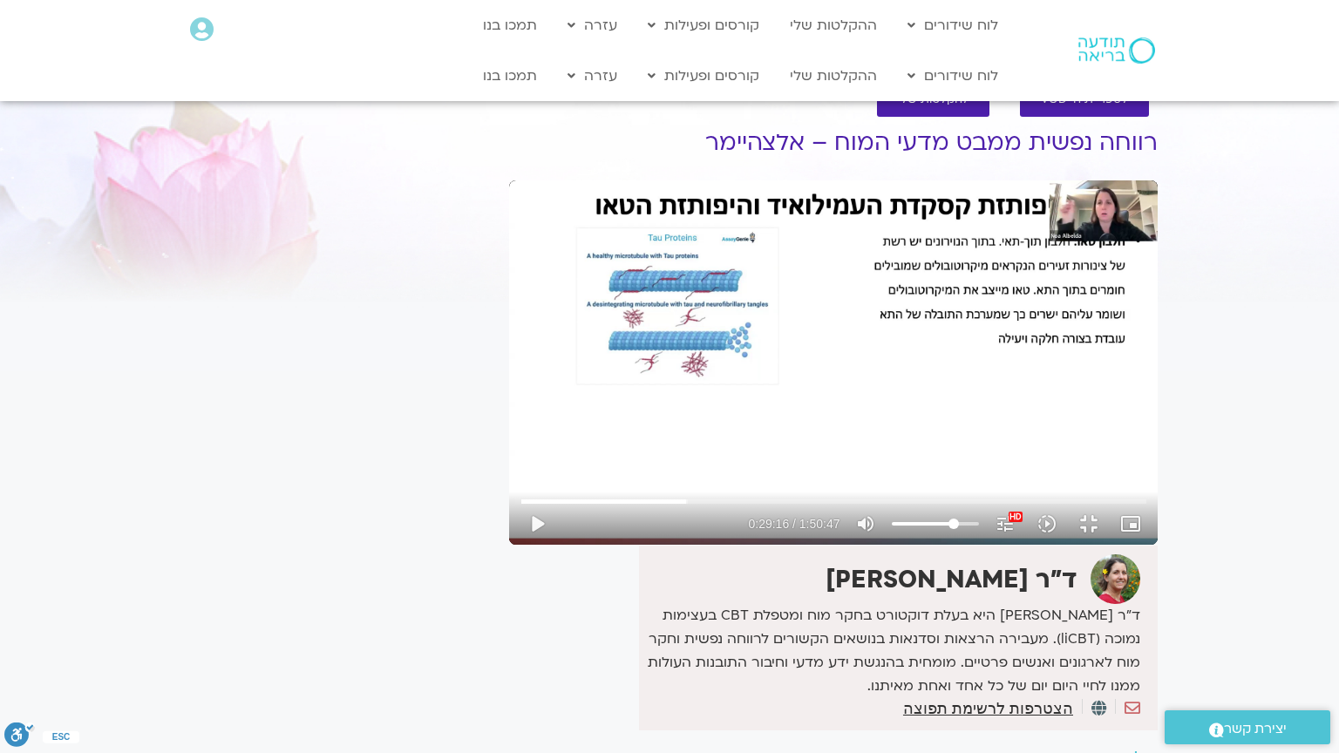
click at [509, 494] on div "Skip Ad 36:46 play_arrow 0:29:16 / 1:50:47 volume_up Mute tune Resolution Auto …" at bounding box center [833, 362] width 648 height 364
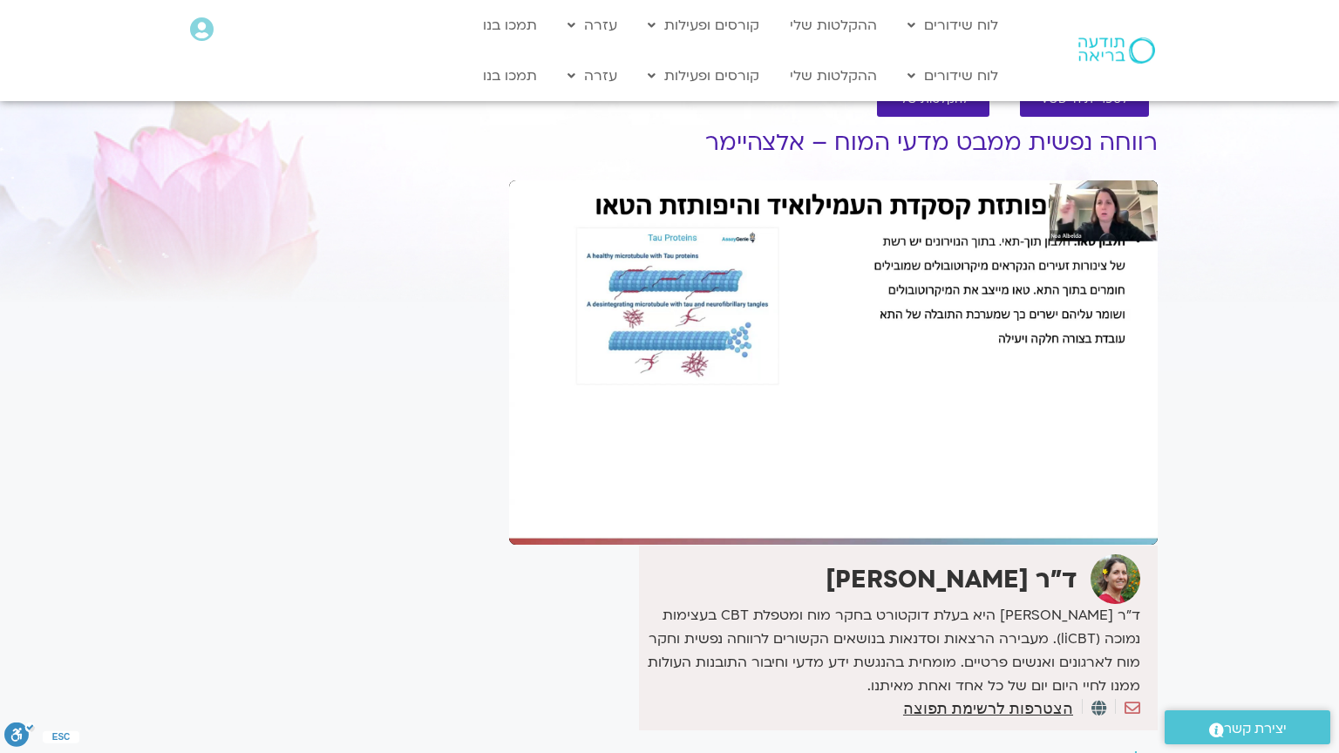
click at [509, 494] on div "Skip Ad 36:46 pause 0:29:16 / 1:50:47 volume_up Mute tune Resolution Auto 1080p…" at bounding box center [833, 362] width 648 height 364
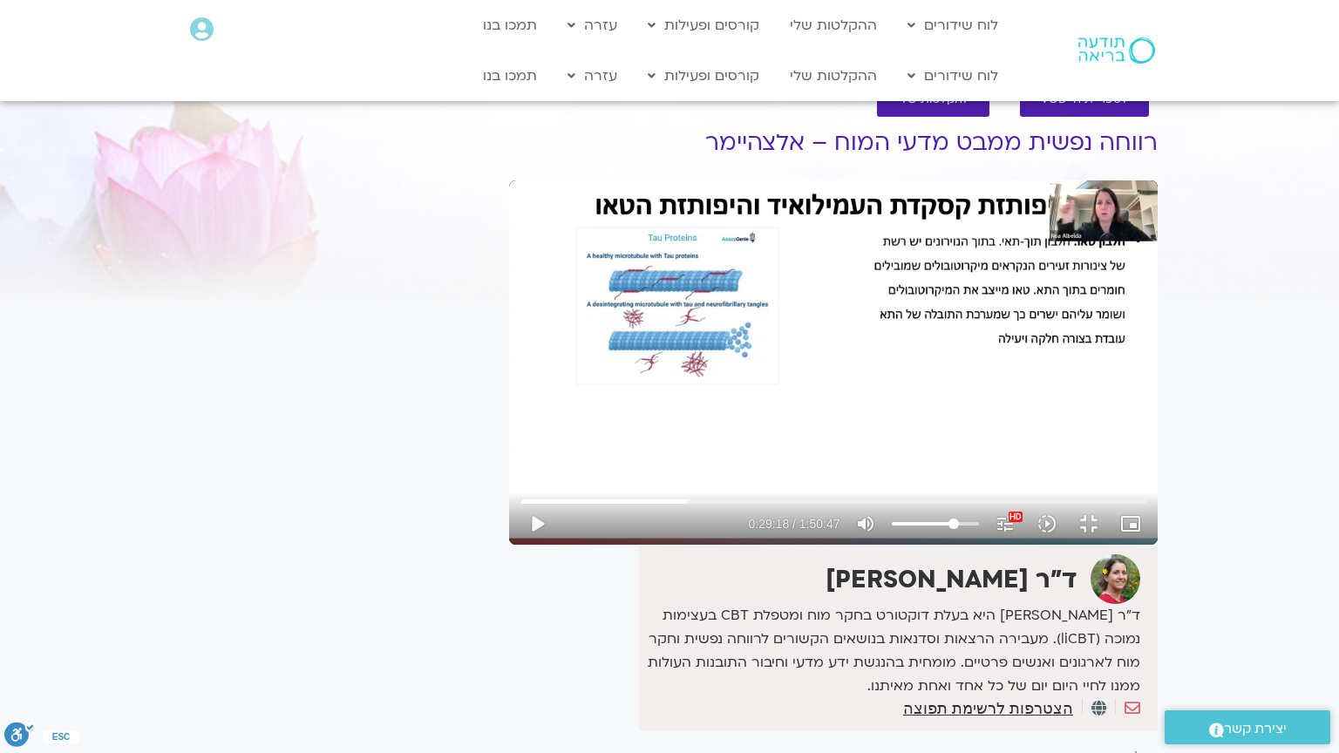
click at [509, 494] on div "Skip Ad 36:46 play_arrow 0:29:18 / 1:50:47 volume_up Mute tune Resolution Auto …" at bounding box center [833, 362] width 648 height 364
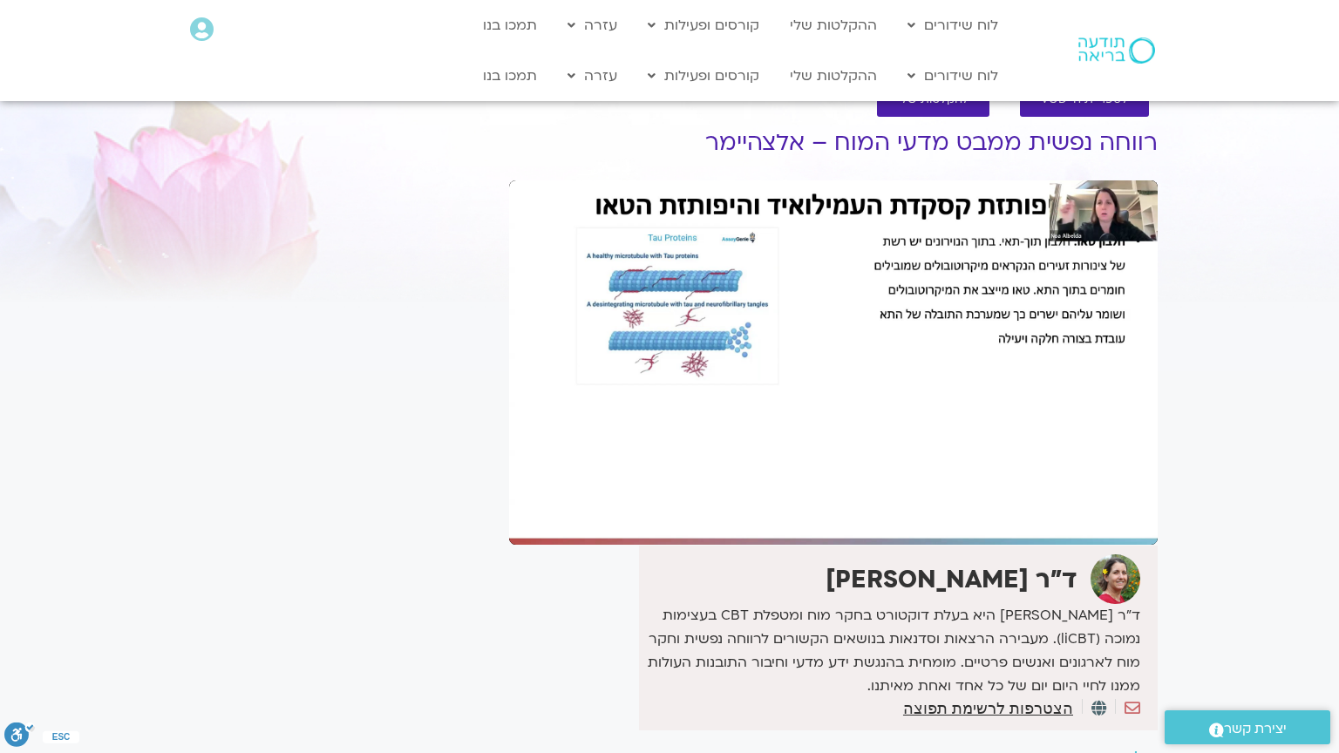
click at [509, 494] on div "Skip Ad 36:46 pause 0:29:18 / 1:50:47 volume_up Mute tune Resolution Auto 1080p…" at bounding box center [833, 362] width 648 height 364
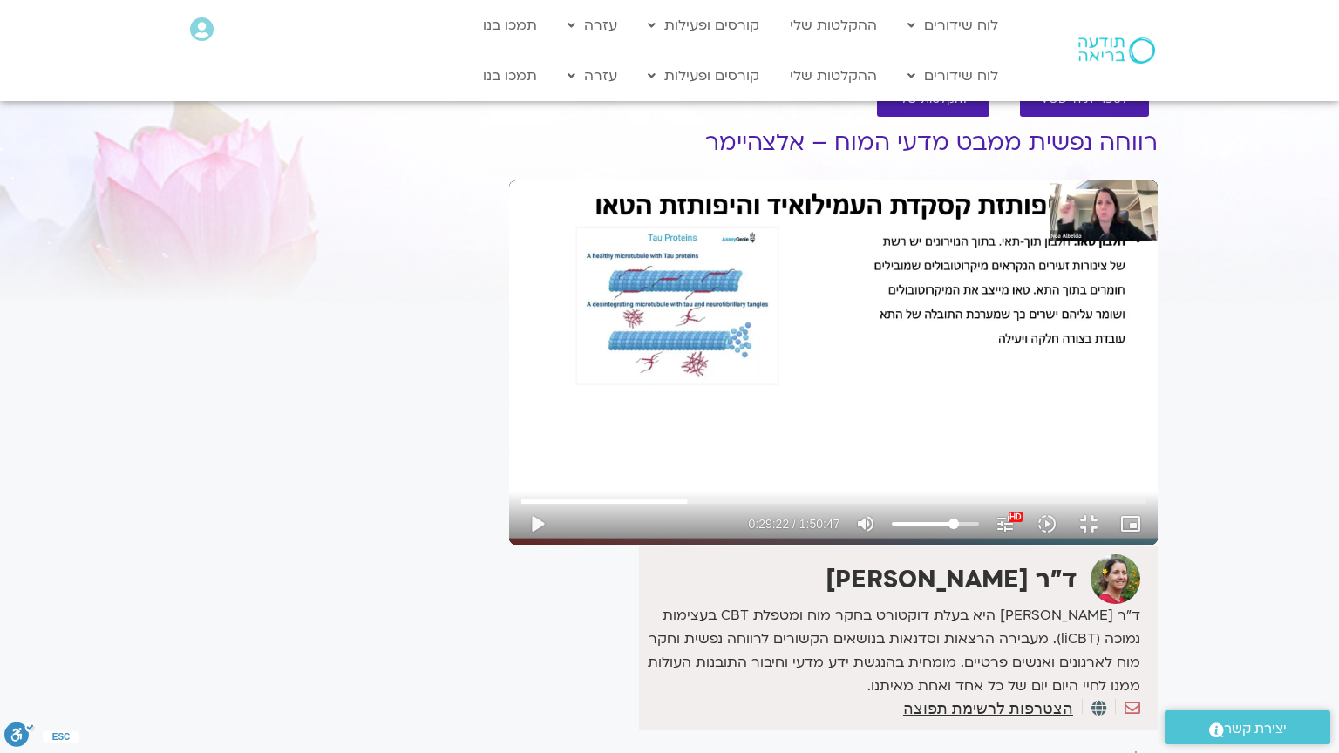
click at [509, 494] on div "Skip Ad 36:46 play_arrow 0:29:22 / 1:50:47 volume_up Mute tune Resolution Auto …" at bounding box center [833, 362] width 648 height 364
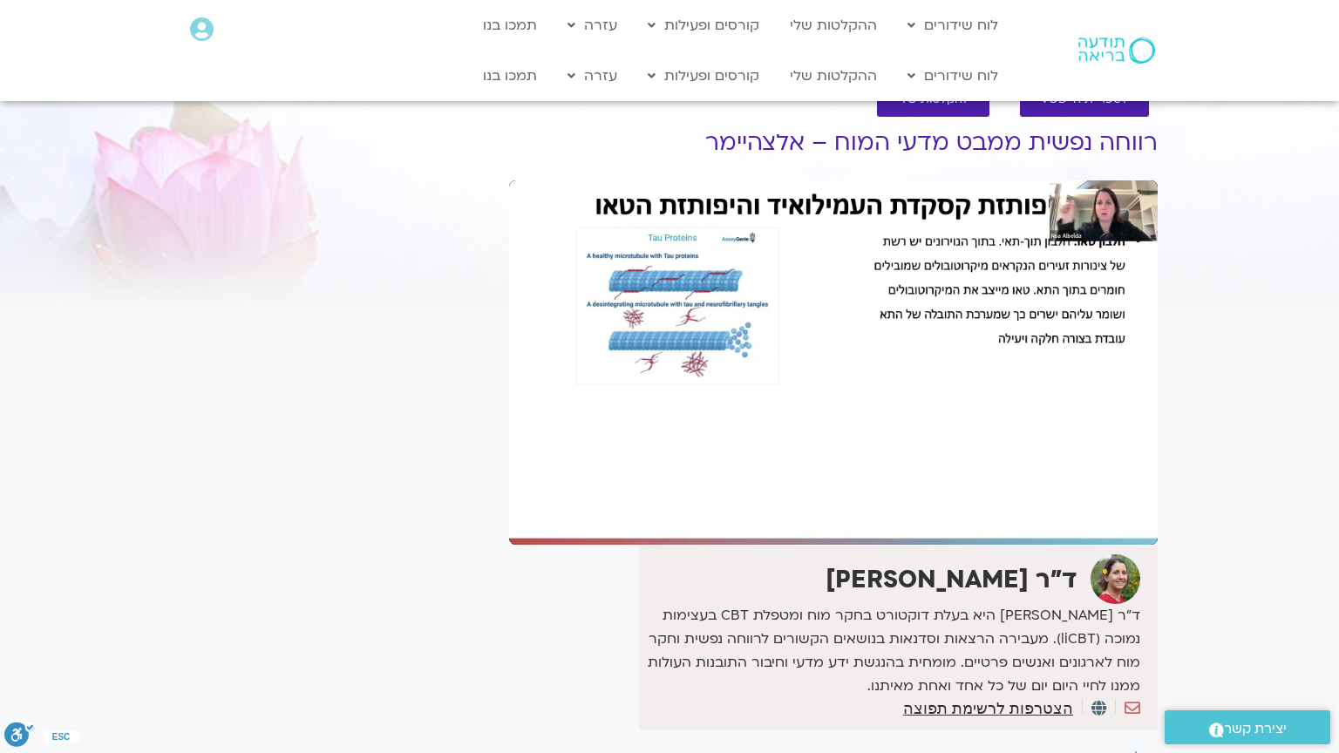
click at [509, 494] on div "Skip Ad 36:46 pause 0:29:22 / 1:50:47 volume_up Mute tune Resolution Auto 1080p…" at bounding box center [833, 362] width 648 height 364
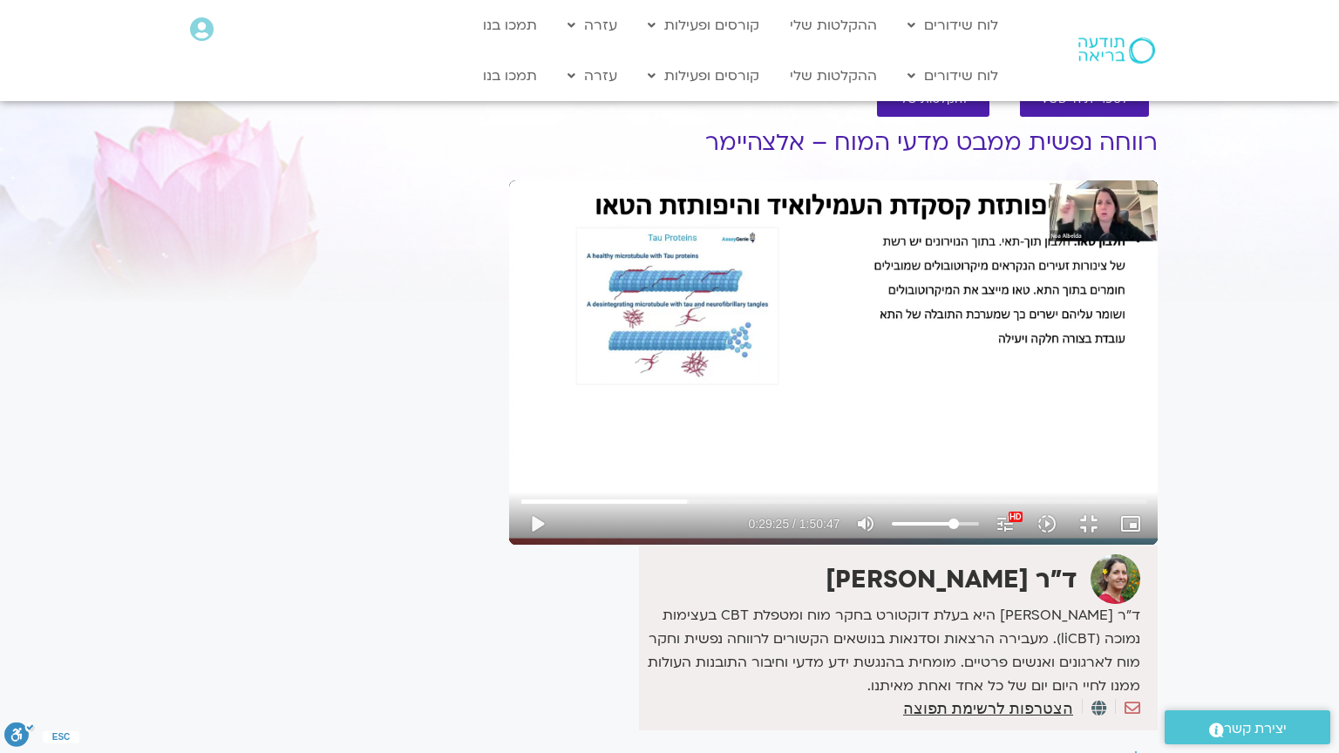
click at [509, 494] on div "Skip Ad 36:46 play_arrow 0:29:25 / 1:50:47 volume_up Mute tune Resolution Auto …" at bounding box center [833, 362] width 648 height 364
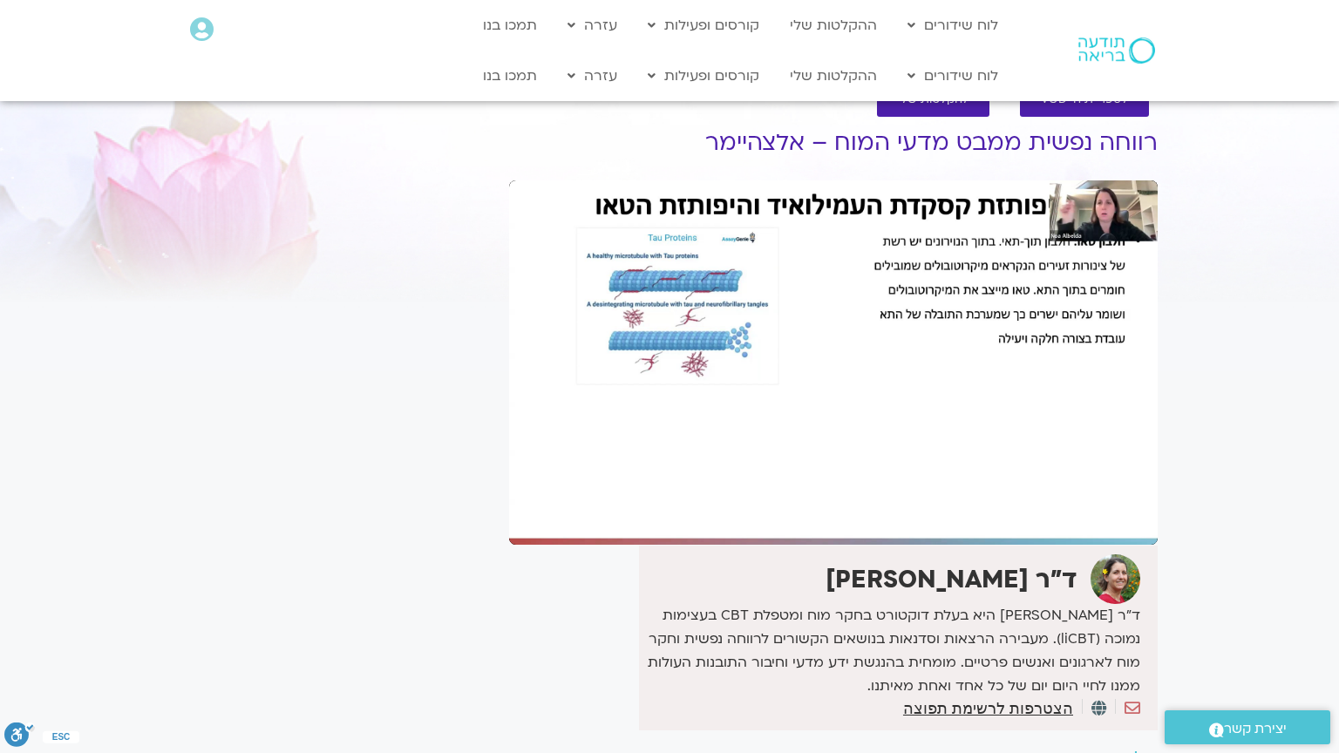
click at [509, 494] on div "Skip Ad 36:46 pause 0:29:25 / 1:50:47 volume_up Mute tune Resolution Auto 1080p…" at bounding box center [833, 362] width 648 height 364
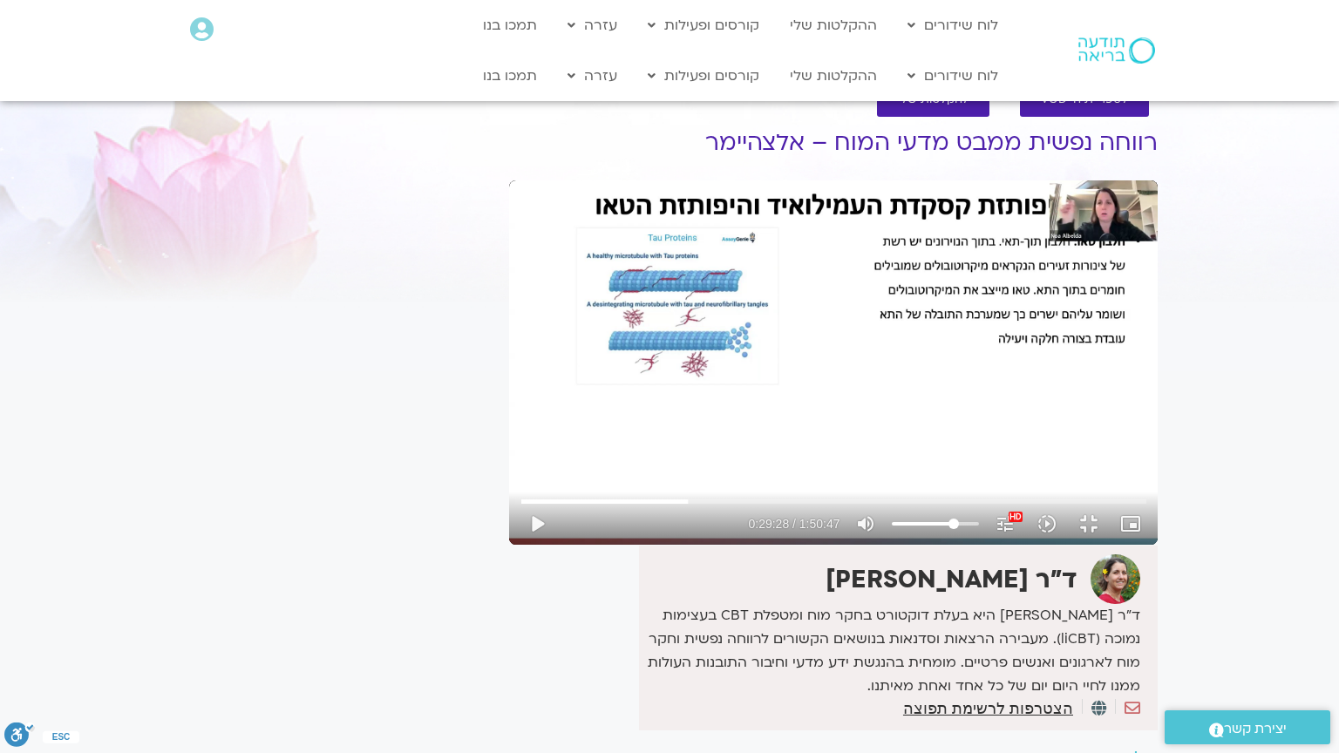
click at [509, 494] on div "Skip Ad 36:46 play_arrow 0:29:28 / 1:50:47 volume_up Mute tune Resolution Auto …" at bounding box center [833, 362] width 648 height 364
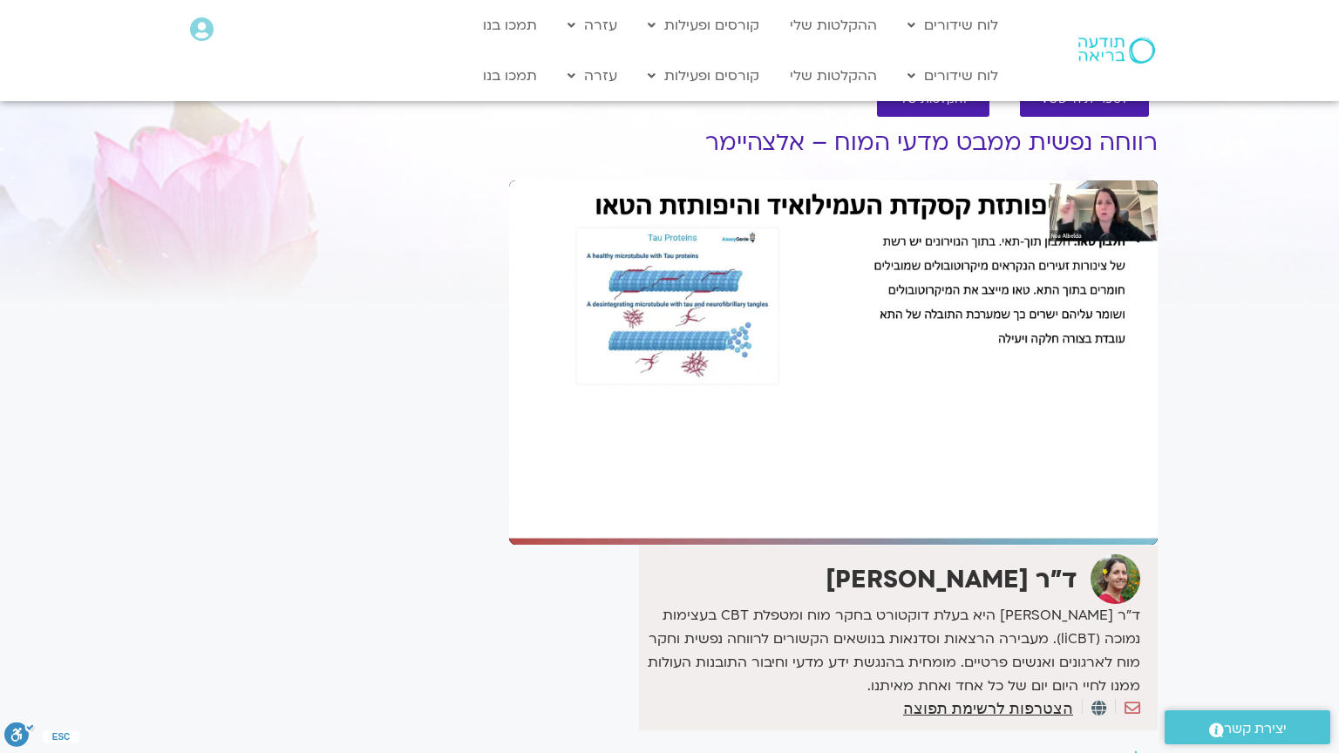
click at [509, 494] on div "Skip Ad 36:46 pause 0:29:28 / 1:50:47 volume_up Mute tune Resolution Auto 1080p…" at bounding box center [833, 362] width 648 height 364
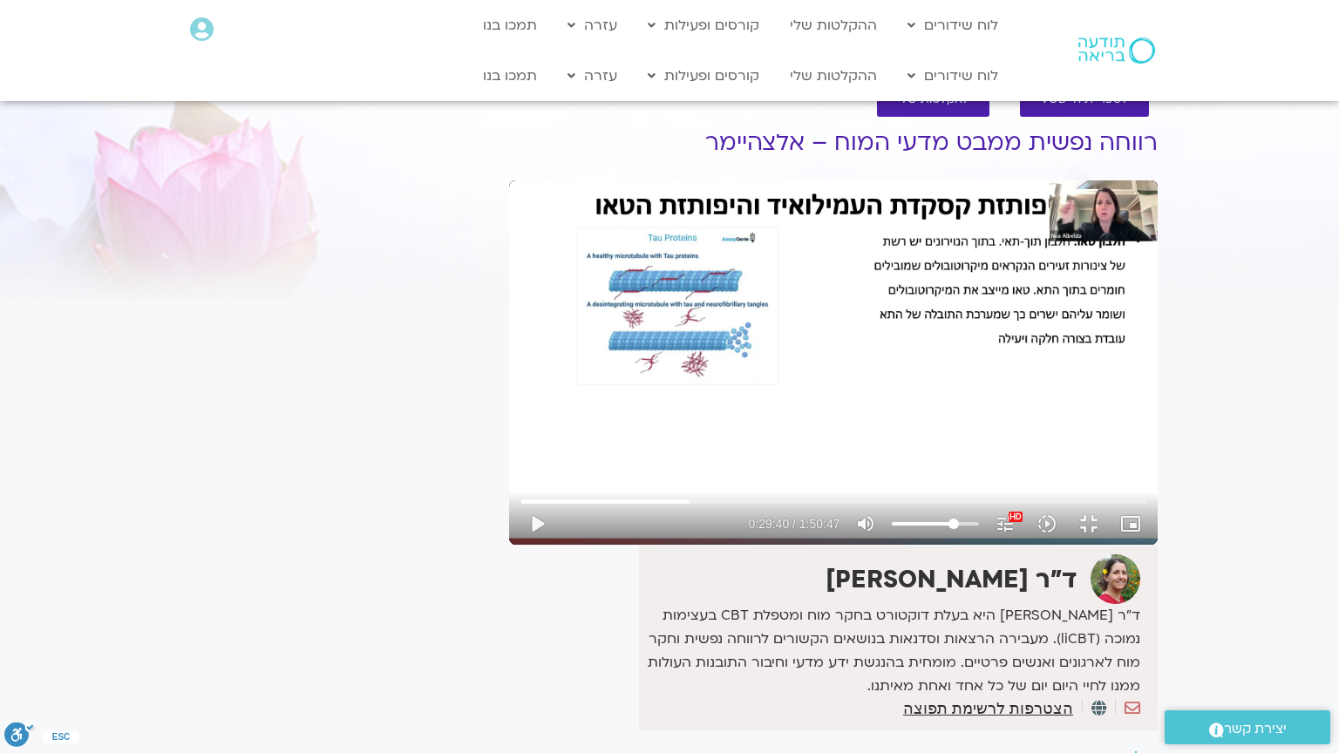
click at [509, 494] on div "Skip Ad 36:46 play_arrow 0:29:40 / 1:50:47 volume_up Mute tune Resolution Auto …" at bounding box center [833, 362] width 648 height 364
click at [509, 487] on div "Skip Ad 36:46 pause 0:29:54 / 1:50:47 volume_up Mute tune Resolution Auto 1080p…" at bounding box center [833, 362] width 648 height 364
click at [509, 487] on div "Skip Ad 36:46 play_arrow 0:29:54 / 1:50:47 volume_up Mute tune Resolution Auto …" at bounding box center [833, 362] width 648 height 364
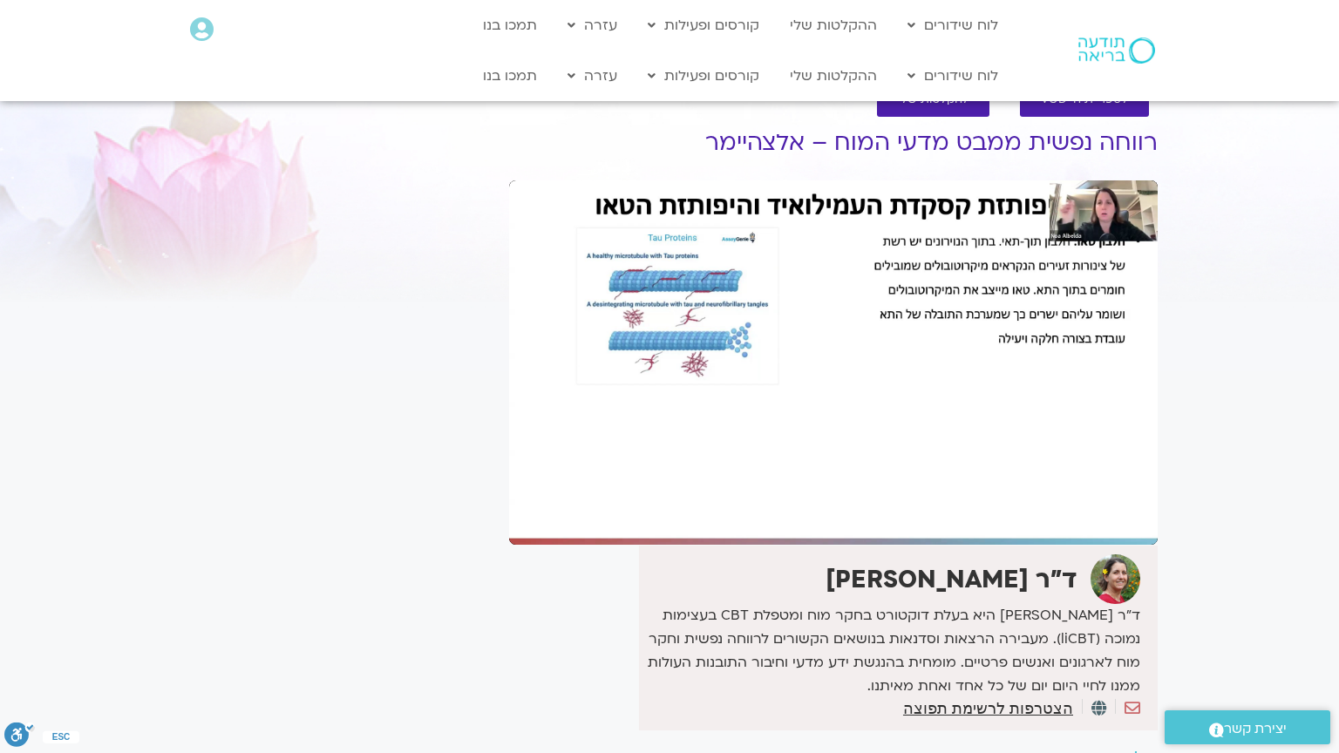
click at [509, 487] on div "Skip Ad 36:46 pause 0:29:54 / 1:50:47 volume_up Mute tune Resolution Auto 1080p…" at bounding box center [833, 362] width 648 height 364
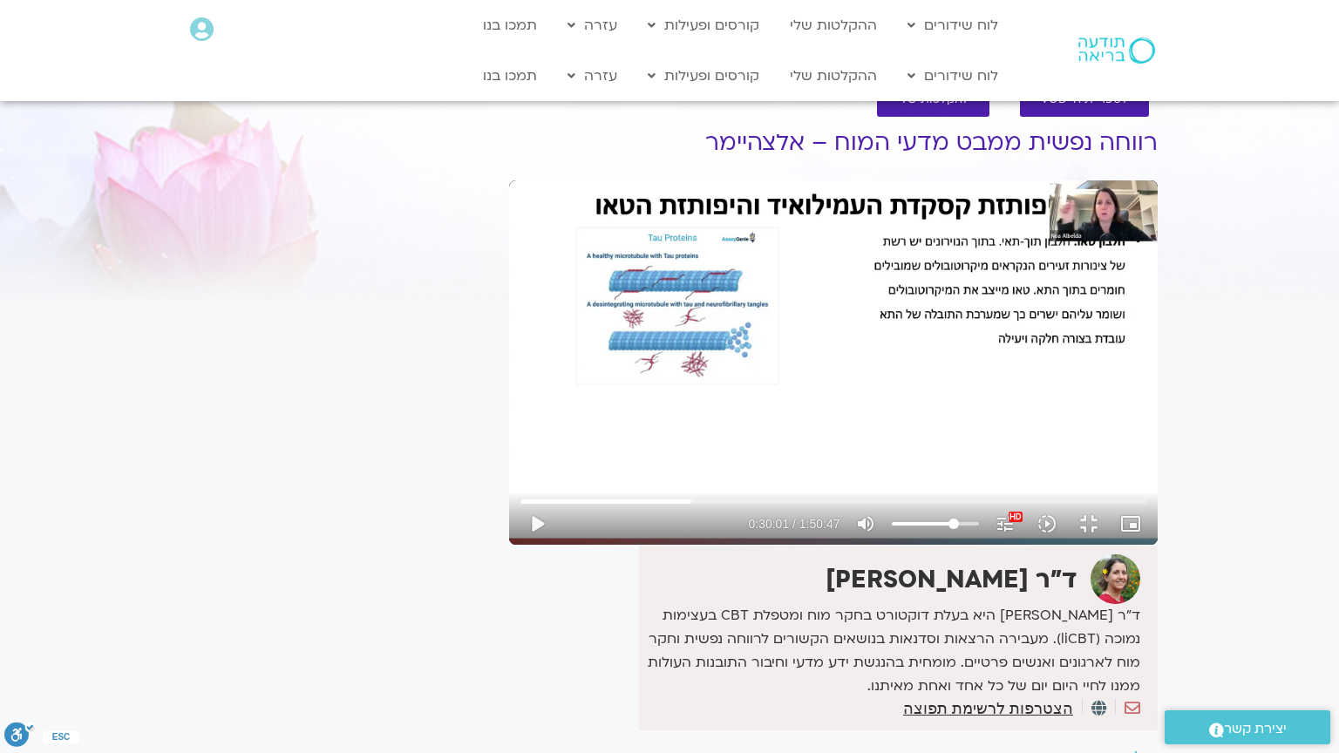
click at [509, 487] on div "Skip Ad 36:46 play_arrow 0:30:01 / 1:50:47 volume_up Mute tune Resolution Auto …" at bounding box center [833, 362] width 648 height 364
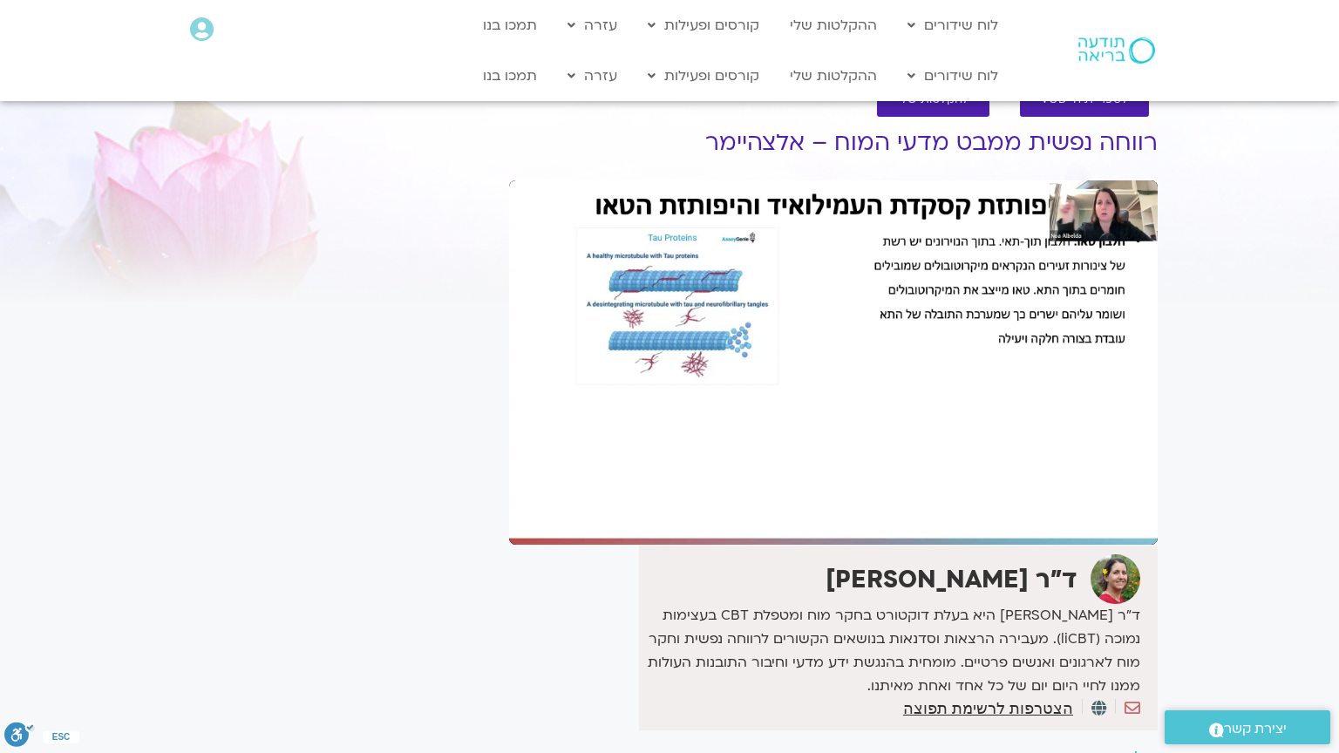
click at [509, 487] on div "Skip Ad 36:46 pause 0:30:01 / 1:50:47 volume_up Mute tune Resolution Auto 1080p…" at bounding box center [833, 362] width 648 height 364
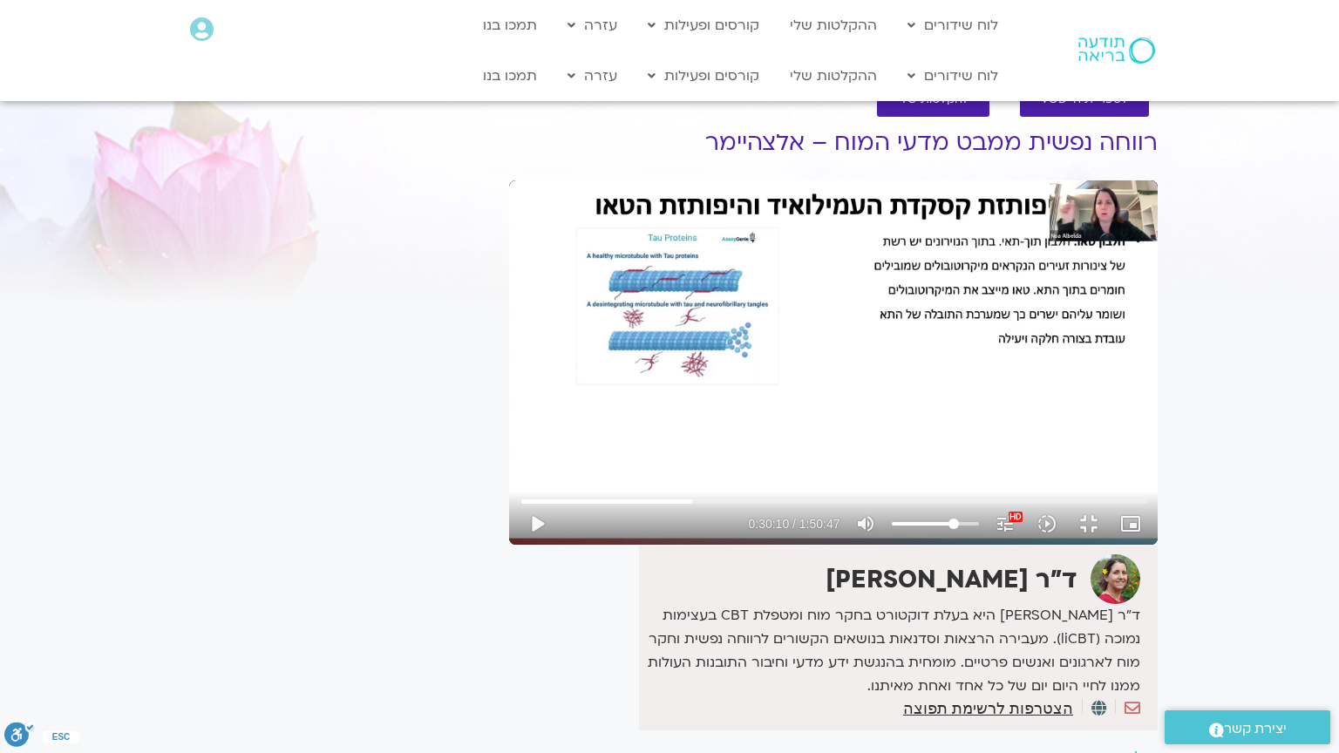
click at [509, 487] on div "Skip Ad 36:46 play_arrow 0:30:10 / 1:50:47 volume_up Mute tune Resolution Auto …" at bounding box center [833, 362] width 648 height 364
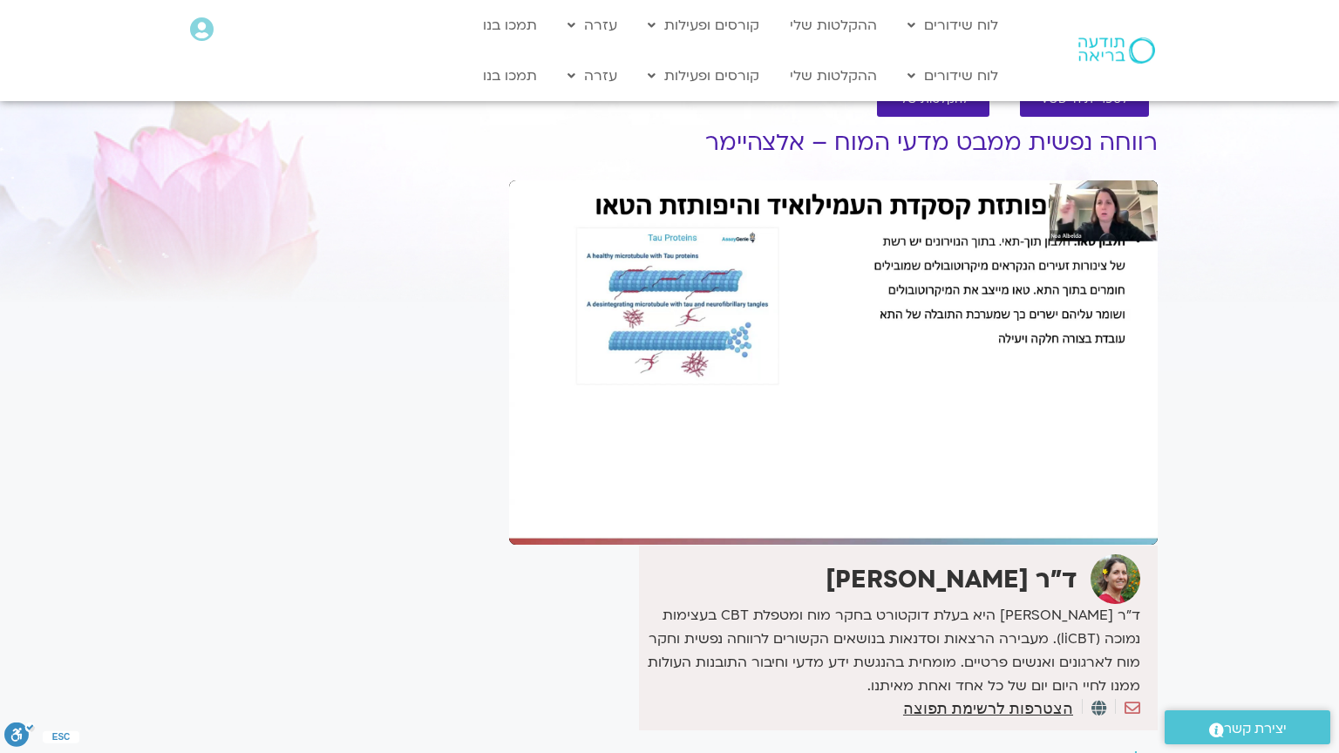
click at [509, 487] on div "Skip Ad 36:46 pause 0:30:10 / 1:50:47 volume_up Mute tune Resolution Auto 1080p…" at bounding box center [833, 362] width 648 height 364
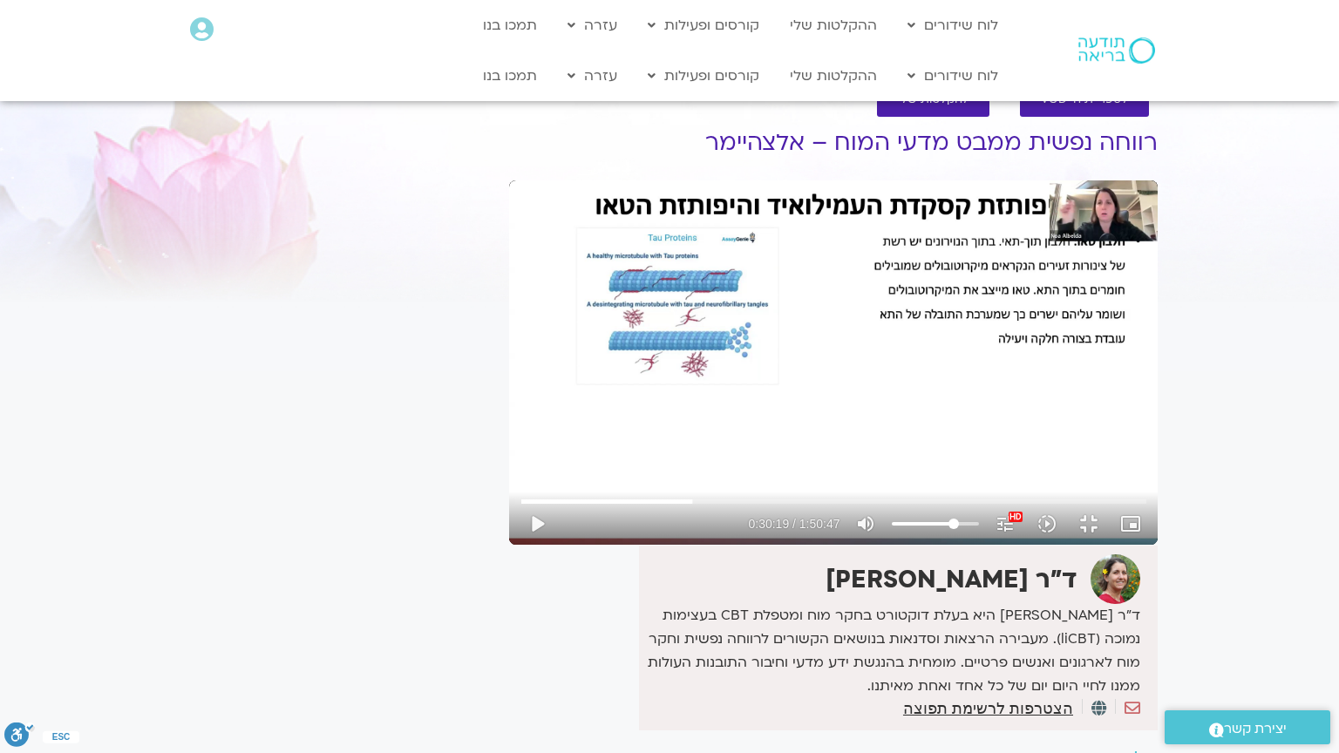
click at [509, 487] on div "Skip Ad 36:46 play_arrow 0:30:19 / 1:50:47 volume_up Mute tune Resolution Auto …" at bounding box center [833, 362] width 648 height 364
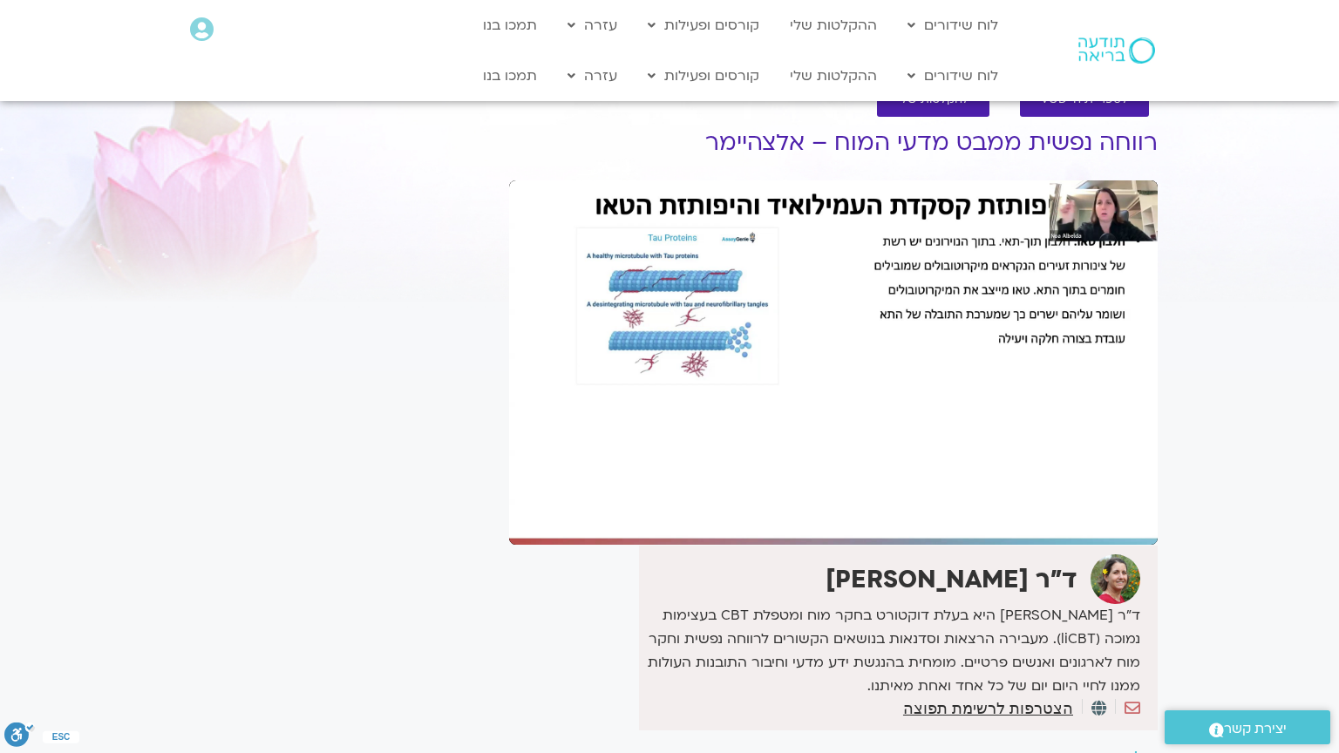
click at [509, 487] on div "Skip Ad 36:46 pause 0:30:19 / 1:50:47 volume_up Mute tune Resolution Auto 1080p…" at bounding box center [833, 362] width 648 height 364
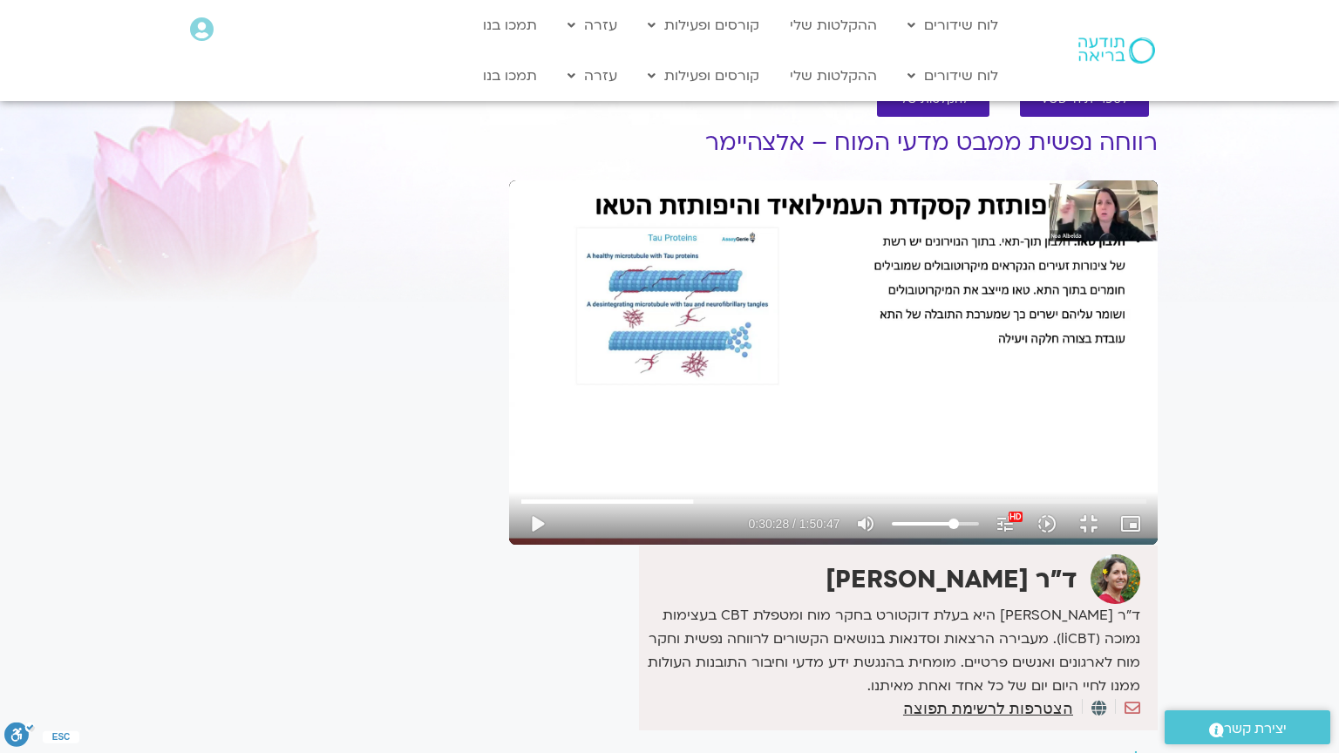
click at [509, 487] on div "Skip Ad 36:46 play_arrow 0:30:28 / 1:50:47 volume_up Mute tune Resolution Auto …" at bounding box center [833, 362] width 648 height 364
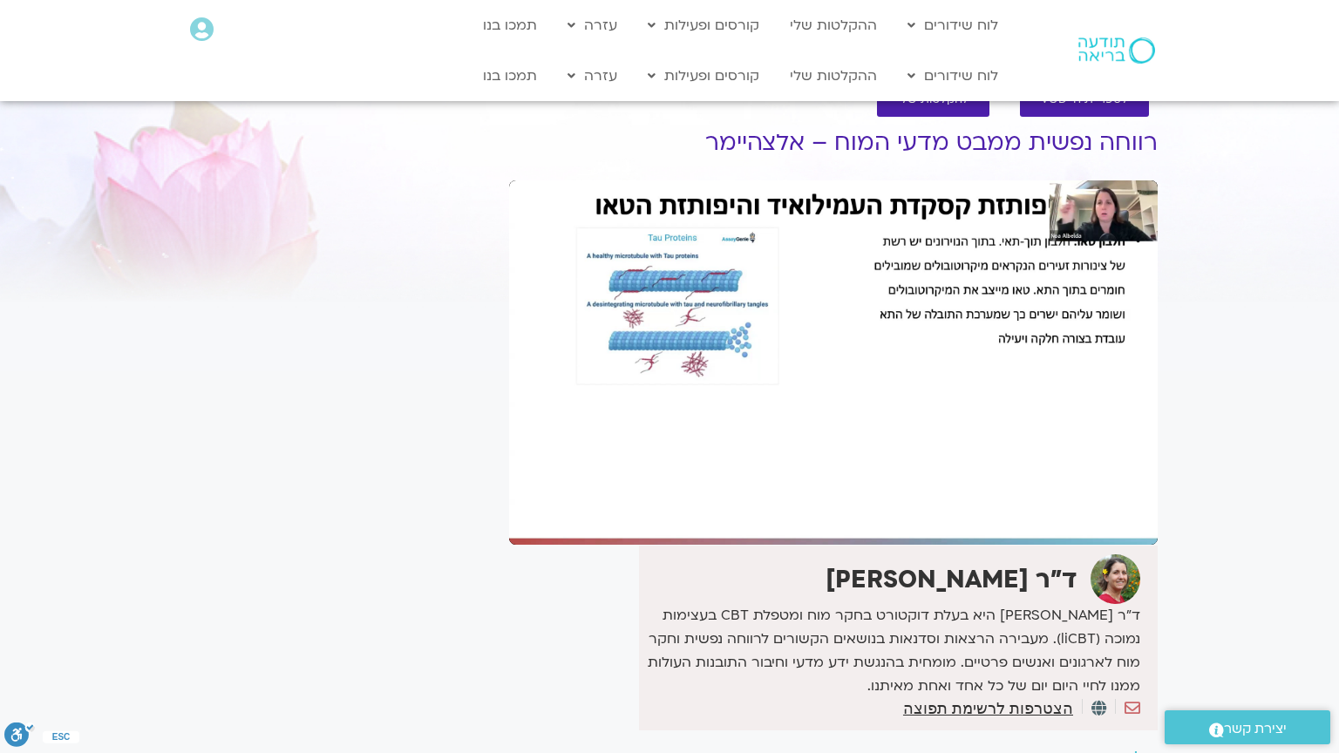
click at [509, 487] on div "Skip Ad 36:46 pause 0:30:28 / 1:50:47 volume_up Mute tune Resolution Auto 1080p…" at bounding box center [833, 362] width 648 height 364
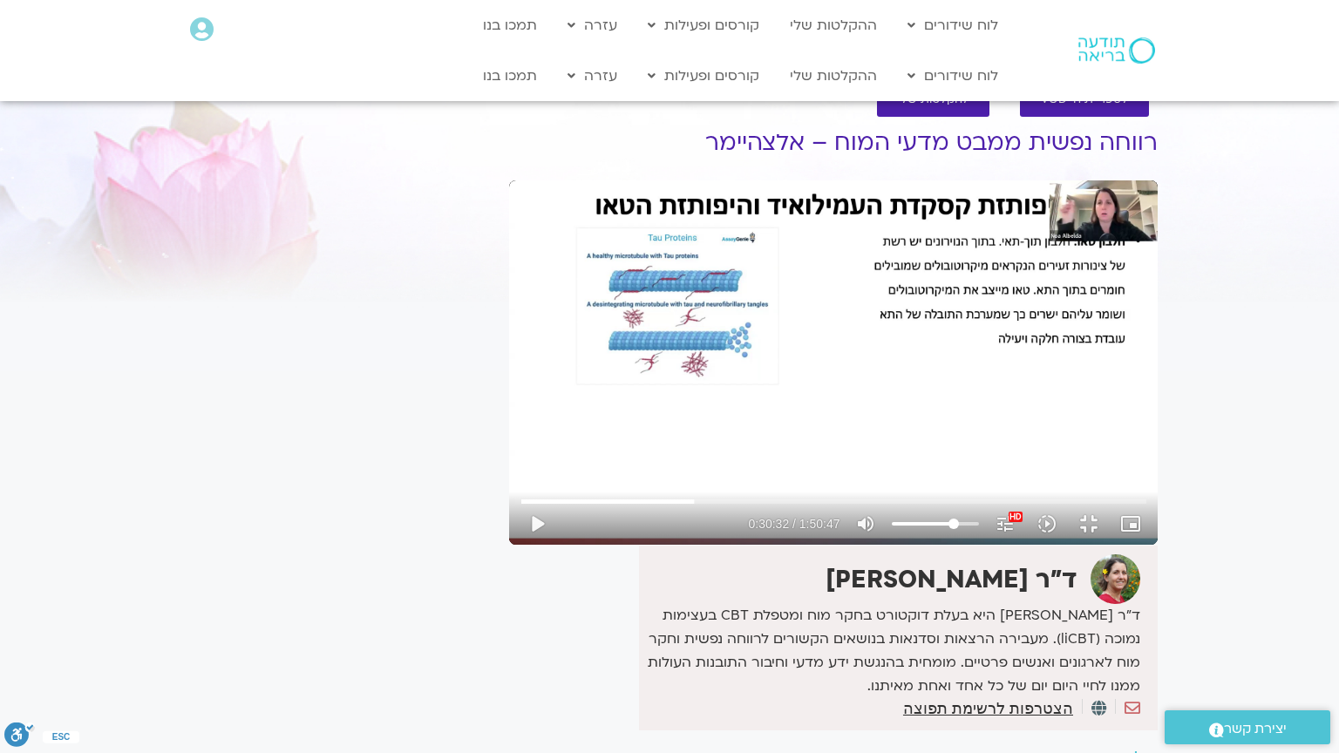
click at [509, 487] on div "Skip Ad 36:46 play_arrow 0:30:32 / 1:50:47 volume_up Mute tune Resolution Auto …" at bounding box center [833, 362] width 648 height 364
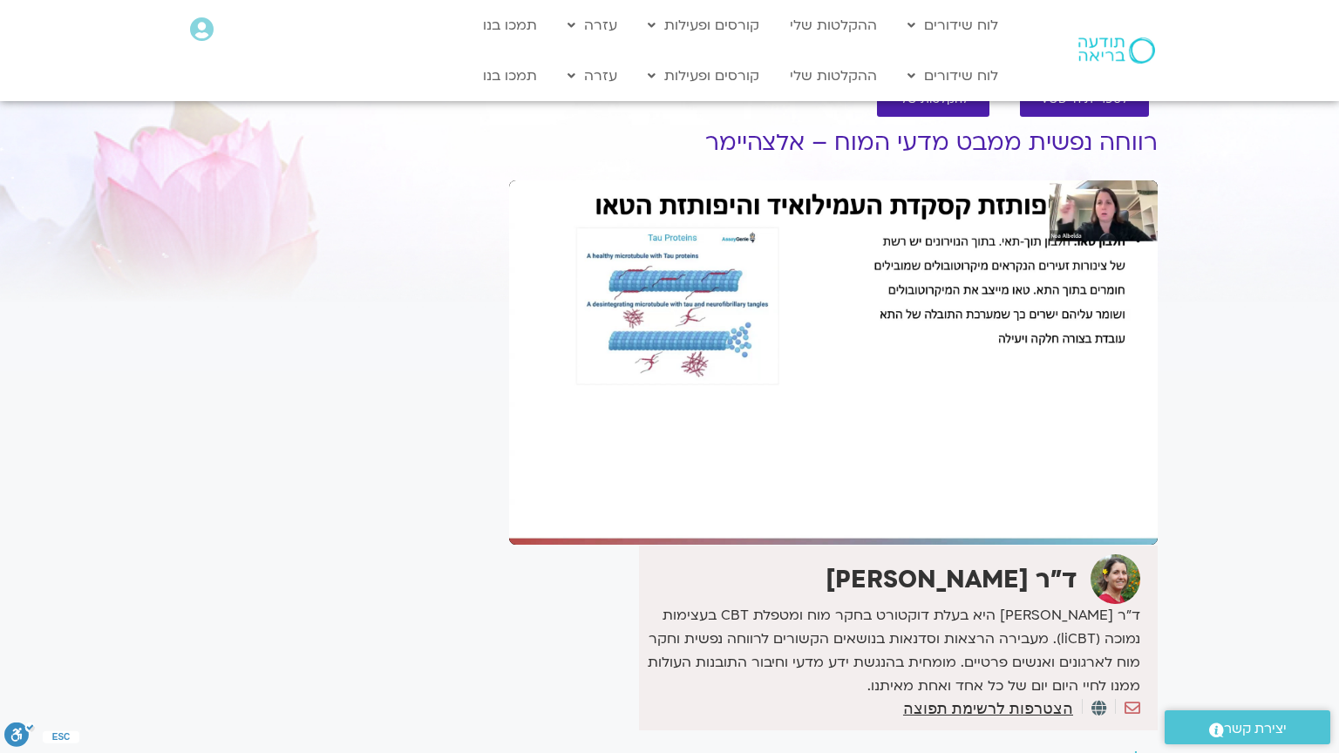
click at [509, 487] on div "Skip Ad 36:46 pause 0:30:32 / 1:50:47 volume_up Mute tune Resolution Auto 1080p…" at bounding box center [833, 362] width 648 height 364
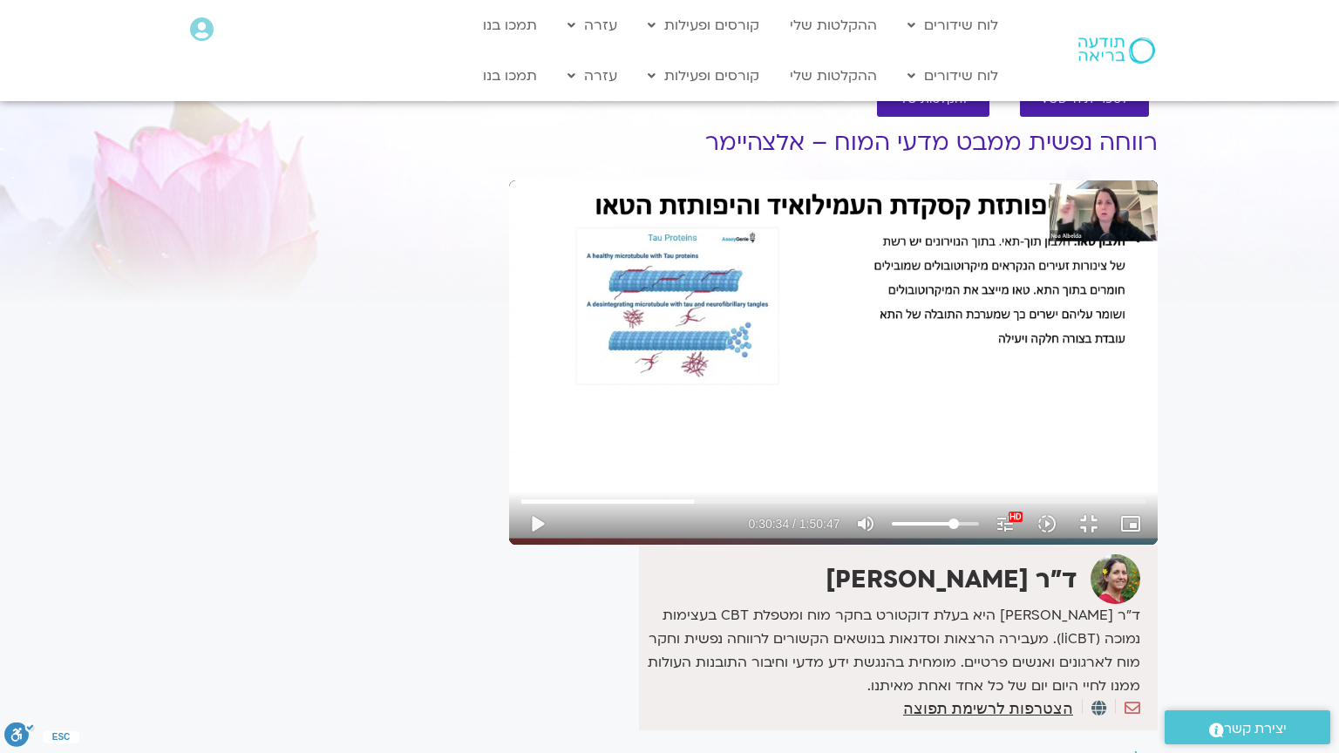
click at [509, 487] on div "Skip Ad 36:46 play_arrow 0:30:34 / 1:50:47 volume_up Mute tune Resolution Auto …" at bounding box center [833, 362] width 648 height 364
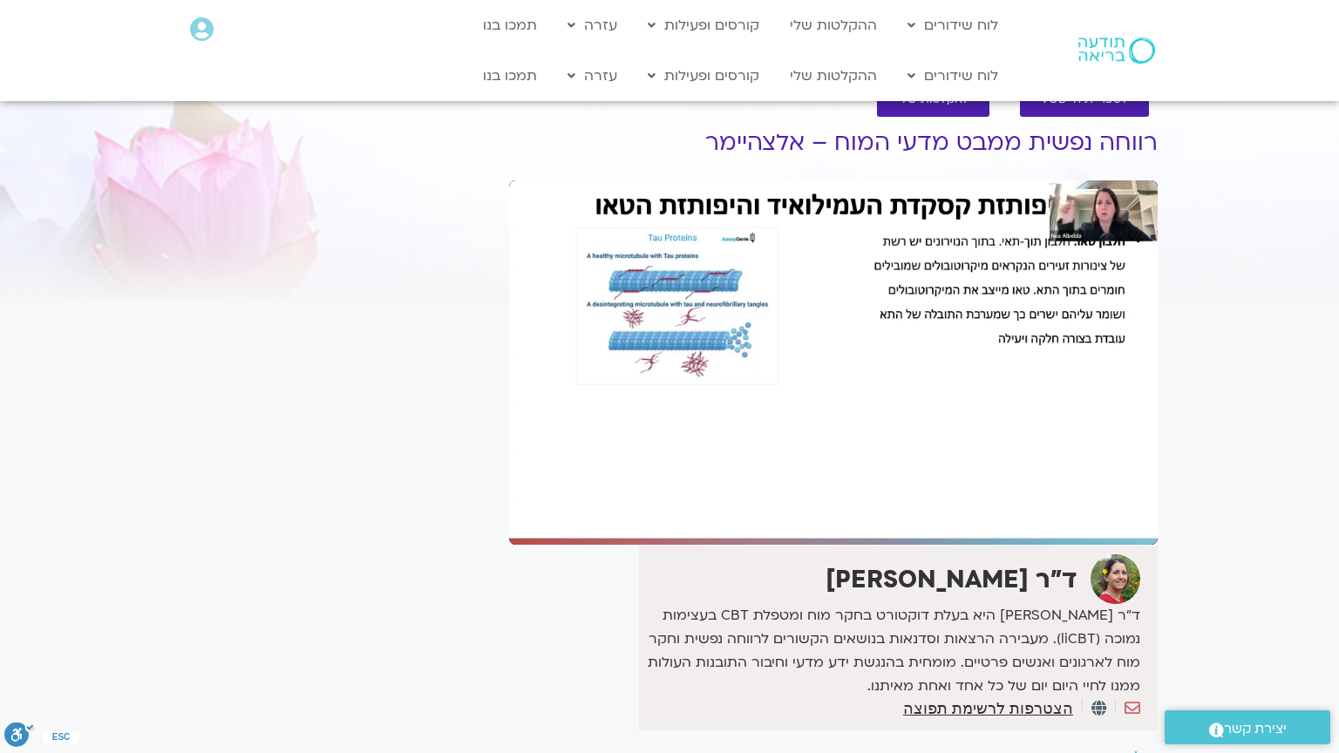
click at [509, 487] on div "Skip Ad 36:46 pause 0:30:34 / 1:50:47 volume_up Mute tune Resolution Auto 1080p…" at bounding box center [833, 362] width 648 height 364
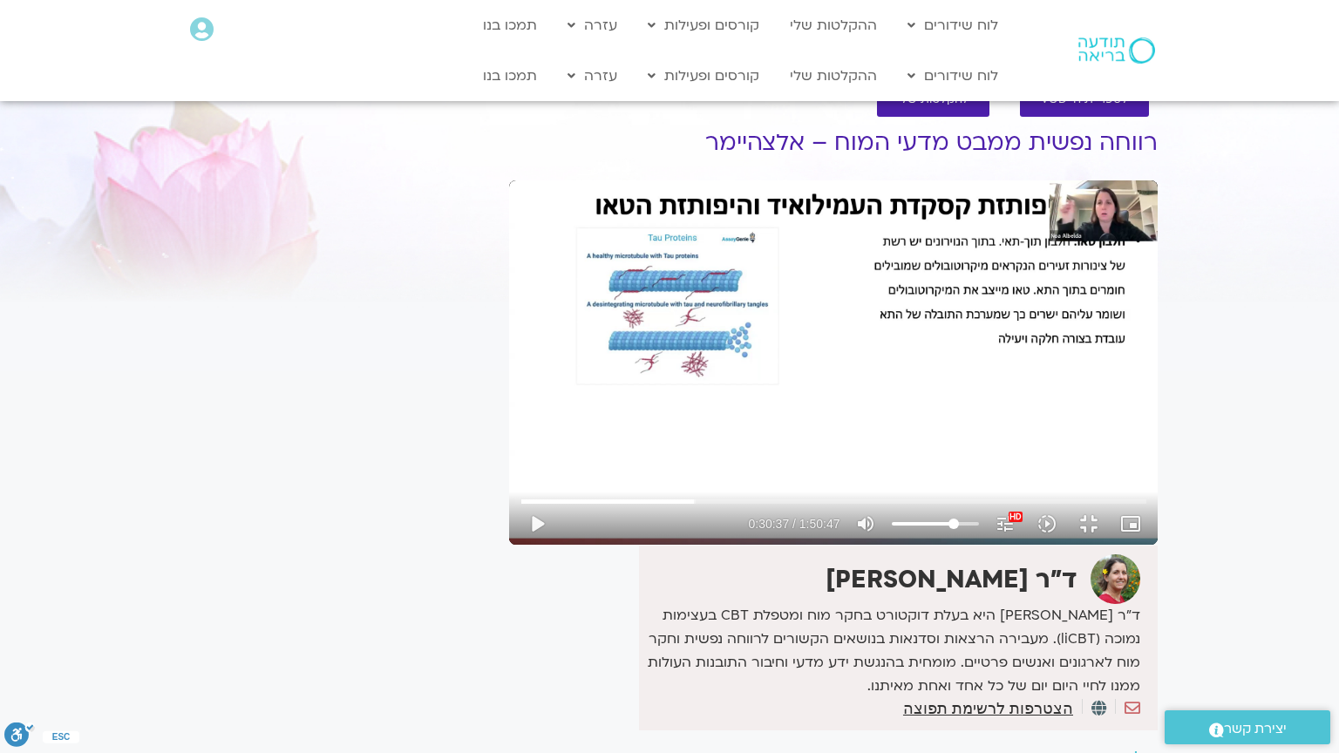
click at [509, 487] on div "Skip Ad 36:46 play_arrow 0:30:37 / 1:50:47 volume_up Mute tune Resolution Auto …" at bounding box center [833, 362] width 648 height 364
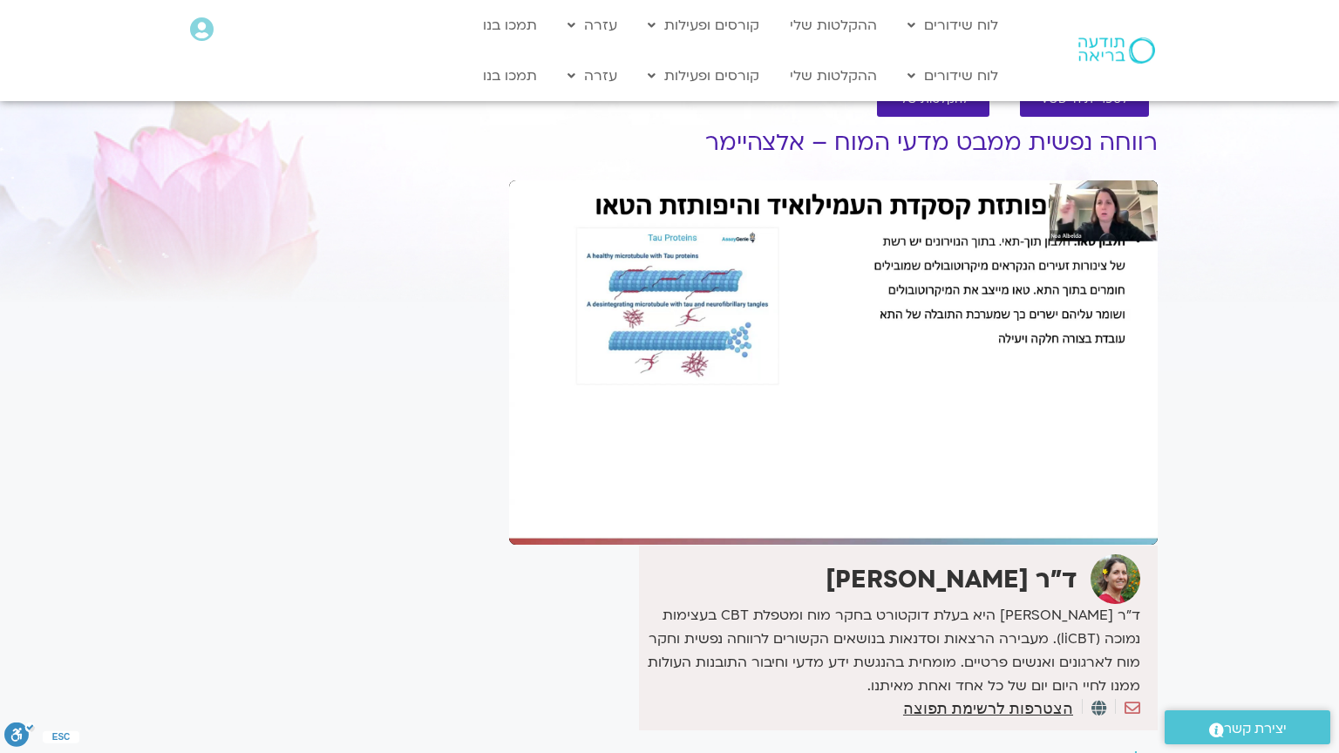
click at [509, 487] on div "Skip Ad 36:46 pause 0:30:37 / 1:50:47 volume_up Mute tune Resolution Auto 1080p…" at bounding box center [833, 362] width 648 height 364
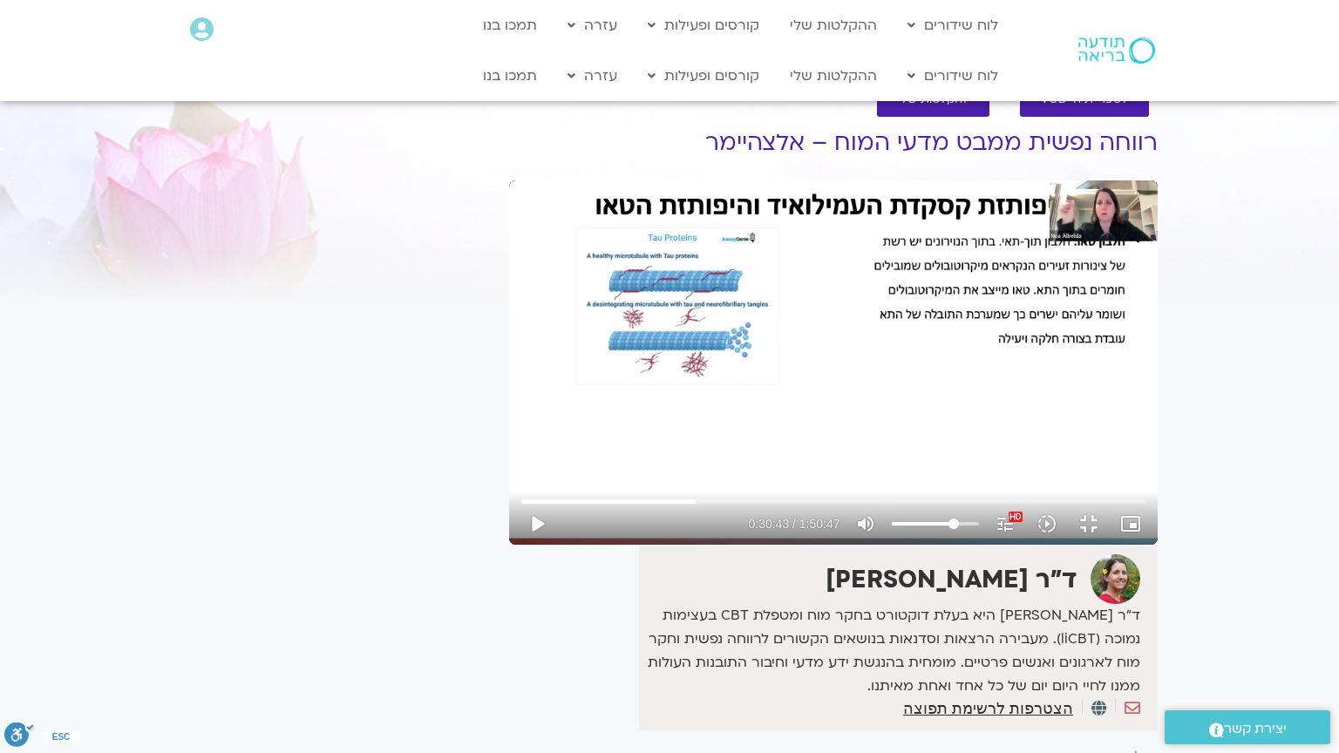
click at [509, 487] on div "Skip Ad 36:46 play_arrow 0:30:43 / 1:50:47 volume_up Mute tune Resolution Auto …" at bounding box center [833, 362] width 648 height 364
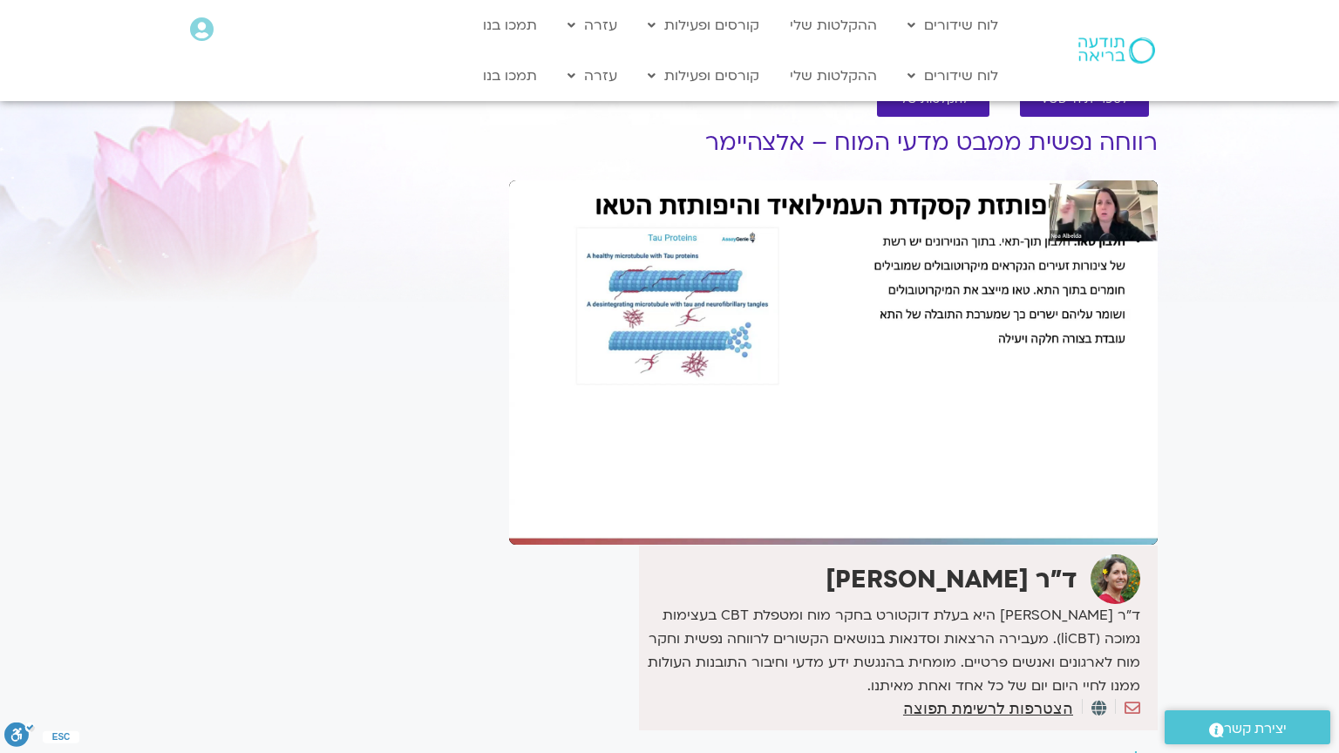
click at [509, 487] on div "Skip Ad 36:46 pause 0:30:43 / 1:50:47 volume_up Mute tune Resolution Auto 1080p…" at bounding box center [833, 362] width 648 height 364
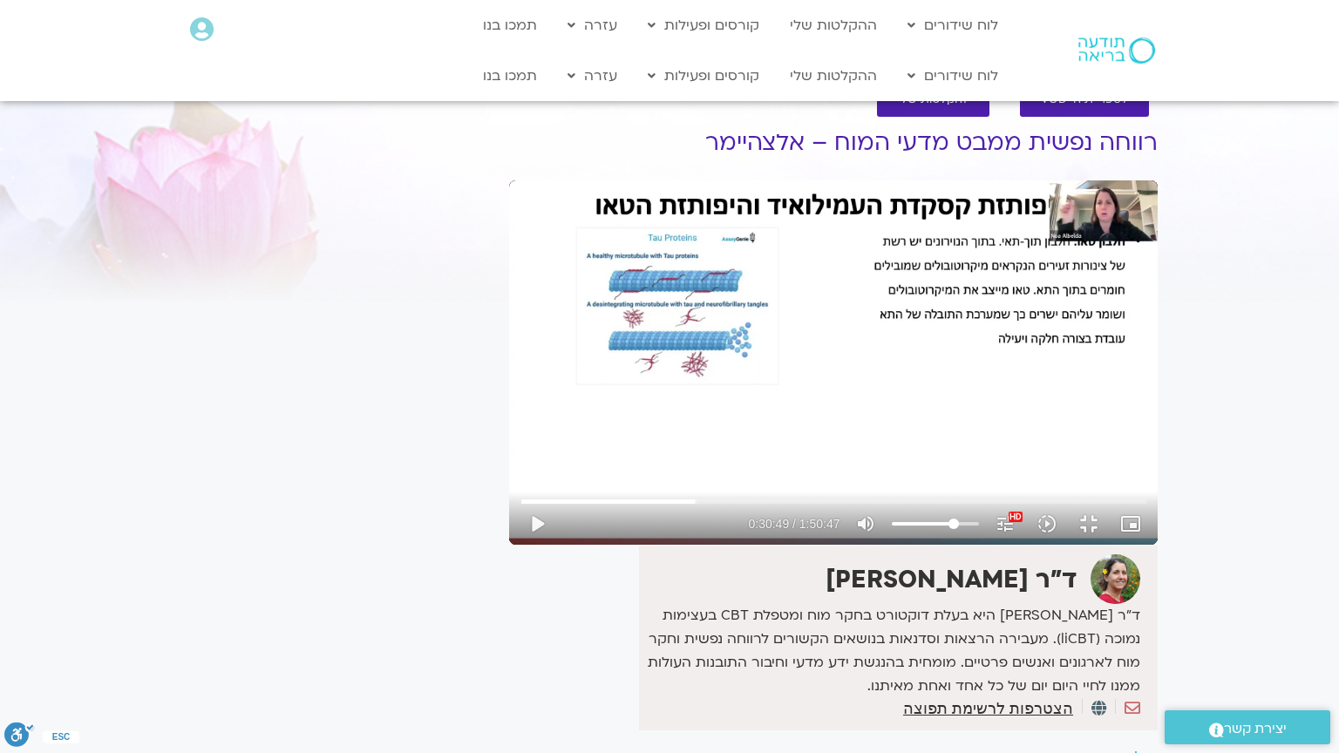
click at [509, 487] on div "Skip Ad 36:46 play_arrow 0:30:49 / 1:50:47 volume_up Mute tune Resolution Auto …" at bounding box center [833, 362] width 648 height 364
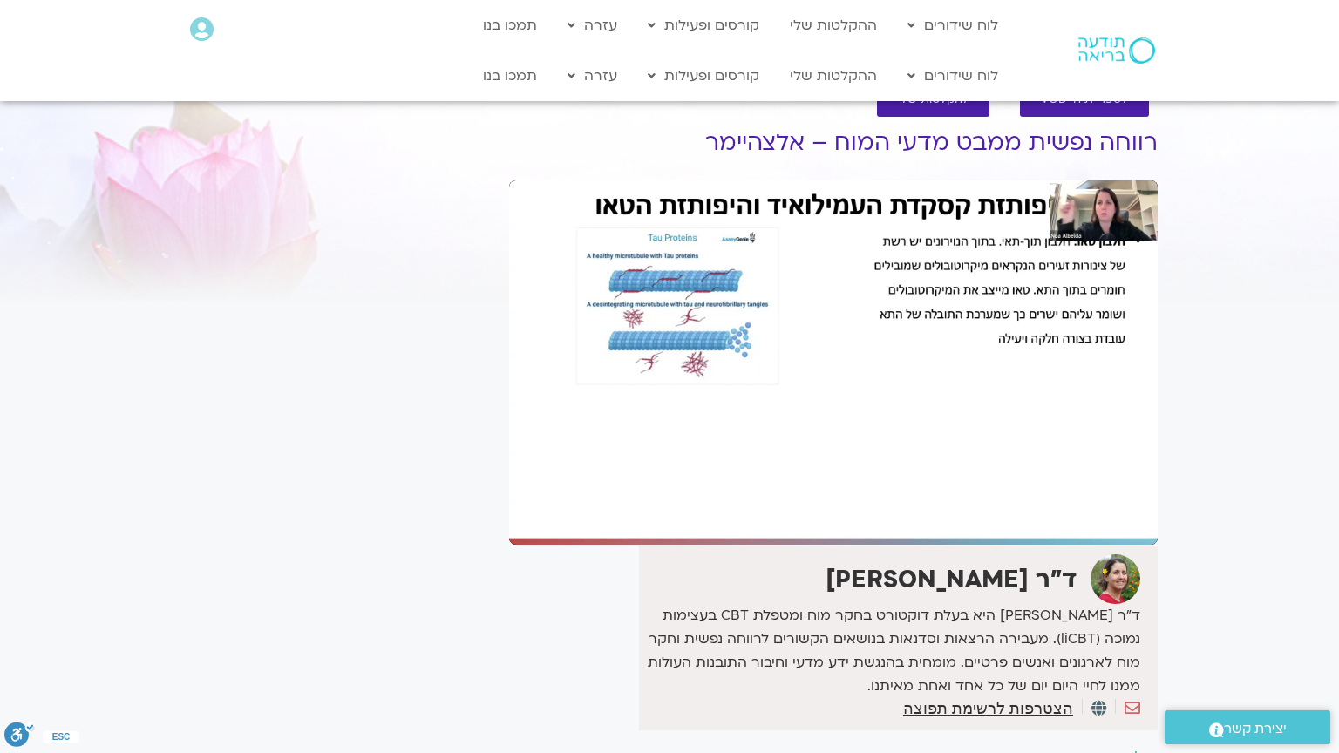
click at [509, 487] on div "Skip Ad 36:46 pause 0:30:49 / 1:50:47 volume_up Mute tune Resolution Auto 1080p…" at bounding box center [833, 362] width 648 height 364
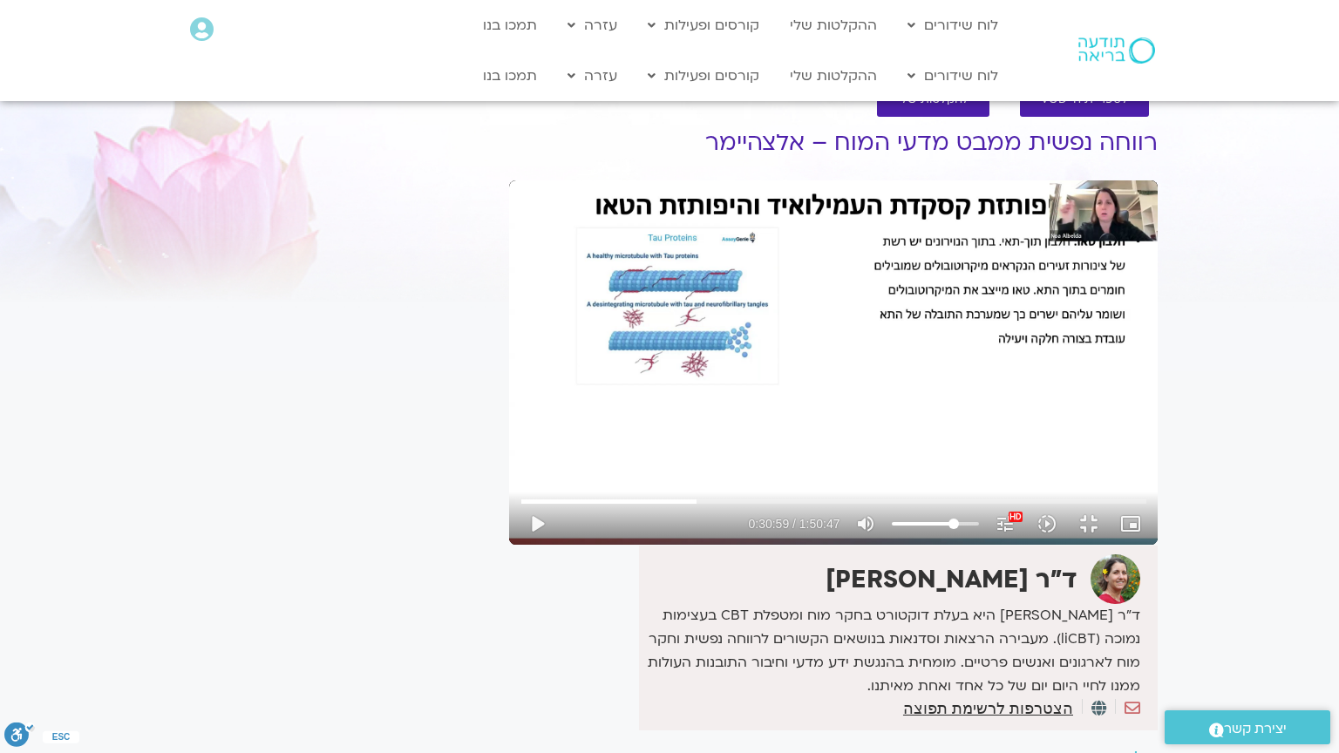
click at [509, 487] on div "Skip Ad 36:46 play_arrow 0:30:59 / 1:50:47 volume_up Mute tune Resolution Auto …" at bounding box center [833, 362] width 648 height 364
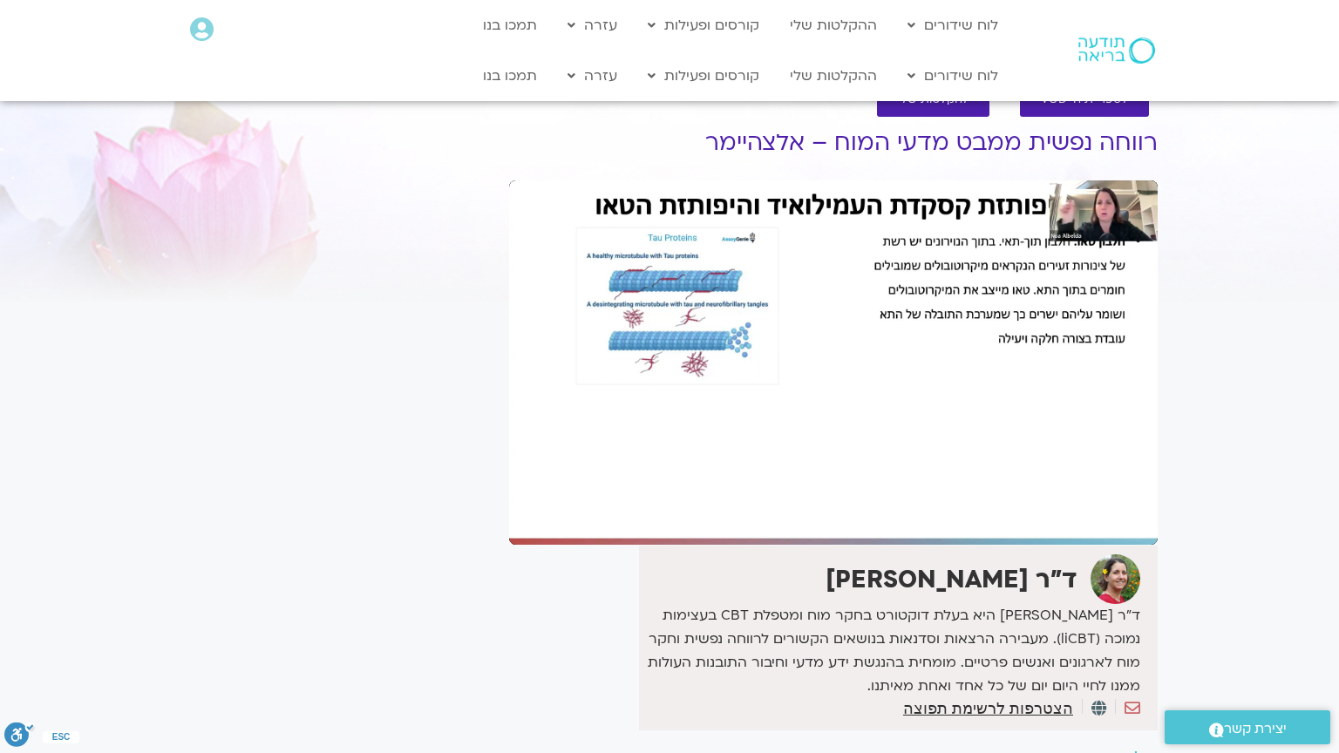
click at [509, 487] on div "Skip Ad 36:46 pause 0:30:59 / 1:50:47 volume_up Mute tune Resolution Auto 1080p…" at bounding box center [833, 362] width 648 height 364
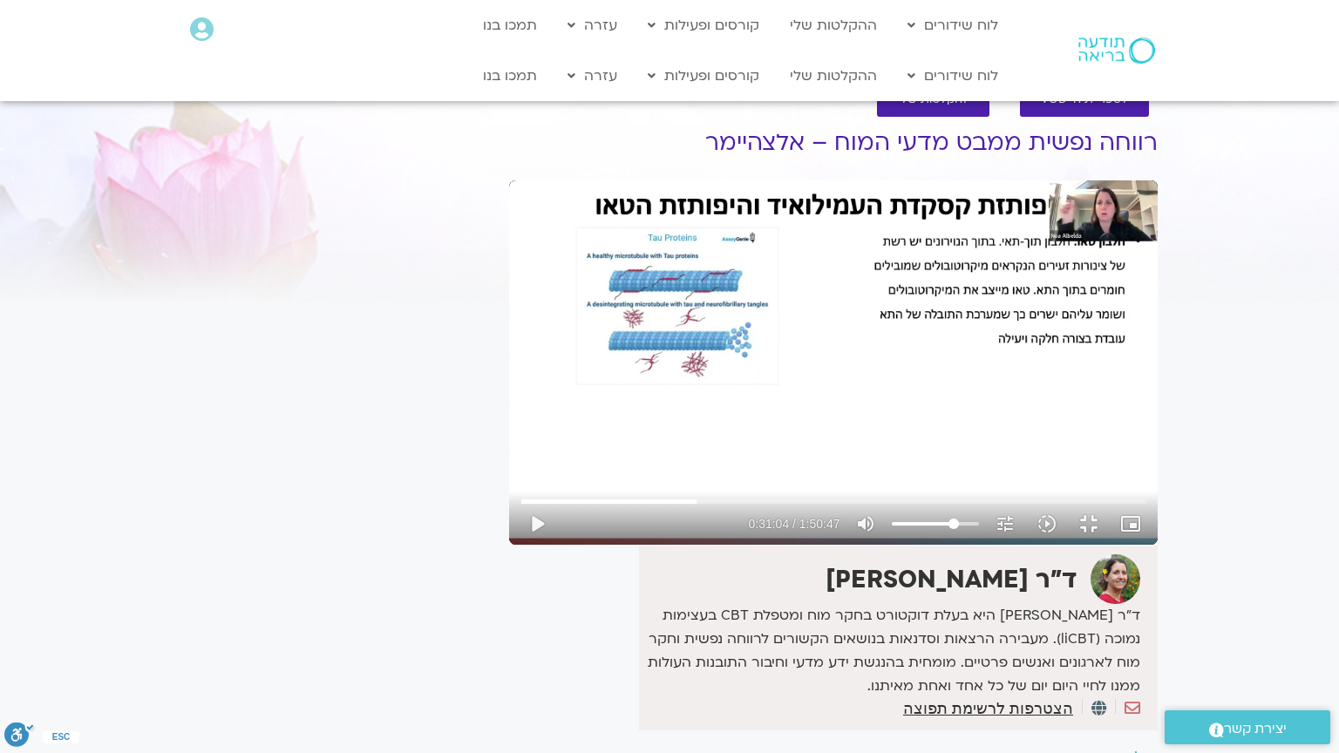
click at [509, 487] on div "Skip Ad 36:46 play_arrow 0:31:04 / 1:50:47 volume_up Mute tune Resolution Auto …" at bounding box center [833, 362] width 648 height 364
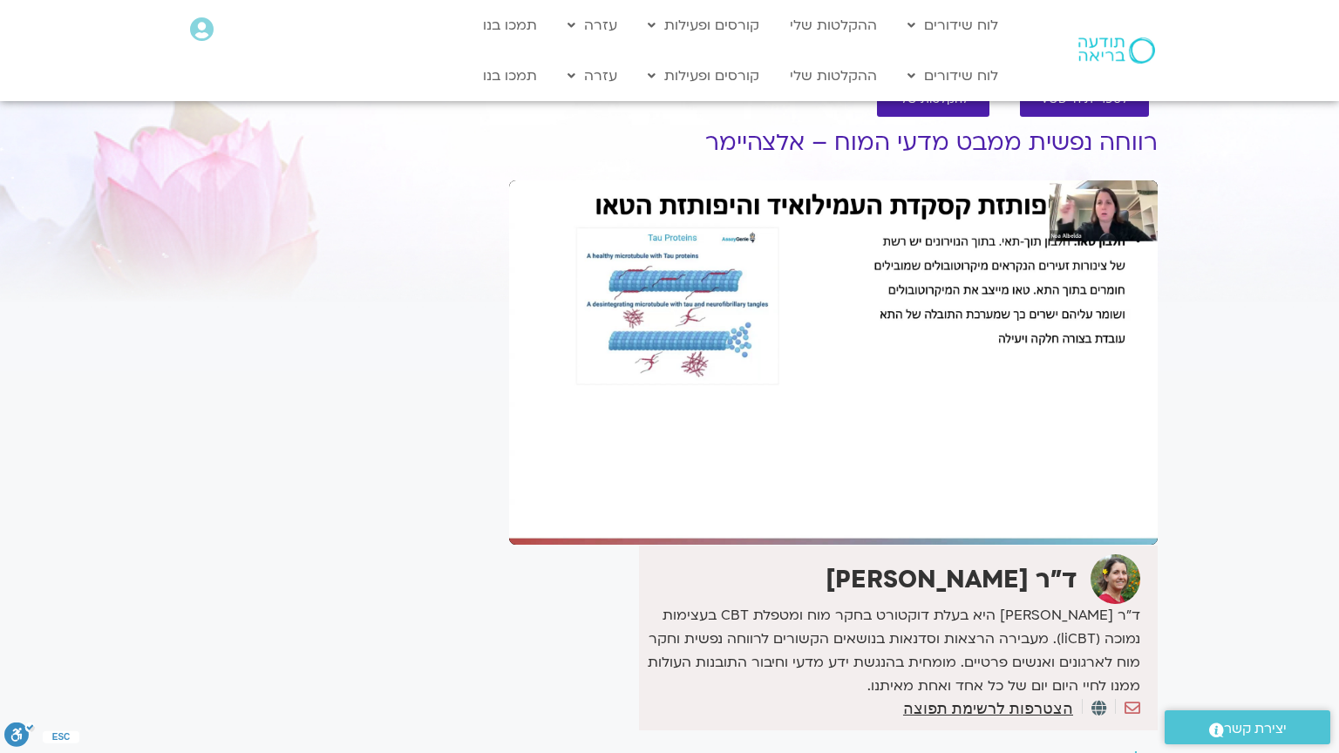
click at [509, 445] on div "Skip Ad 36:46 pause 0:31:12 / 1:50:47 volume_up Mute tune Resolution Auto 1080p…" at bounding box center [833, 362] width 648 height 364
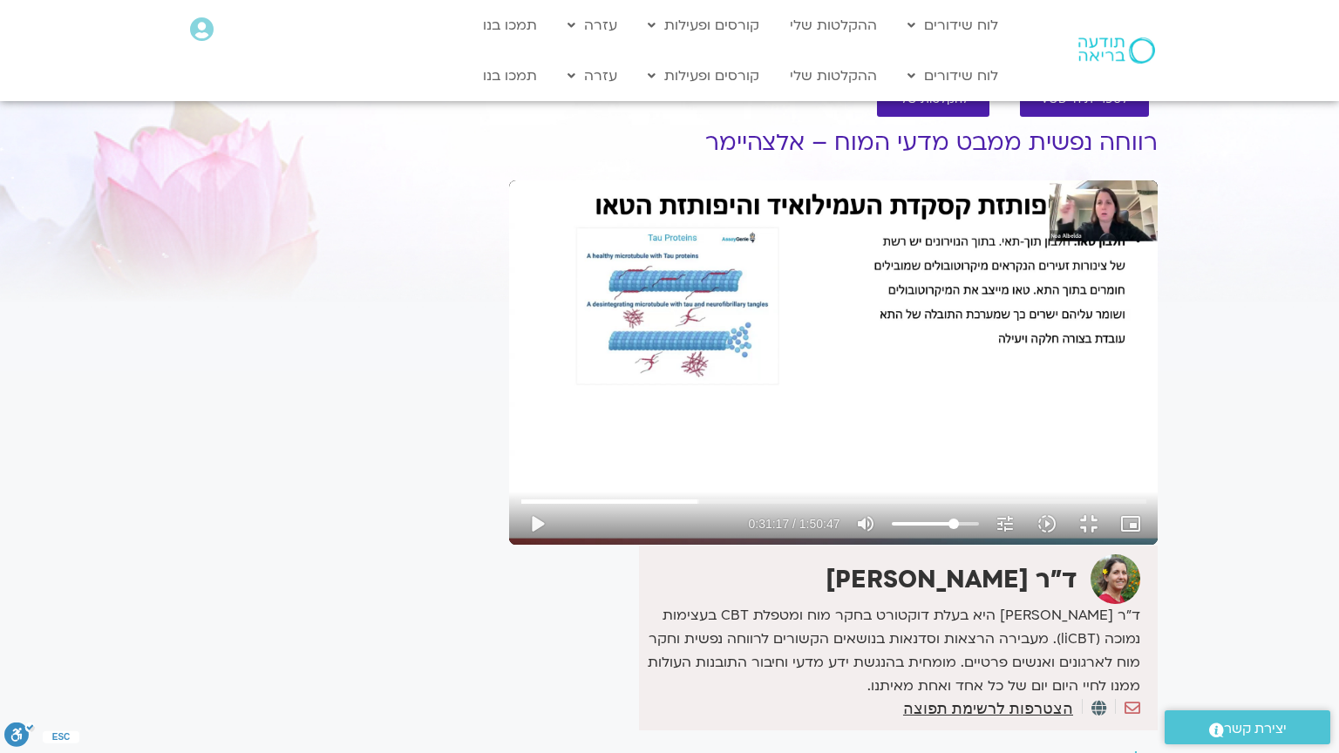
click at [509, 445] on div "Skip Ad 36:46 play_arrow 0:31:17 / 1:50:47 volume_up Mute tune Resolution Auto …" at bounding box center [833, 362] width 648 height 364
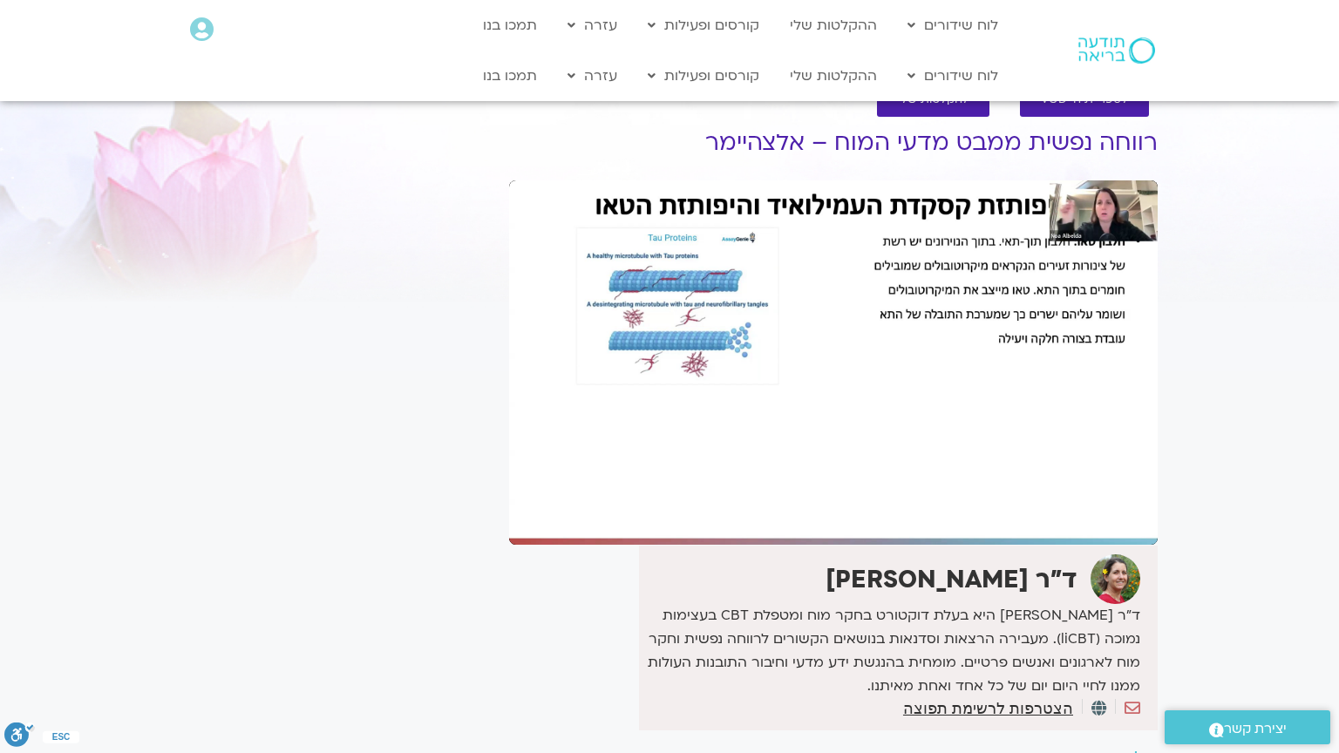
click at [509, 445] on div "Skip Ad 36:46 pause 0:31:17 / 1:50:47 volume_up Mute tune Resolution Auto 480p …" at bounding box center [833, 362] width 648 height 364
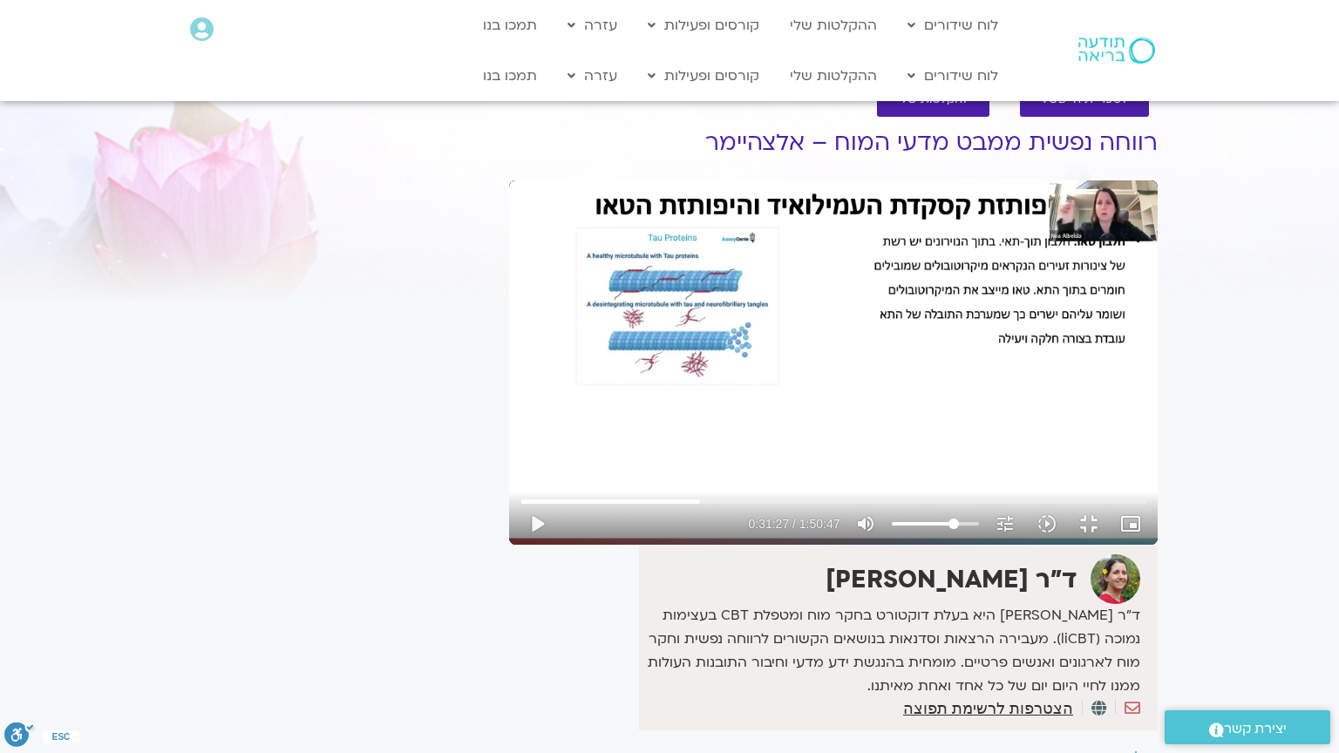
click at [509, 445] on div "Skip Ad 36:46 play_arrow 0:31:27 / 1:50:47 volume_up Mute tune Resolution Auto …" at bounding box center [833, 362] width 648 height 364
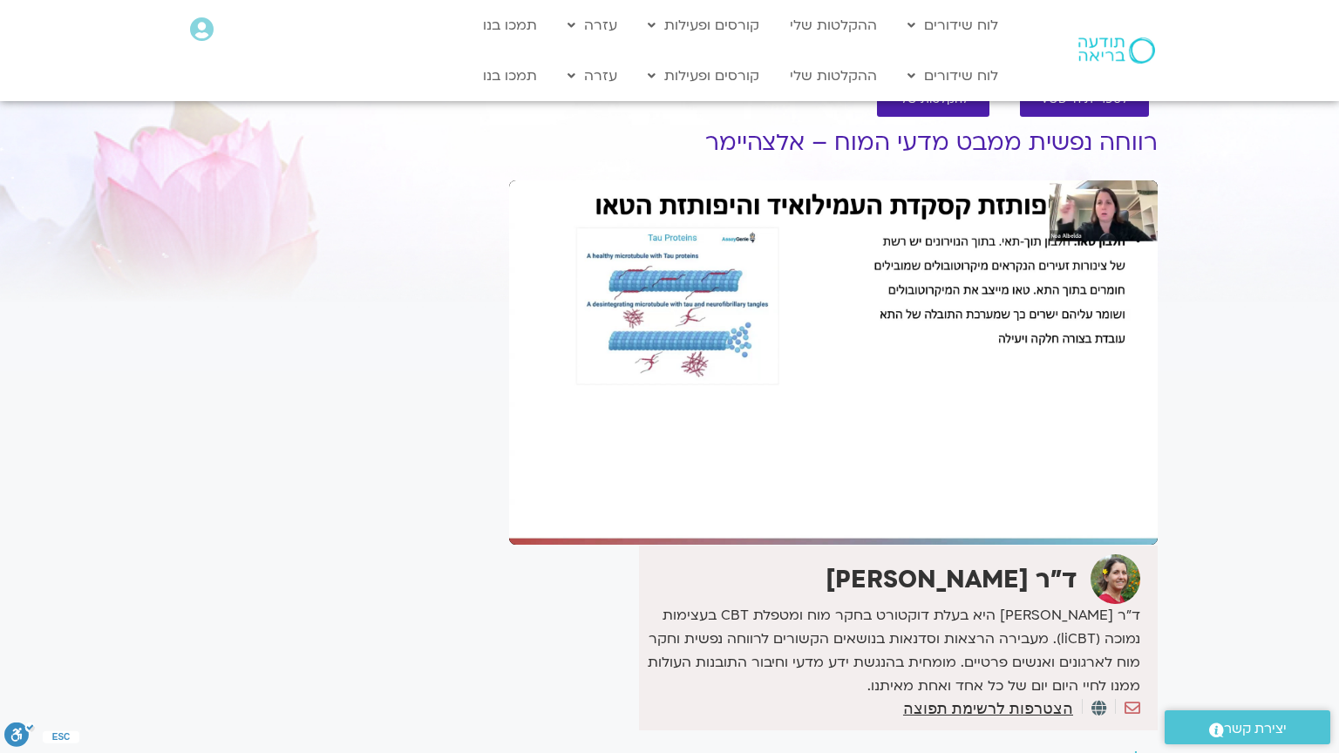
click at [509, 445] on div "Skip Ad 36:46 pause 0:31:27 / 1:50:47 volume_up Mute tune Resolution Auto 1080p…" at bounding box center [833, 362] width 648 height 364
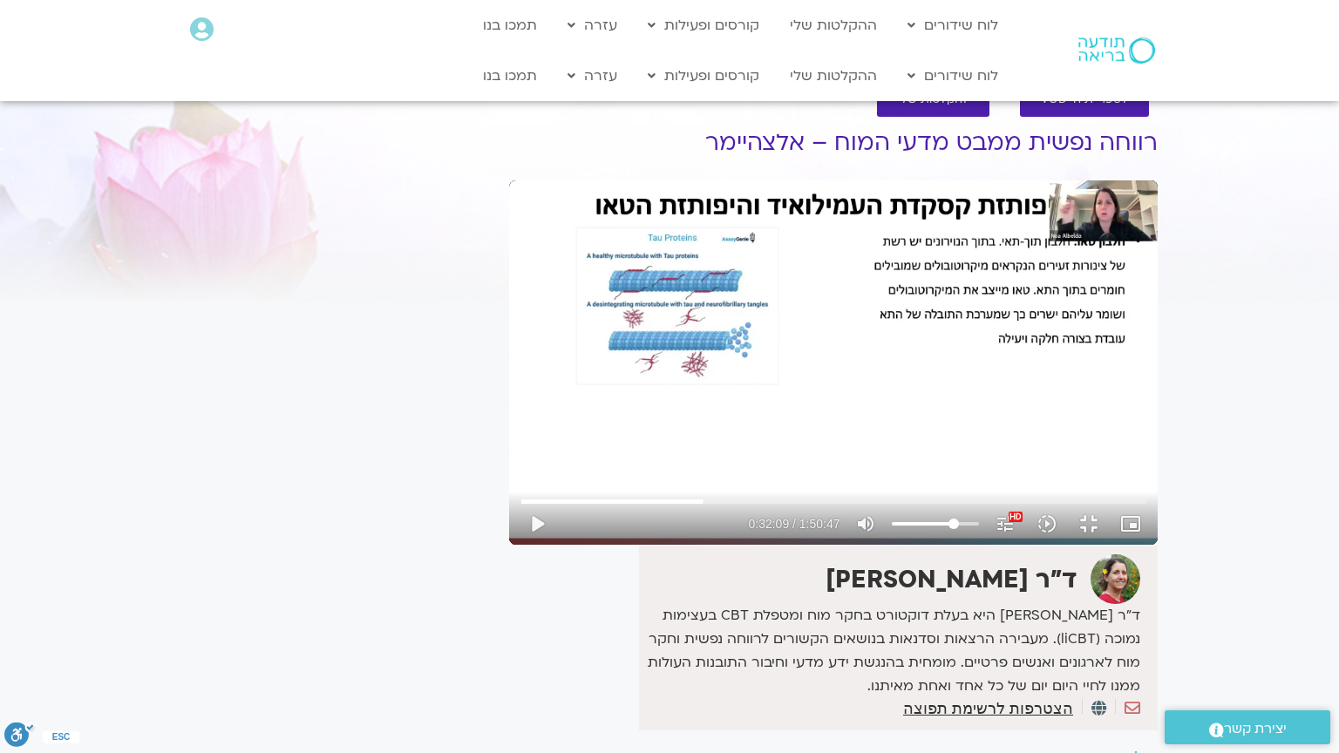
click at [509, 445] on div "Skip Ad 36:46 play_arrow 0:32:09 / 1:50:47 volume_up Mute tune Resolution Auto …" at bounding box center [833, 362] width 648 height 364
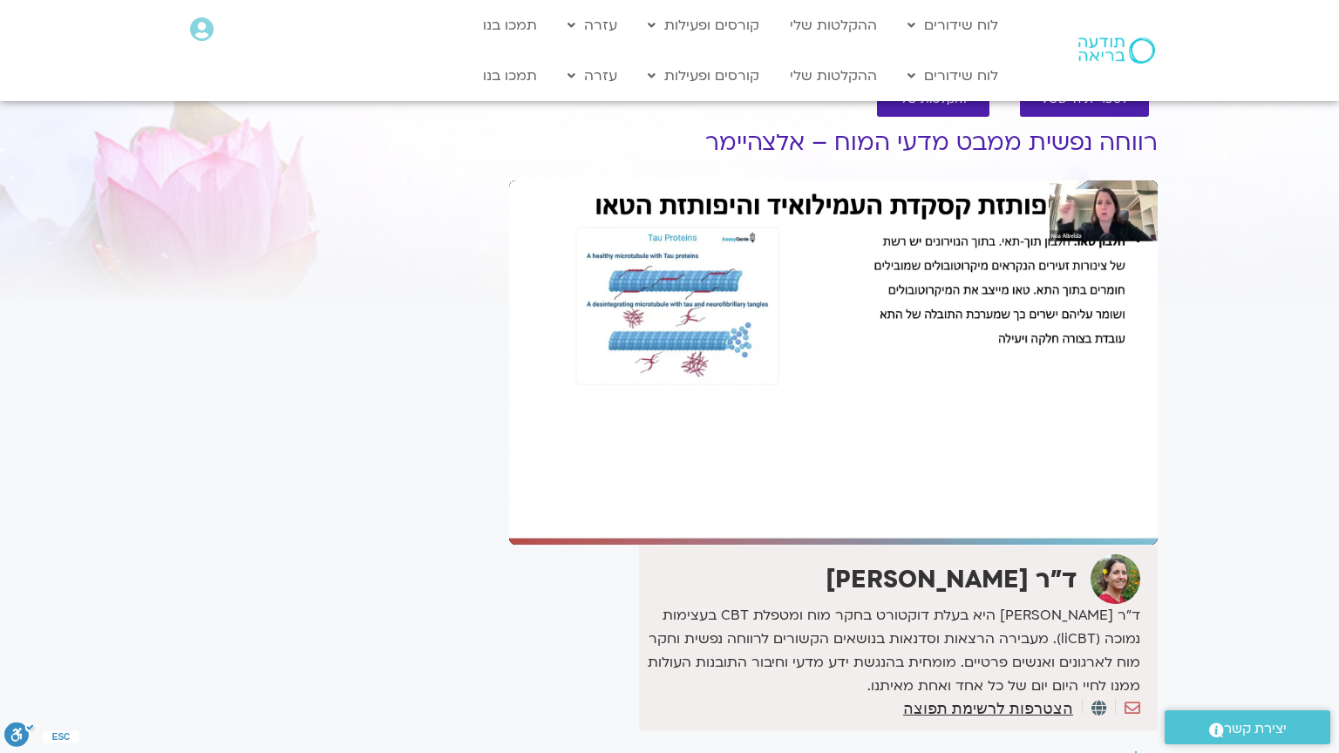
click at [509, 445] on div "Skip Ad 36:46 pause 0:32:09 / 1:50:47 volume_up Mute tune Resolution Auto 1080p…" at bounding box center [833, 362] width 648 height 364
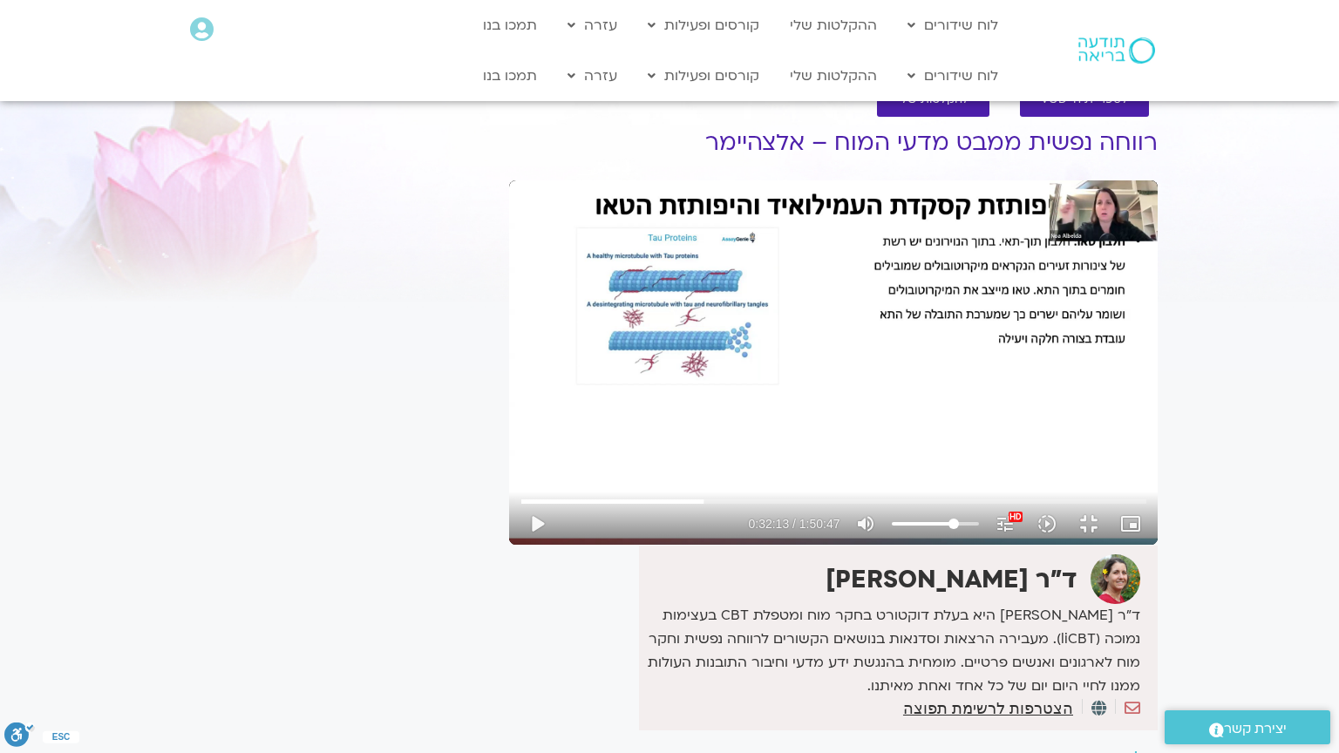
click at [509, 445] on div "Skip Ad 36:46 play_arrow 0:32:13 / 1:50:47 volume_up Mute tune Resolution Auto …" at bounding box center [833, 362] width 648 height 364
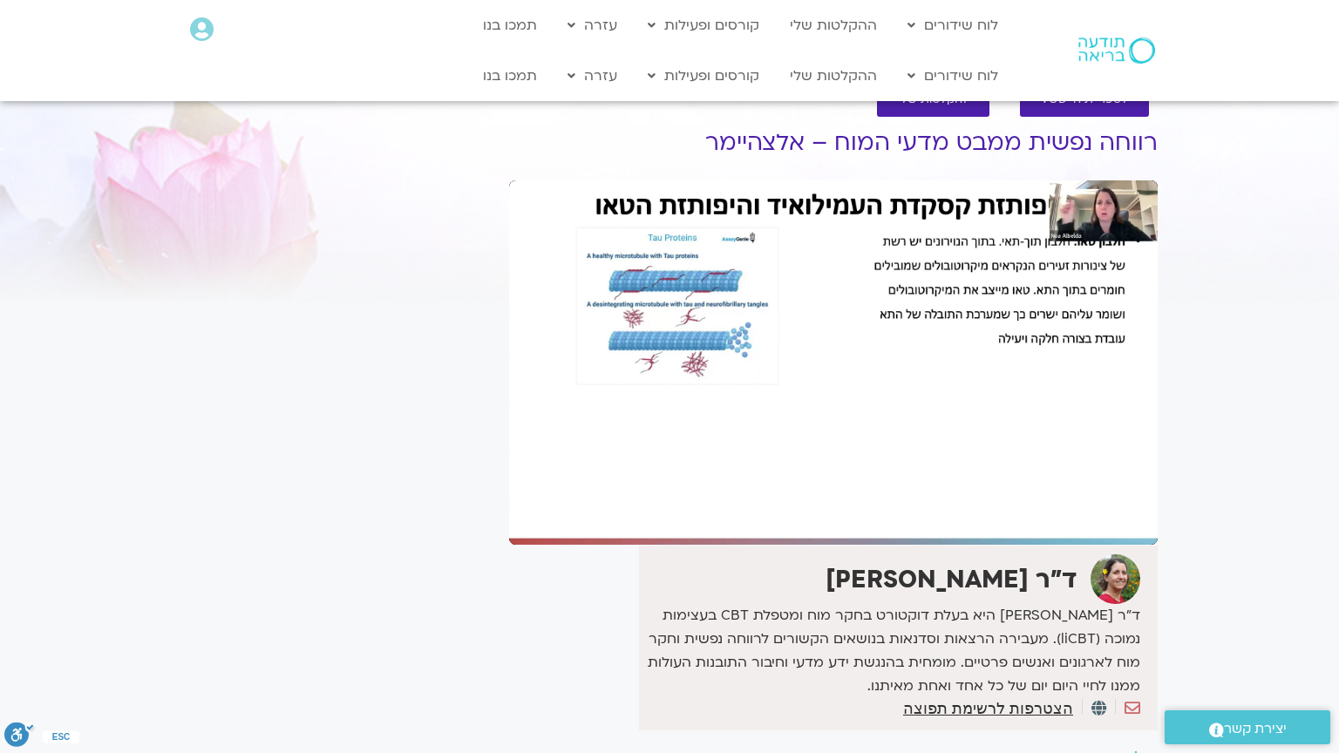
click at [509, 445] on div "Skip Ad 36:46 pause 0:32:13 / 1:50:47 volume_up Mute tune Resolution Auto 1080p…" at bounding box center [833, 362] width 648 height 364
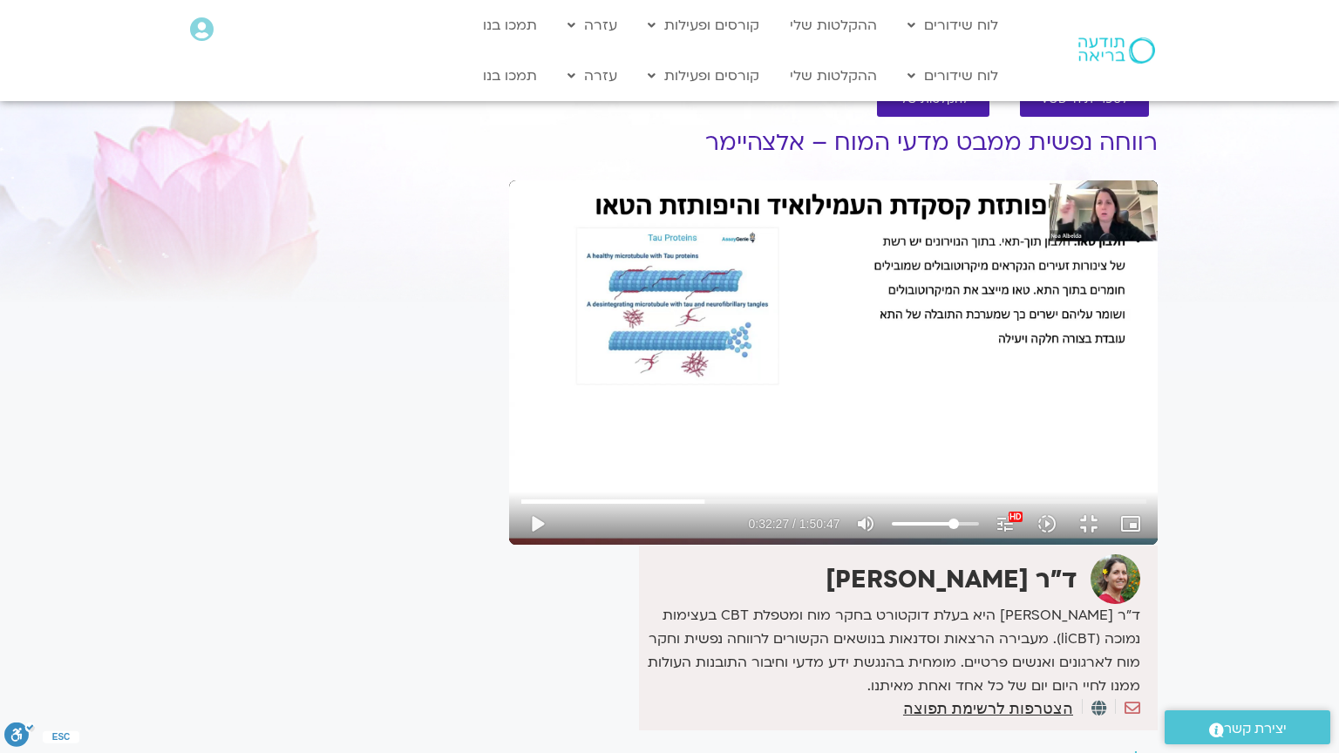
click at [509, 445] on div "Skip Ad 36:46 play_arrow 0:32:27 / 1:50:47 volume_up Mute tune Resolution Auto …" at bounding box center [833, 362] width 648 height 364
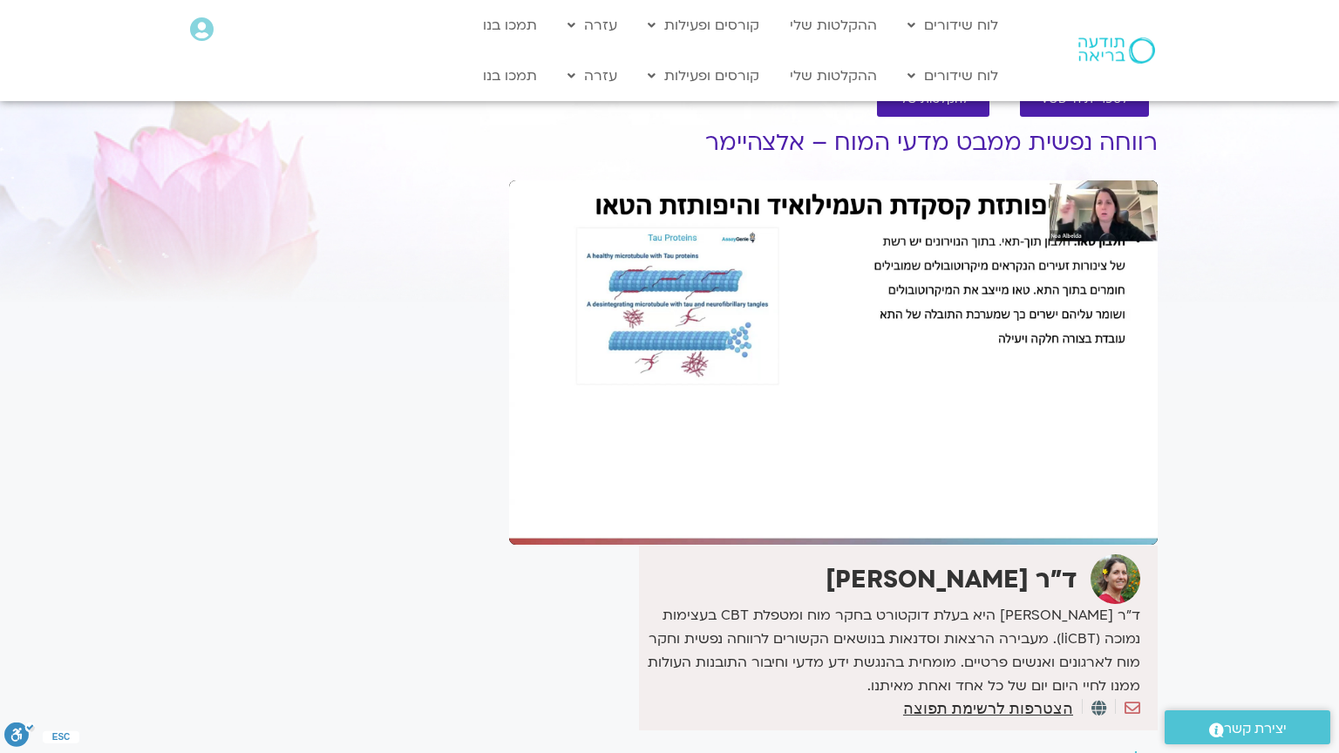
click at [509, 445] on div "Skip Ad 36:46 pause 0:32:27 / 1:50:47 volume_up Mute tune Resolution Auto 1080p…" at bounding box center [833, 362] width 648 height 364
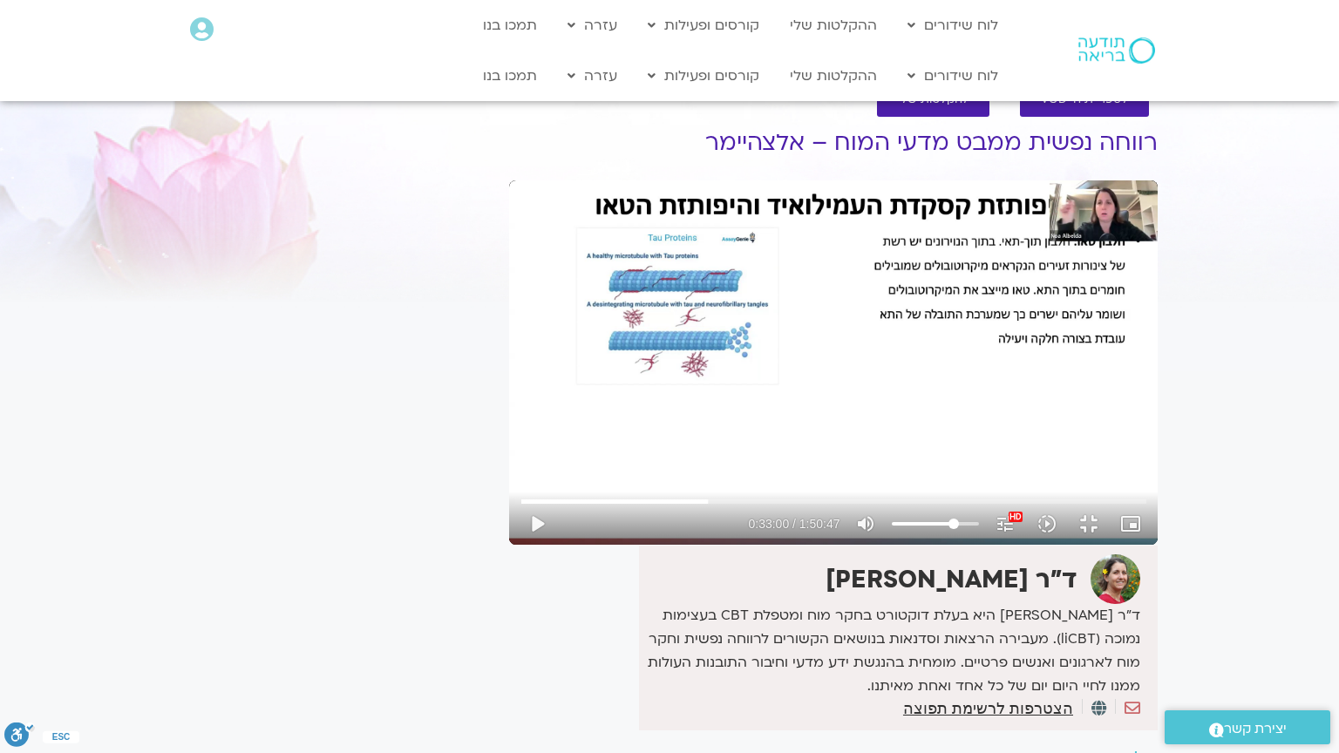
click at [509, 445] on div "Skip Ad 36:46 play_arrow 0:33:00 / 1:50:47 volume_up Mute tune Resolution Auto …" at bounding box center [833, 362] width 648 height 364
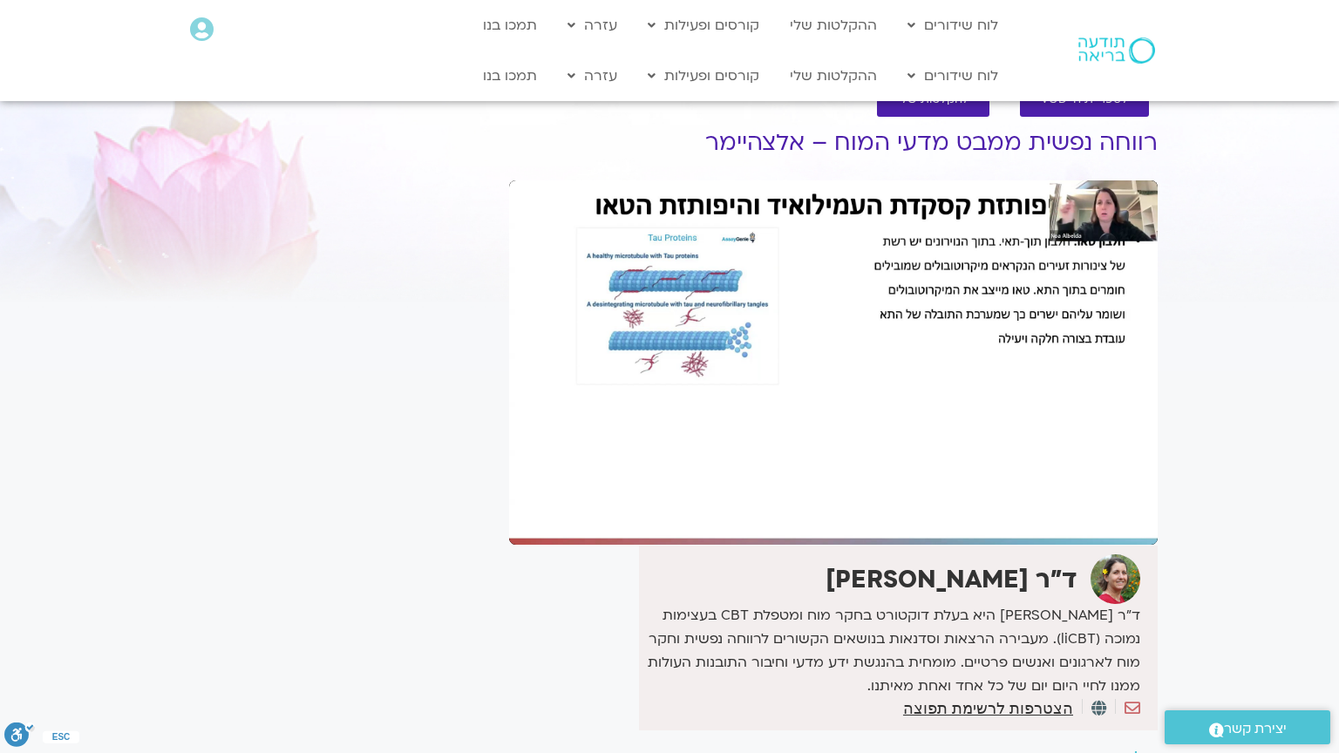
click at [509, 445] on div "Skip Ad 36:46 pause 0:33:00 / 1:50:47 volume_up Mute tune Resolution Auto 1080p…" at bounding box center [833, 362] width 648 height 364
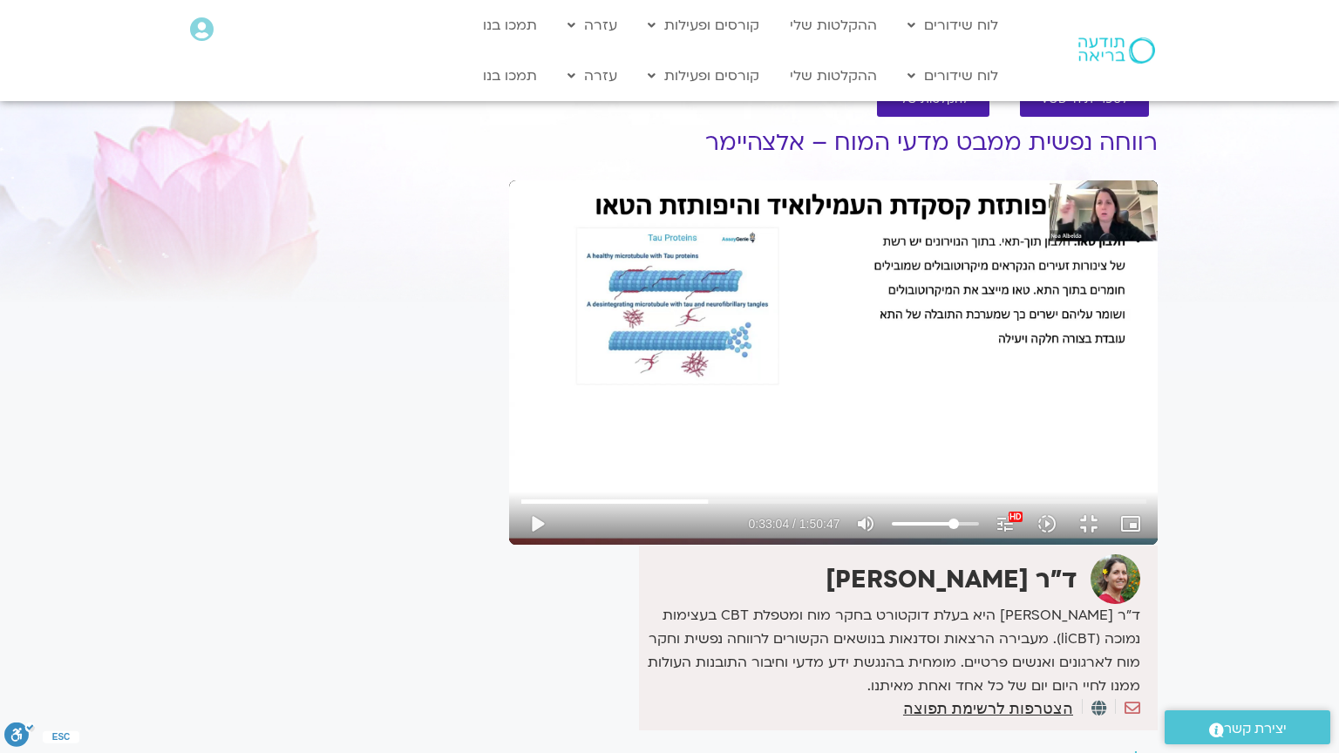
click at [509, 445] on div "Skip Ad 36:46 play_arrow 0:33:04 / 1:50:47 volume_up Mute tune Resolution Auto …" at bounding box center [833, 362] width 648 height 364
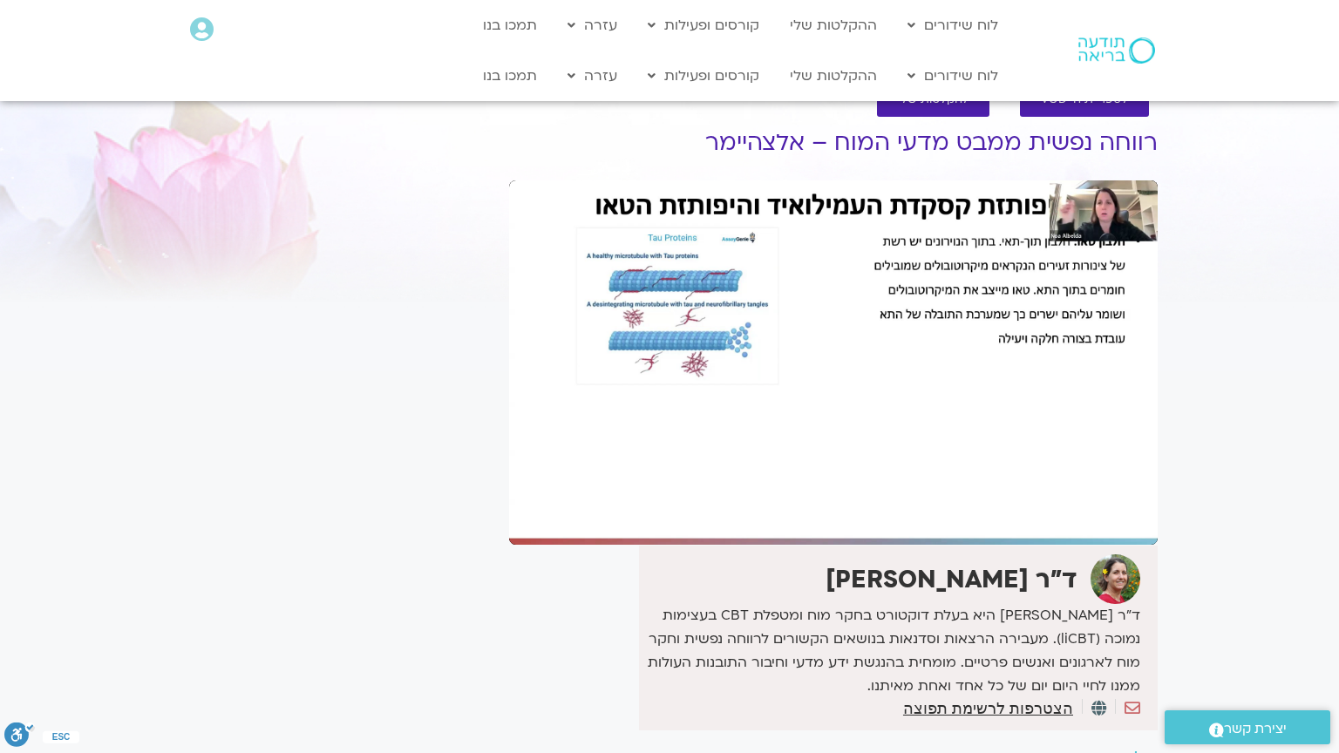
click at [509, 445] on div "Skip Ad 36:46 pause 0:33:04 / 1:50:47 volume_up Mute tune Resolution Auto 1080p…" at bounding box center [833, 362] width 648 height 364
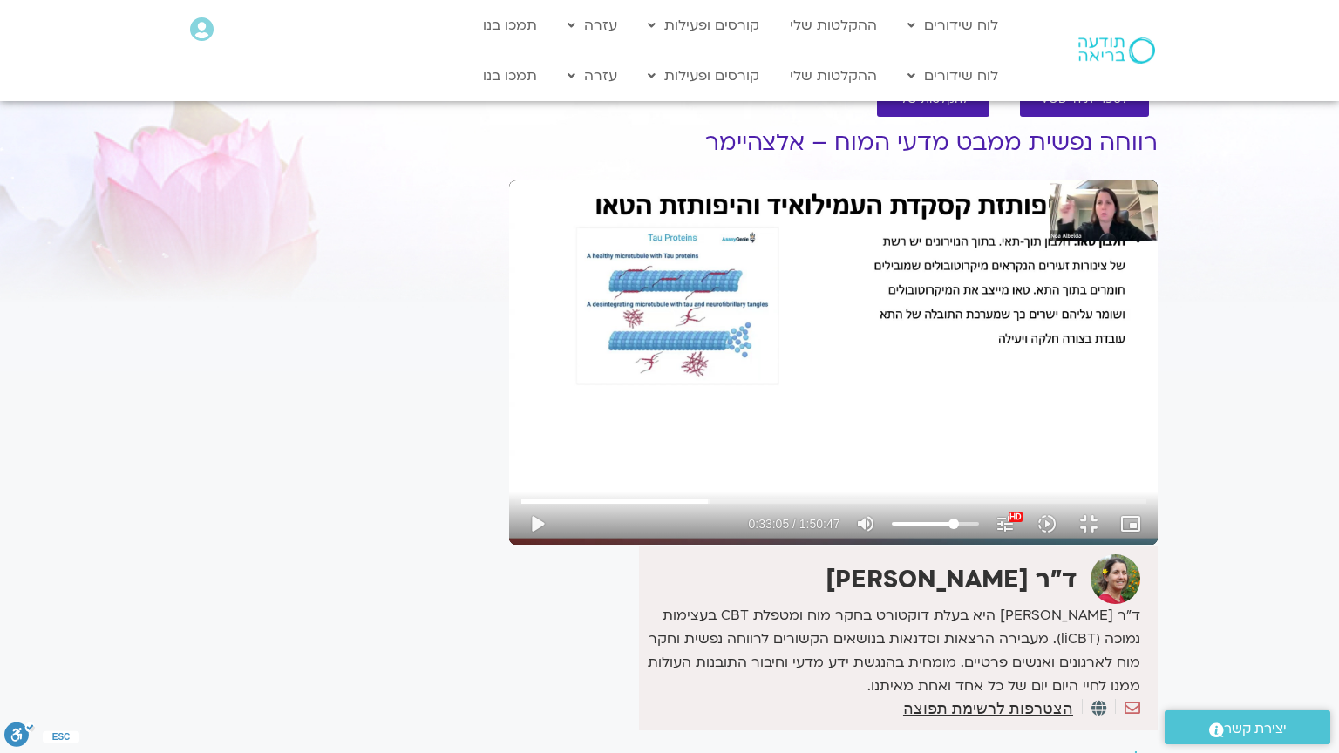
click at [509, 445] on div "Skip Ad 36:46 play_arrow 0:33:05 / 1:50:47 volume_up Mute tune Resolution Auto …" at bounding box center [833, 362] width 648 height 364
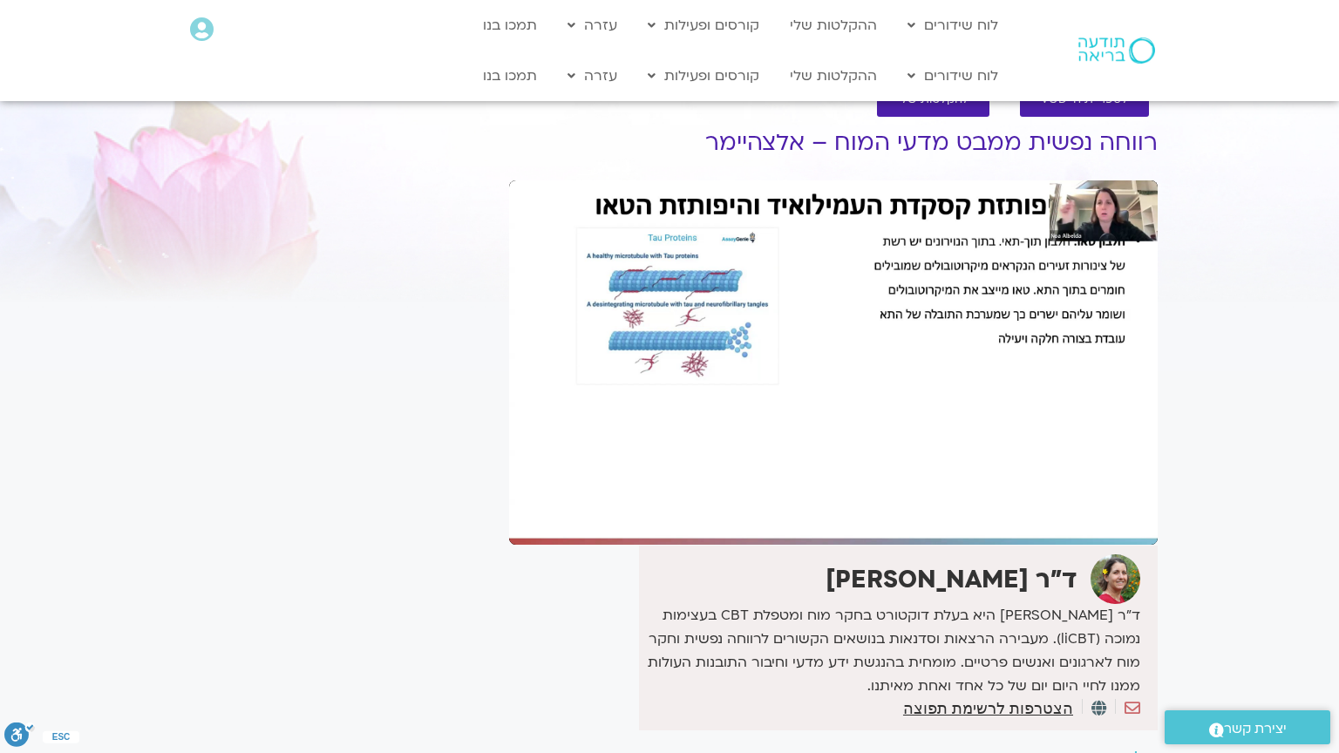
click at [509, 445] on div "Skip Ad 36:46 pause 0:33:05 / 1:50:47 volume_up Mute tune Resolution Auto 1080p…" at bounding box center [833, 362] width 648 height 364
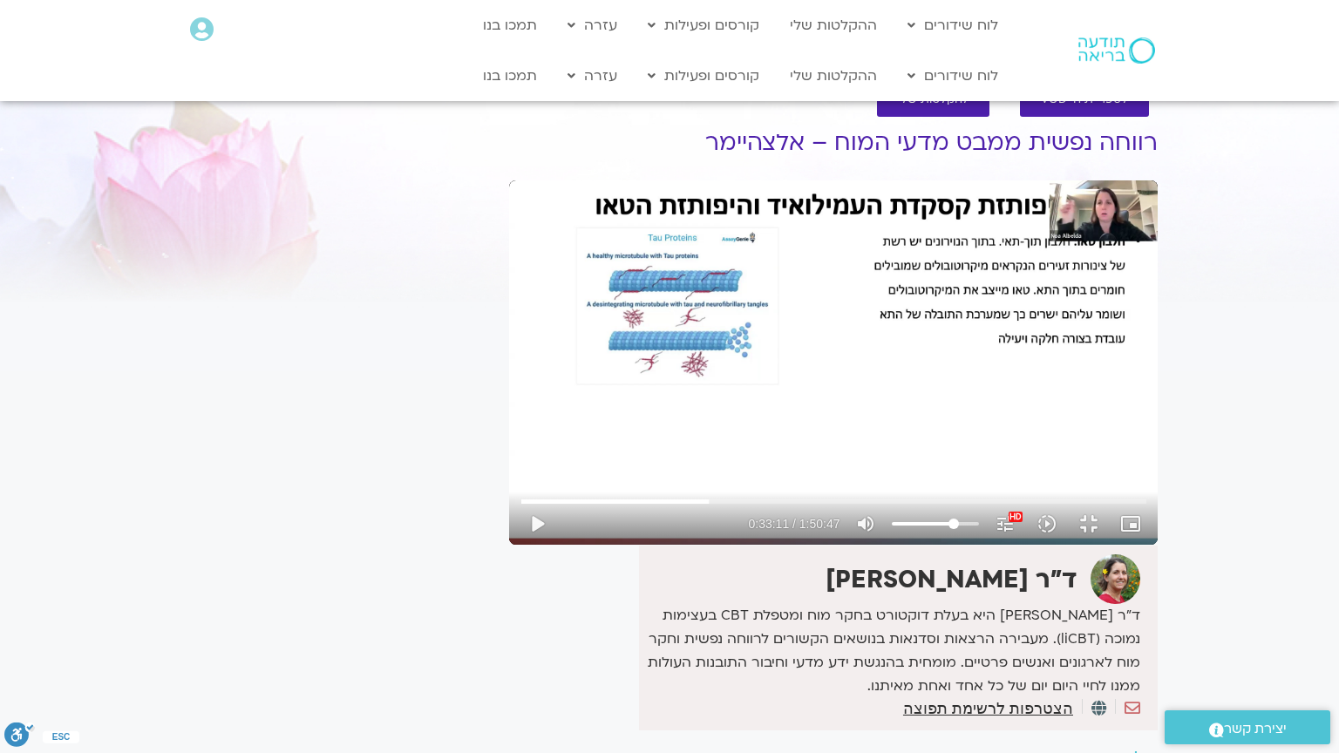
click at [509, 445] on div "Skip Ad 36:46 play_arrow 0:33:11 / 1:50:47 volume_up Mute tune Resolution Auto …" at bounding box center [833, 362] width 648 height 364
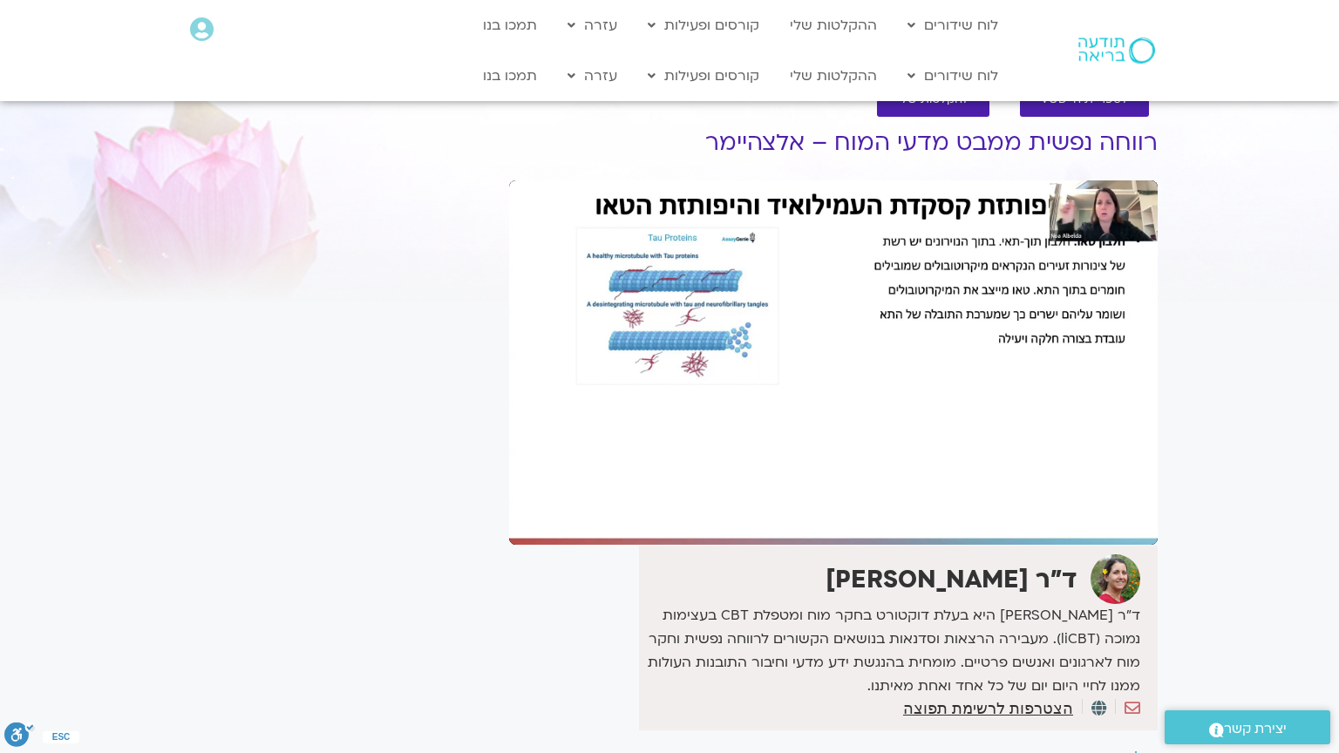
click at [509, 445] on div "Skip Ad 36:46 pause 0:33:11 / 1:50:47 volume_up Mute tune Resolution Auto 1080p…" at bounding box center [833, 362] width 648 height 364
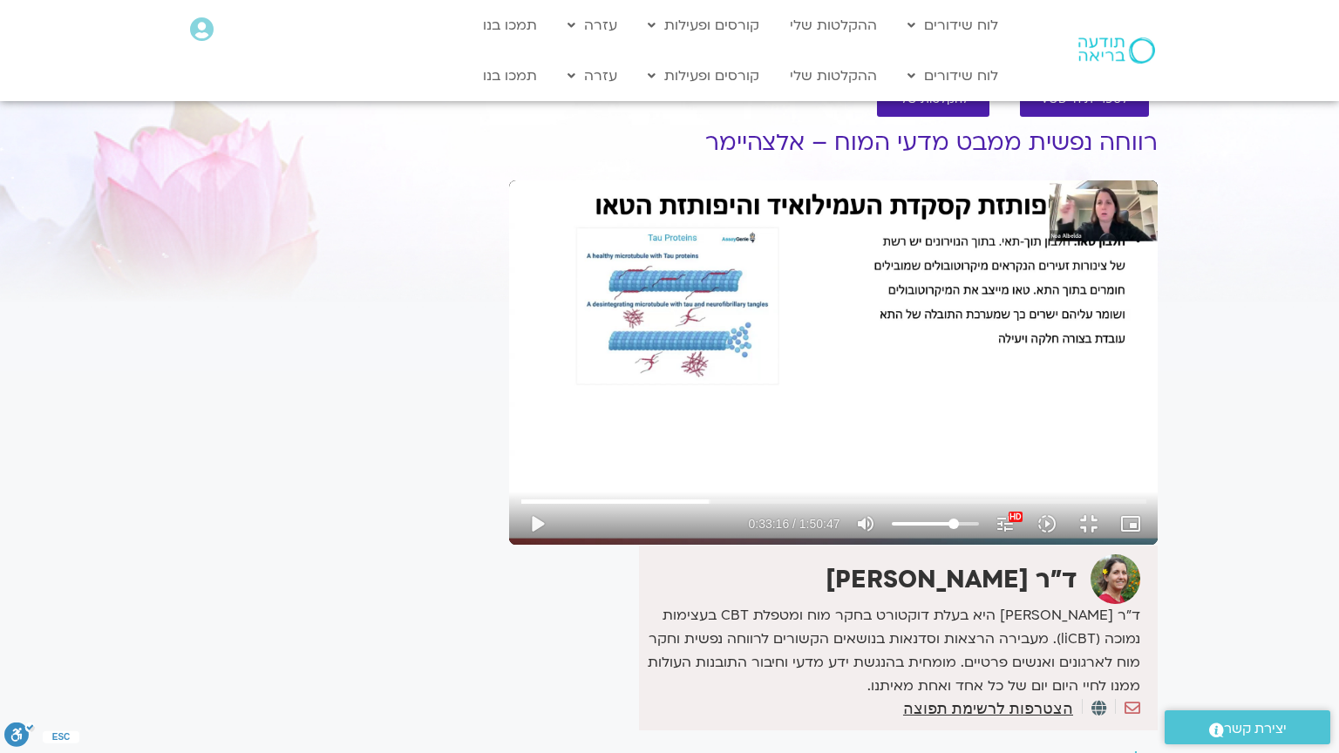
click at [509, 445] on div "Skip Ad 36:46 play_arrow 0:33:16 / 1:50:47 volume_up Mute tune Resolution Auto …" at bounding box center [833, 362] width 648 height 364
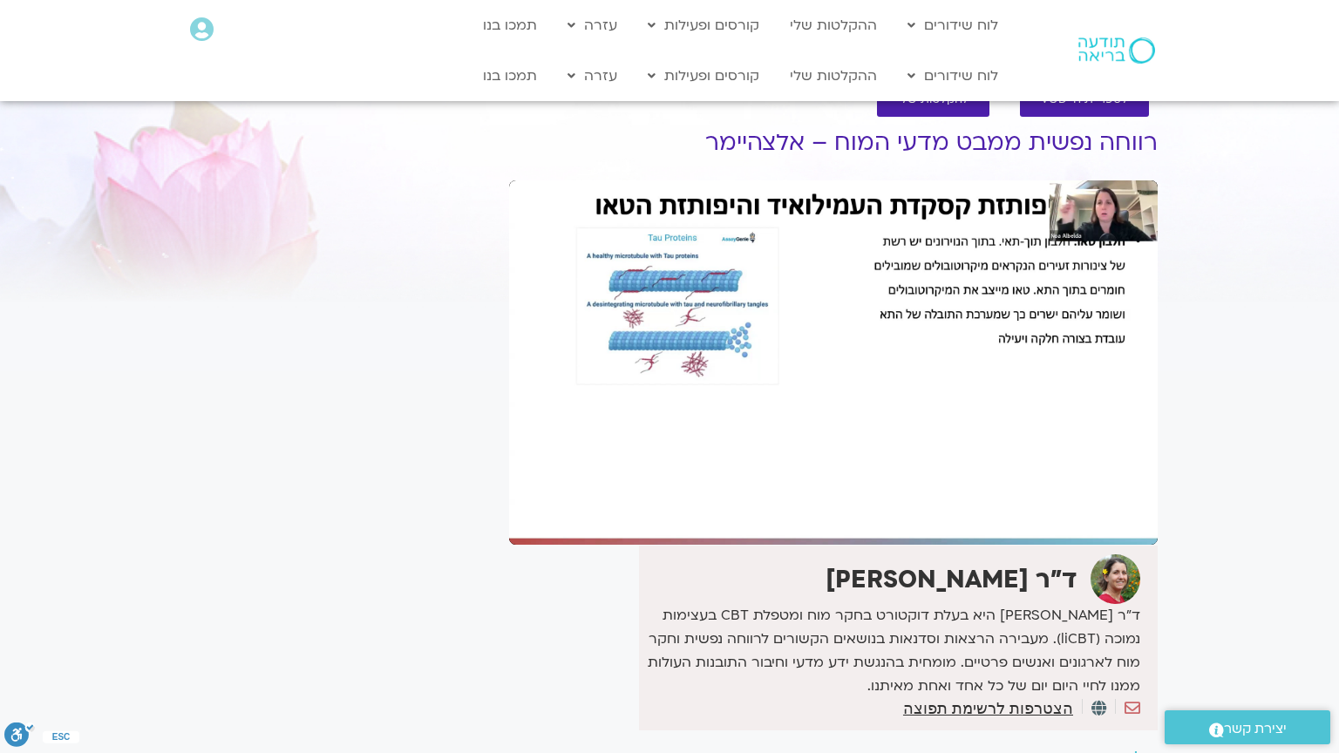
click at [509, 445] on div "Skip Ad 36:46 pause 0:33:16 / 1:50:47 volume_up Mute tune Resolution Auto 1080p…" at bounding box center [833, 362] width 648 height 364
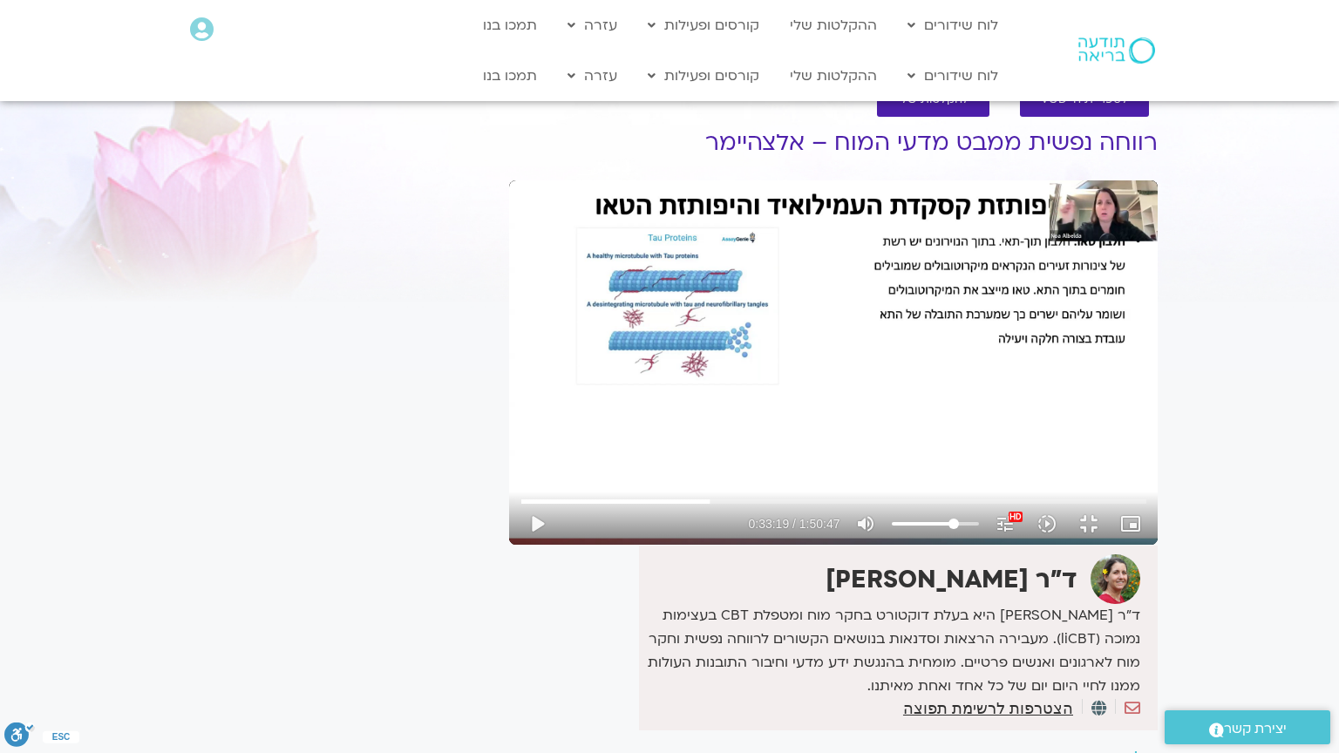
click at [509, 445] on div "Skip Ad 36:46 play_arrow 0:33:19 / 1:50:47 volume_up Mute tune Resolution Auto …" at bounding box center [833, 362] width 648 height 364
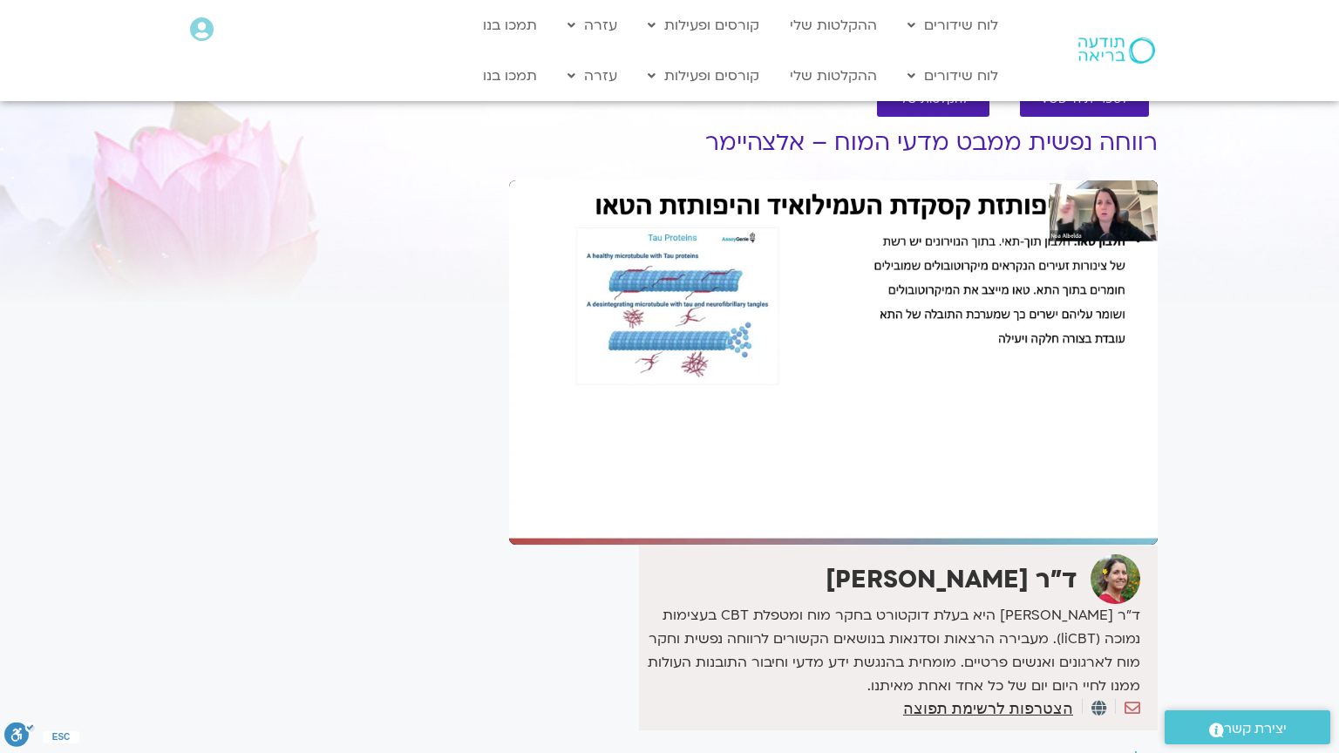
click at [509, 445] on div "Skip Ad 36:46 pause 0:33:19 / 1:50:47 volume_up Mute tune Resolution Auto 1080p…" at bounding box center [833, 362] width 648 height 364
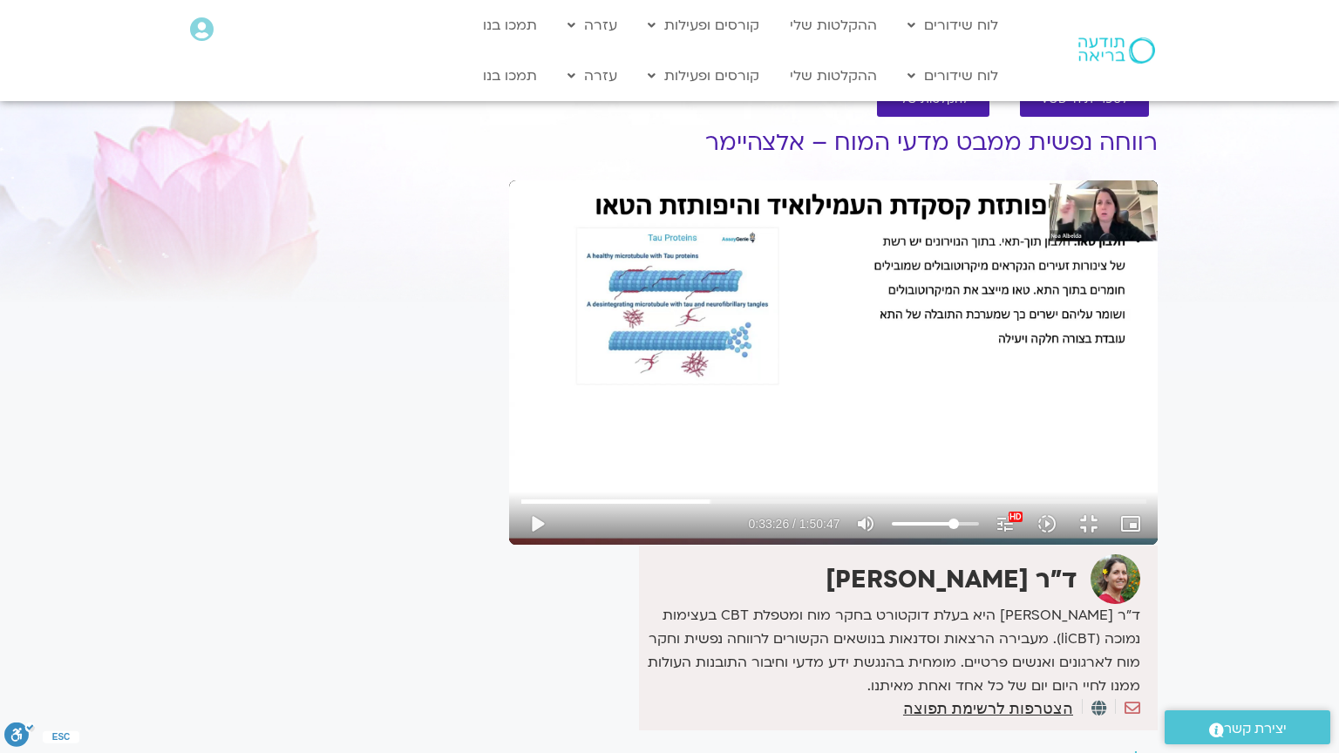
click at [509, 445] on div "Skip Ad 36:46 play_arrow 0:33:26 / 1:50:47 volume_up Mute tune Resolution Auto …" at bounding box center [833, 362] width 648 height 364
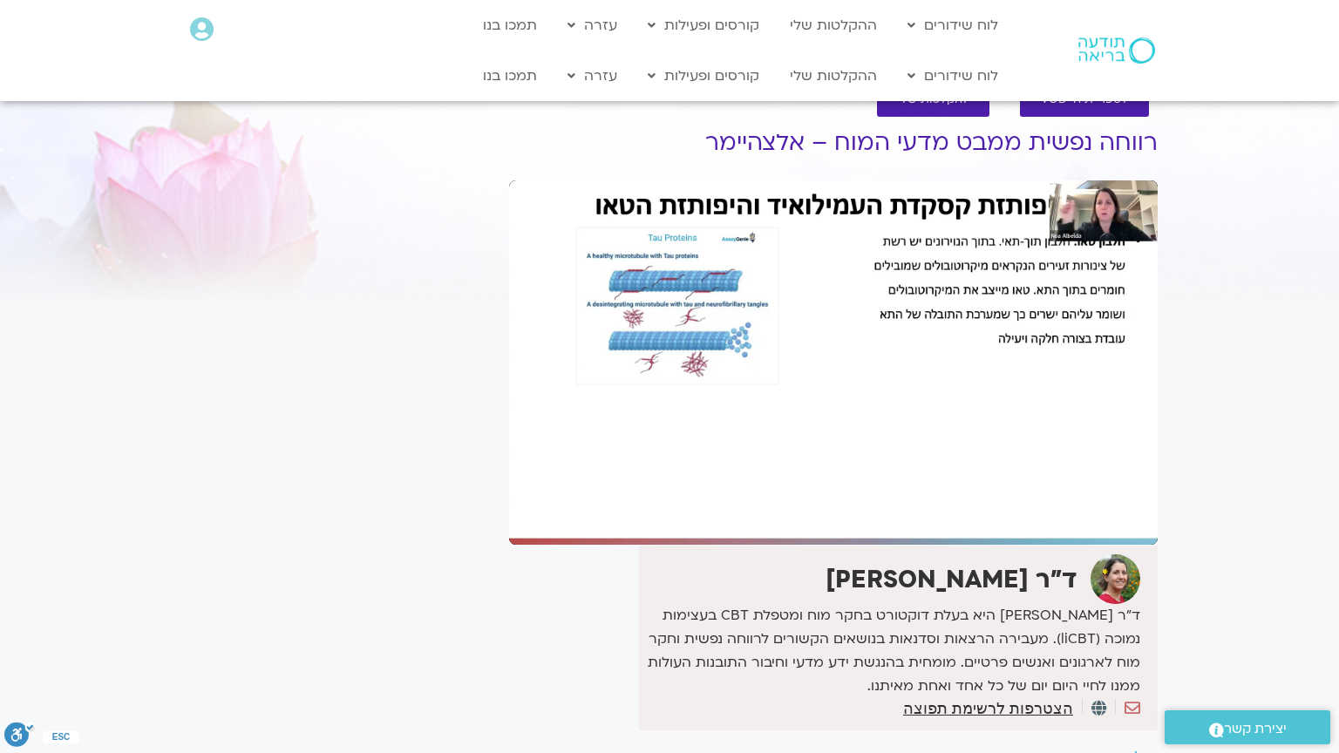
click at [509, 445] on div "Skip Ad 36:46 pause 0:33:26 / 1:50:47 volume_up Mute tune Resolution Auto 1080p…" at bounding box center [833, 362] width 648 height 364
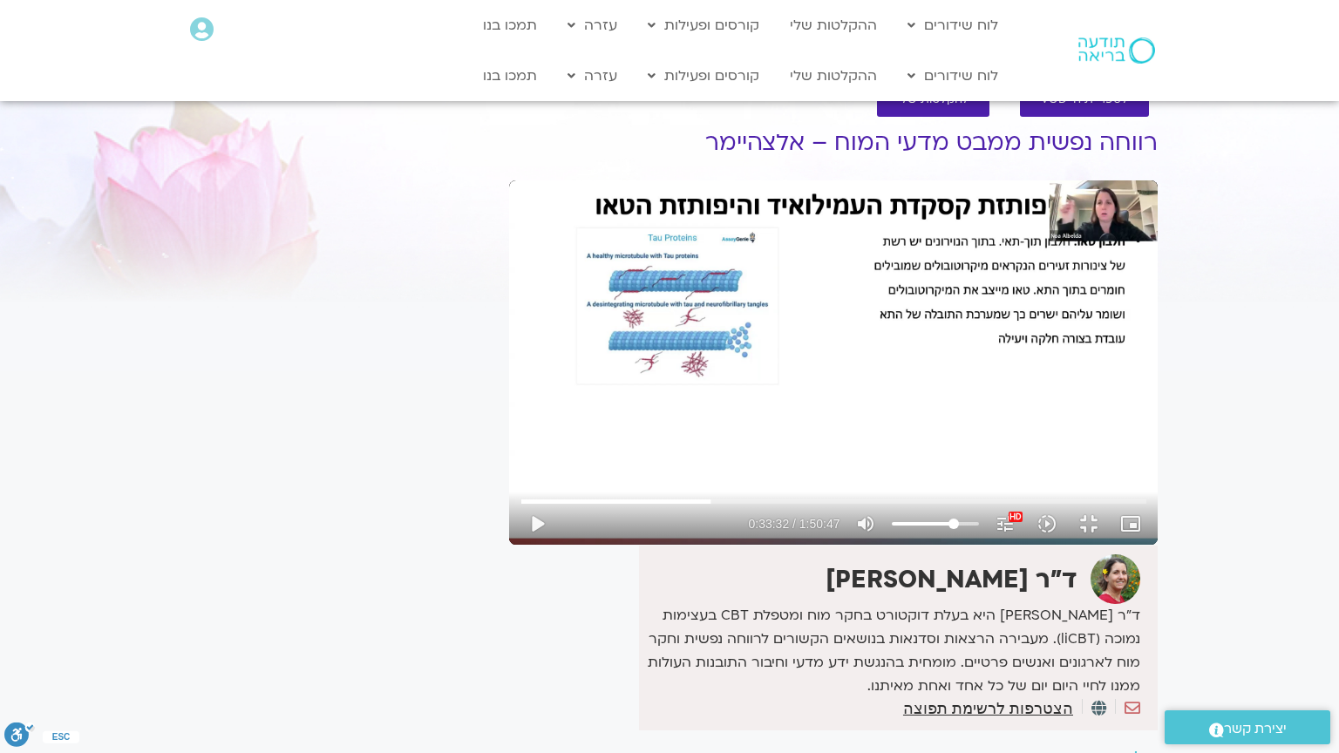
click at [509, 445] on div "Skip Ad 36:46 play_arrow 0:33:32 / 1:50:47 volume_up Mute tune Resolution Auto …" at bounding box center [833, 362] width 648 height 364
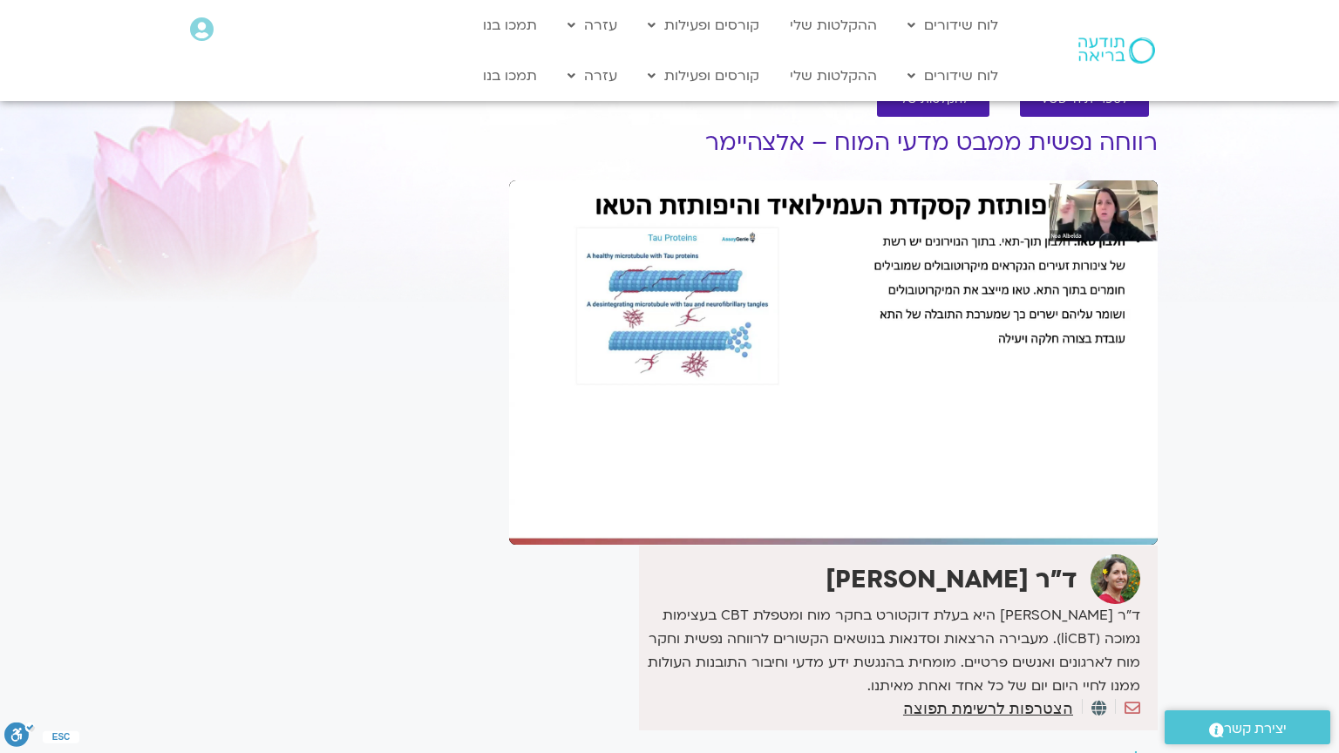
click at [509, 445] on div "Skip Ad 36:46 pause 0:33:32 / 1:50:47 volume_up Mute tune Resolution Auto 1080p…" at bounding box center [833, 362] width 648 height 364
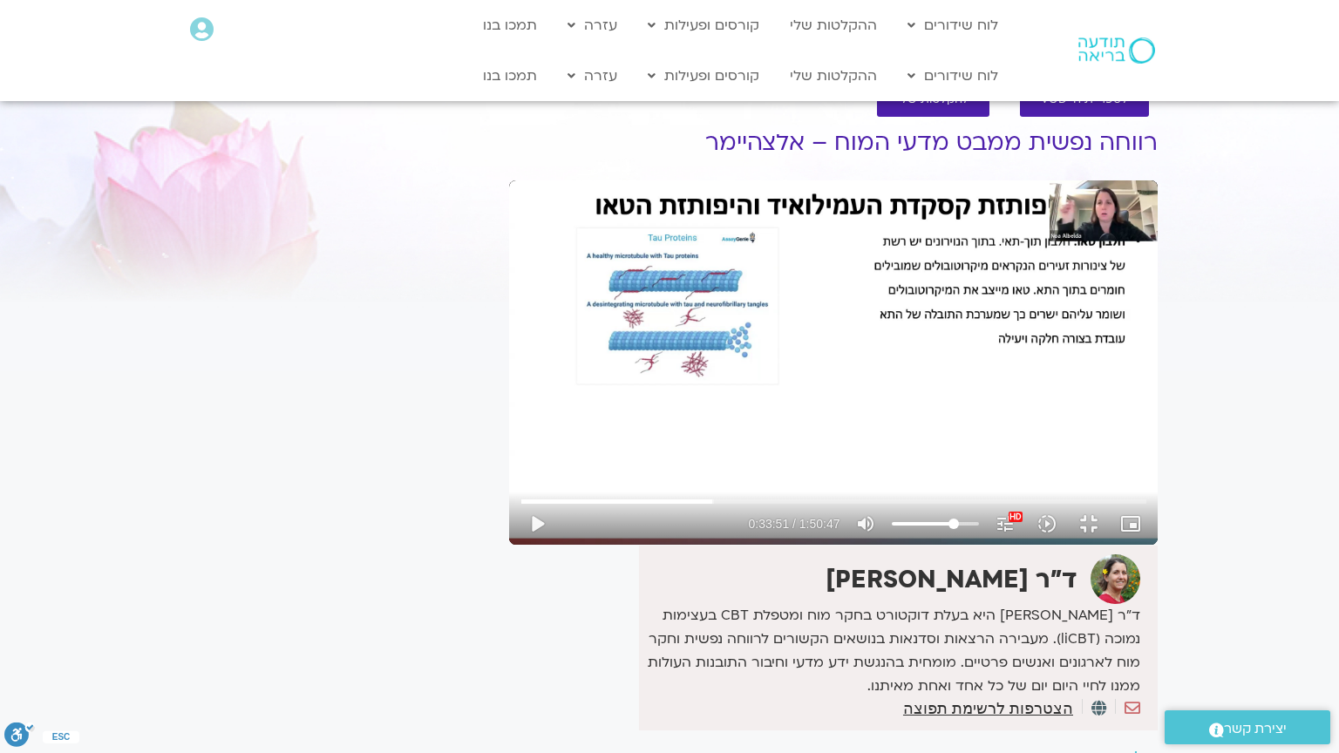
click at [509, 445] on div "Skip Ad 36:46 play_arrow 0:33:51 / 1:50:47 volume_up Mute tune Resolution Auto …" at bounding box center [833, 362] width 648 height 364
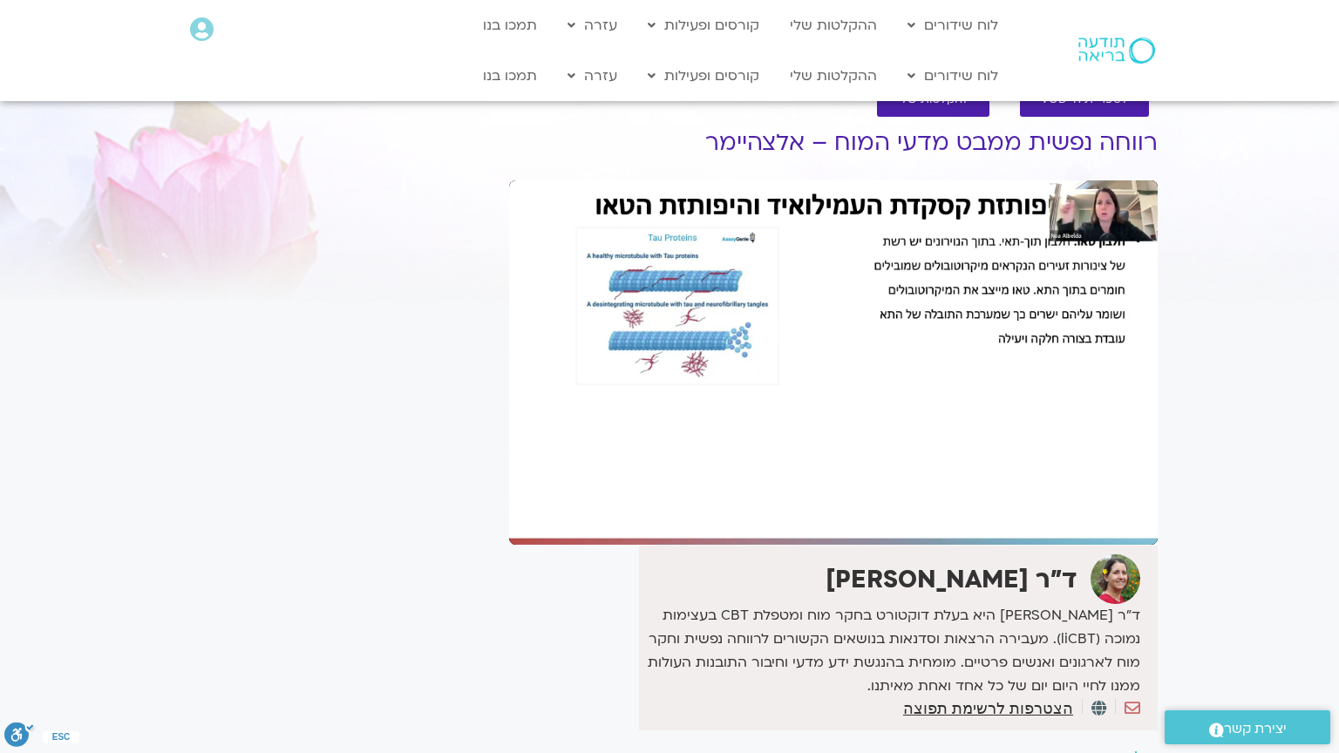
click at [509, 445] on div "Skip Ad 36:46 pause 0:33:51 / 1:50:47 volume_up Mute tune Resolution Auto 1080p…" at bounding box center [833, 362] width 648 height 364
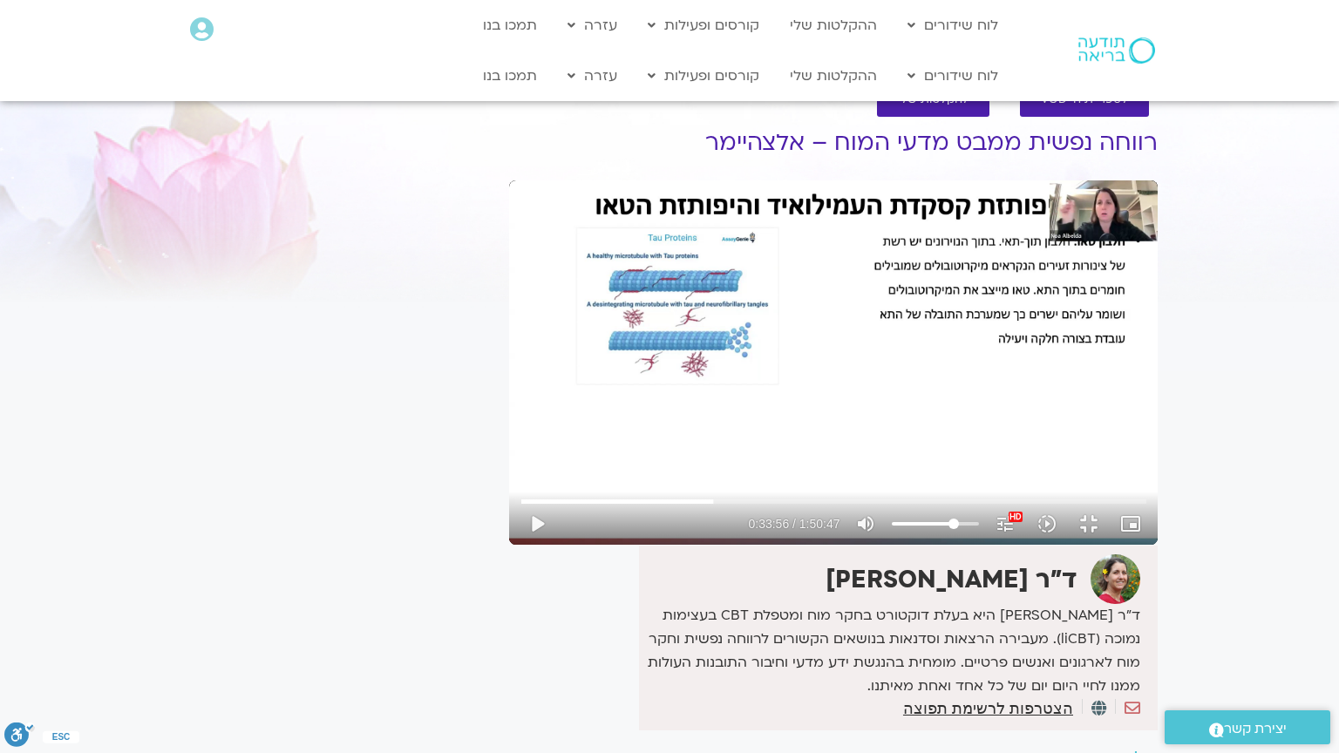
click at [509, 445] on div "Skip Ad 36:46 play_arrow 0:33:56 / 1:50:47 volume_up Mute tune Resolution Auto …" at bounding box center [833, 362] width 648 height 364
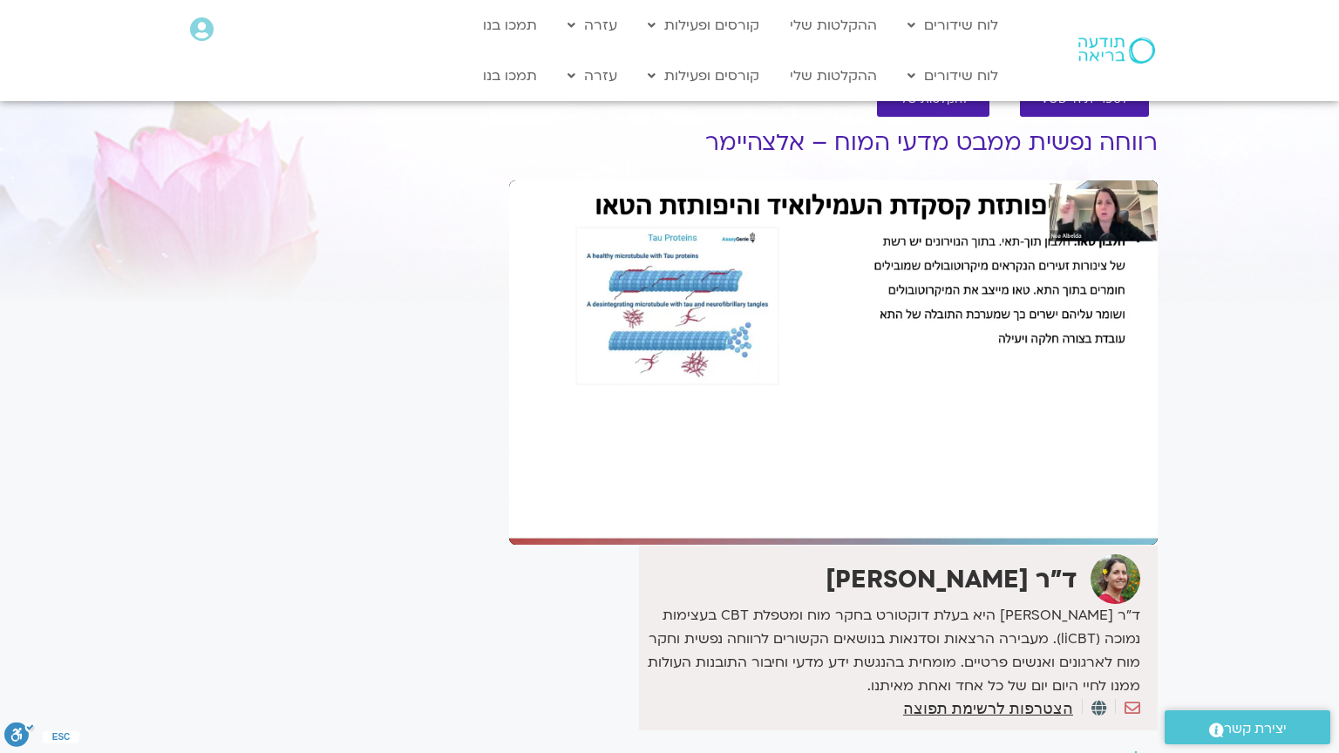
click at [509, 445] on div "Skip Ad 36:46 pause 0:33:56 / 1:50:47 volume_up Mute tune Resolution Auto 1080p…" at bounding box center [833, 362] width 648 height 364
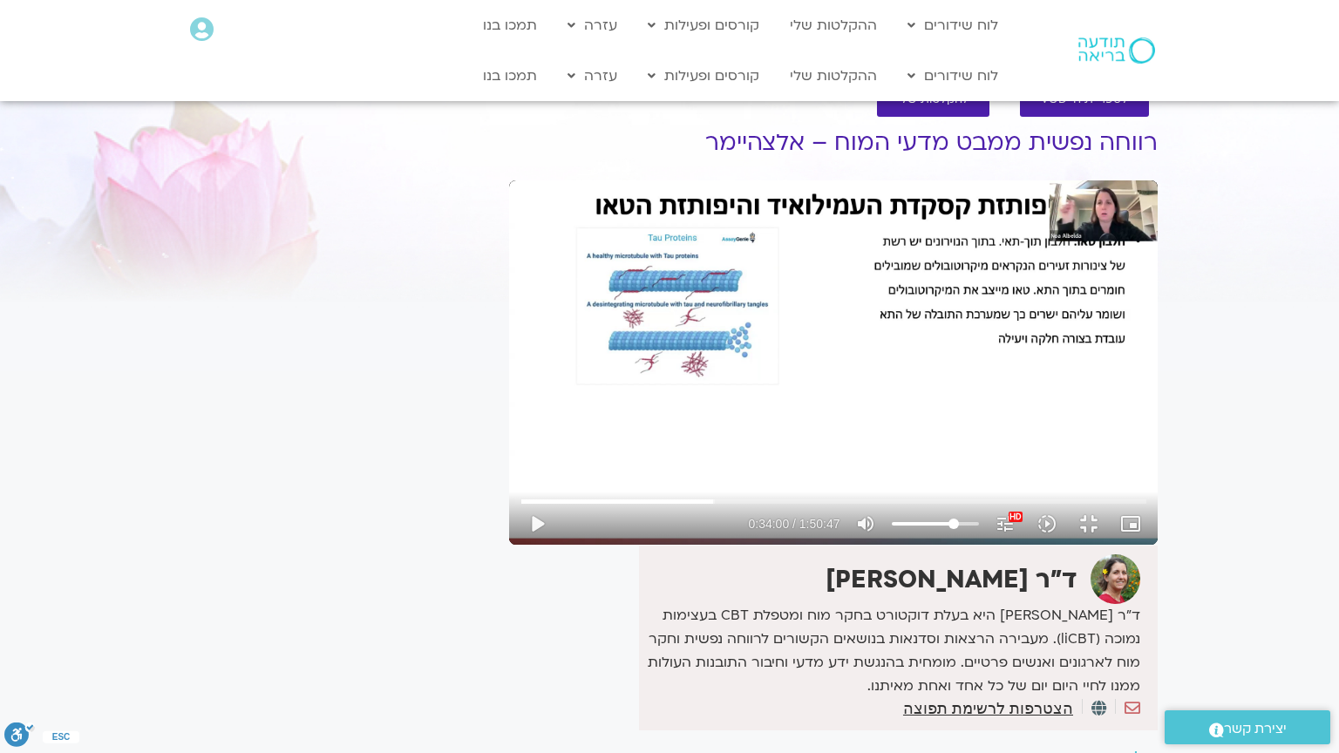
click at [509, 445] on div "Skip Ad 36:46 play_arrow 0:34:00 / 1:50:47 volume_up Mute tune Resolution Auto …" at bounding box center [833, 362] width 648 height 364
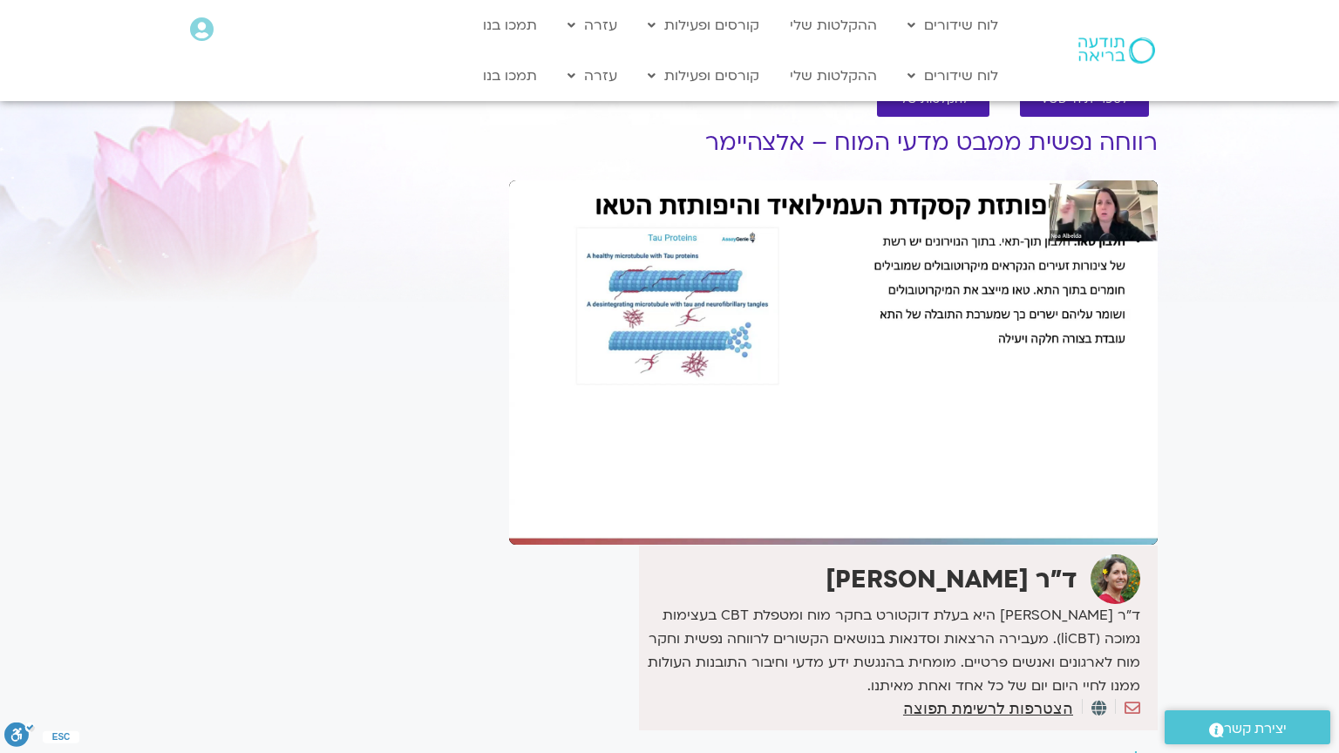
click at [509, 445] on div "Skip Ad 36:46 pause 0:34:00 / 1:50:47 volume_up Mute tune Resolution Auto 1080p…" at bounding box center [833, 362] width 648 height 364
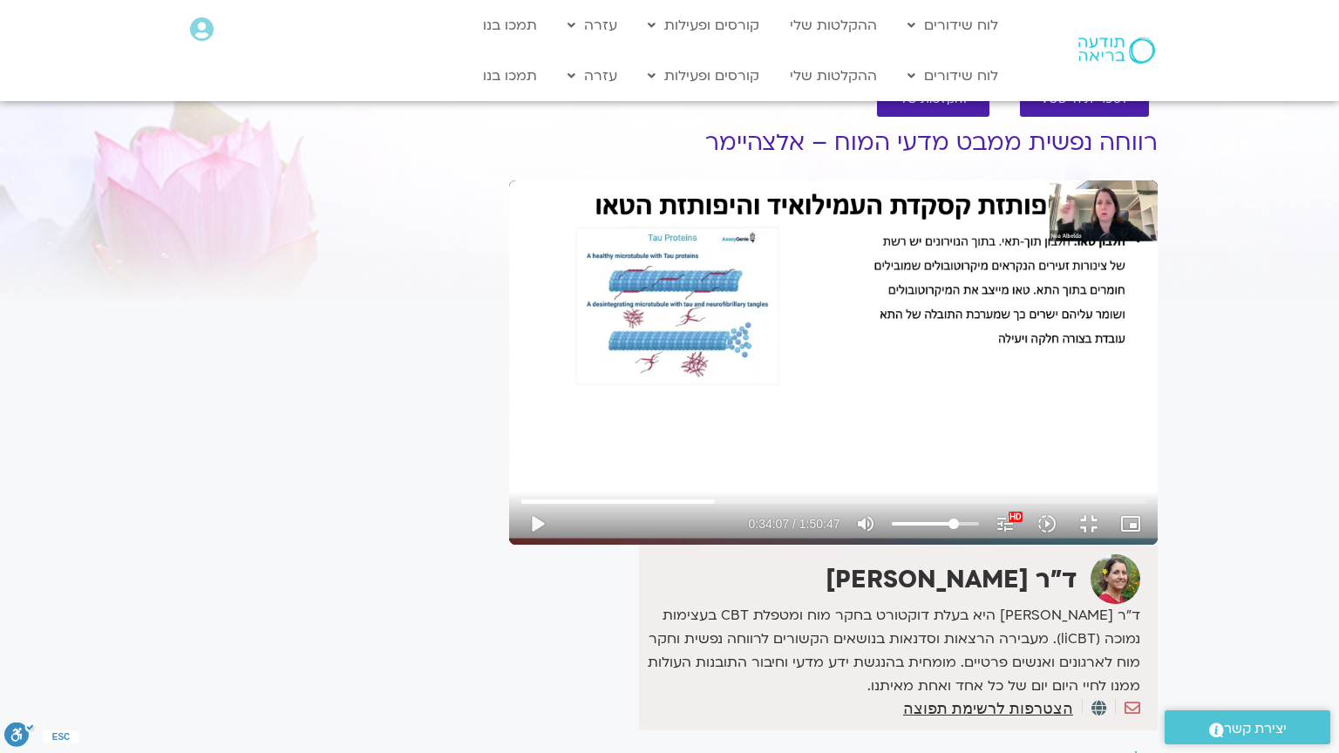
click at [509, 445] on div "Skip Ad 36:46 play_arrow 0:34:07 / 1:50:47 volume_up Mute tune Resolution Auto …" at bounding box center [833, 362] width 648 height 364
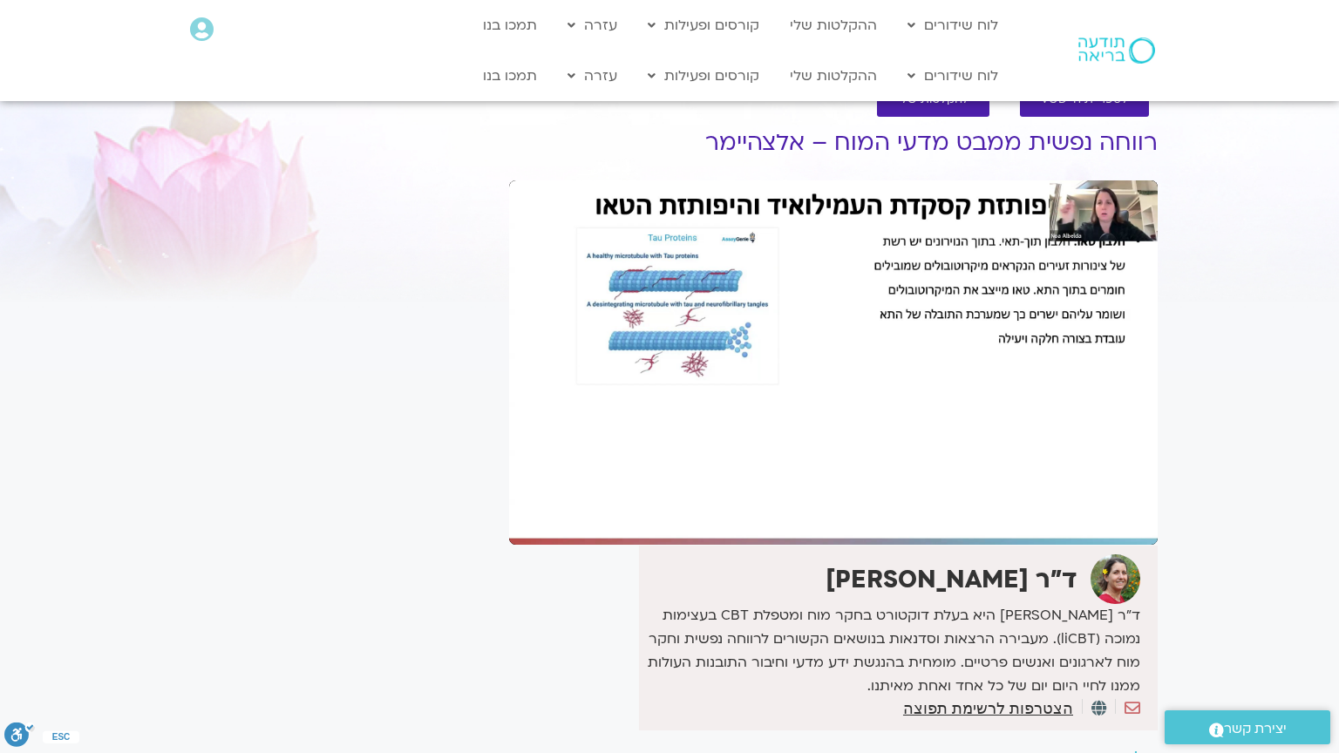
click at [509, 445] on div "Skip Ad 36:46 pause 0:34:07 / 1:50:47 volume_up Mute tune Resolution Auto 1080p…" at bounding box center [833, 362] width 648 height 364
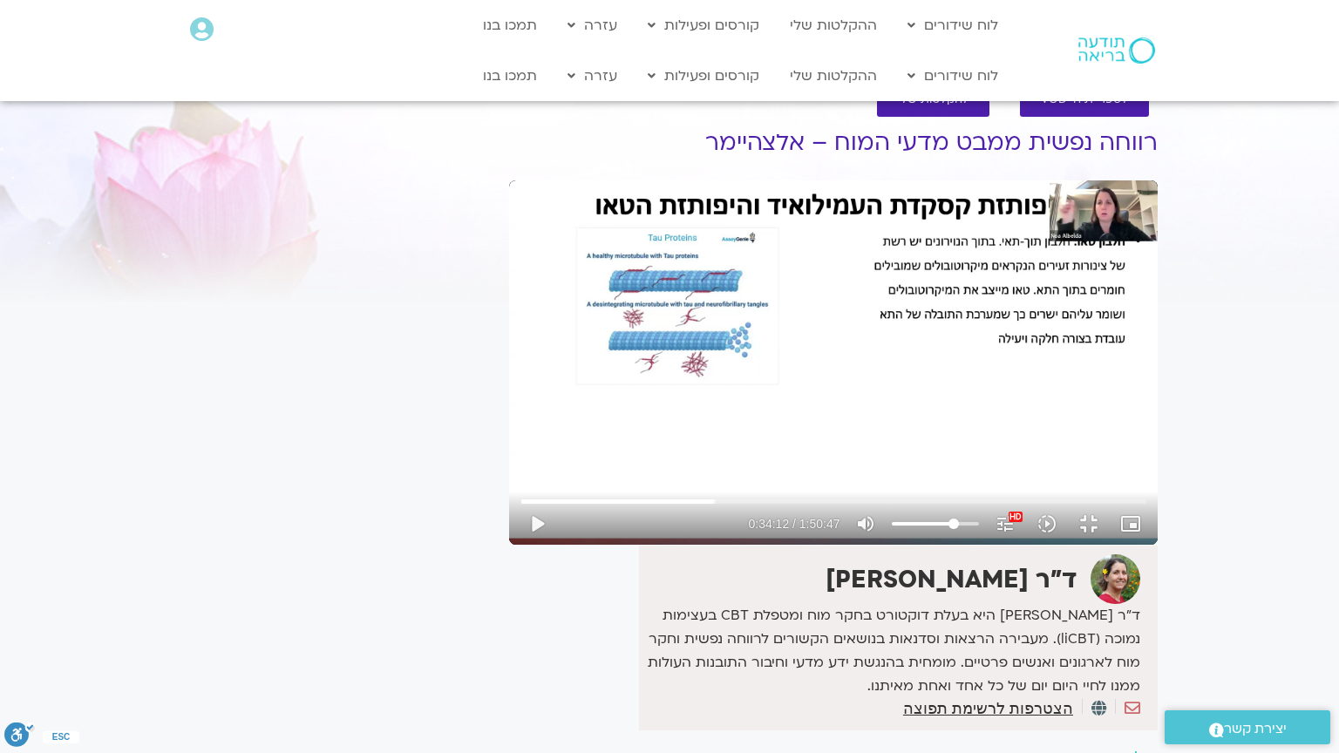
click at [509, 445] on div "Skip Ad 36:46 play_arrow 0:34:12 / 1:50:47 volume_up Mute tune Resolution Auto …" at bounding box center [833, 362] width 648 height 364
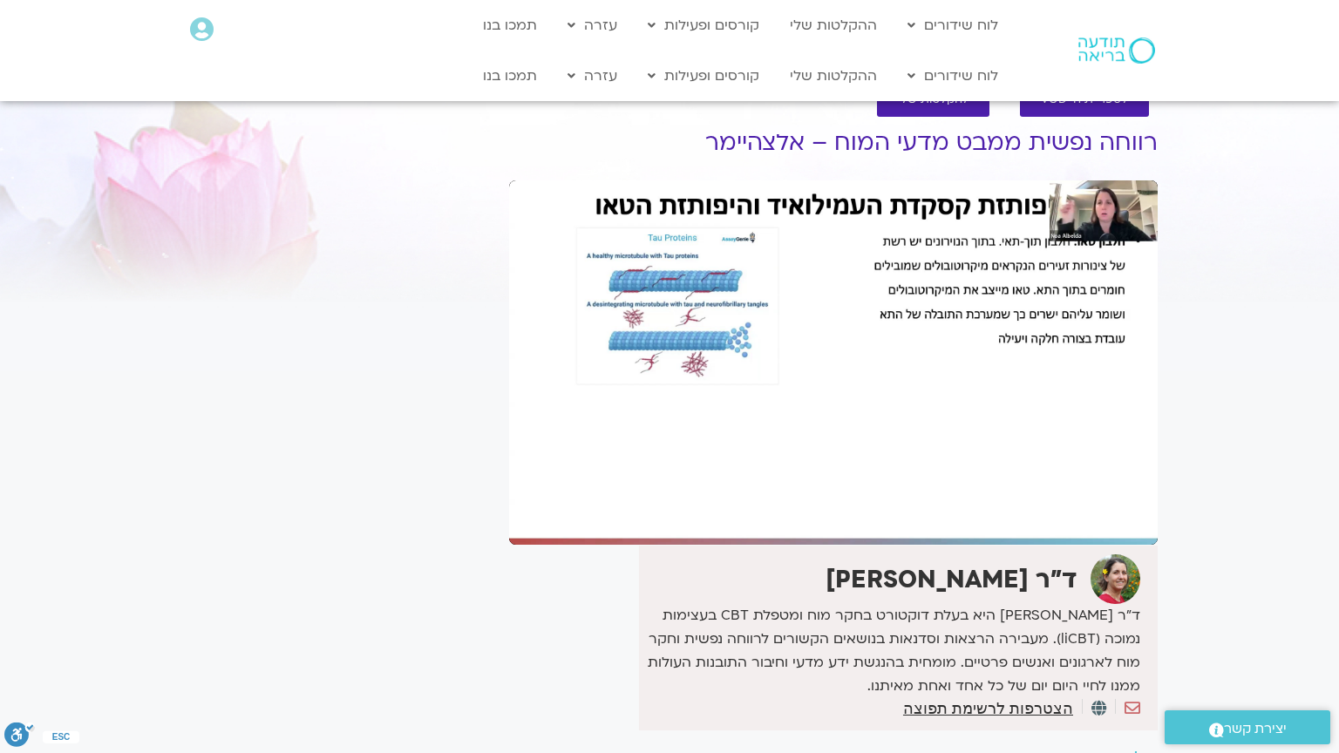
click at [509, 445] on div "Skip Ad 36:46 pause 0:34:12 / 1:50:47 volume_up Mute tune Resolution Auto 1080p…" at bounding box center [833, 362] width 648 height 364
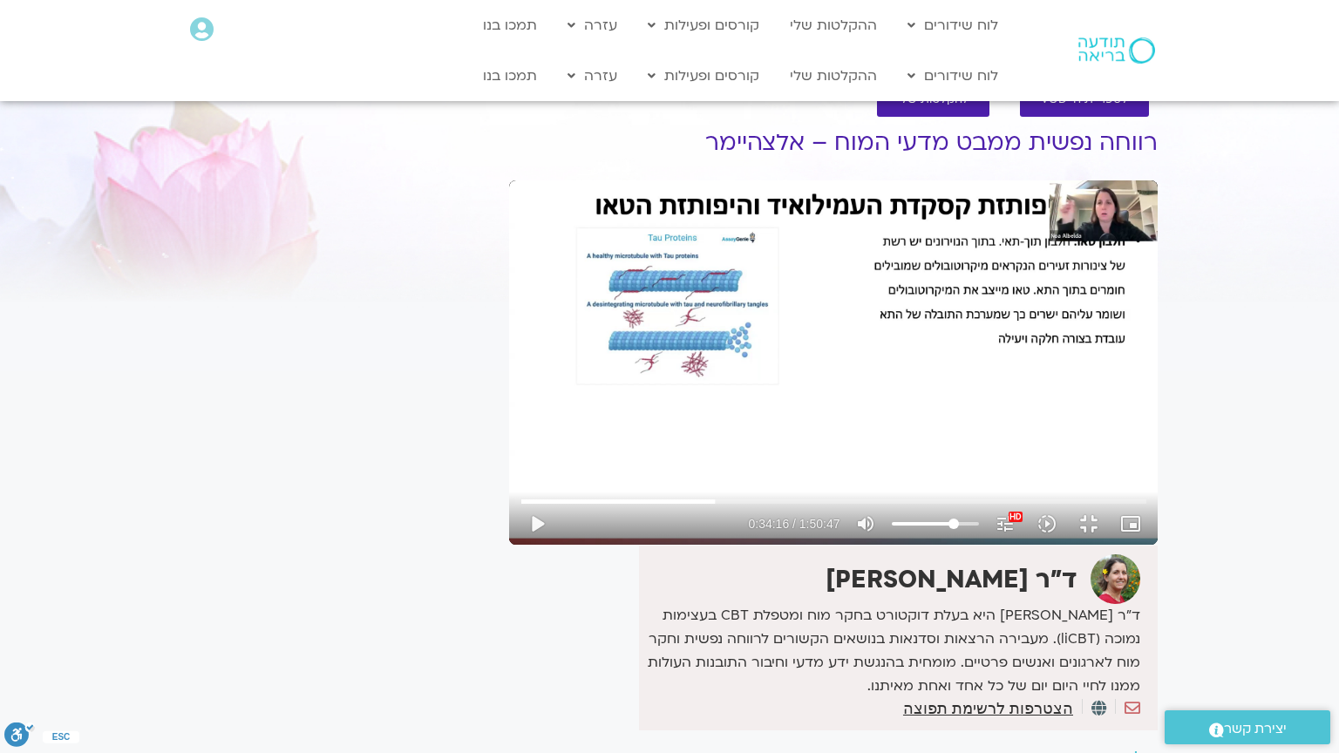
click at [509, 445] on div "Skip Ad 36:46 play_arrow 0:34:16 / 1:50:47 volume_up Mute tune Resolution Auto …" at bounding box center [833, 362] width 648 height 364
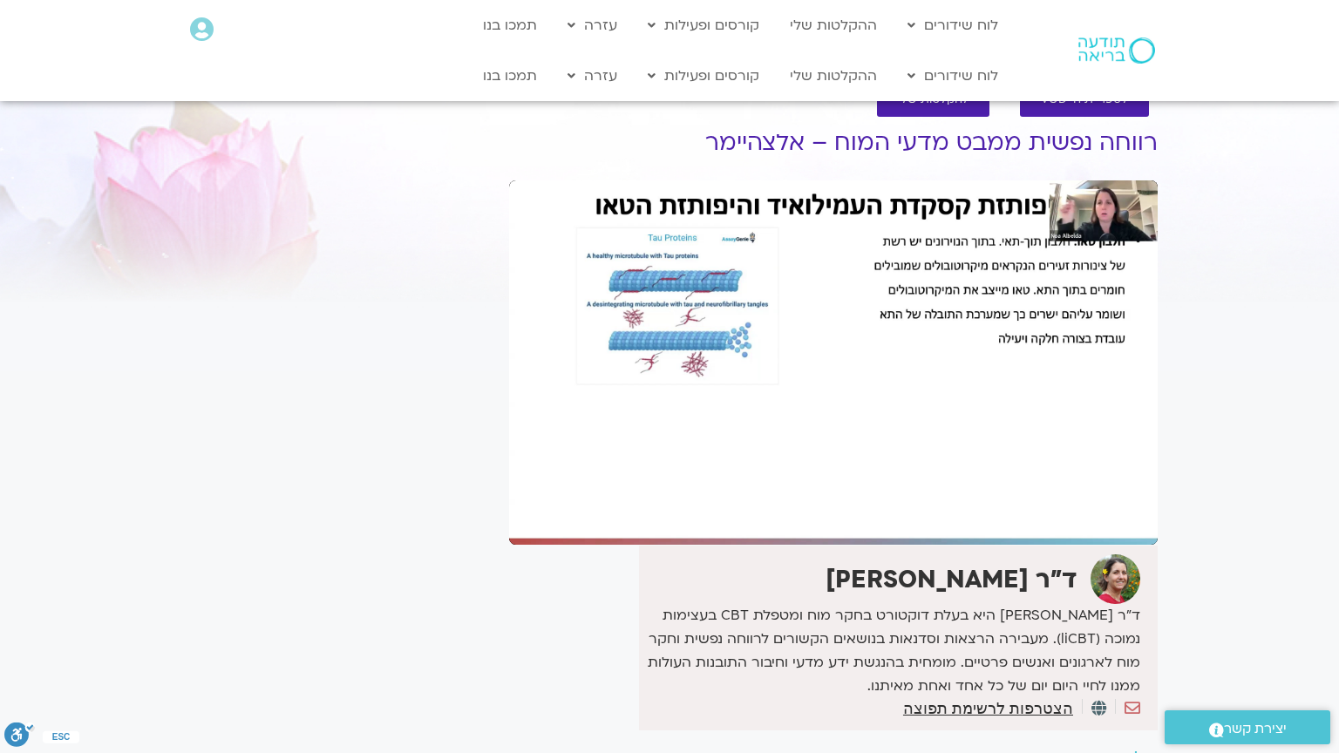
click at [509, 445] on div "Skip Ad 36:46 pause 0:34:16 / 1:50:47 volume_up Mute tune Resolution Auto 1080p…" at bounding box center [833, 362] width 648 height 364
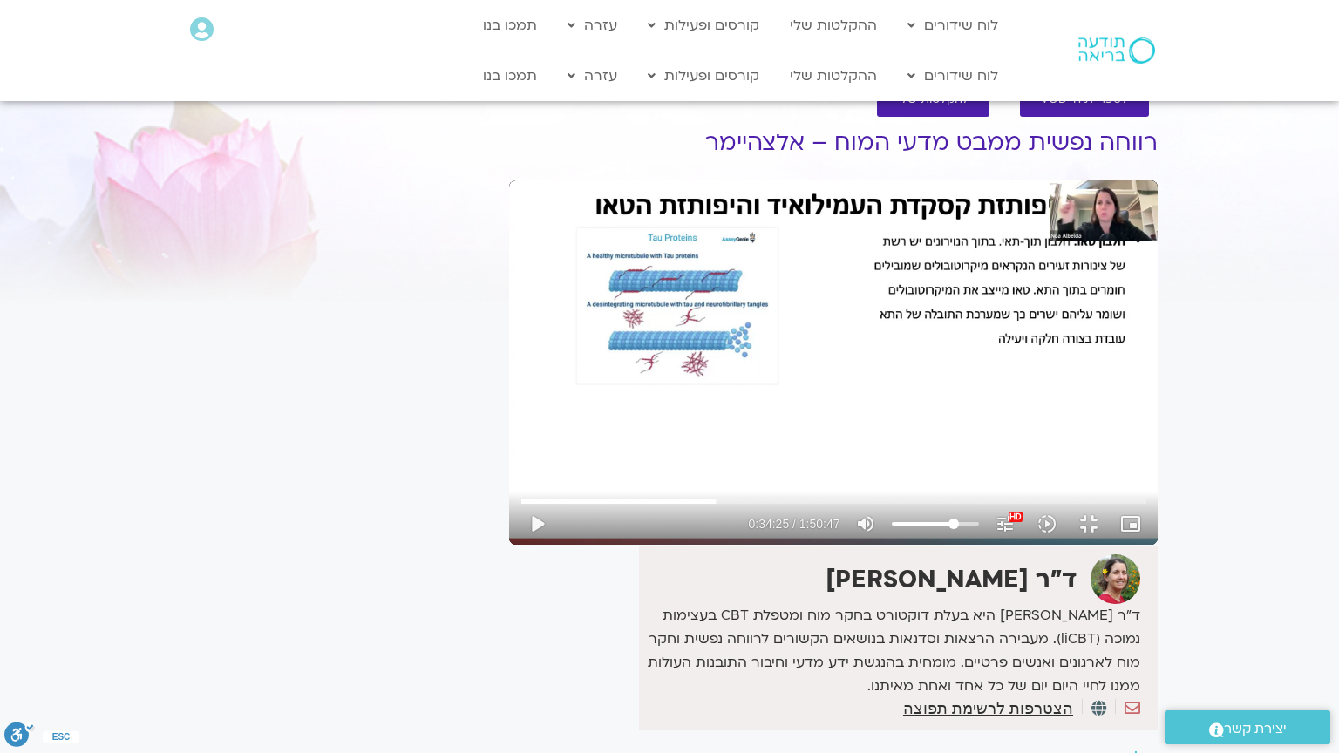
click at [509, 445] on div "Skip Ad 36:46 play_arrow 0:34:25 / 1:50:47 volume_up Mute tune Resolution Auto …" at bounding box center [833, 362] width 648 height 364
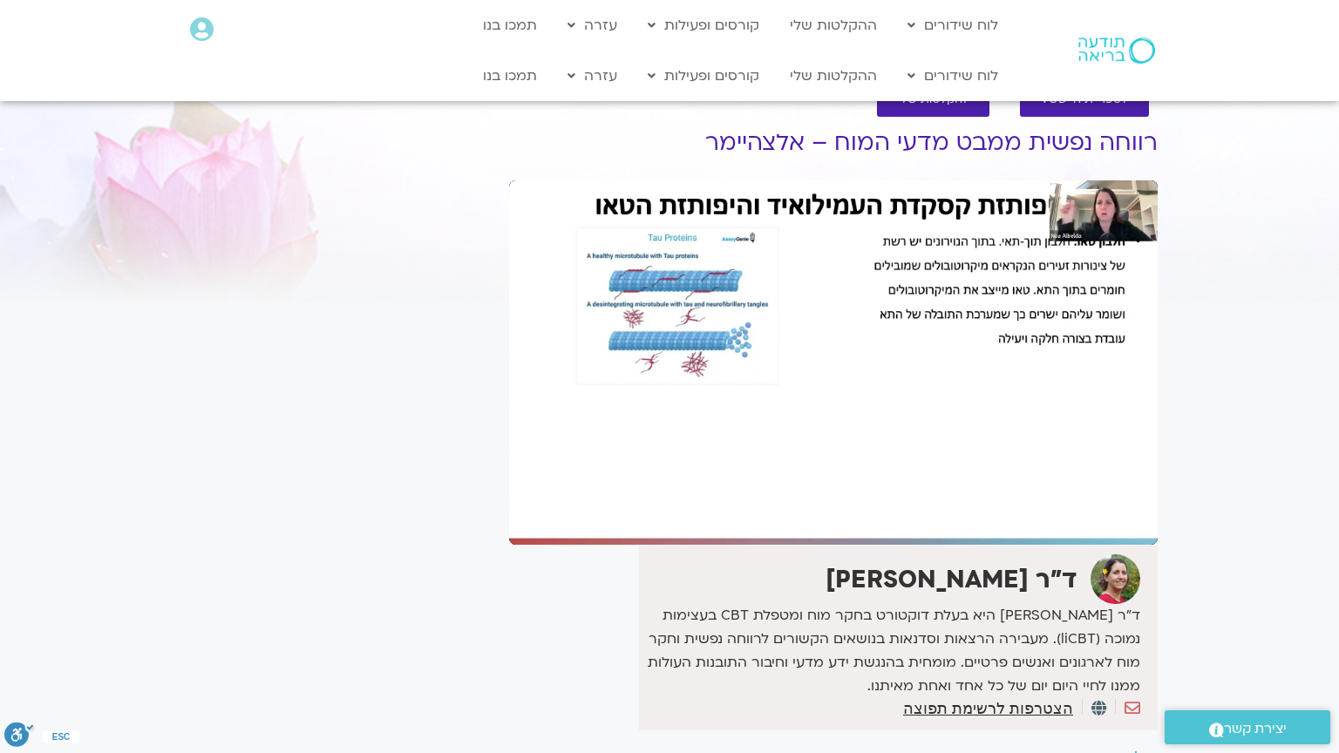
click at [509, 445] on div "Skip Ad 36:46 pause 0:34:25 / 1:50:47 volume_up Mute tune Resolution Auto 1080p…" at bounding box center [833, 362] width 648 height 364
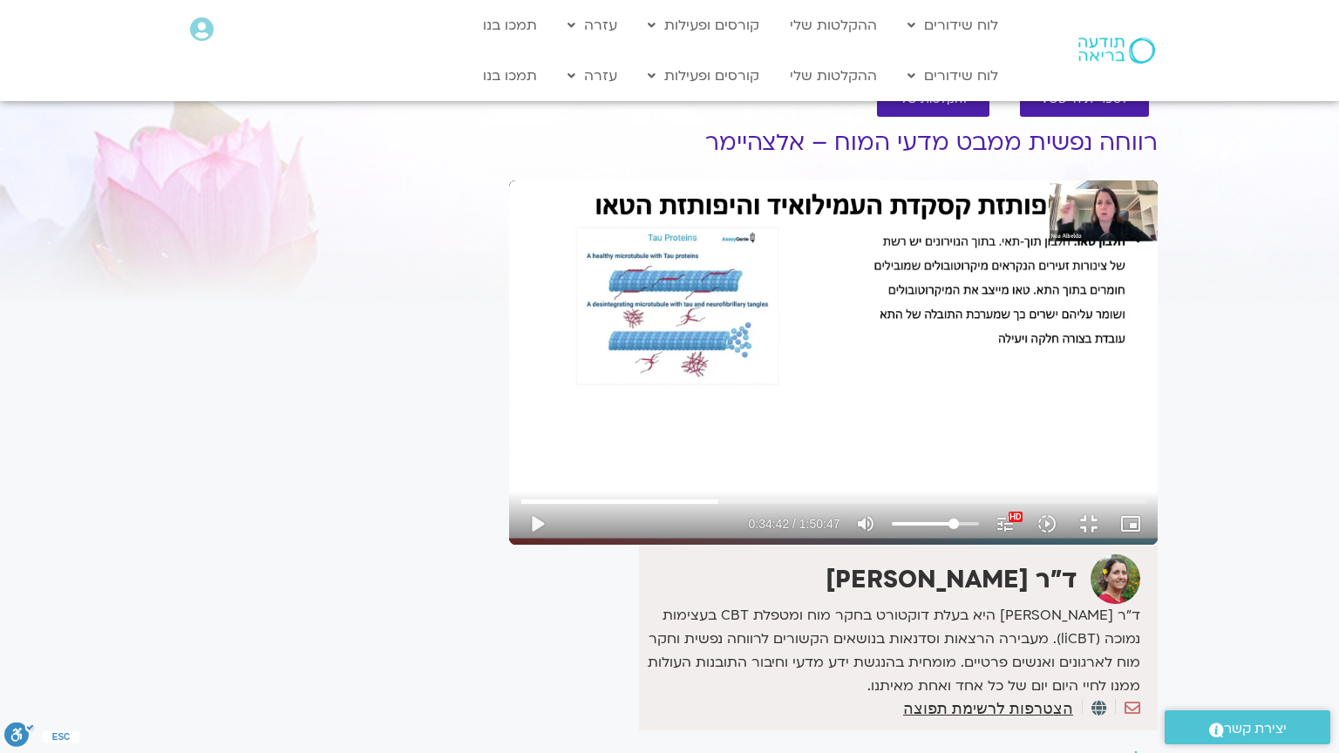
click at [509, 445] on div "Skip Ad 36:46 play_arrow 0:34:42 / 1:50:47 volume_up Mute tune Resolution Auto …" at bounding box center [833, 362] width 648 height 364
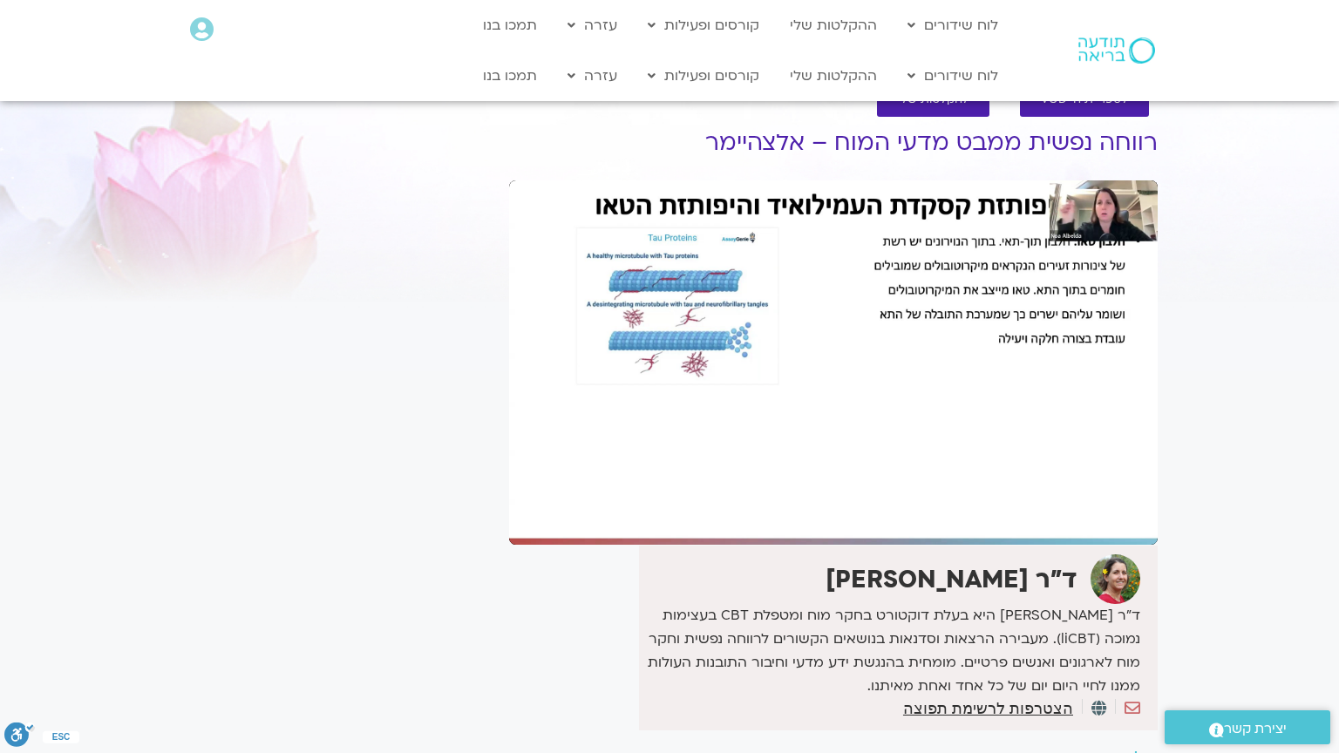
click at [509, 445] on div "Skip Ad 36:46 pause 0:34:42 / 1:50:47 volume_up Mute tune Resolution Auto 1080p…" at bounding box center [833, 362] width 648 height 364
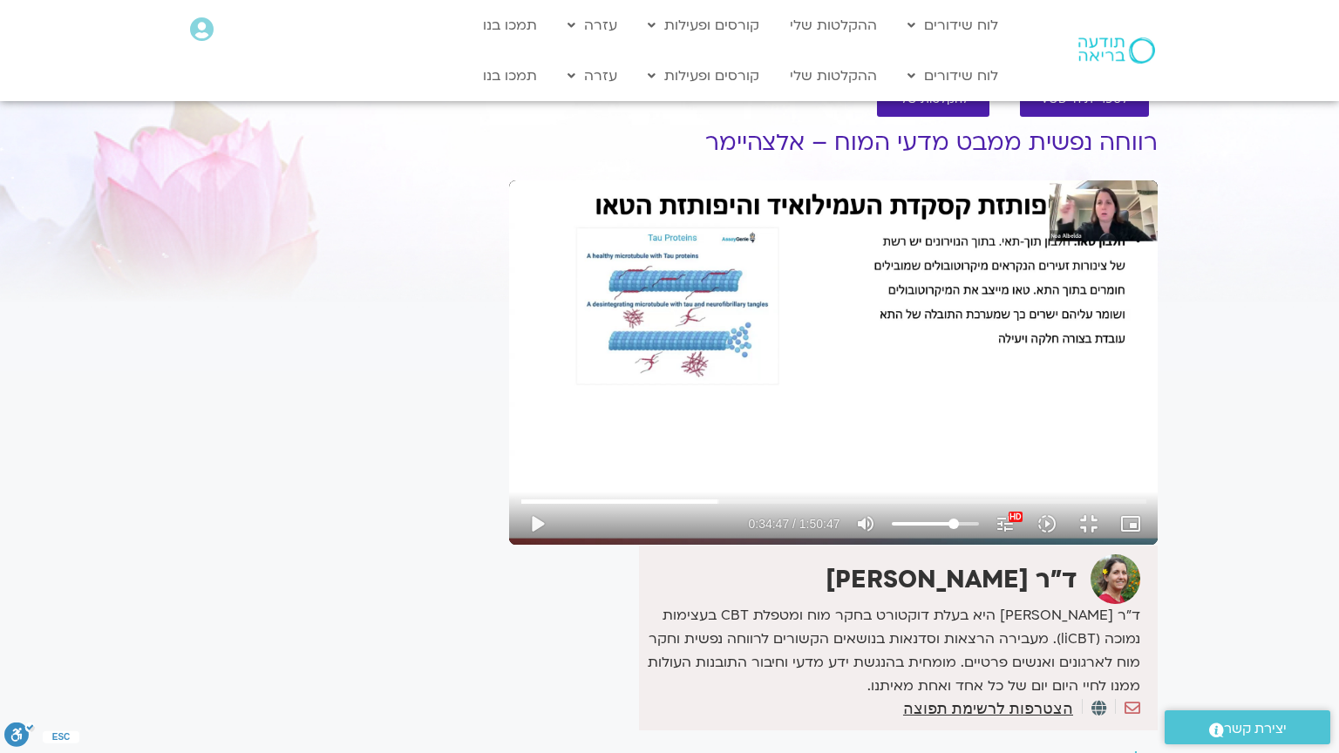
click at [509, 445] on div "Skip Ad 36:46 play_arrow 0:34:47 / 1:50:47 volume_up Mute tune Resolution Auto …" at bounding box center [833, 362] width 648 height 364
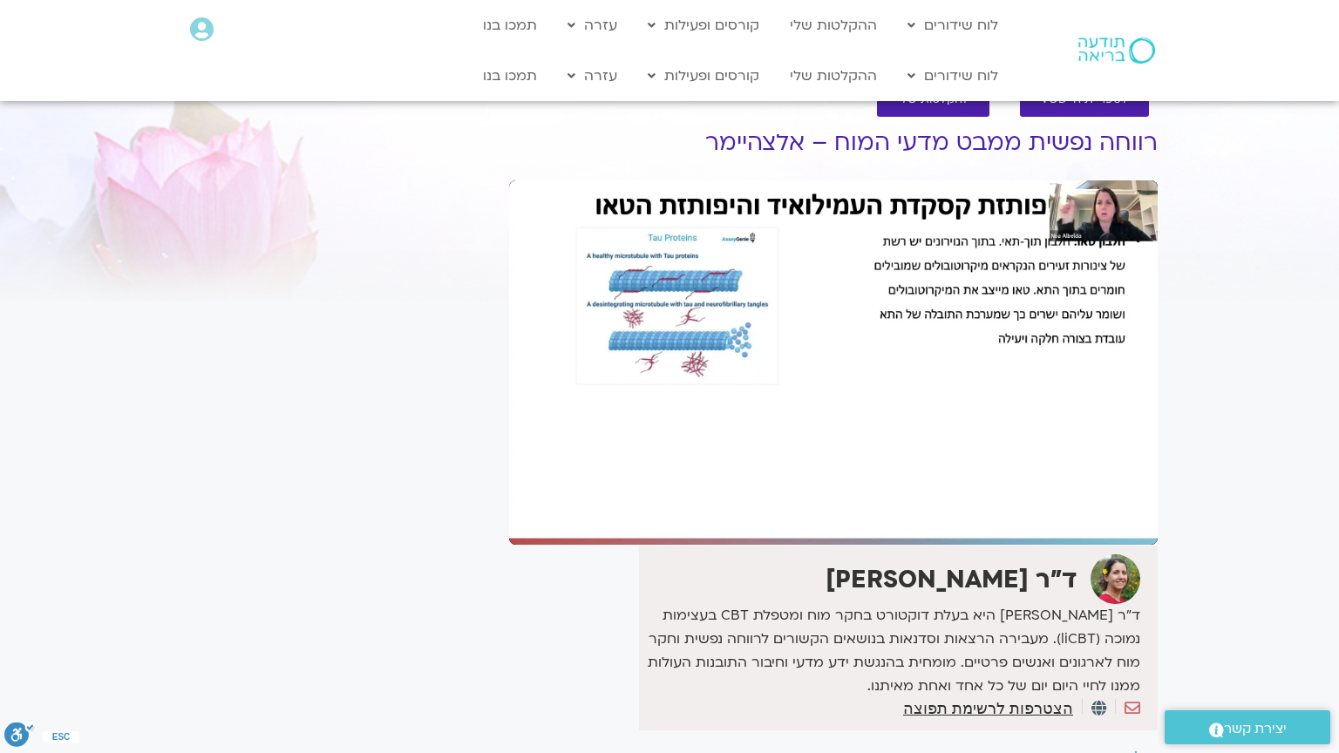
click at [509, 445] on div "Skip Ad 36:46 pause 0:34:47 / 1:50:47 volume_up Mute tune Resolution Auto 1080p…" at bounding box center [833, 362] width 648 height 364
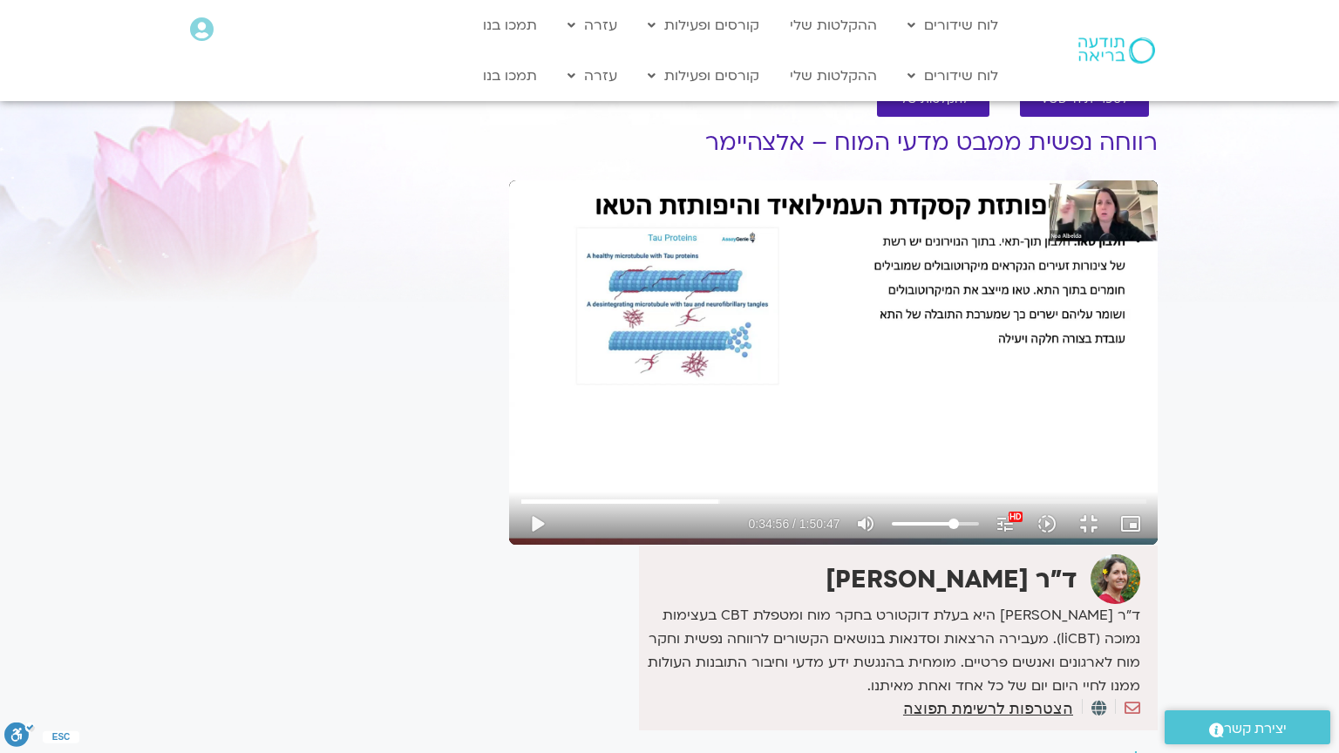
click at [509, 445] on div "Skip Ad 36:46 play_arrow 0:34:56 / 1:50:47 volume_up Mute tune Resolution Auto …" at bounding box center [833, 362] width 648 height 364
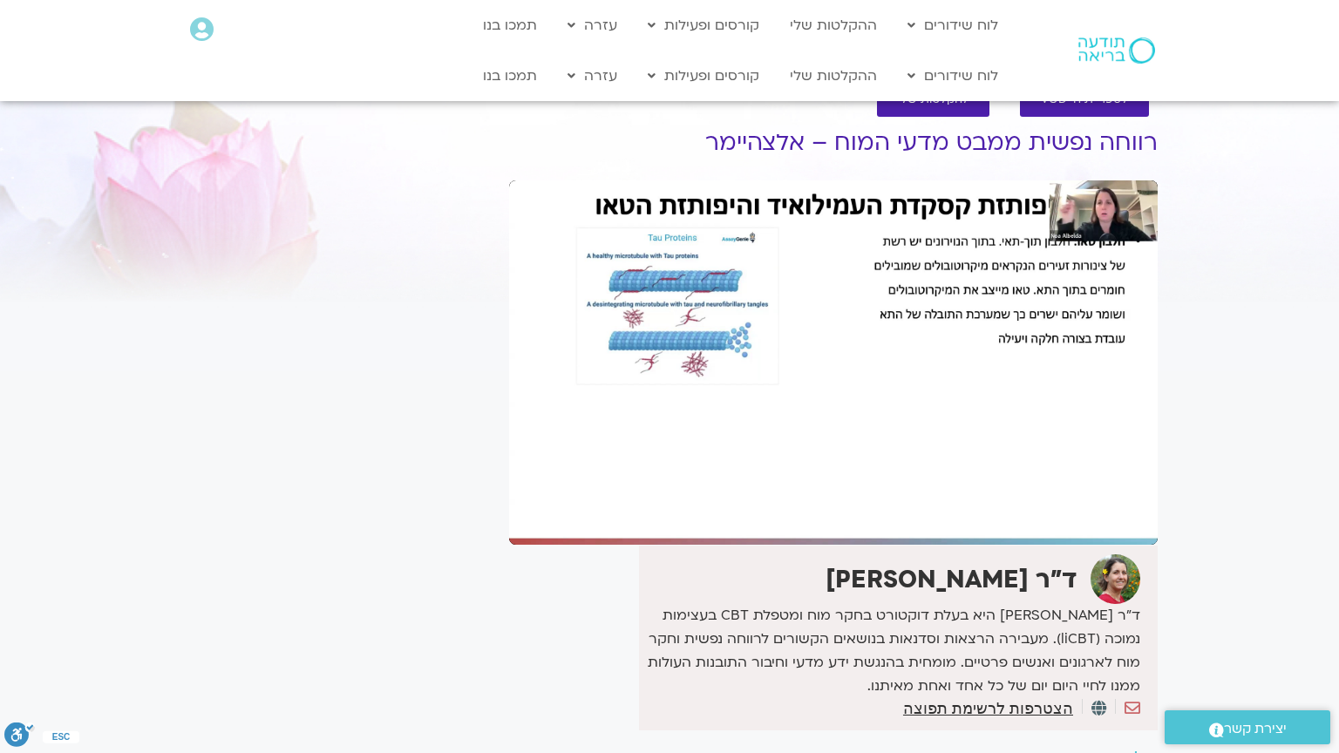
click at [509, 445] on div "Skip Ad 36:46 pause 0:34:56 / 1:50:47 volume_up Mute tune Resolution Auto 1080p…" at bounding box center [833, 362] width 648 height 364
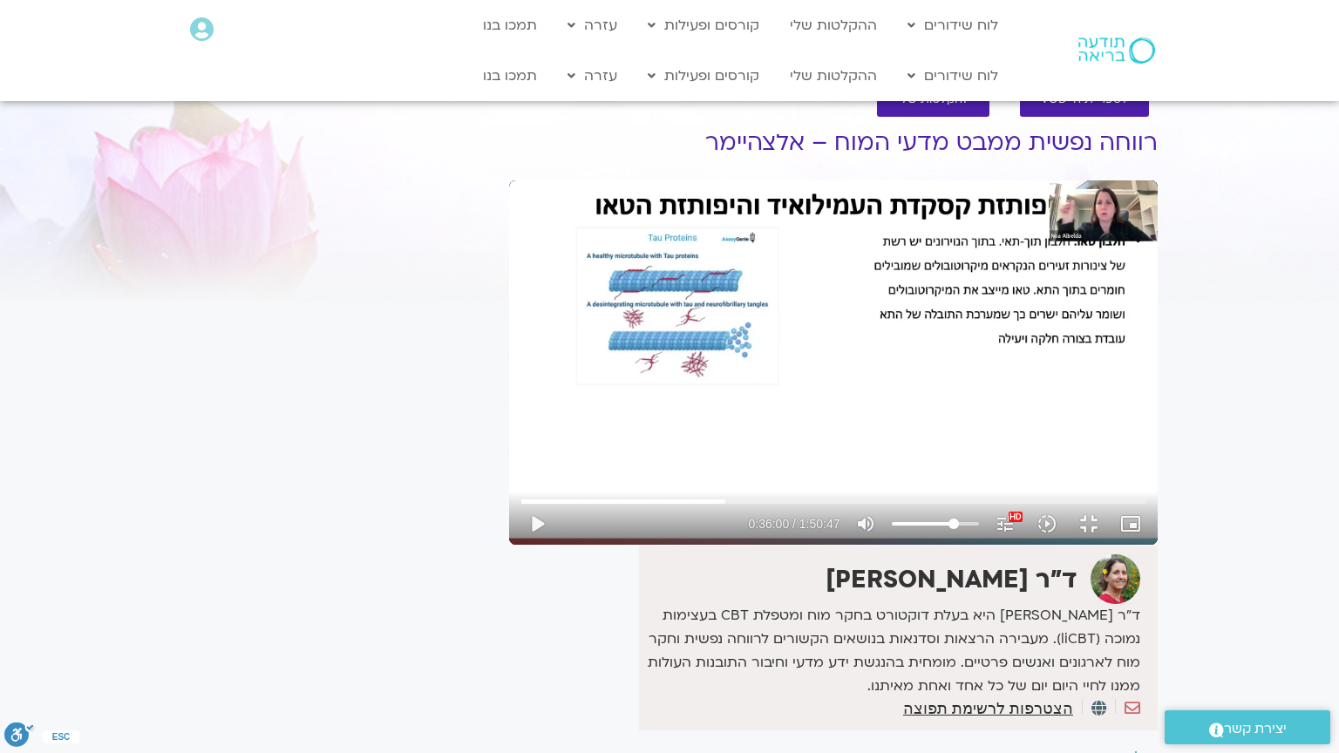
click at [509, 445] on div "Skip Ad 36:46 play_arrow 0:36:00 / 1:50:47 volume_up Mute tune Resolution Auto …" at bounding box center [833, 362] width 648 height 364
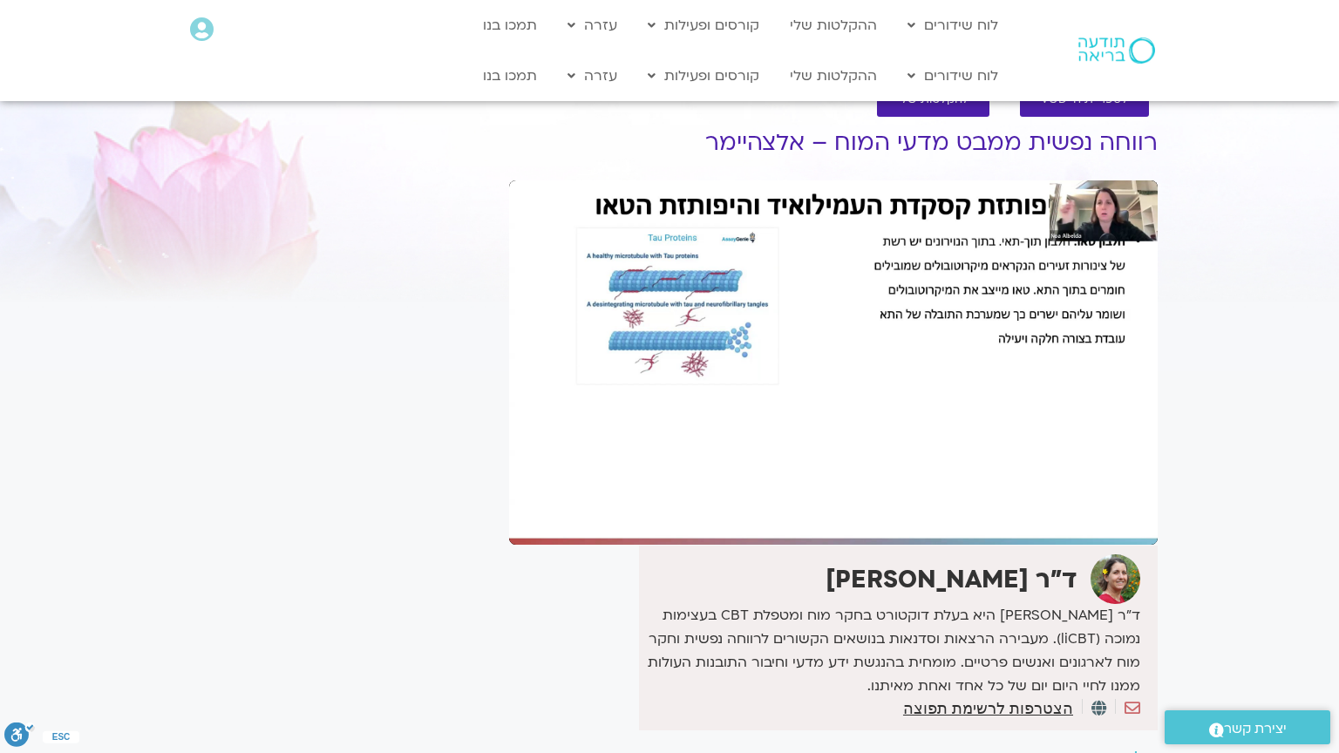
click at [509, 445] on div "Skip Ad 36:46 pause 0:36:00 / 1:50:47 volume_up Mute tune Resolution Auto 1080p…" at bounding box center [833, 362] width 648 height 364
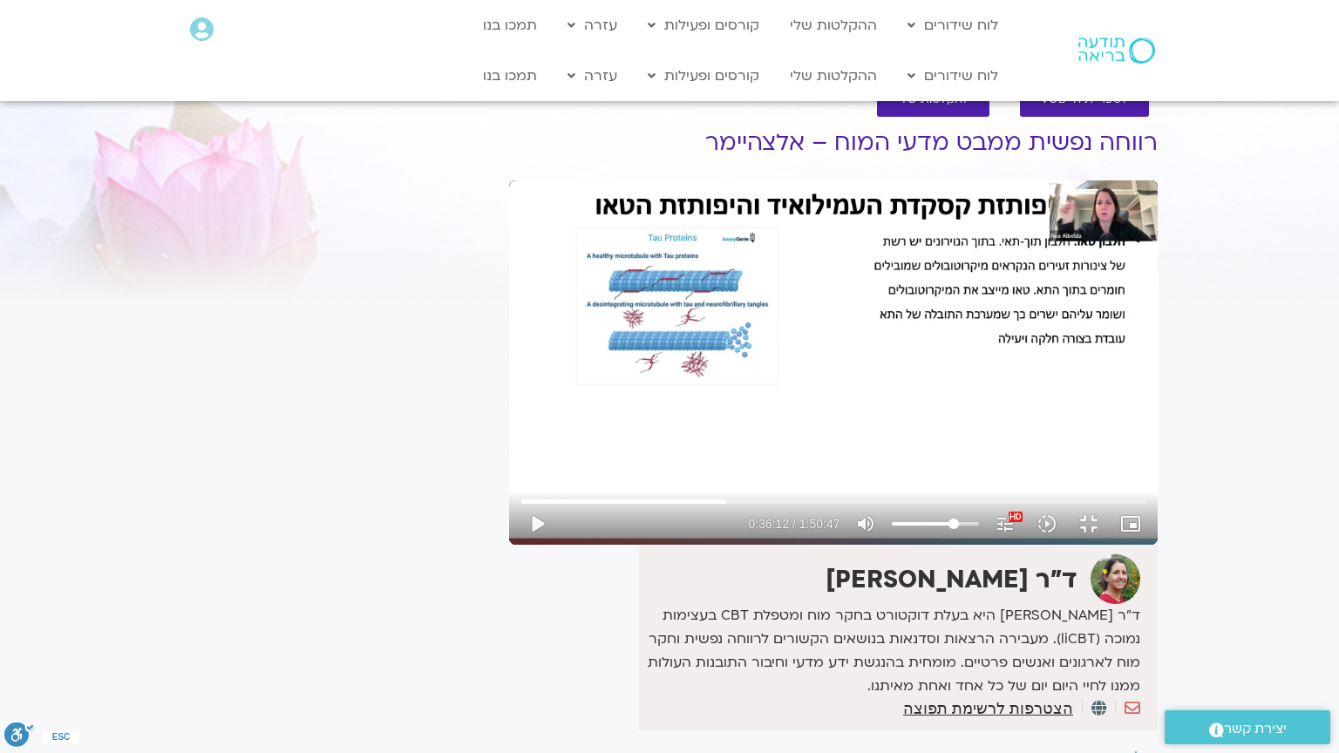
click at [509, 445] on div "Skip Ad 36:46 play_arrow 0:36:12 / 1:50:47 volume_up Mute tune Resolution Auto …" at bounding box center [833, 362] width 648 height 364
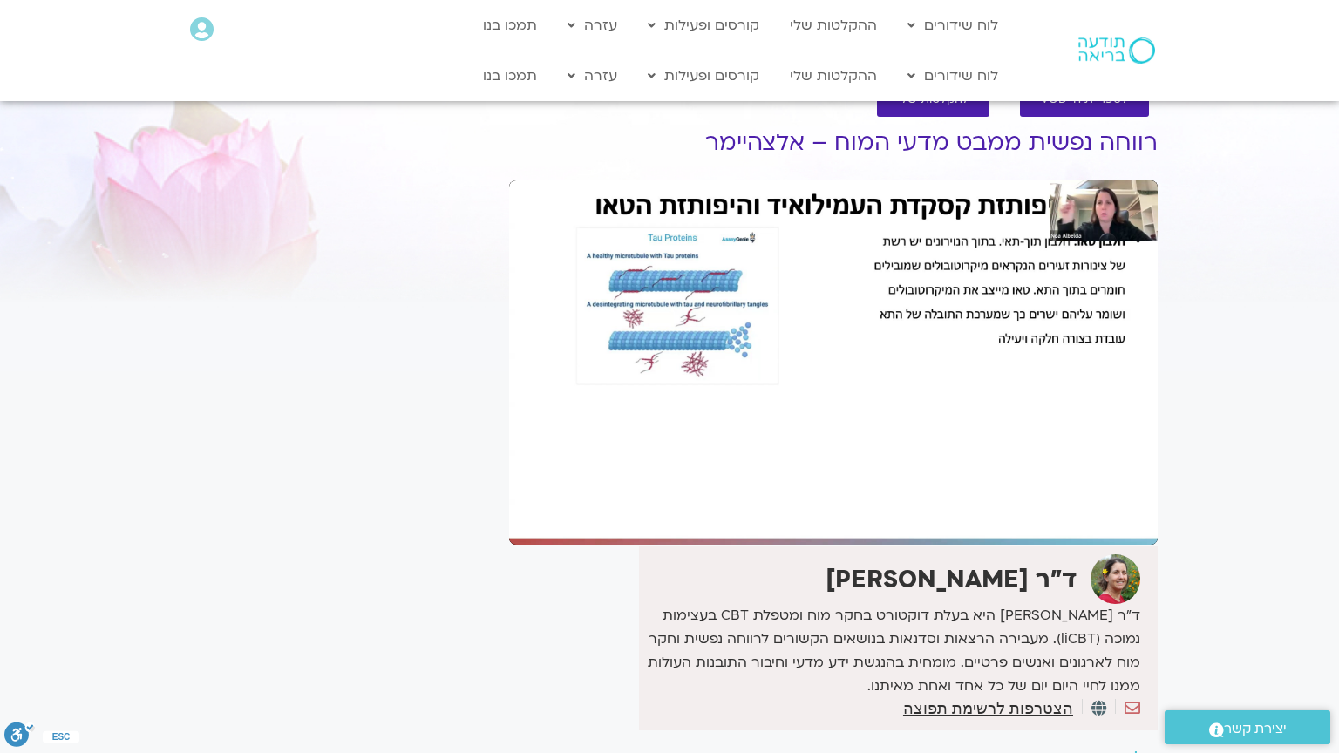
click at [509, 445] on div "Skip Ad 36:46 pause 0:36:12 / 1:50:47 volume_up Mute tune Resolution Auto 1080p…" at bounding box center [833, 362] width 648 height 364
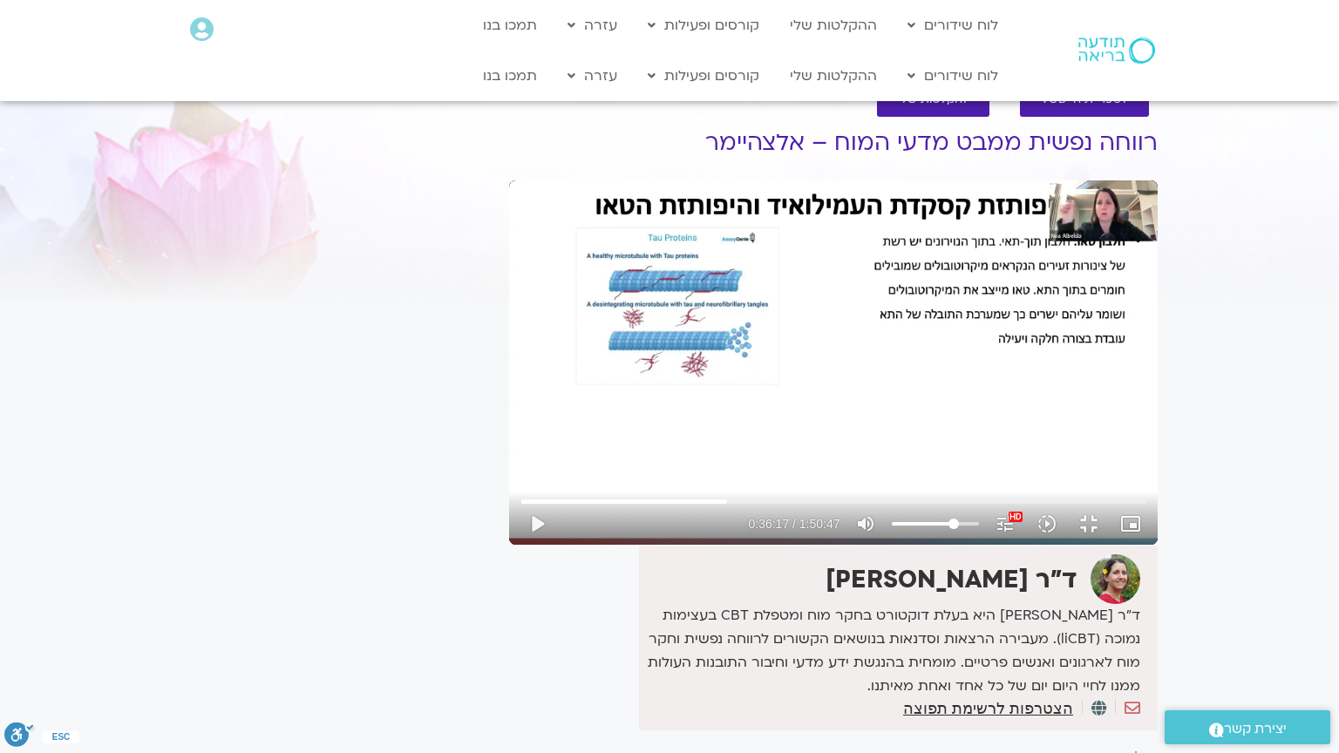
click at [509, 445] on div "Skip Ad 36:46 play_arrow 0:36:17 / 1:50:47 volume_up Mute tune Resolution Auto …" at bounding box center [833, 362] width 648 height 364
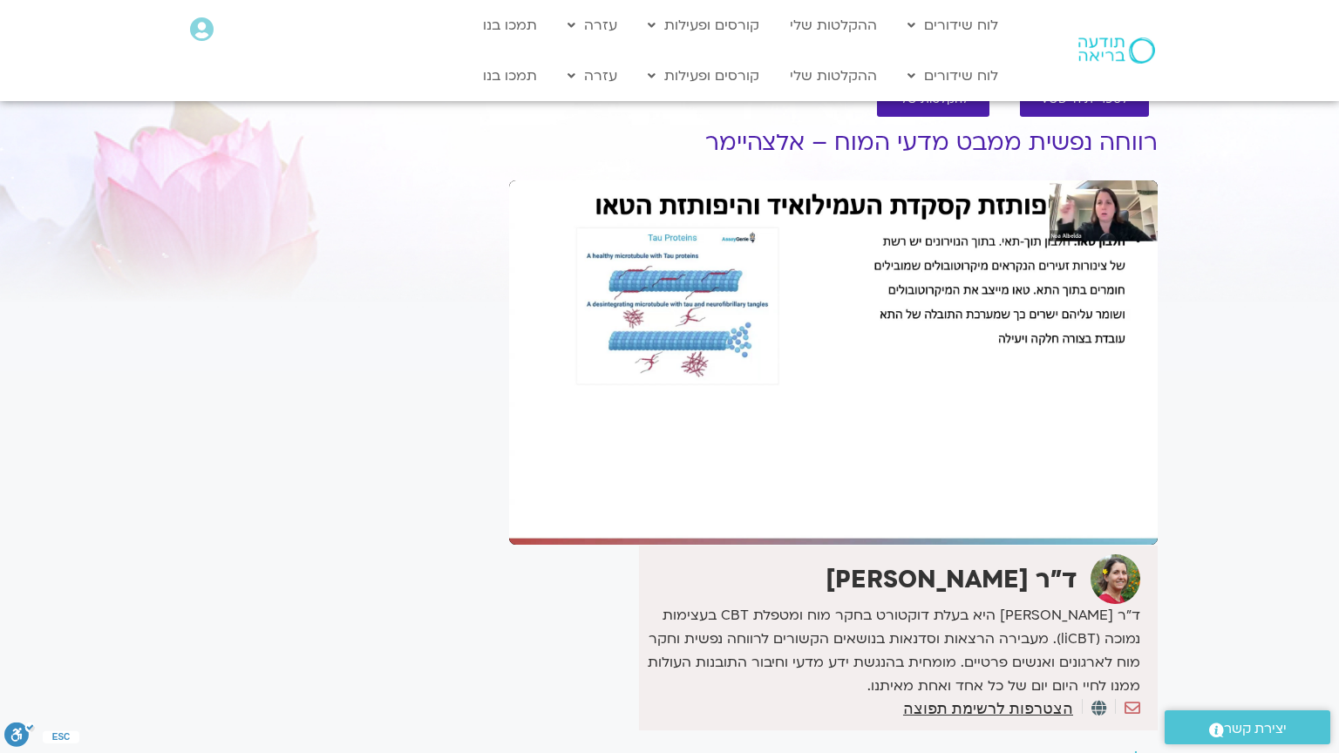
click at [509, 445] on div "Skip Ad 36:46 pause 0:36:17 / 1:50:47 volume_up Mute tune Resolution Auto 1080p…" at bounding box center [833, 362] width 648 height 364
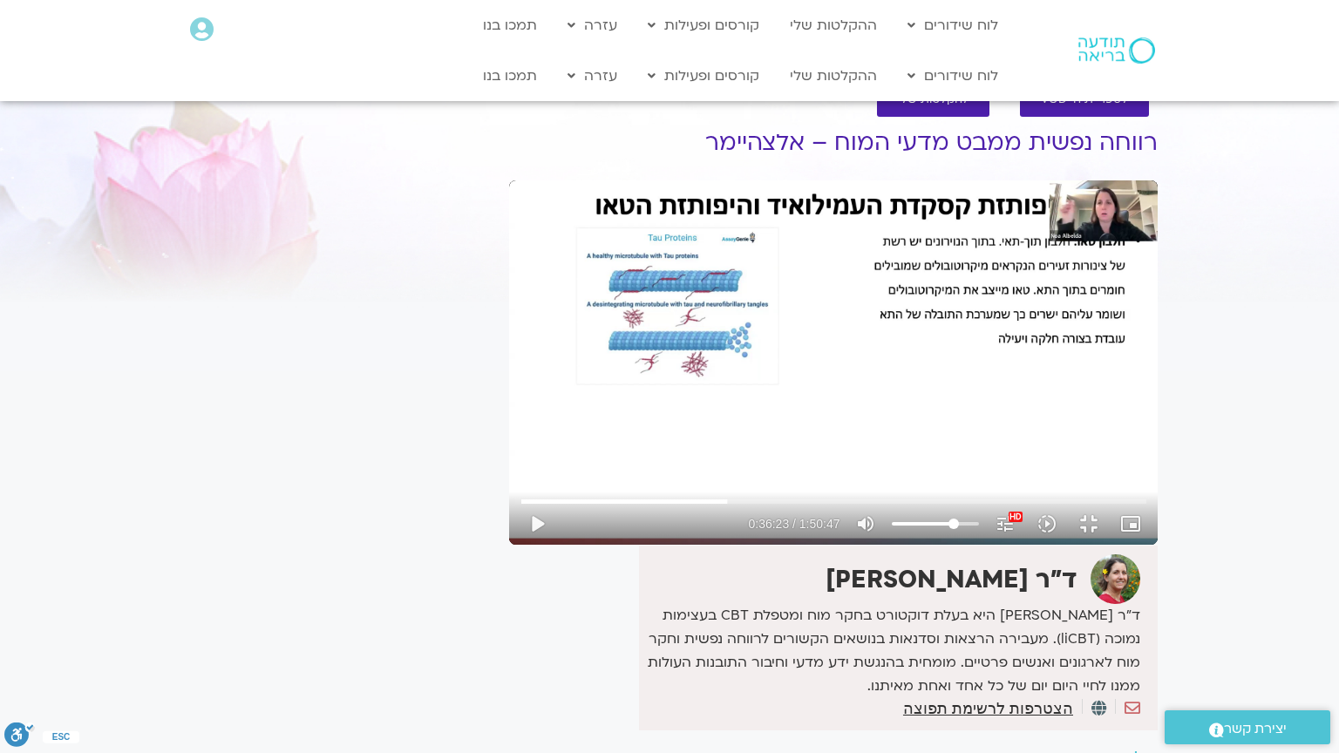
click at [509, 445] on div "Skip Ad 36:46 play_arrow 0:36:23 / 1:50:47 volume_up Mute tune Resolution Auto …" at bounding box center [833, 362] width 648 height 364
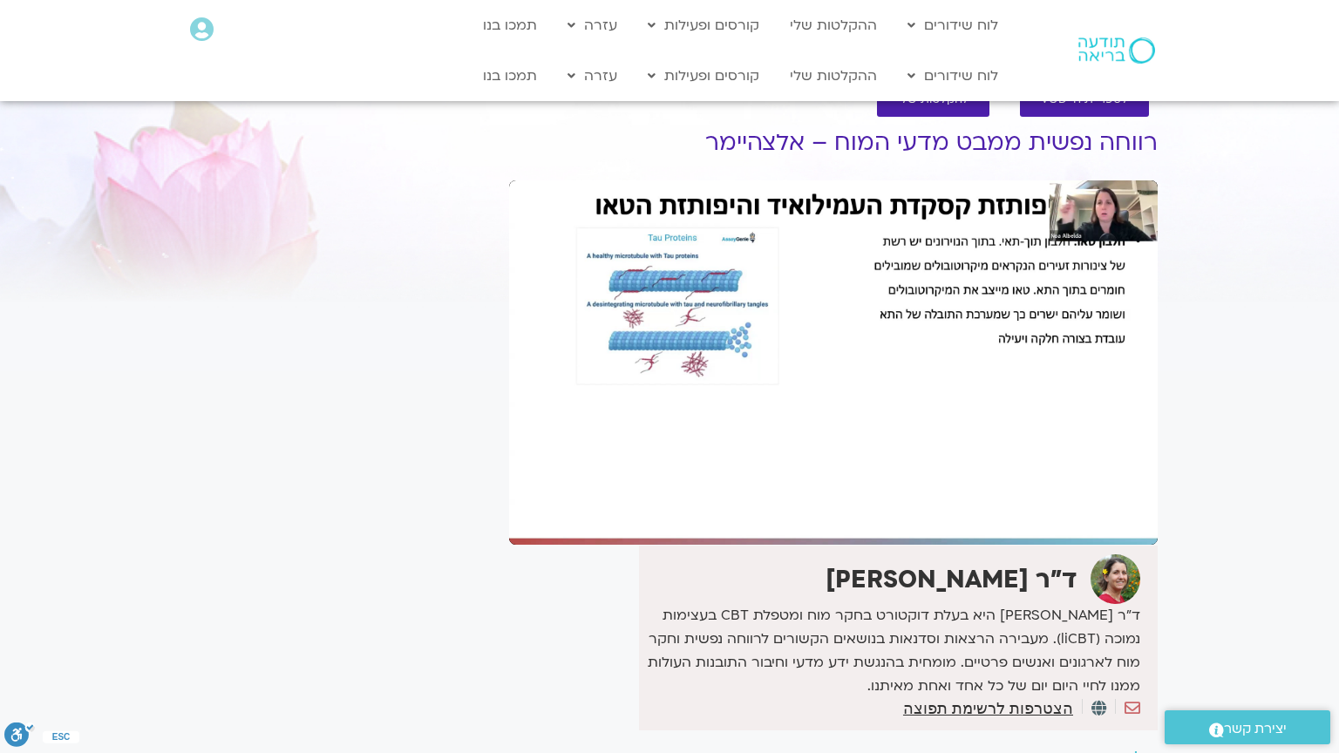
click at [509, 445] on div "Skip Ad 36:46 pause 0:36:23 / 1:50:47 volume_up Mute tune Resolution Auto 1080p…" at bounding box center [833, 362] width 648 height 364
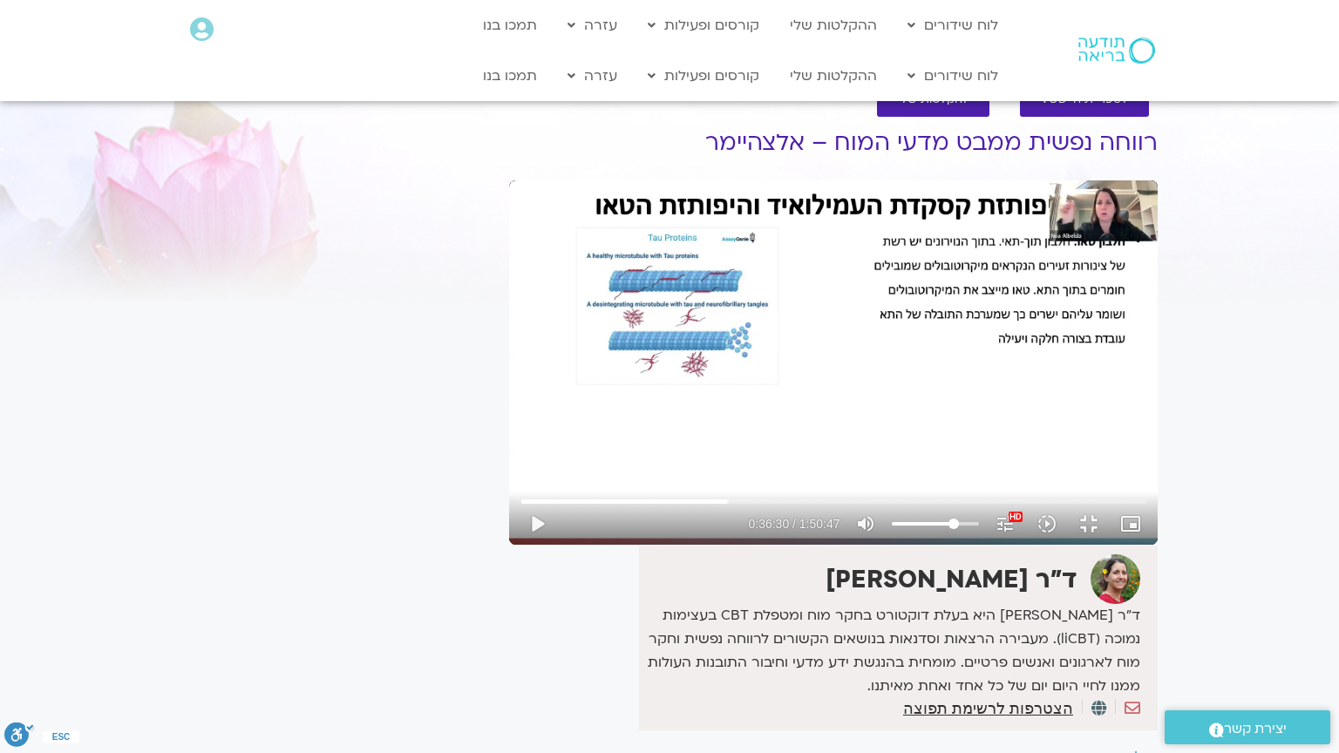
click at [509, 445] on div "Skip Ad 36:46 play_arrow 0:36:30 / 1:50:47 volume_up Mute tune Resolution Auto …" at bounding box center [833, 362] width 648 height 364
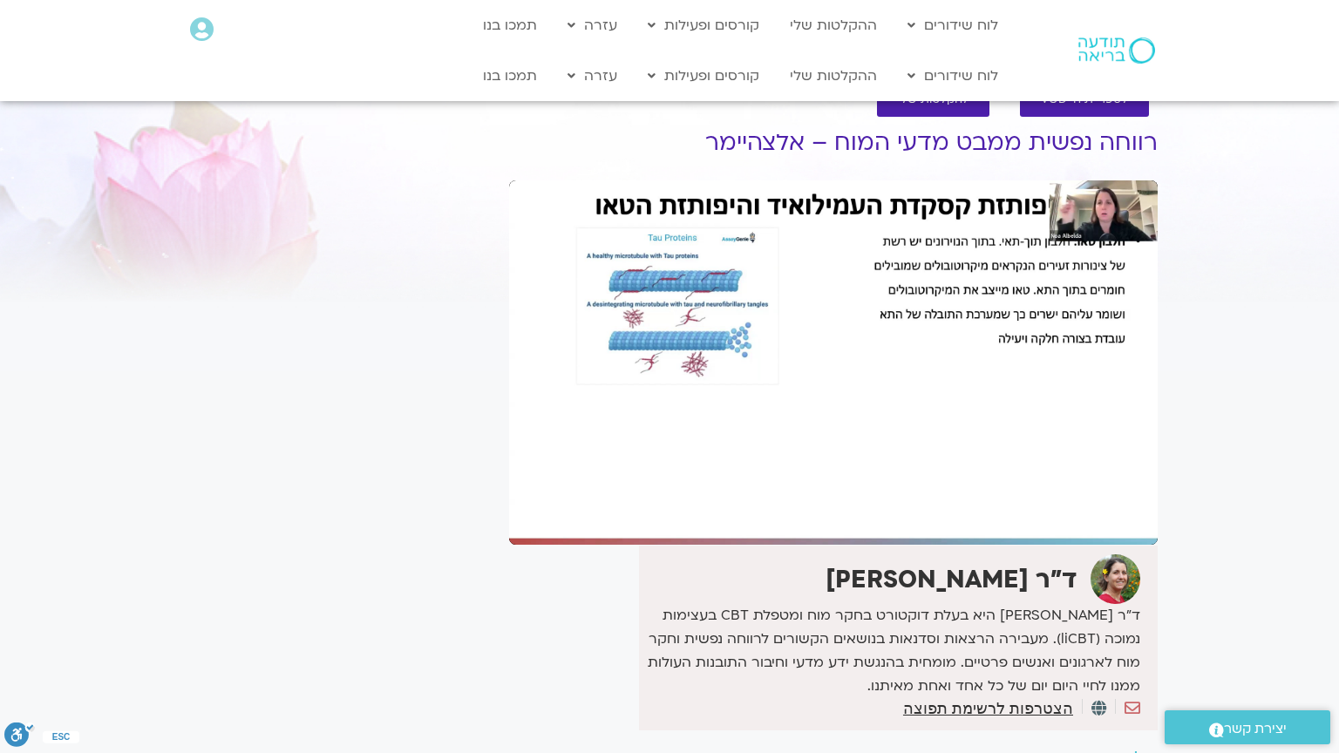
click at [509, 445] on div "Skip Ad 36:46 pause 0:36:30 / 1:50:47 volume_up Mute tune Resolution Auto 1080p…" at bounding box center [833, 362] width 648 height 364
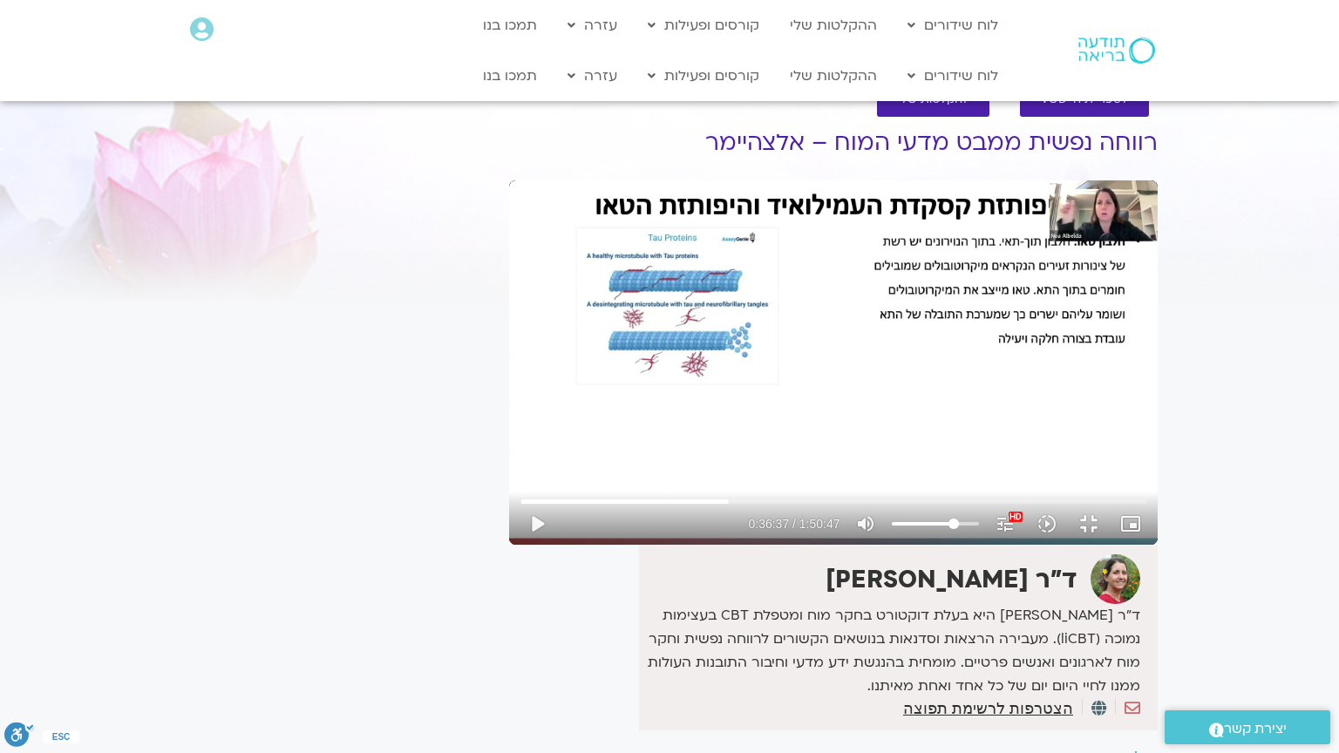
click at [509, 445] on div "Skip Ad 36:46 play_arrow 0:36:37 / 1:50:47 volume_up Mute tune Resolution Auto …" at bounding box center [833, 362] width 648 height 364
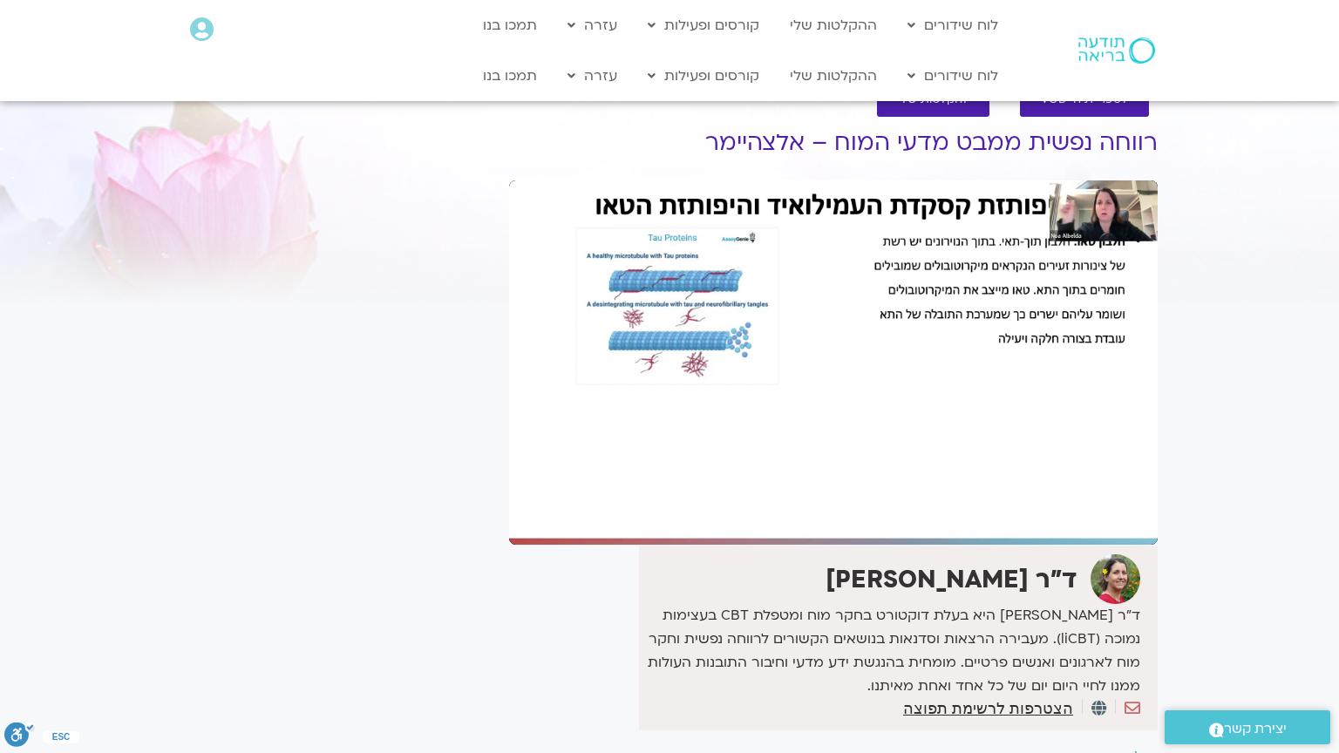
click at [509, 445] on div "Skip Ad 36:46 pause 0:36:37 / 1:50:47 volume_up Mute tune Resolution Auto 1080p…" at bounding box center [833, 362] width 648 height 364
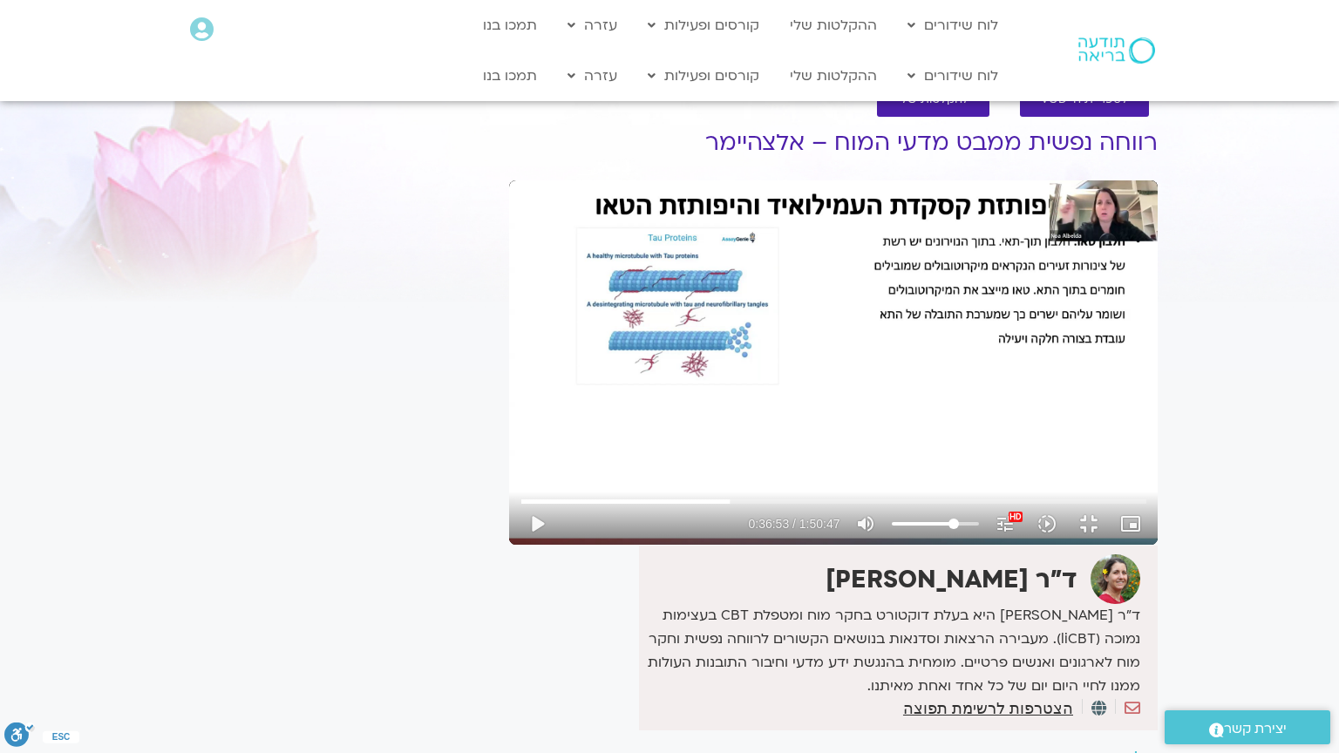
click at [509, 445] on div "Skip Ad 36:46 play_arrow 0:36:53 / 1:50:47 volume_up Mute tune Resolution Auto …" at bounding box center [833, 362] width 648 height 364
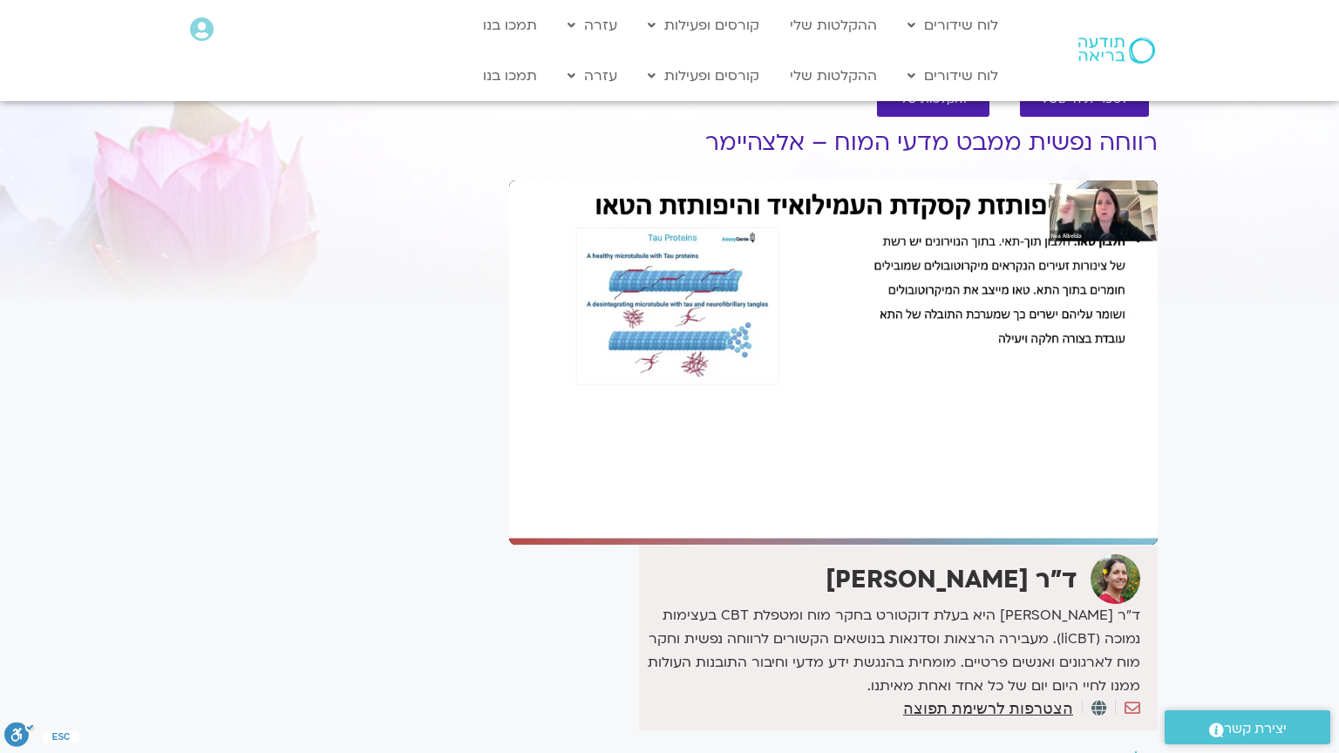
click at [509, 545] on div "Skip Ad 36:28 pause 0:37:07 / 1:50:47 volume_up Mute tune Resolution Auto 1080p…" at bounding box center [833, 362] width 648 height 364
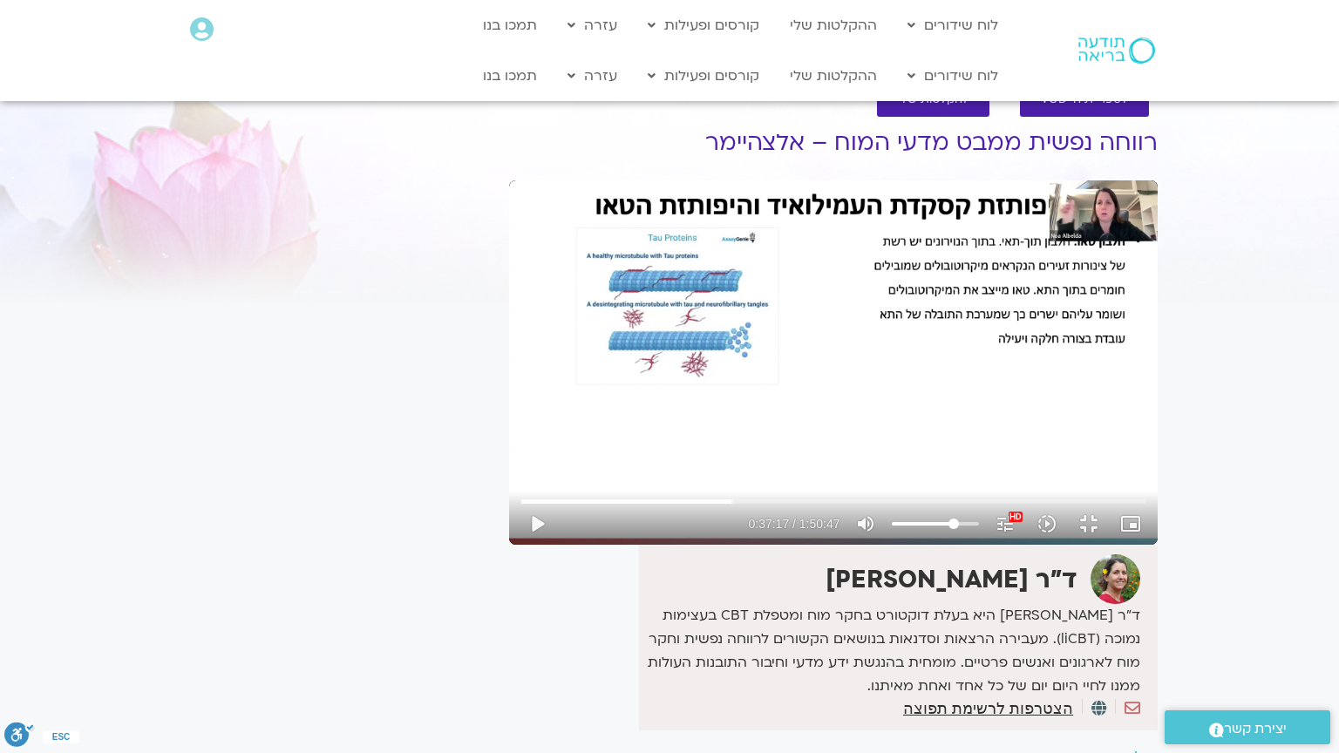
click at [509, 545] on div "Skip Ad 36:28 play_arrow 0:37:17 / 1:50:47 volume_up Mute tune Resolution Auto …" at bounding box center [833, 362] width 648 height 364
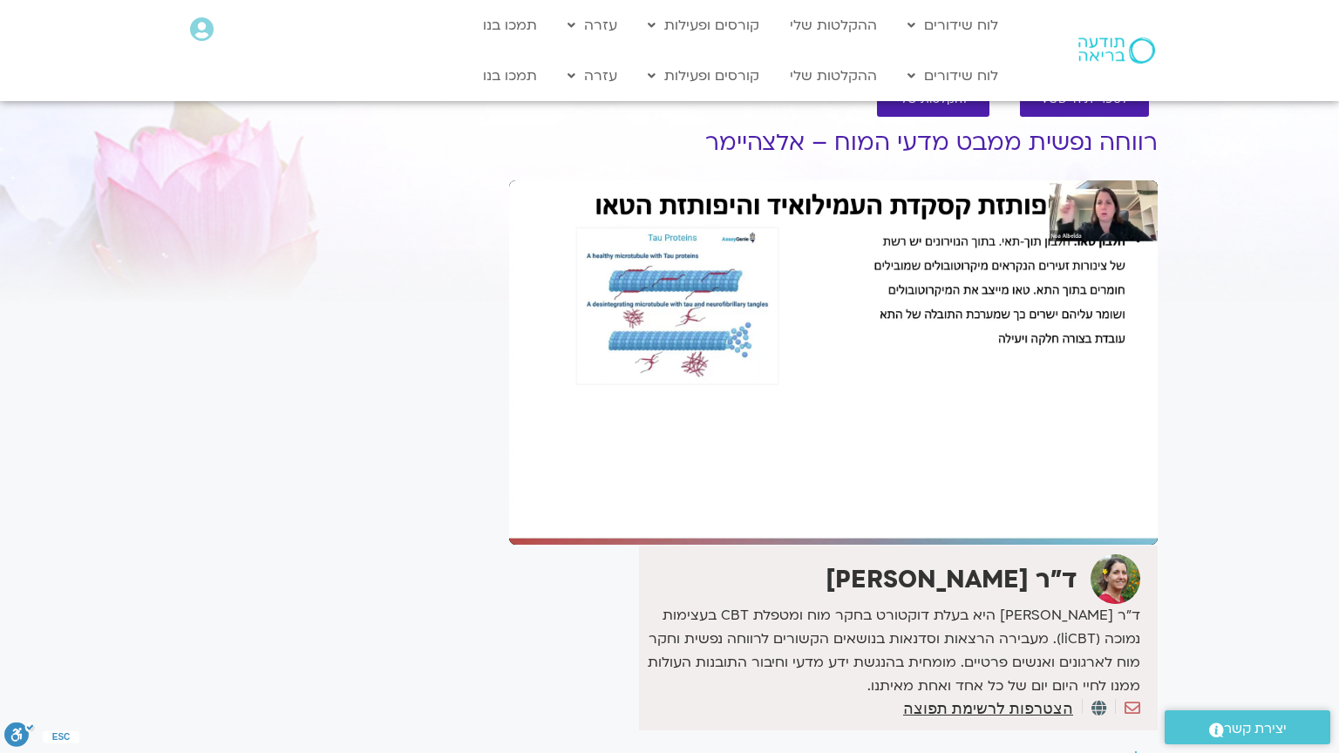
click at [509, 545] on div "Skip Ad 36:28 pause 0:37:17 / 1:50:47 volume_up Mute tune Resolution Auto 1080p…" at bounding box center [833, 362] width 648 height 364
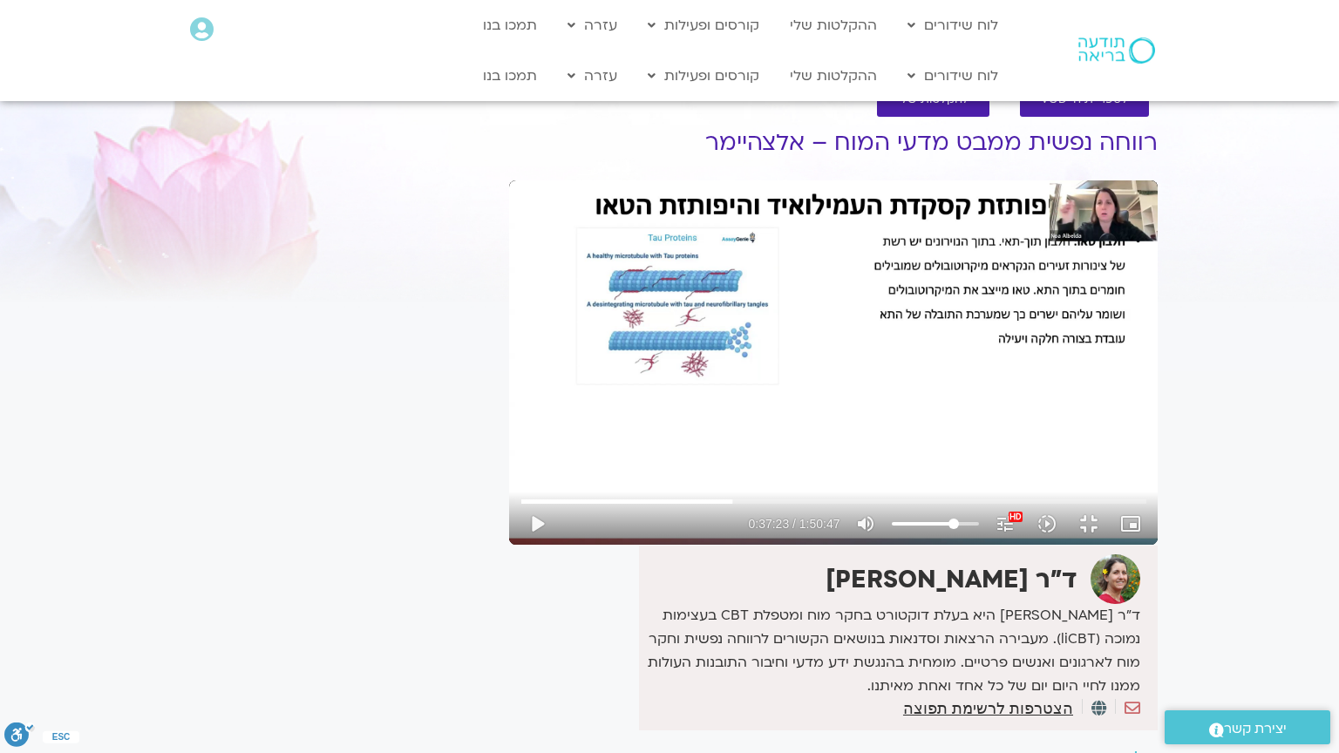
click at [509, 545] on div "Skip Ad 36:28 play_arrow 0:37:23 / 1:50:47 volume_up Mute tune Resolution Auto …" at bounding box center [833, 362] width 648 height 364
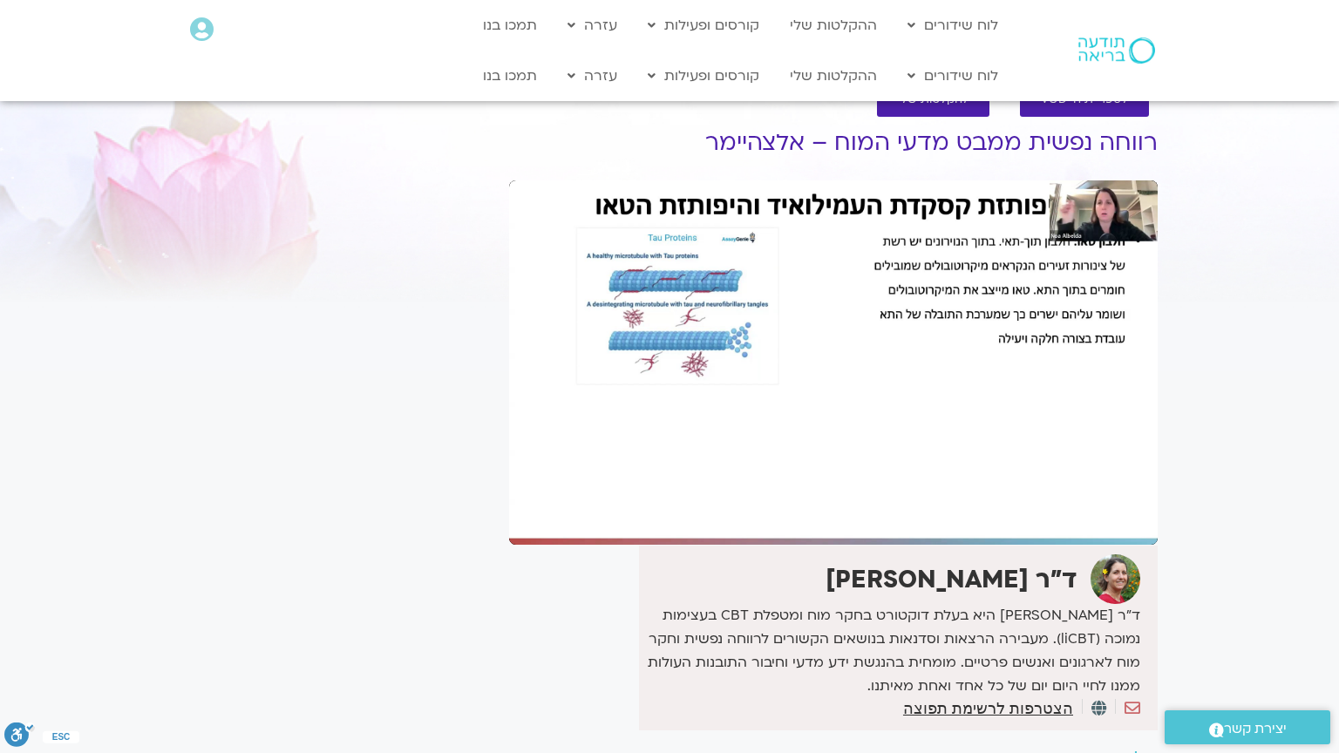
click at [509, 545] on div "Skip Ad 36:28 pause 0:37:23 / 1:50:47 volume_up Mute tune Resolution Auto 1080p…" at bounding box center [833, 362] width 648 height 364
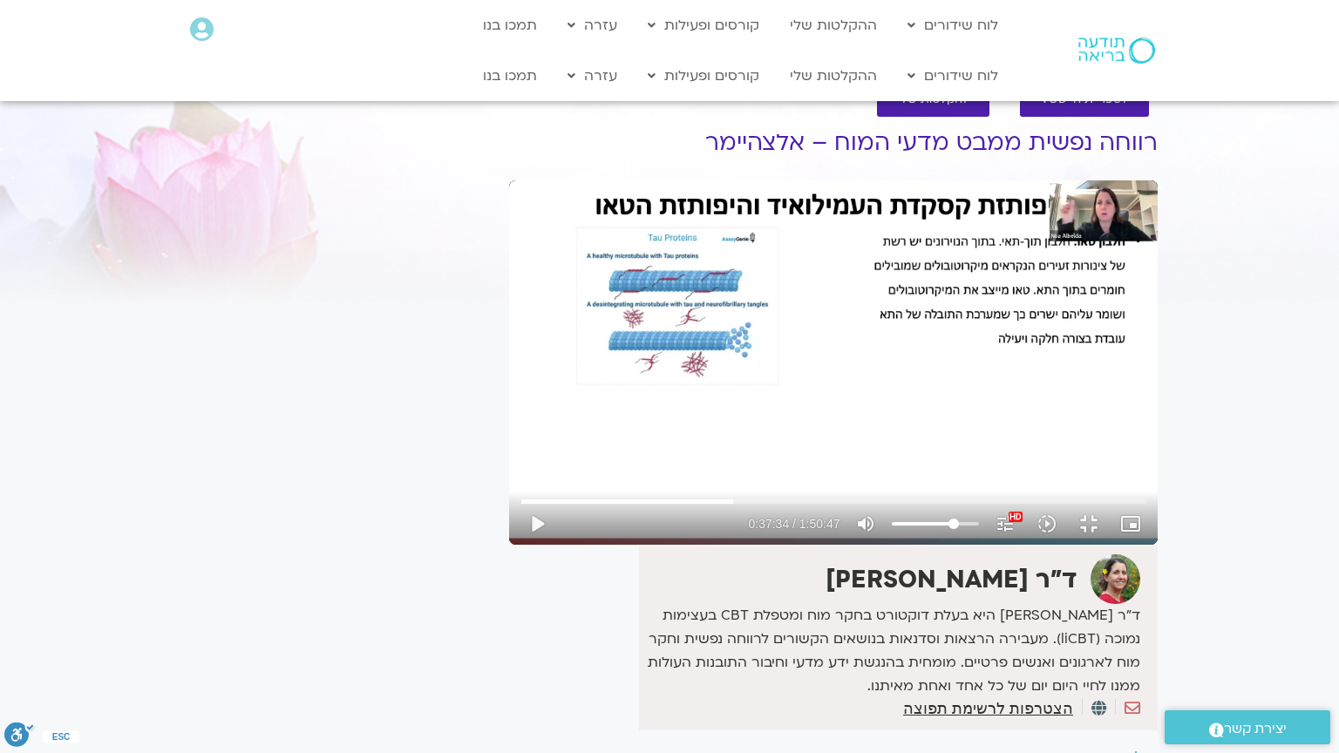
click at [509, 545] on div "Skip Ad 36:28 play_arrow 0:37:34 / 1:50:47 volume_up Mute tune Resolution Auto …" at bounding box center [833, 362] width 648 height 364
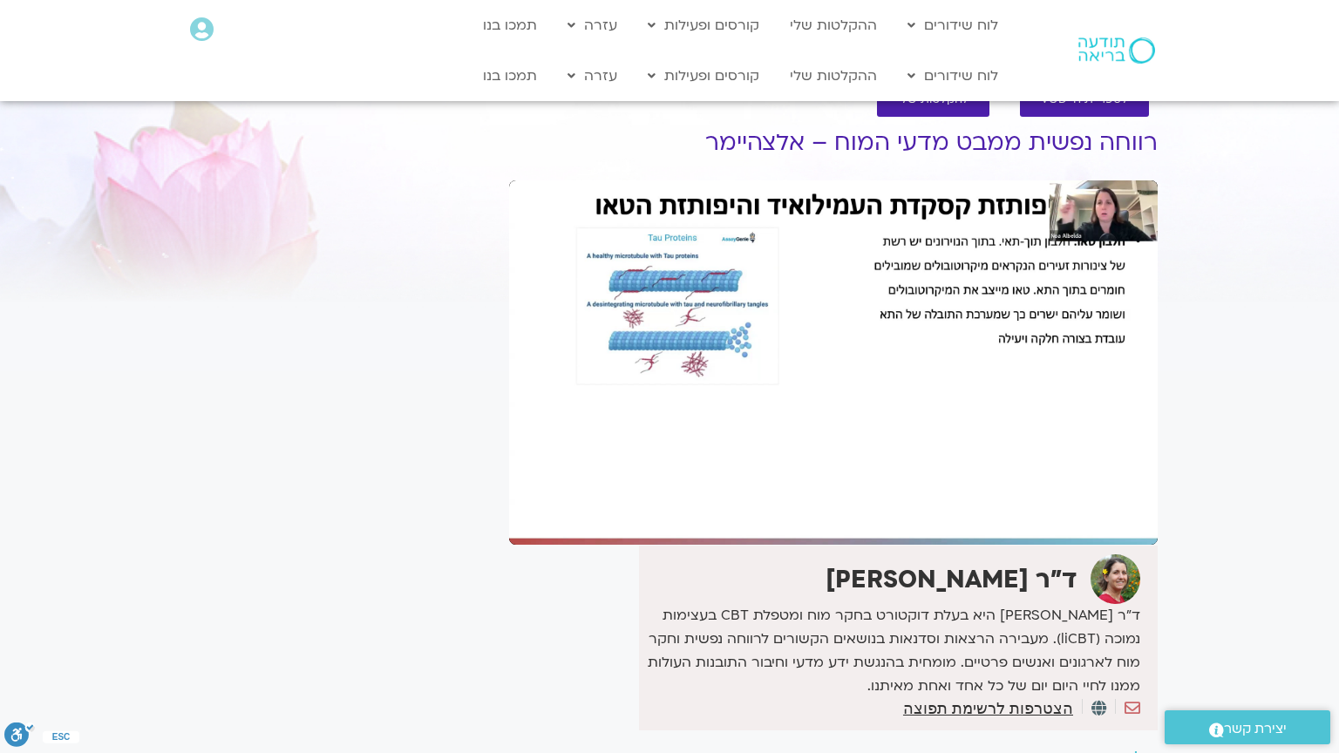
click at [509, 545] on div "Skip Ad 36:28 pause 0:37:34 / 1:50:47 volume_up Mute tune Resolution Auto 1080p…" at bounding box center [833, 362] width 648 height 364
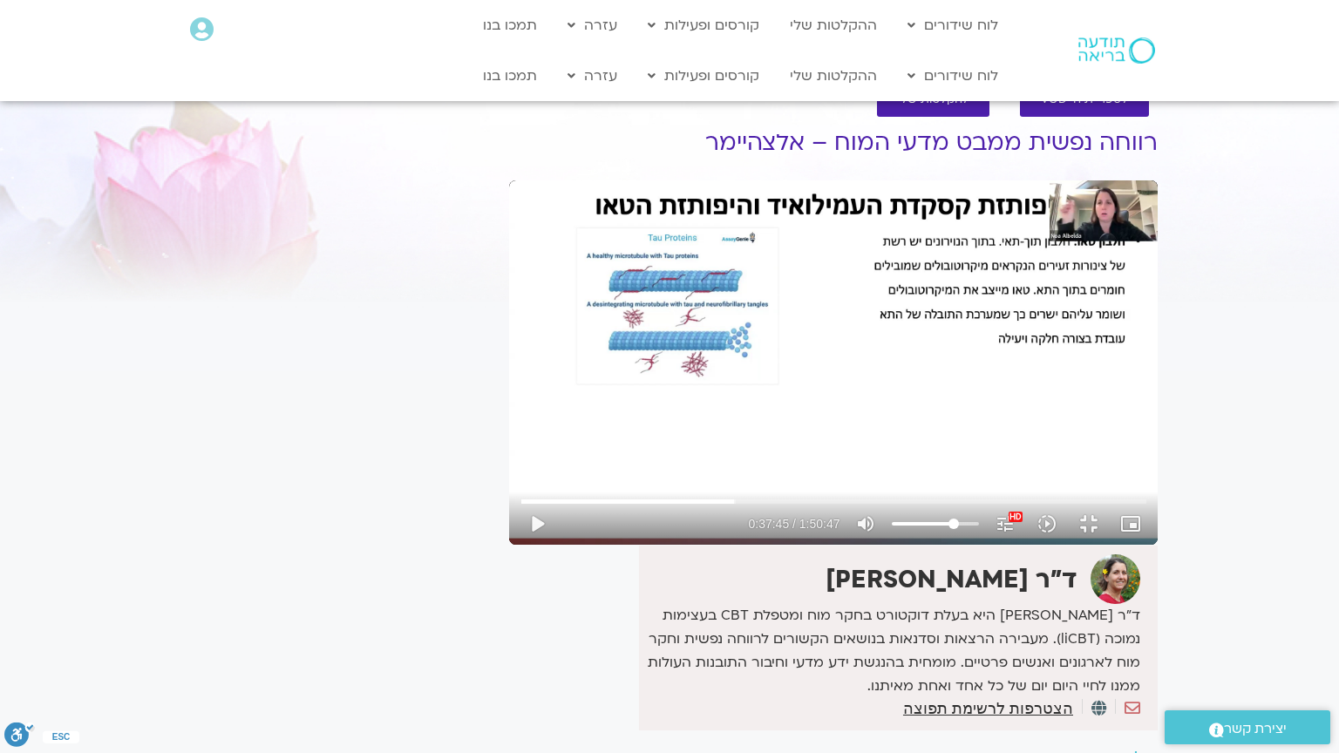
click at [509, 545] on div "Skip Ad 36:28 play_arrow 0:37:45 / 1:50:47 volume_up Mute tune Resolution Auto …" at bounding box center [833, 362] width 648 height 364
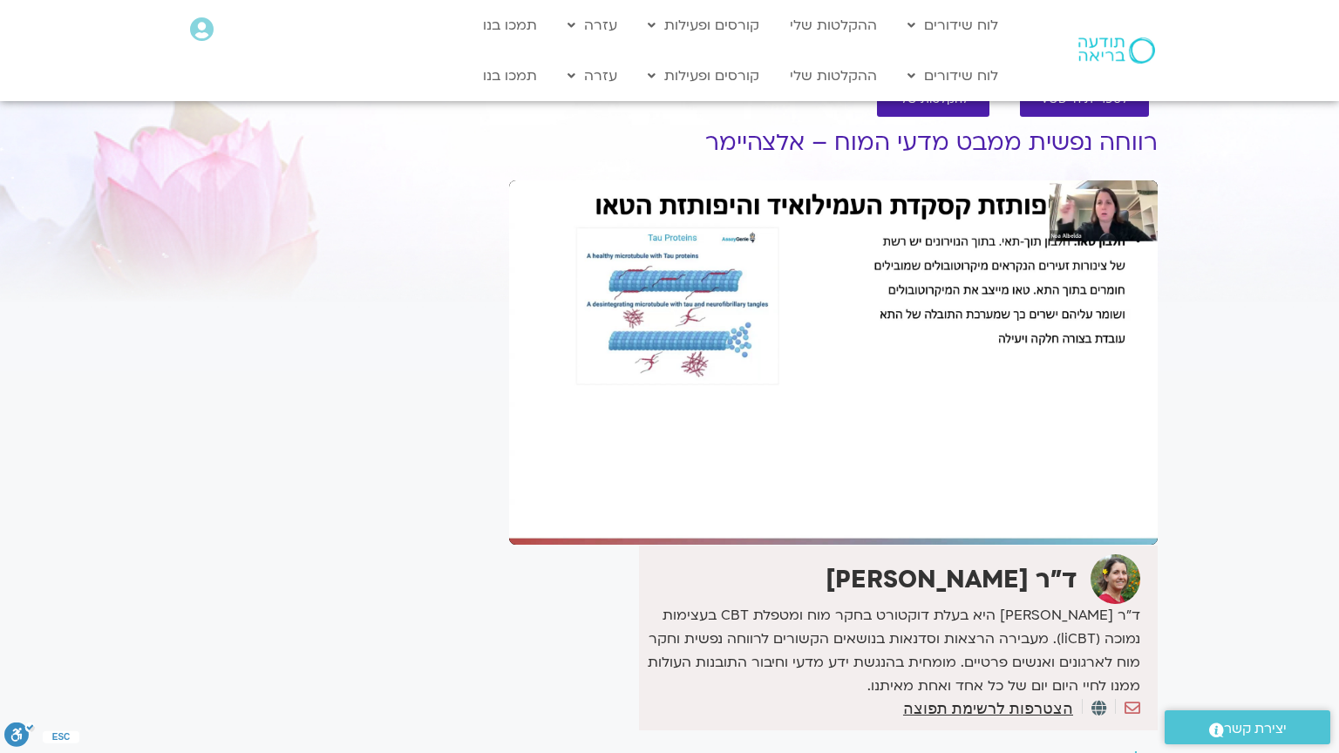
click at [509, 545] on div "Skip Ad 36:28 pause 0:37:45 / 1:50:47 volume_up Mute tune Resolution Auto 1080p…" at bounding box center [833, 362] width 648 height 364
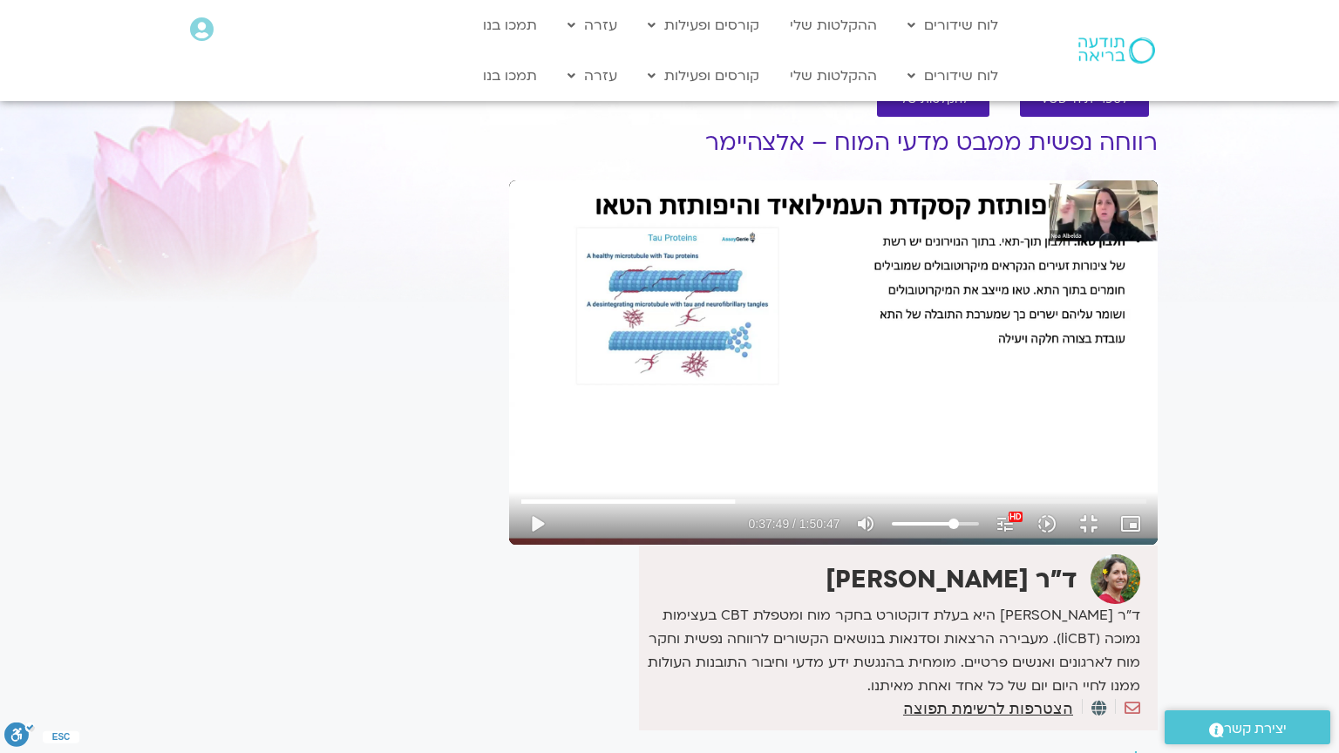
click at [509, 545] on div "Skip Ad 36:28 play_arrow 0:37:49 / 1:50:47 volume_up Mute tune Resolution Auto …" at bounding box center [833, 362] width 648 height 364
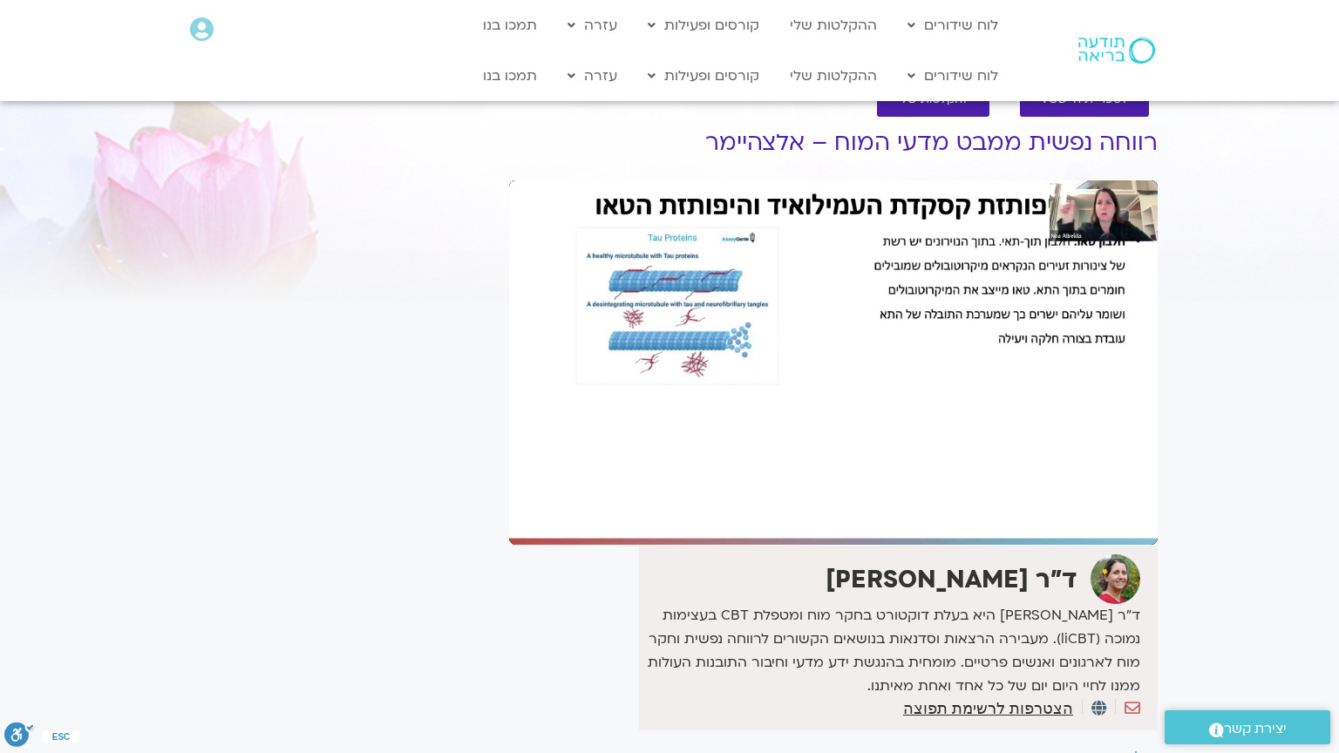
click at [509, 545] on div "Skip Ad 36:28 pause 0:37:49 / 1:50:47 volume_up Mute tune Resolution Auto 1080p…" at bounding box center [833, 362] width 648 height 364
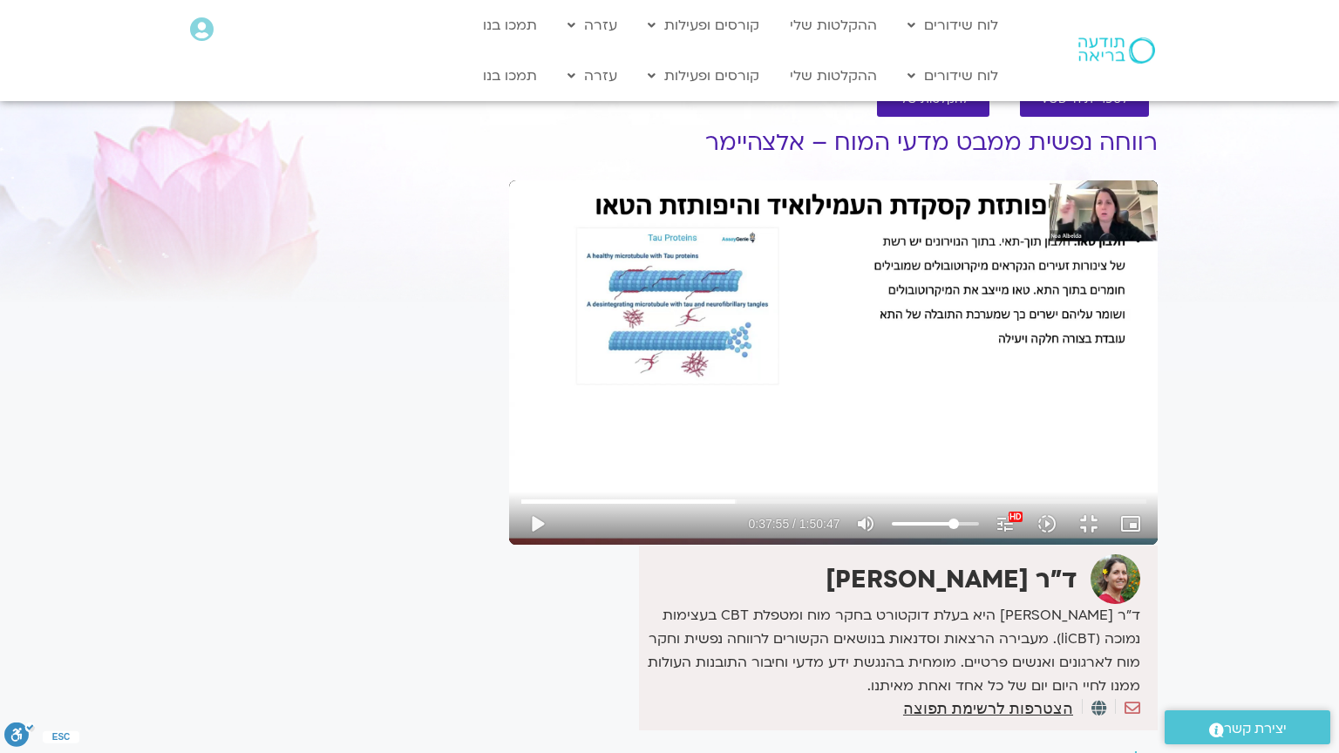
click at [509, 545] on div "Skip Ad 36:28 play_arrow 0:37:55 / 1:50:47 volume_up Mute tune Resolution Auto …" at bounding box center [833, 362] width 648 height 364
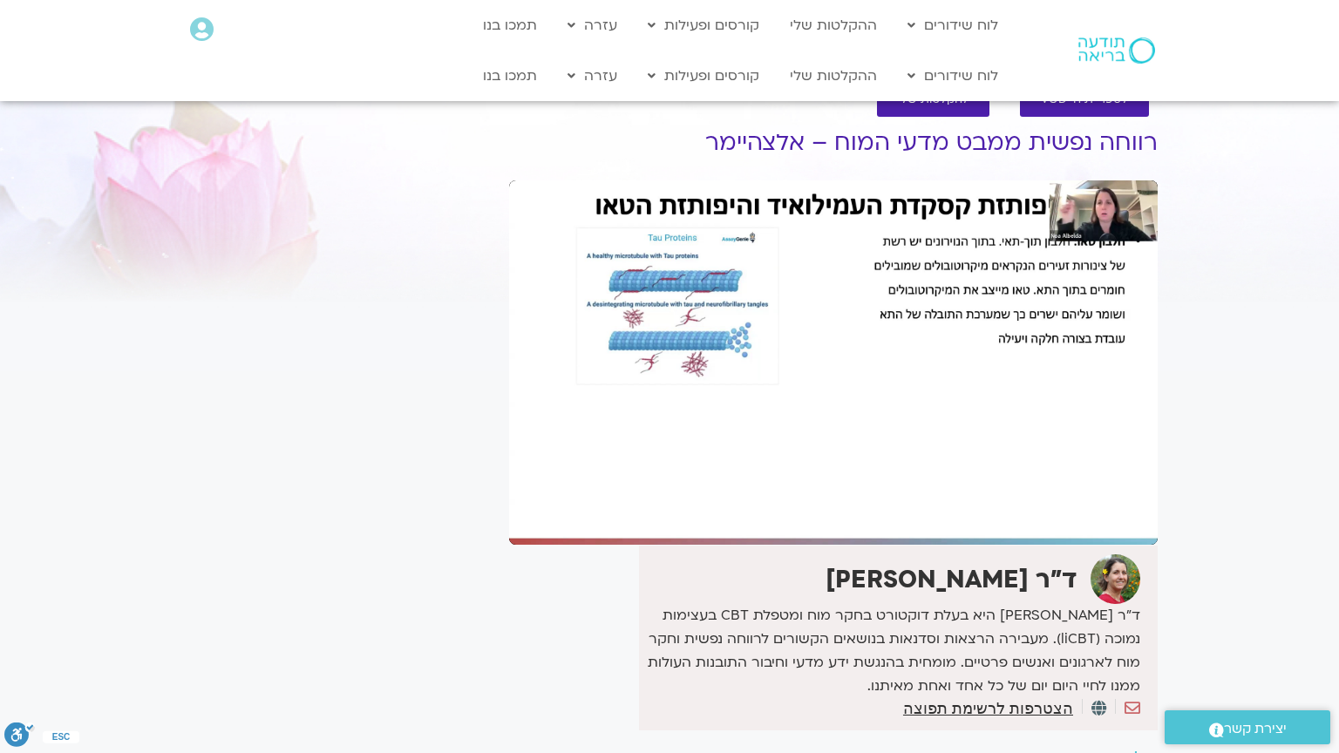
click at [509, 545] on div "Skip Ad 36:28 pause 0:37:55 / 1:50:47 volume_up Mute tune Resolution Auto 1080p…" at bounding box center [833, 362] width 648 height 364
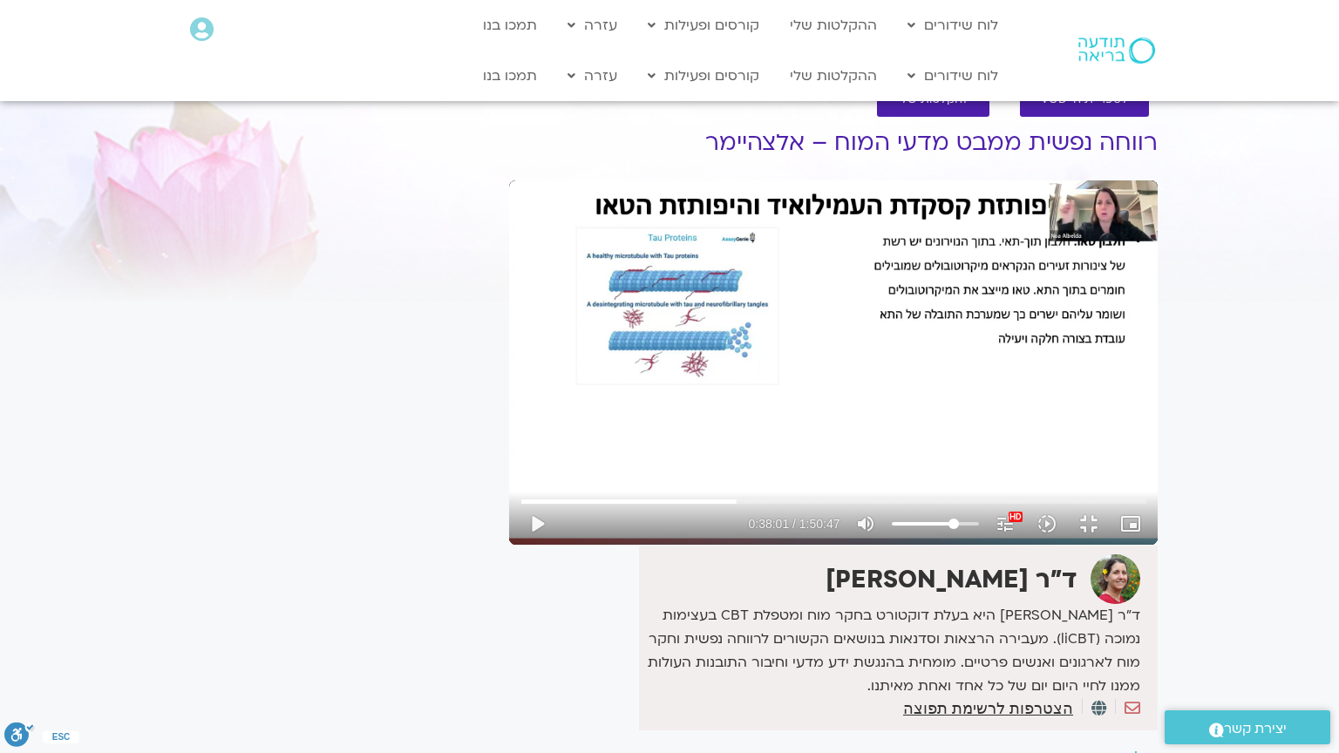
click at [509, 545] on div "Skip Ad 36:28 play_arrow 0:38:01 / 1:50:47 volume_up Mute tune Resolution Auto …" at bounding box center [833, 362] width 648 height 364
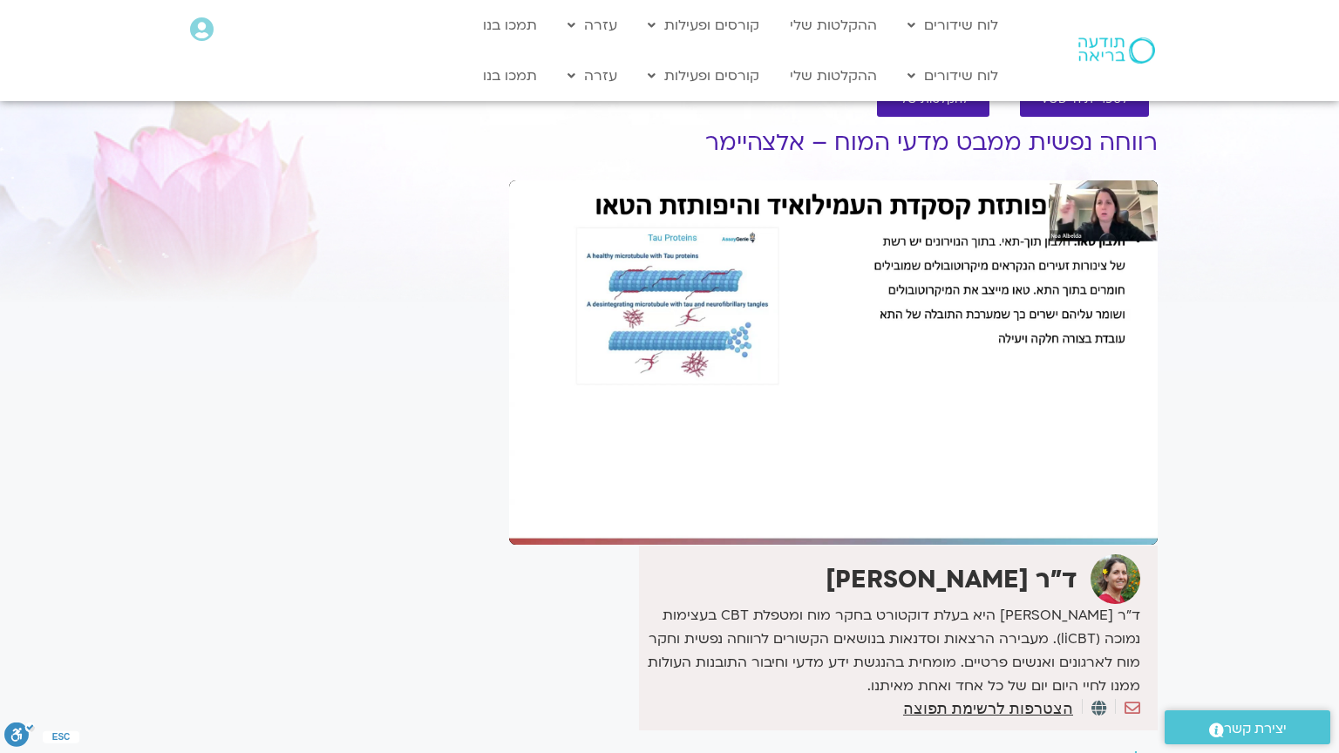
click at [509, 545] on div "Skip Ad 36:28 pause 0:38:01 / 1:50:47 volume_up Mute tune Resolution Auto 1080p…" at bounding box center [833, 362] width 648 height 364
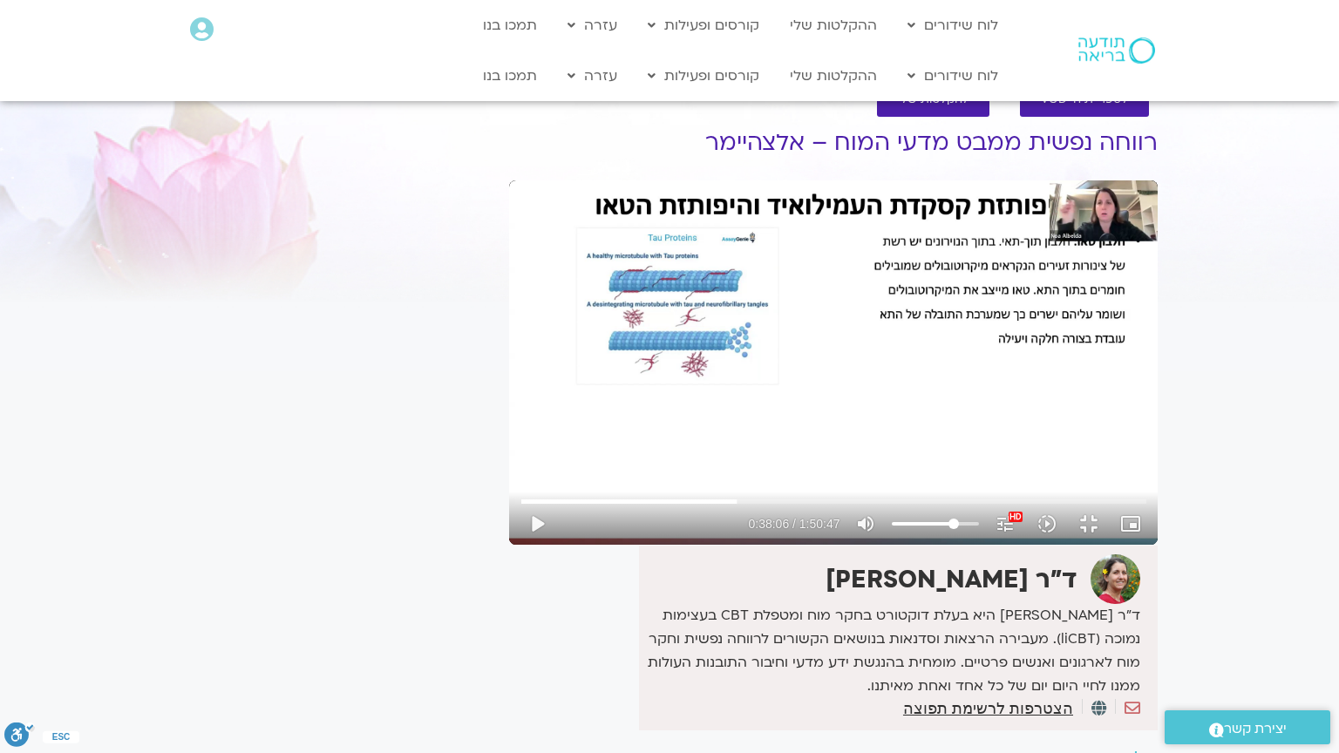
click at [509, 545] on div "Skip Ad 36:28 play_arrow 0:38:06 / 1:50:47 volume_up Mute tune Resolution Auto …" at bounding box center [833, 362] width 648 height 364
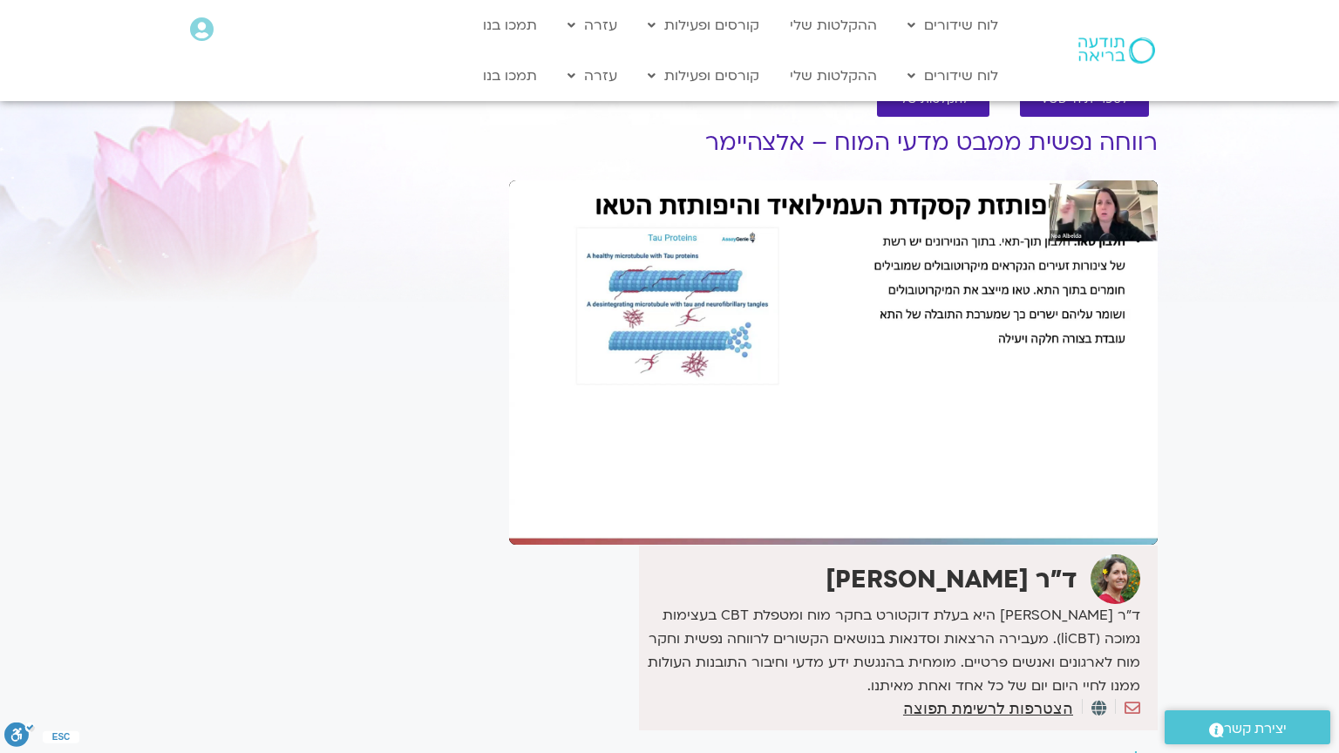
click at [509, 545] on div "Skip Ad 36:28 pause 0:38:06 / 1:50:47 volume_up Mute tune Resolution Auto 1080p…" at bounding box center [833, 362] width 648 height 364
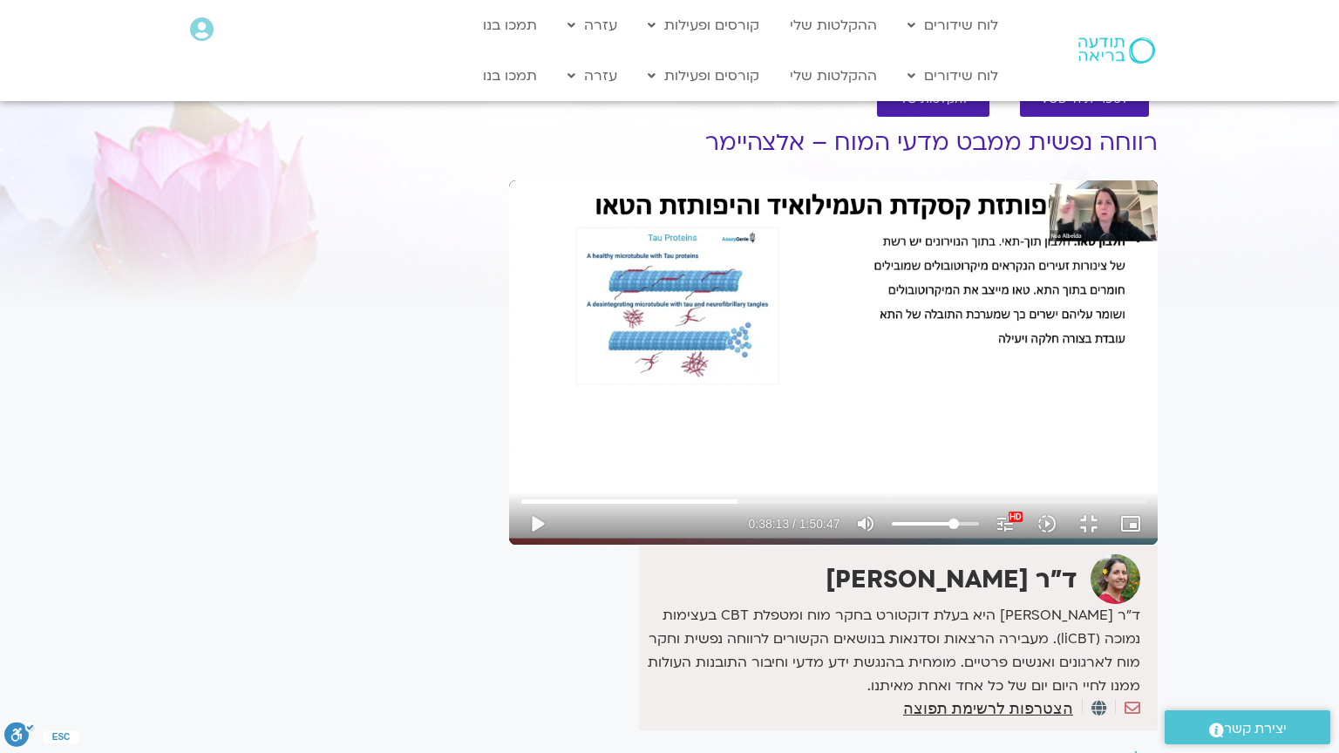
click at [509, 545] on div "Skip Ad 36:28 play_arrow 0:38:13 / 1:50:47 volume_up Mute tune Resolution Auto …" at bounding box center [833, 362] width 648 height 364
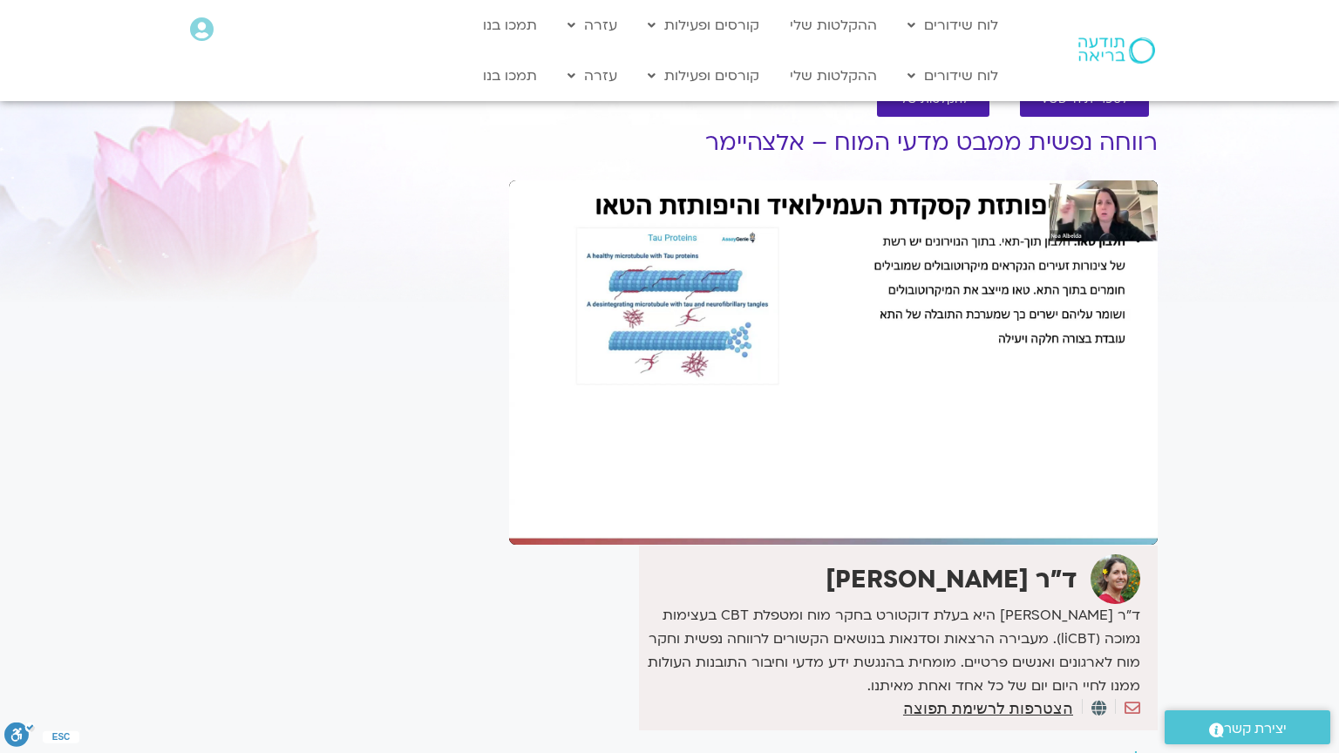
click at [509, 545] on div "Skip Ad 36:28 pause 0:38:13 / 1:50:47 volume_up Mute tune Resolution Auto 1080p…" at bounding box center [833, 362] width 648 height 364
type input "2326.355722"
